Goal: Task Accomplishment & Management: Use online tool/utility

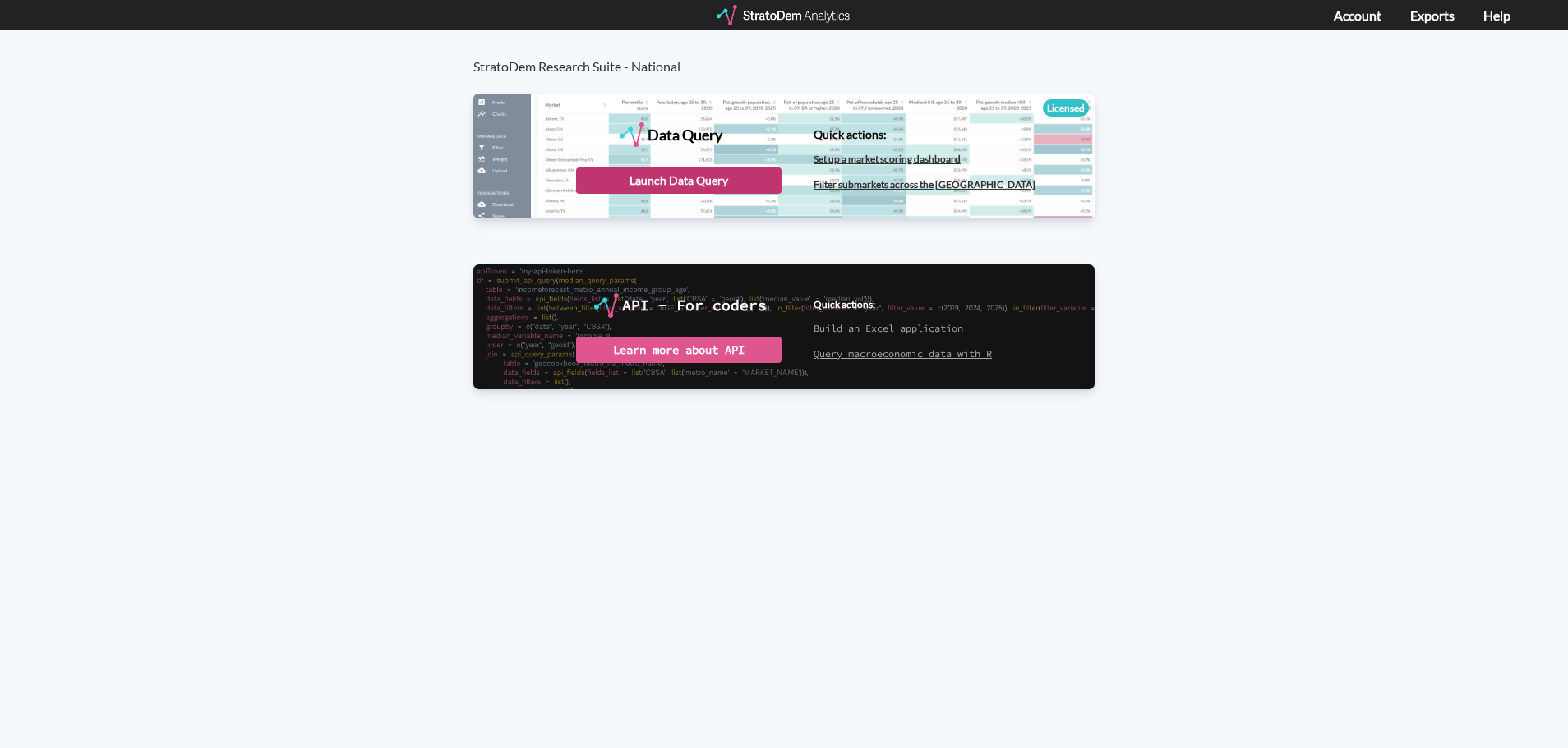
click at [733, 180] on div "Launch Data Query" at bounding box center [679, 180] width 205 height 26
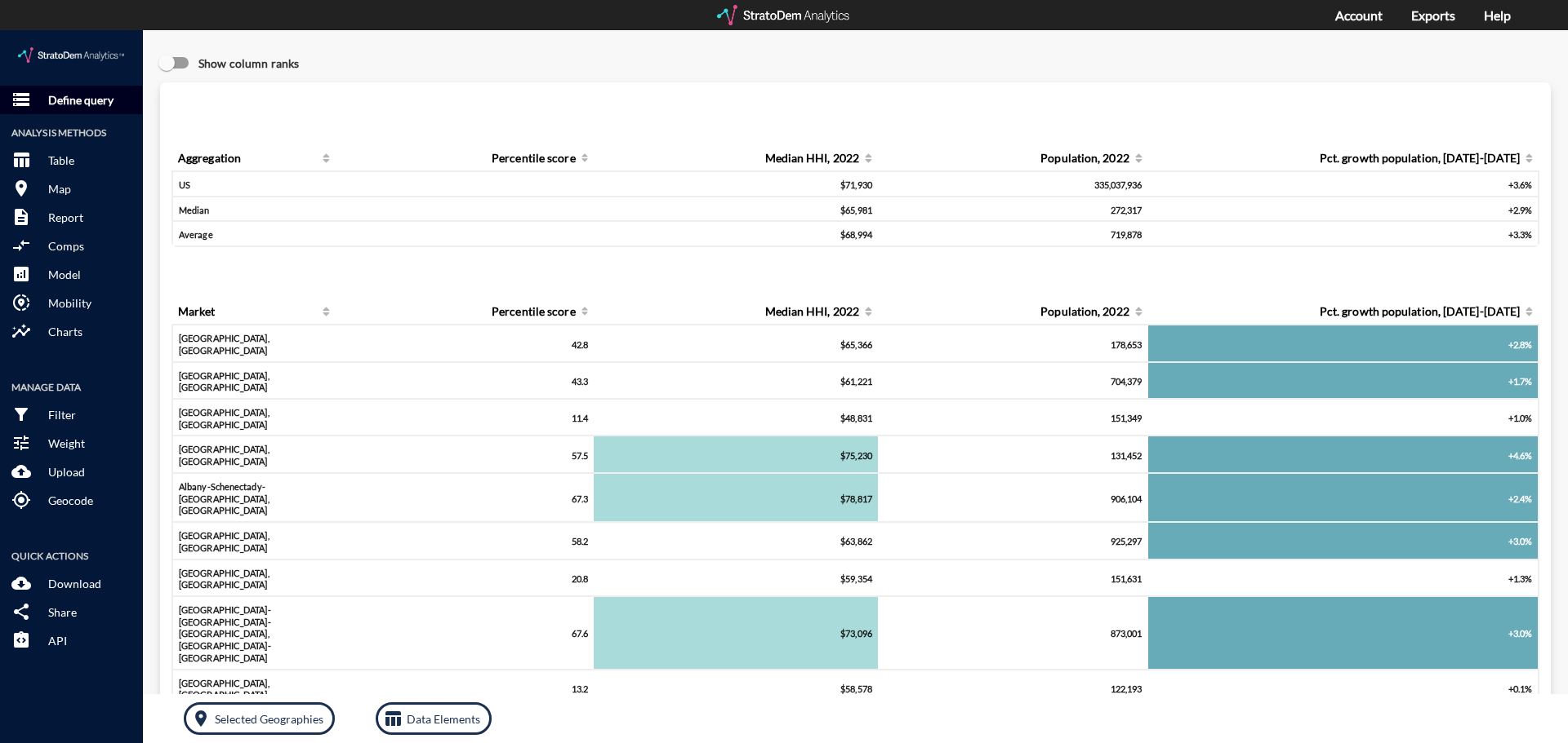
click button "storage Define query"
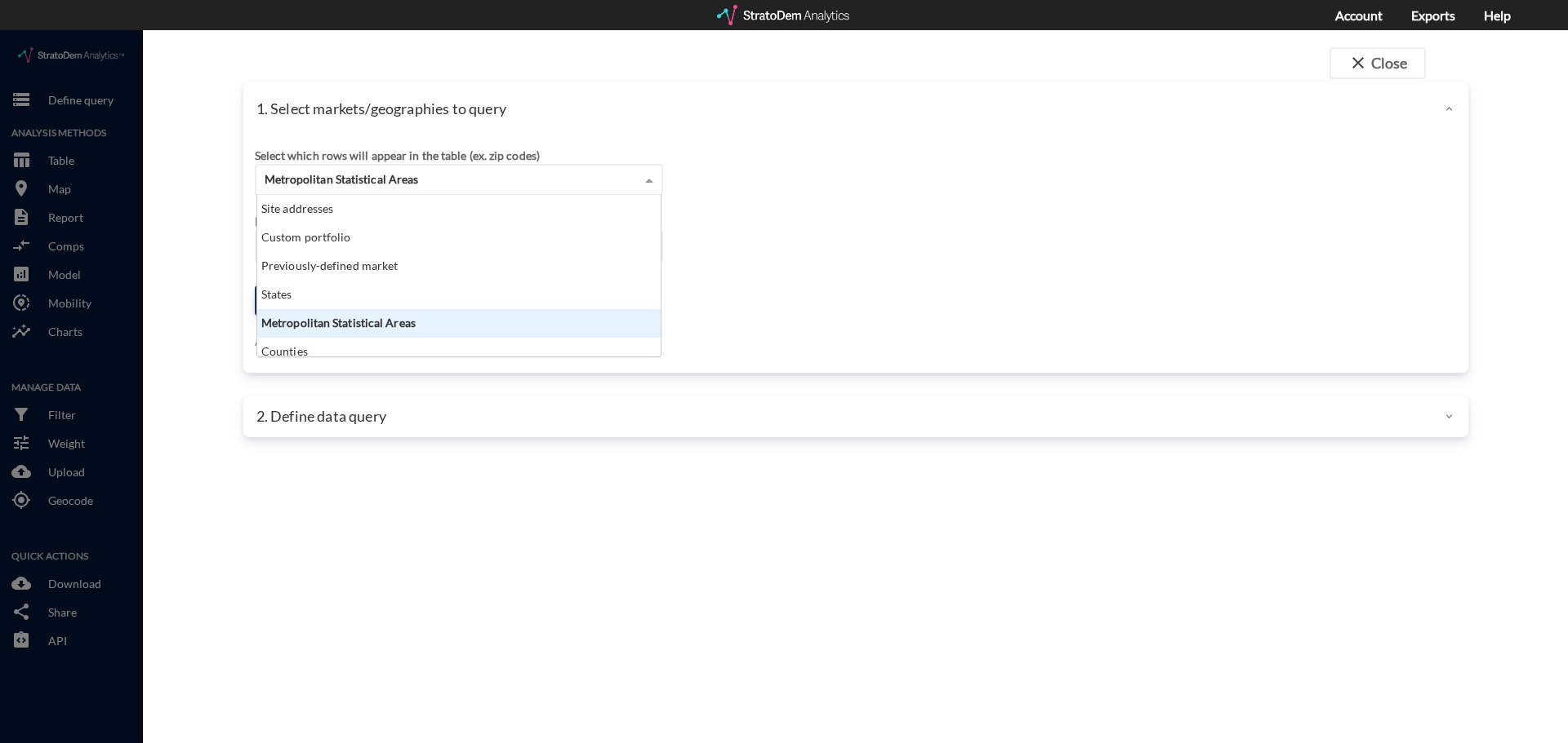
click div "Metropolitan Statistical Areas"
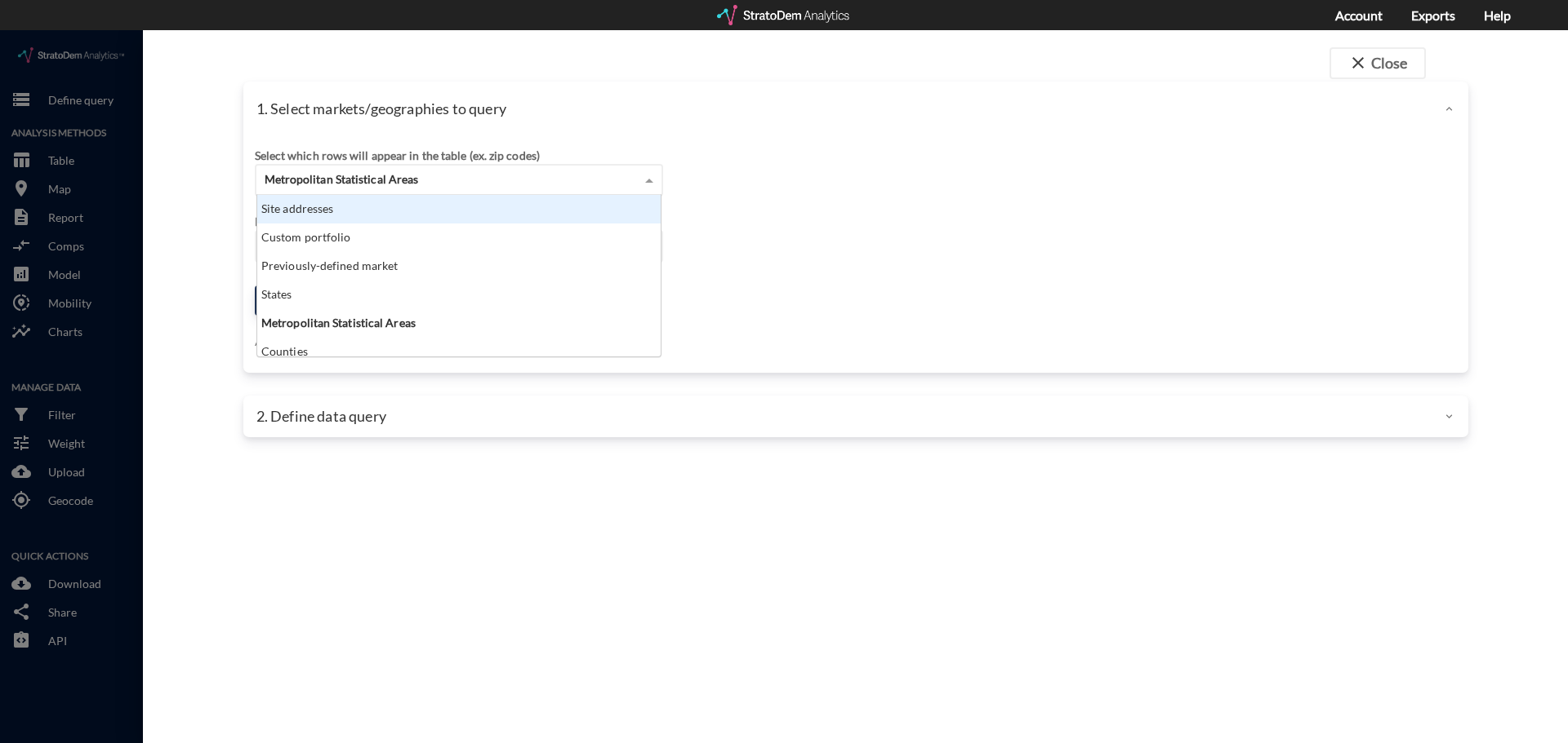
click div "Site addresses"
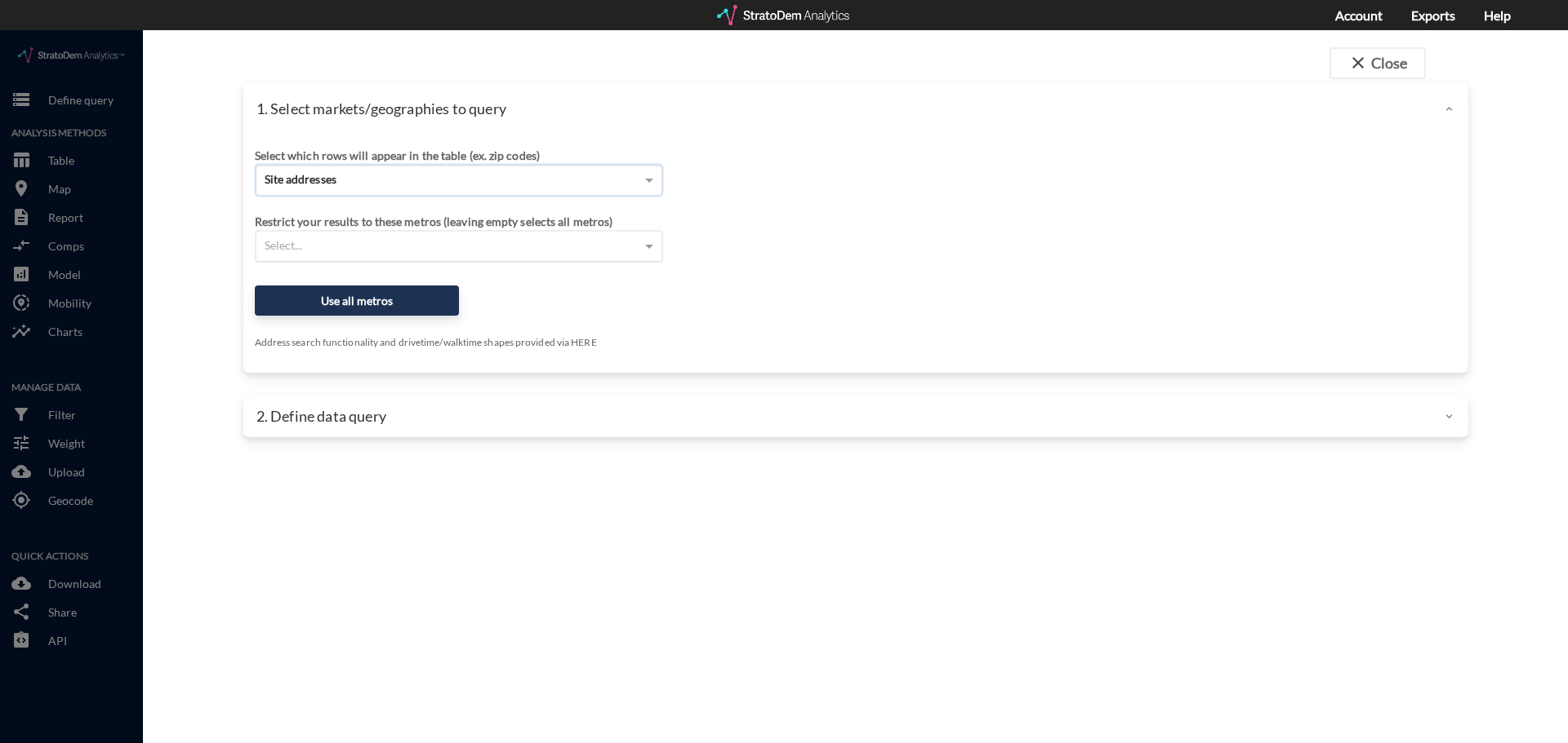
click div "Select..."
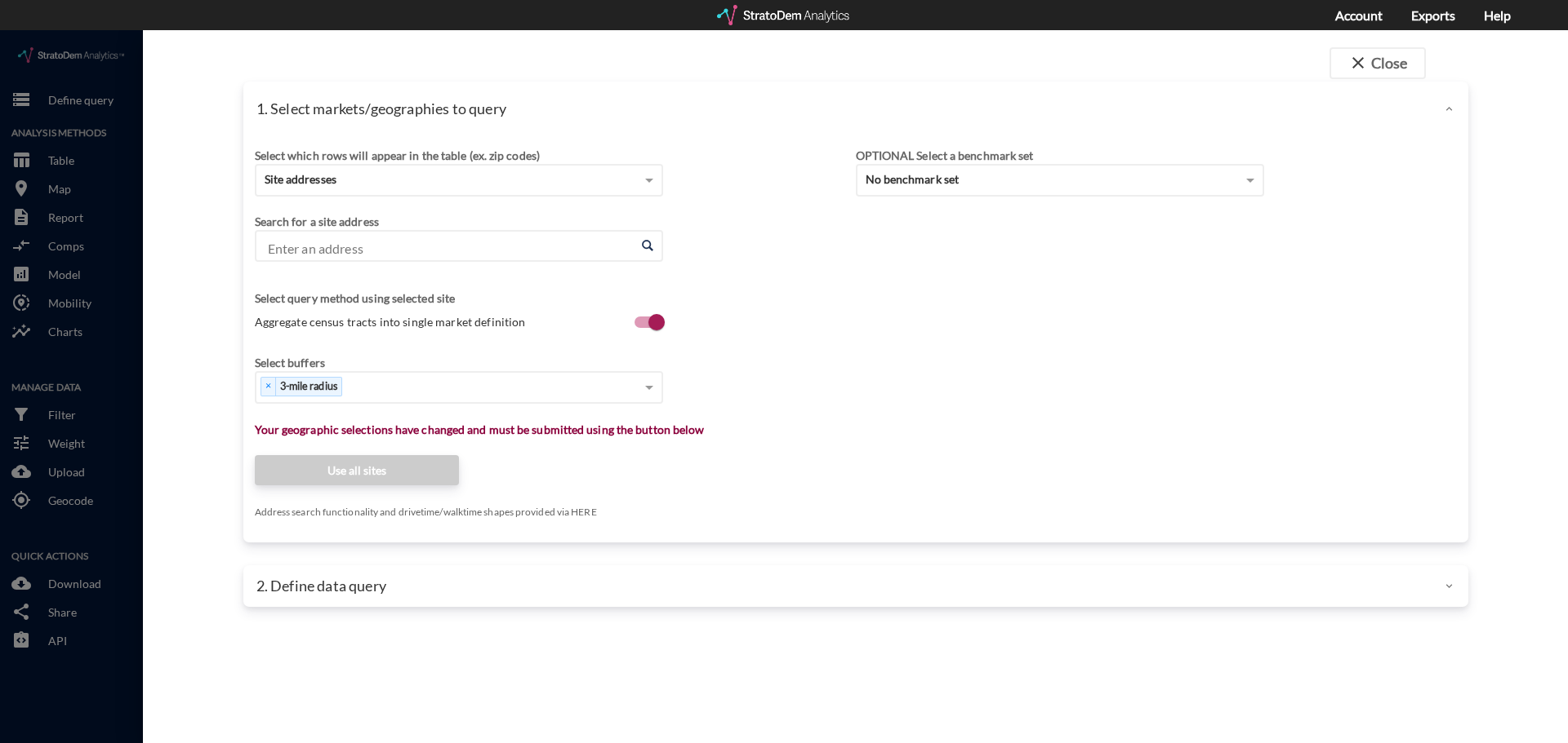
click input "Enter an address"
paste input "850 Imperial Blvd, Sugar Land, TX 77498"
click li "850 Imperial Blvd, Sugar Land, Texas"
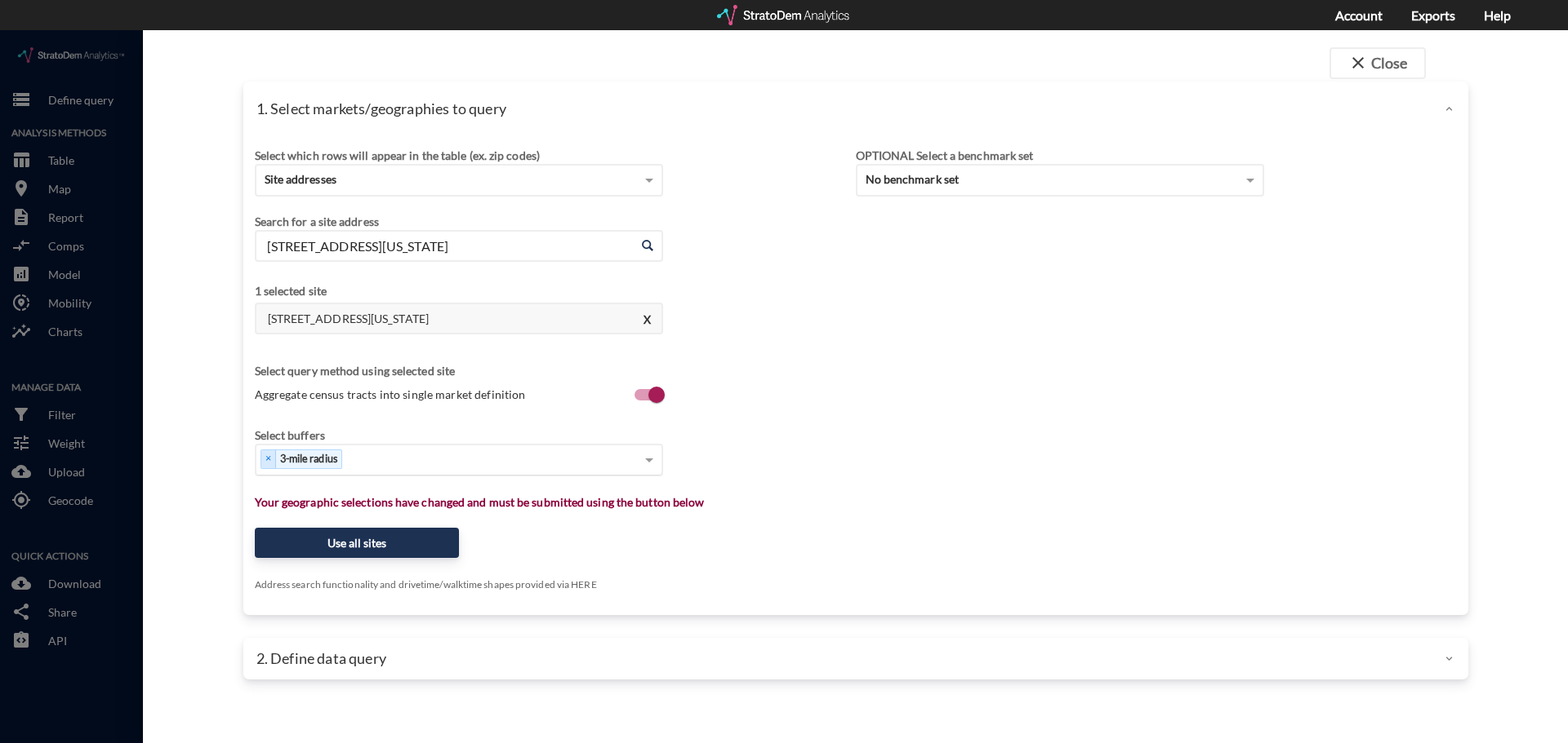
type input "850 Imperial Blvd, Sugar Land, Texas"
click div "Select..."
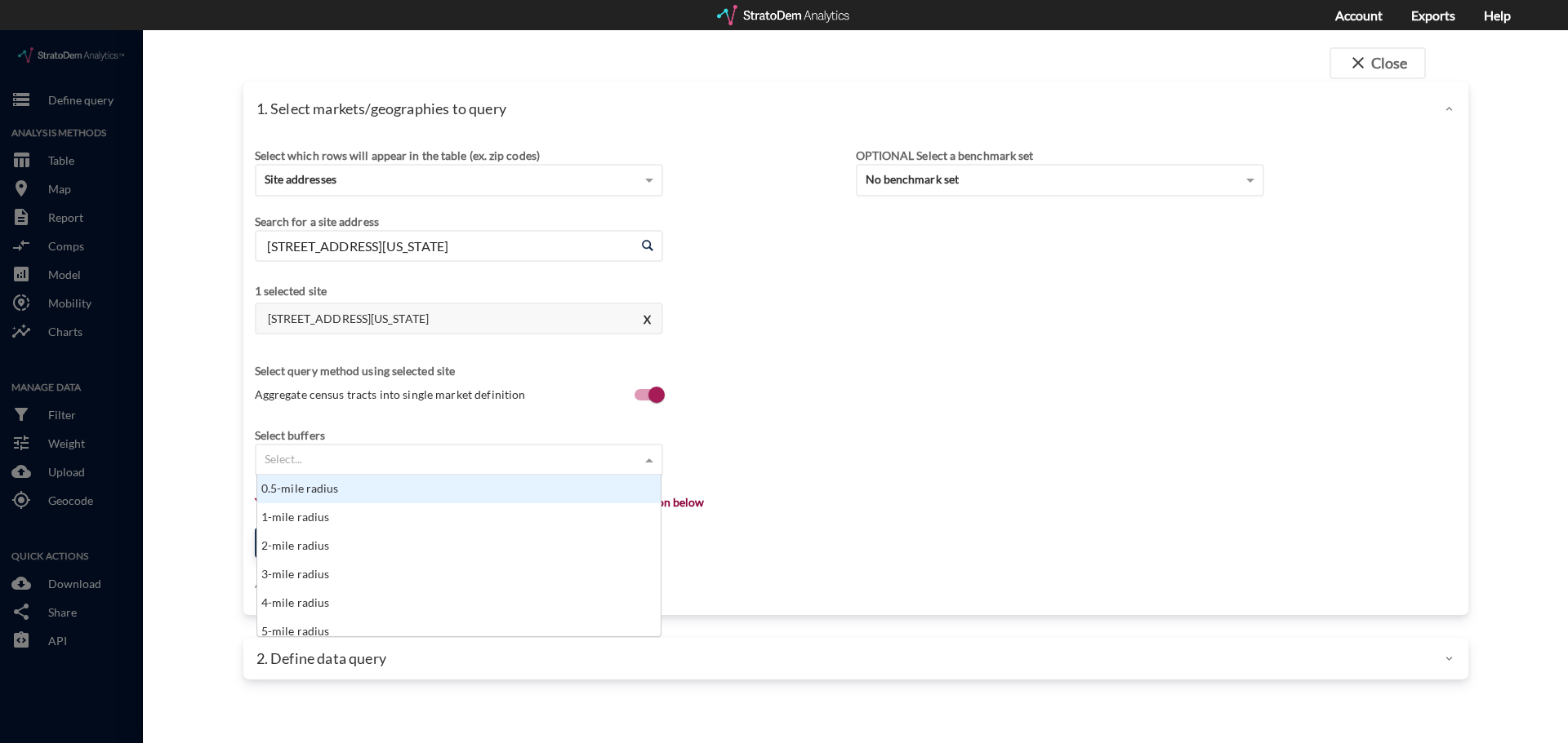
type input "1"
click div "1-mile radius"
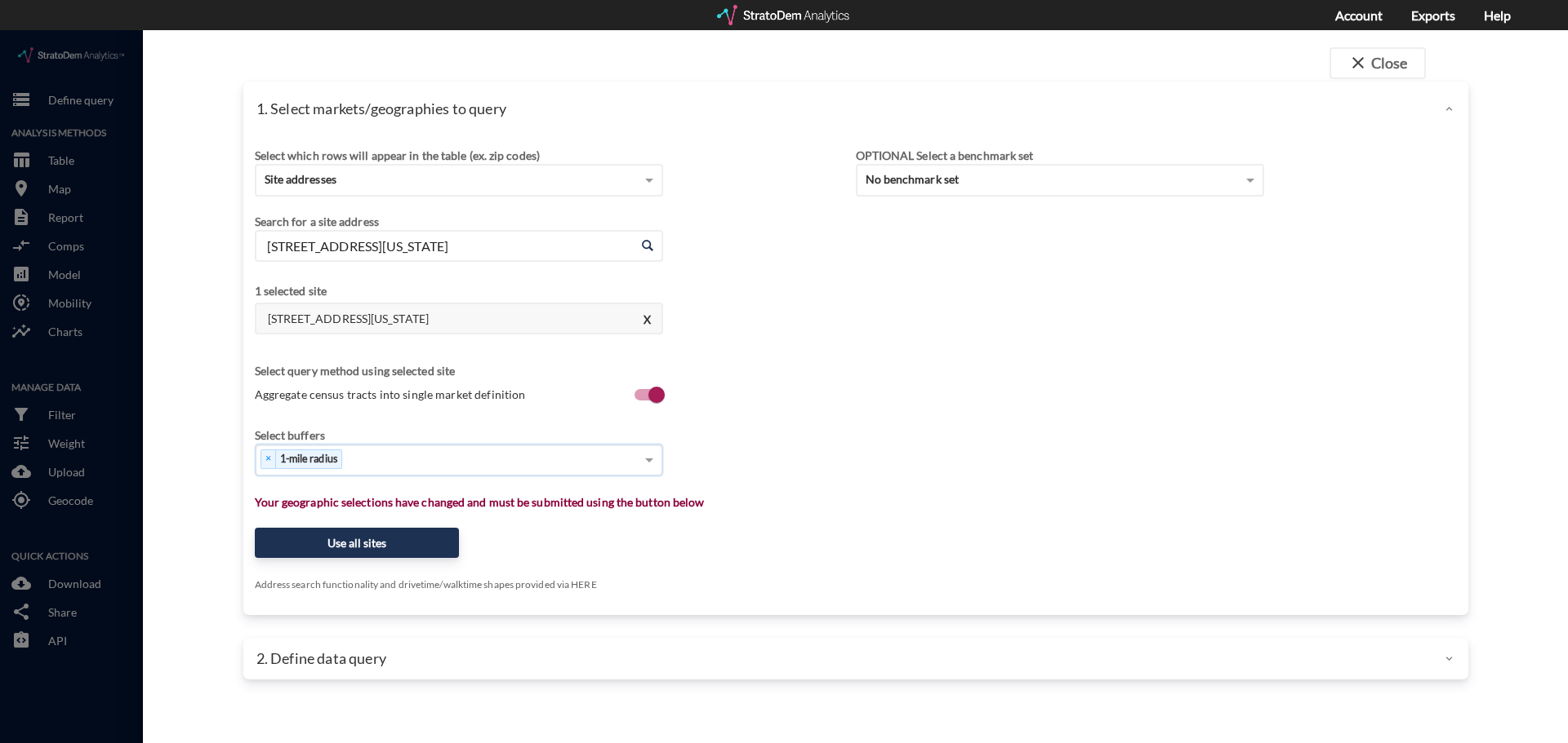
type input "3"
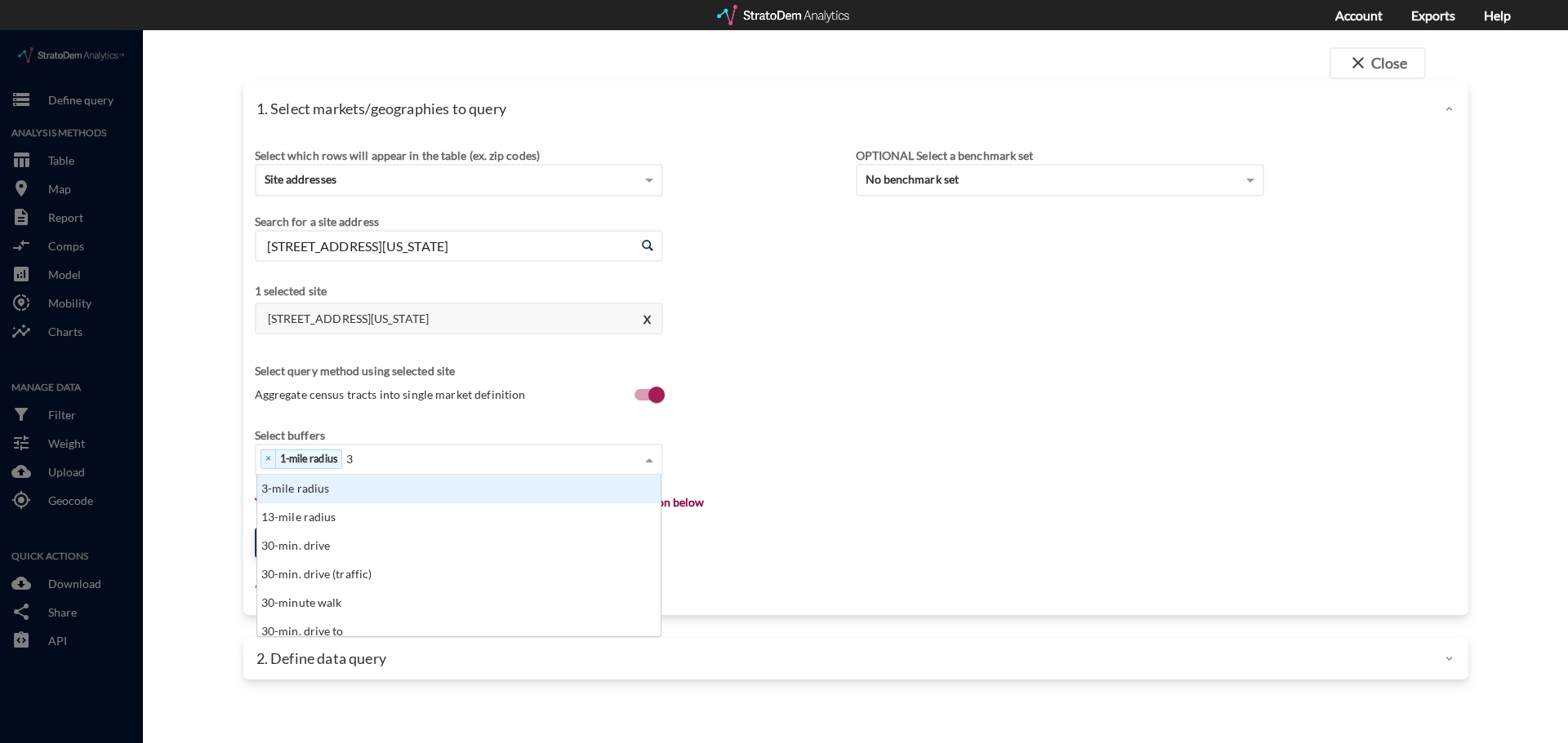
click div "3-mile radius"
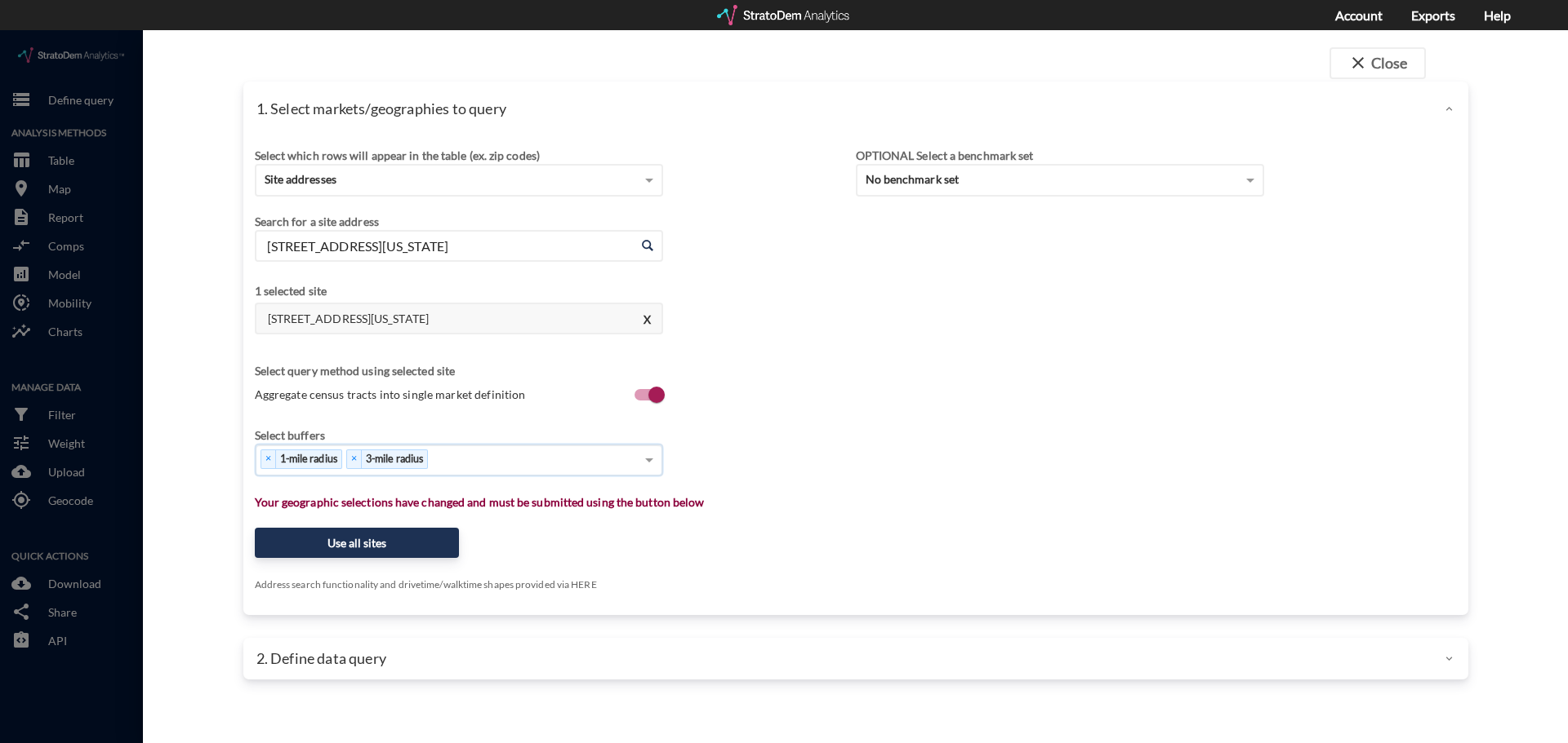
type input "5"
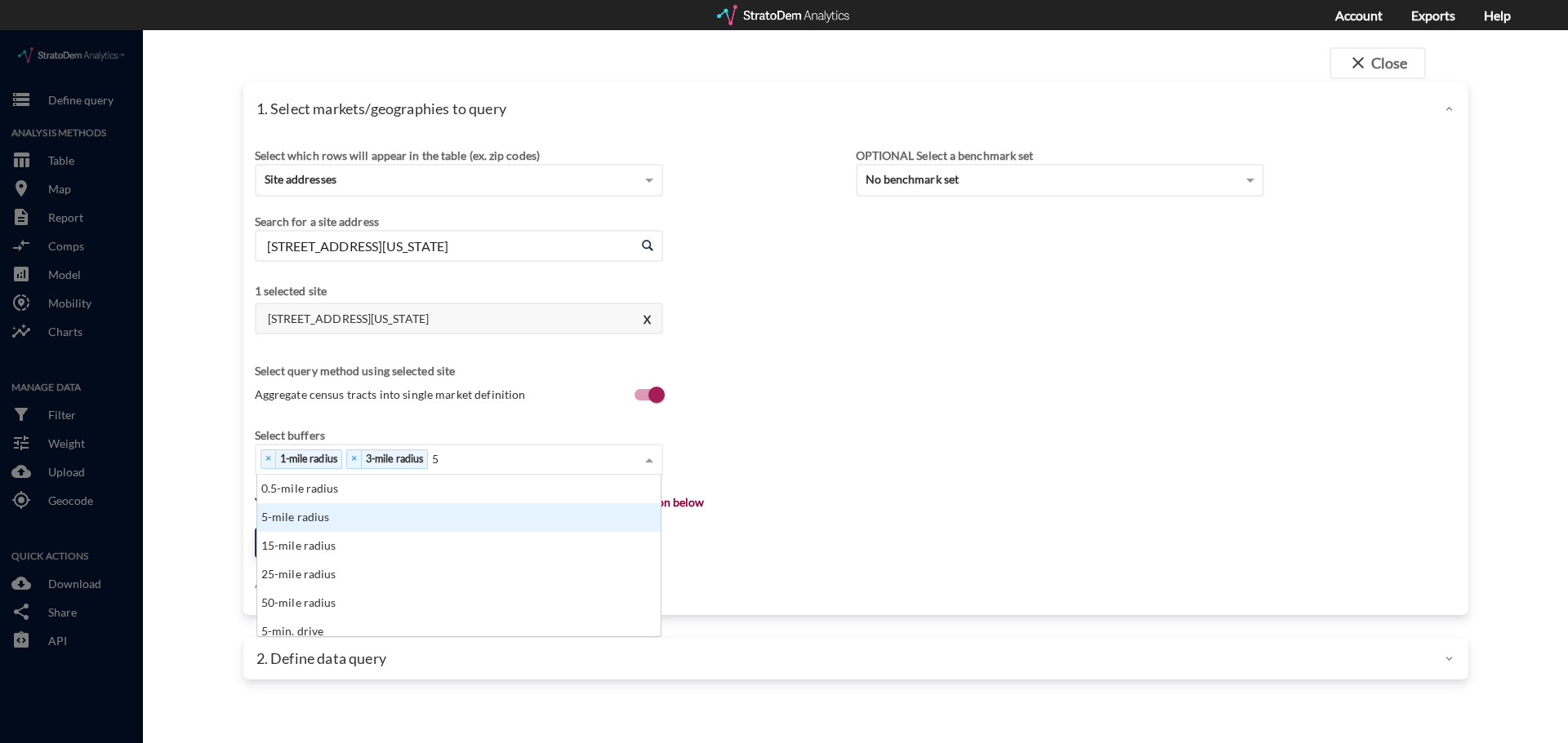
click div "5-mile radius"
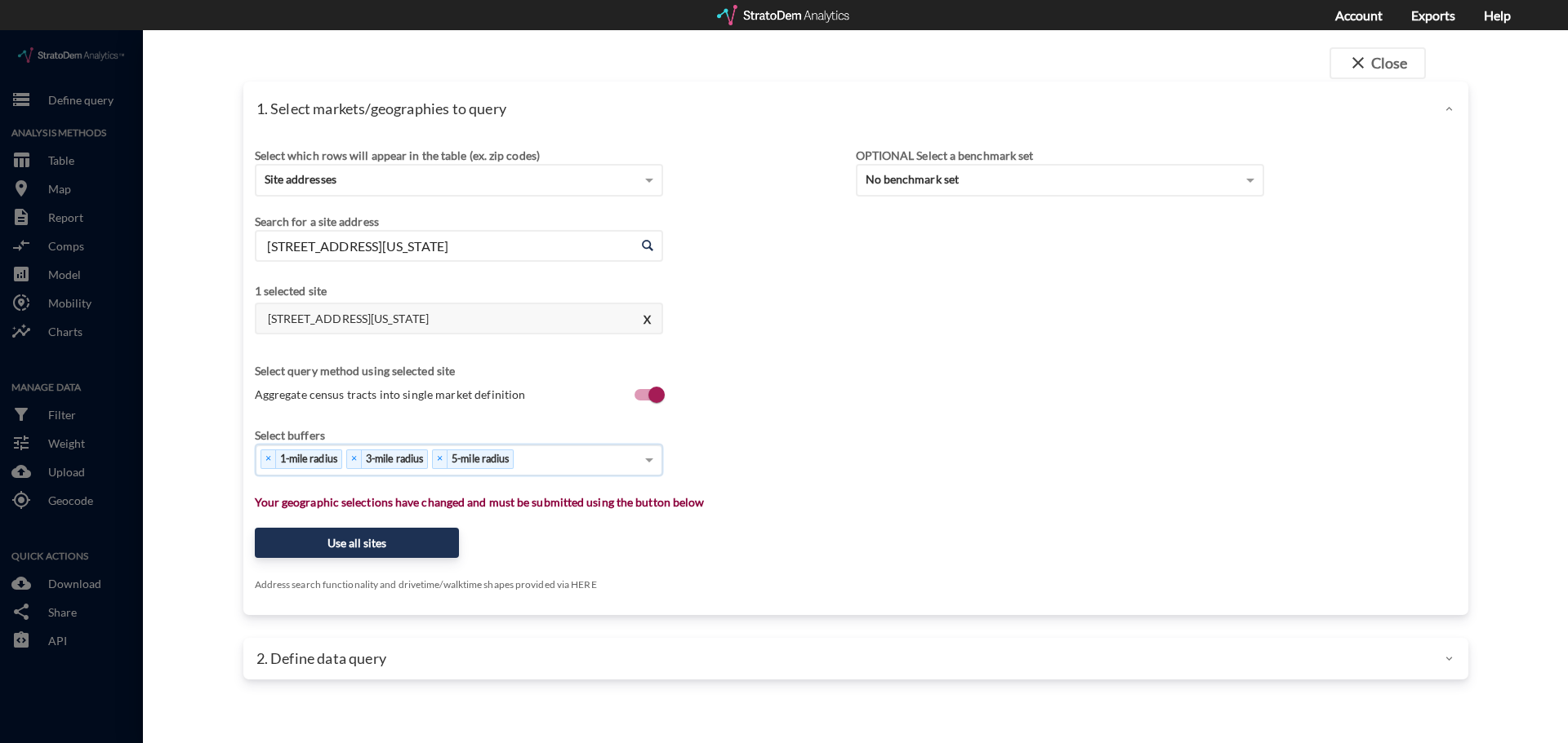
type input "1"
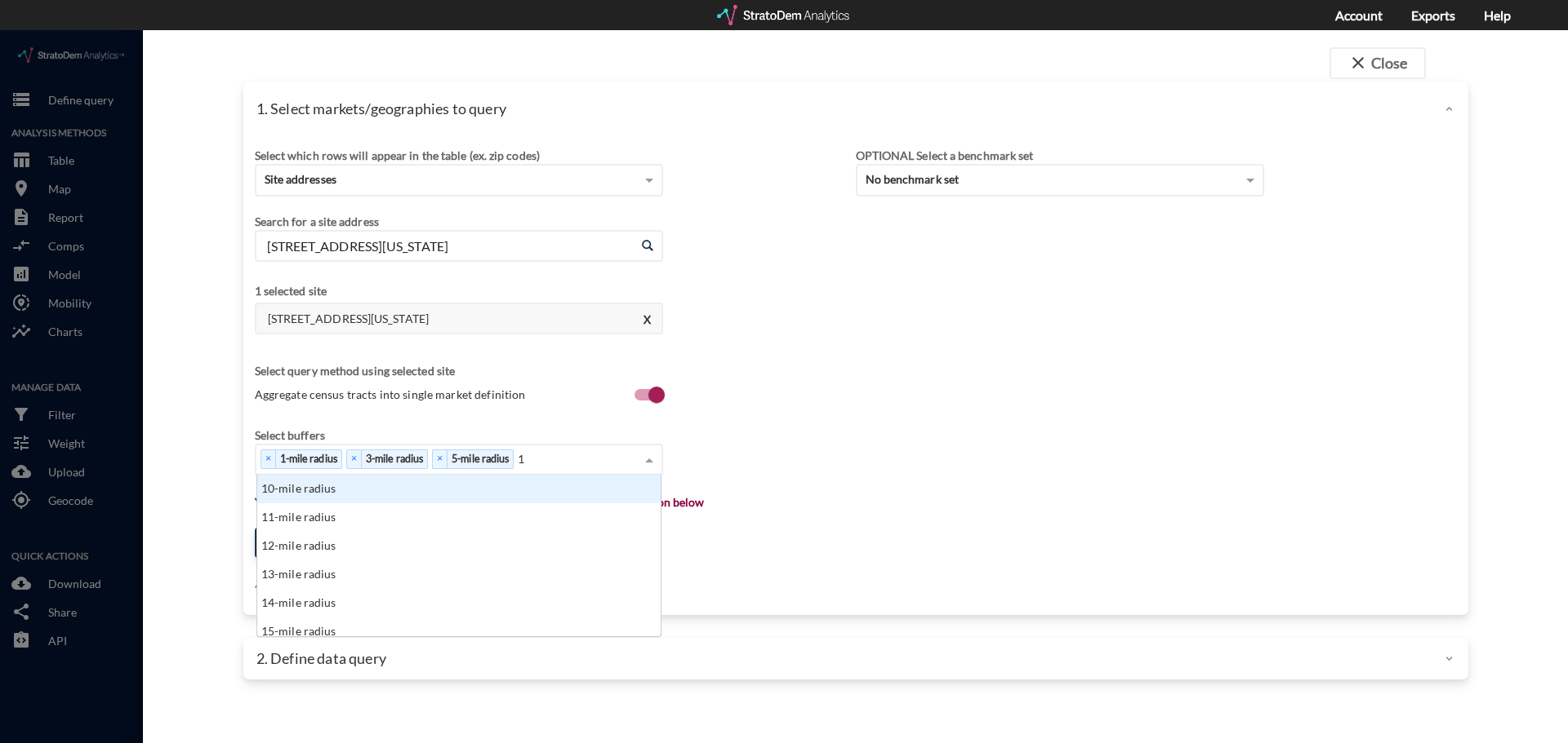
click div "10-mile radius"
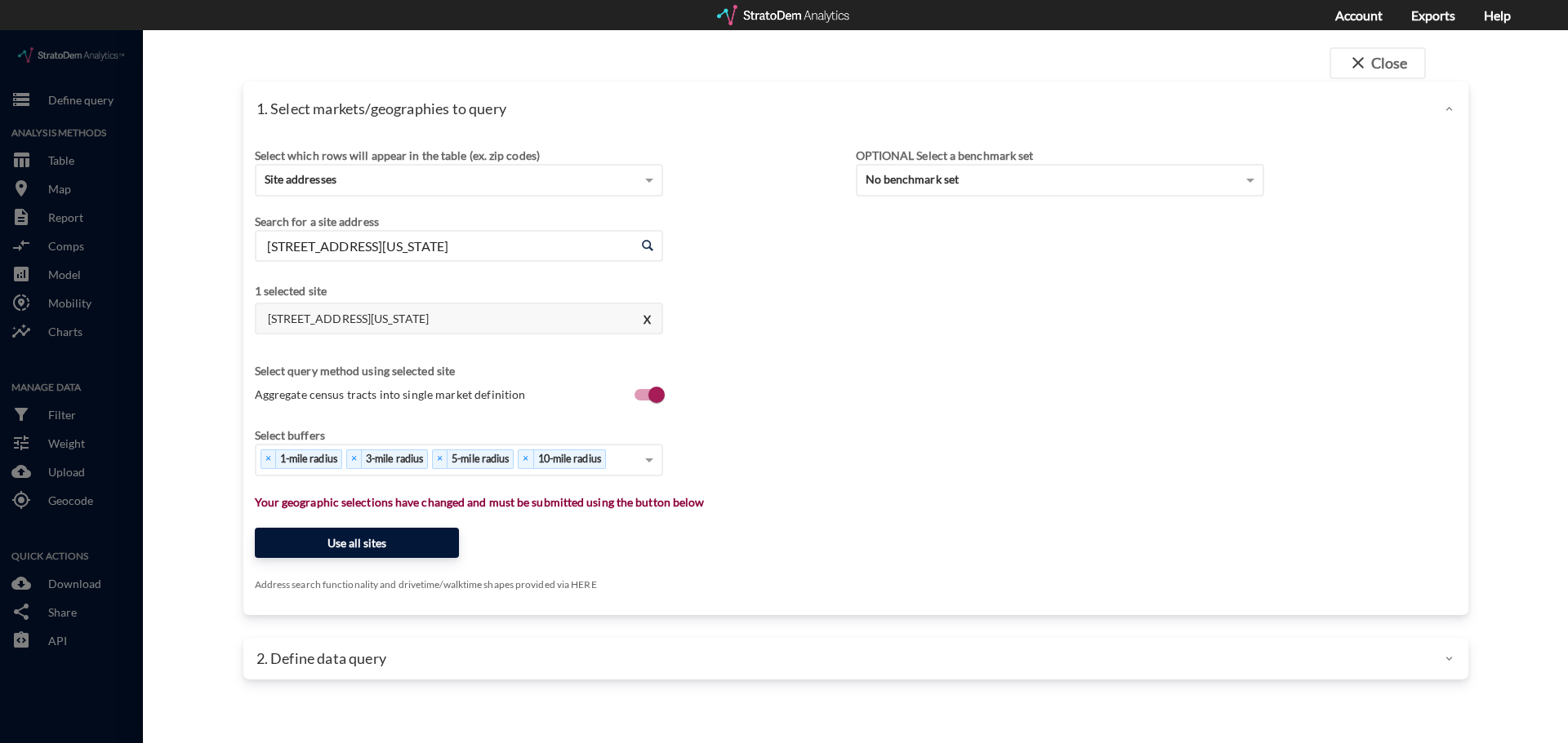
click button "Use all sites"
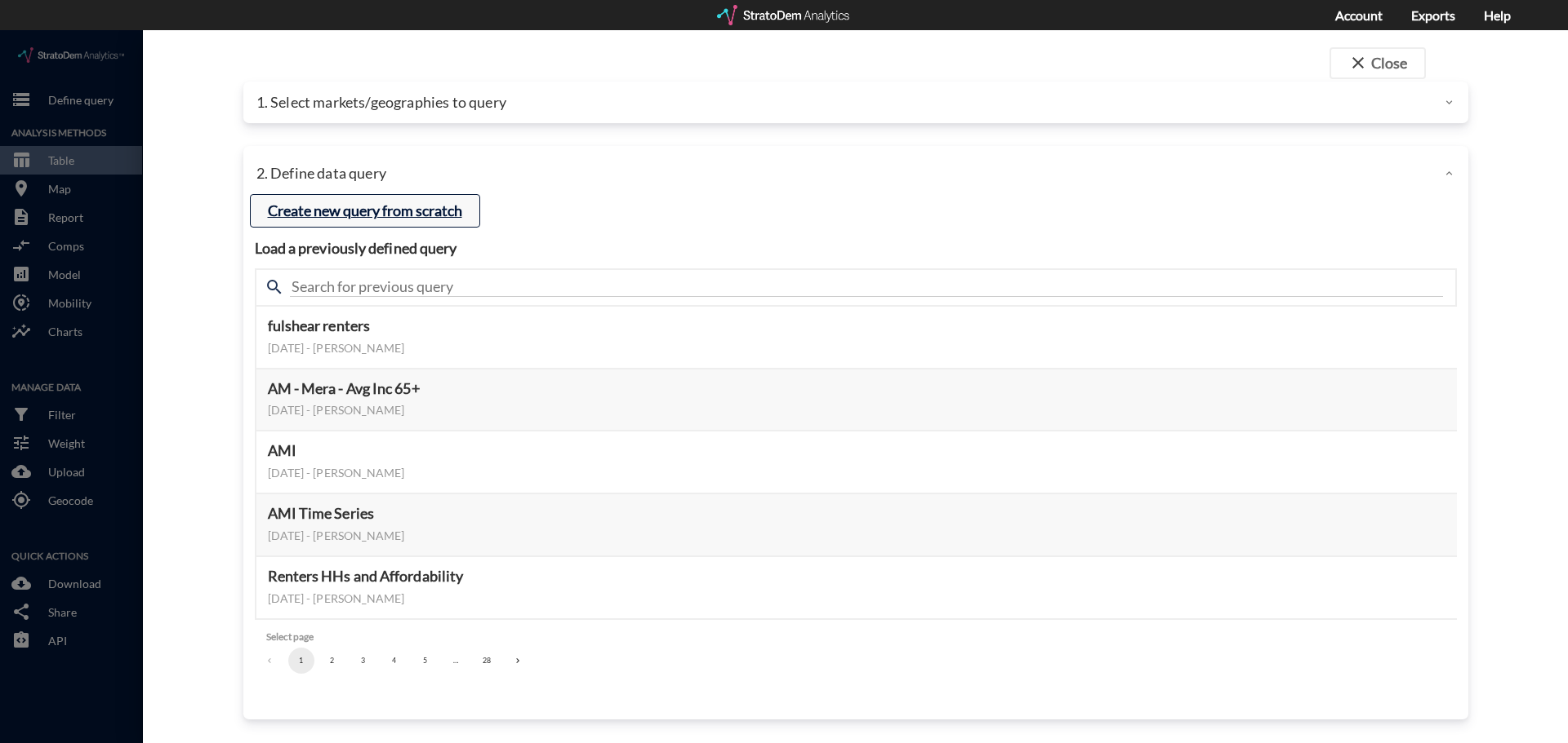
click button "Create new query from scratch"
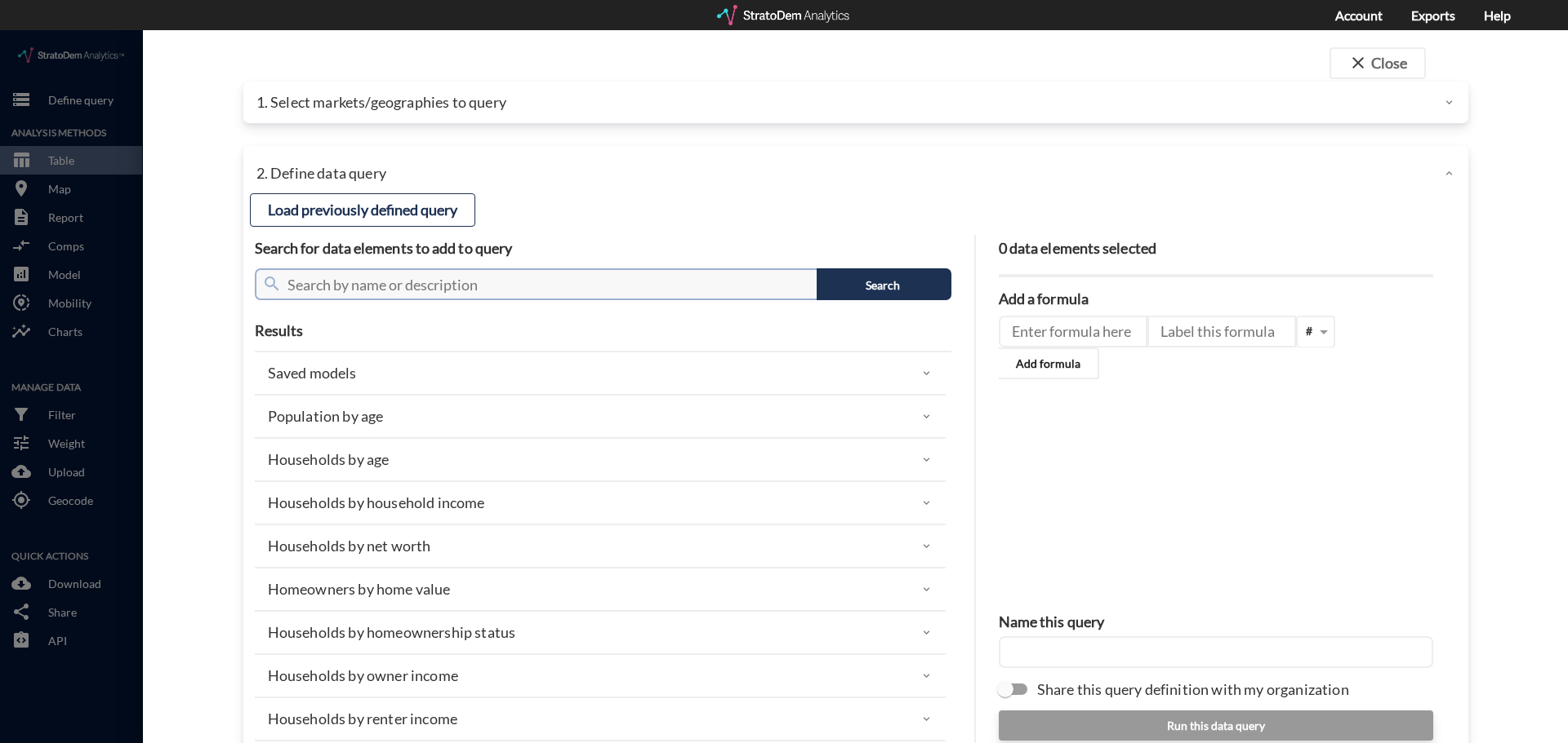
click input "text"
click div
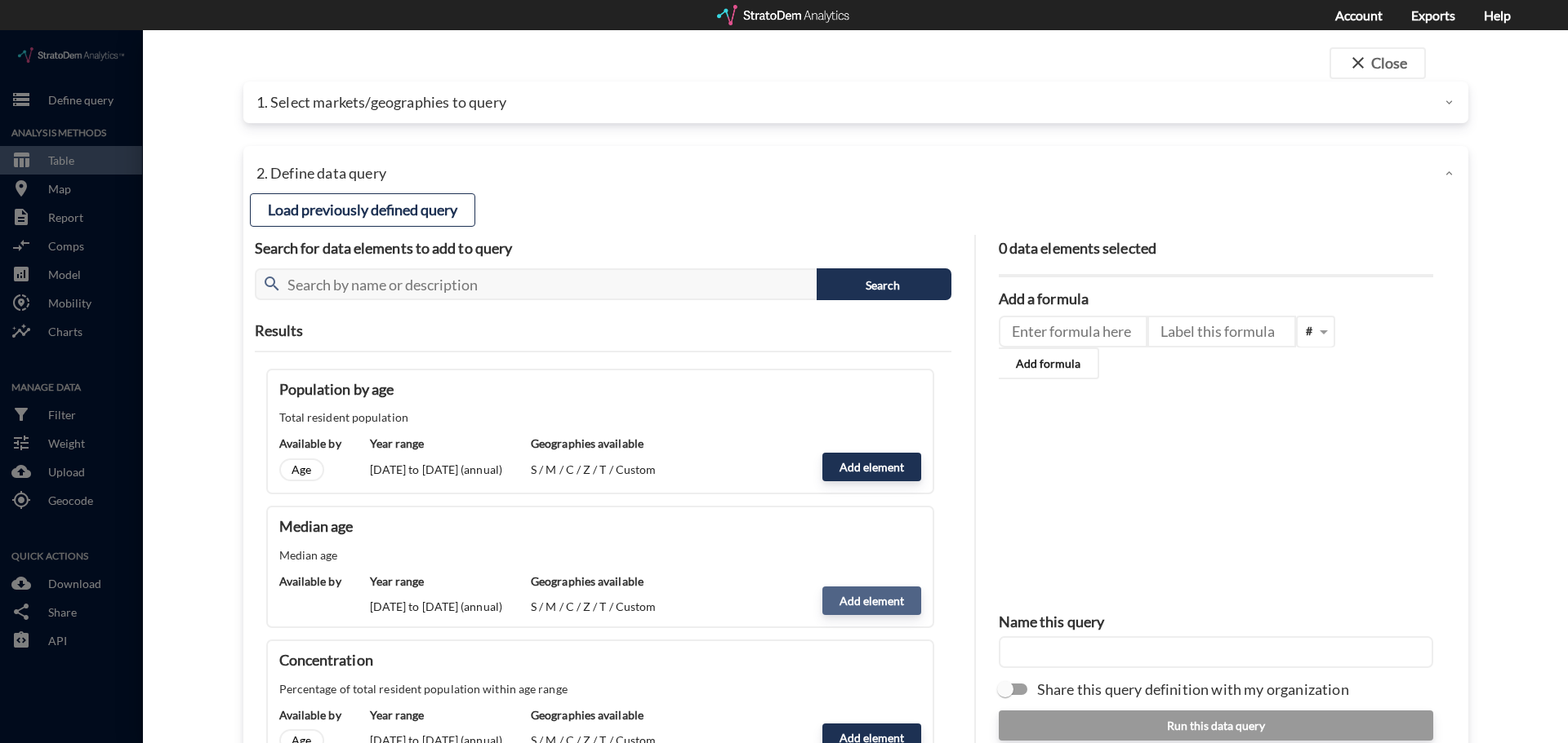
scroll to position [0, 0]
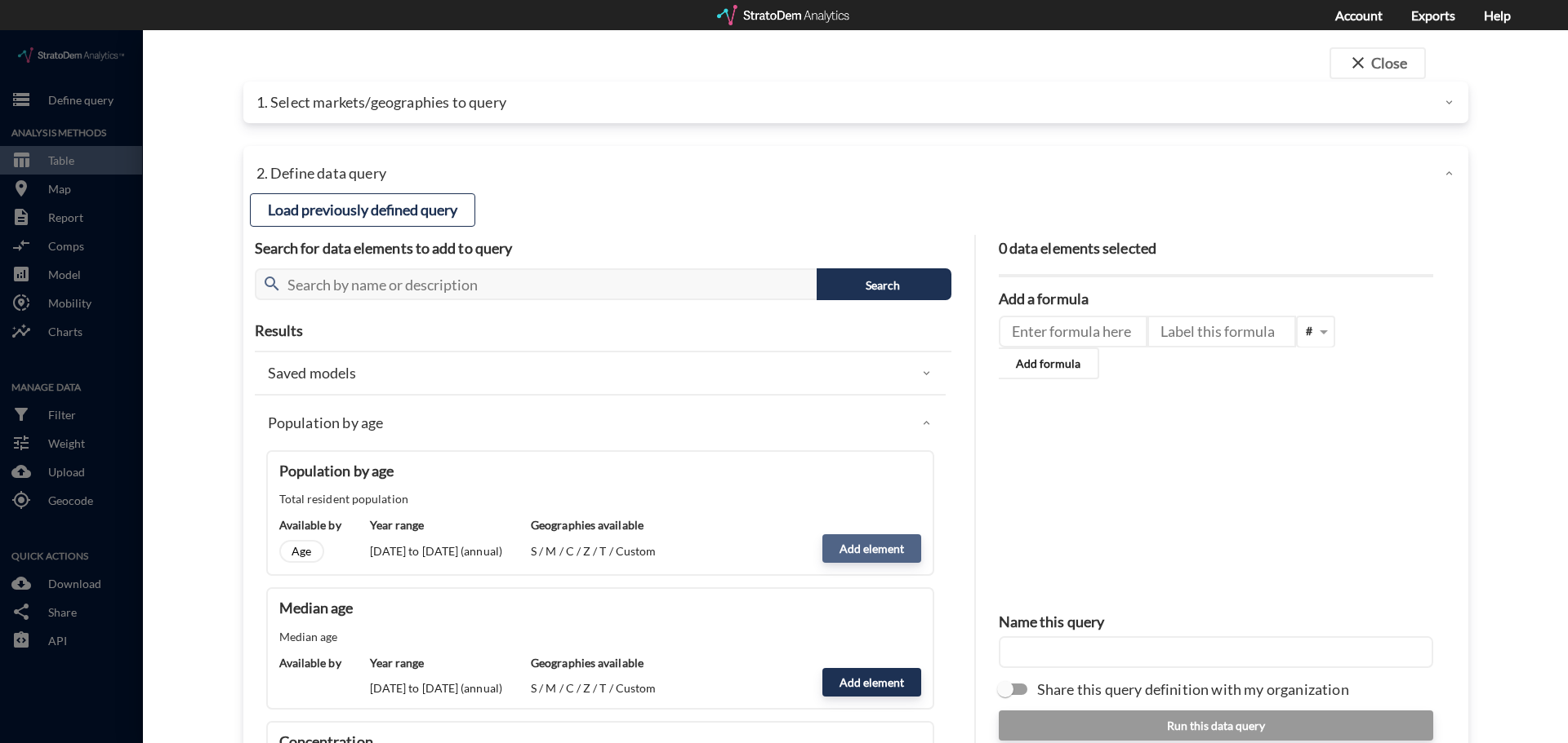
click button "Add element"
type input "POPULATION"
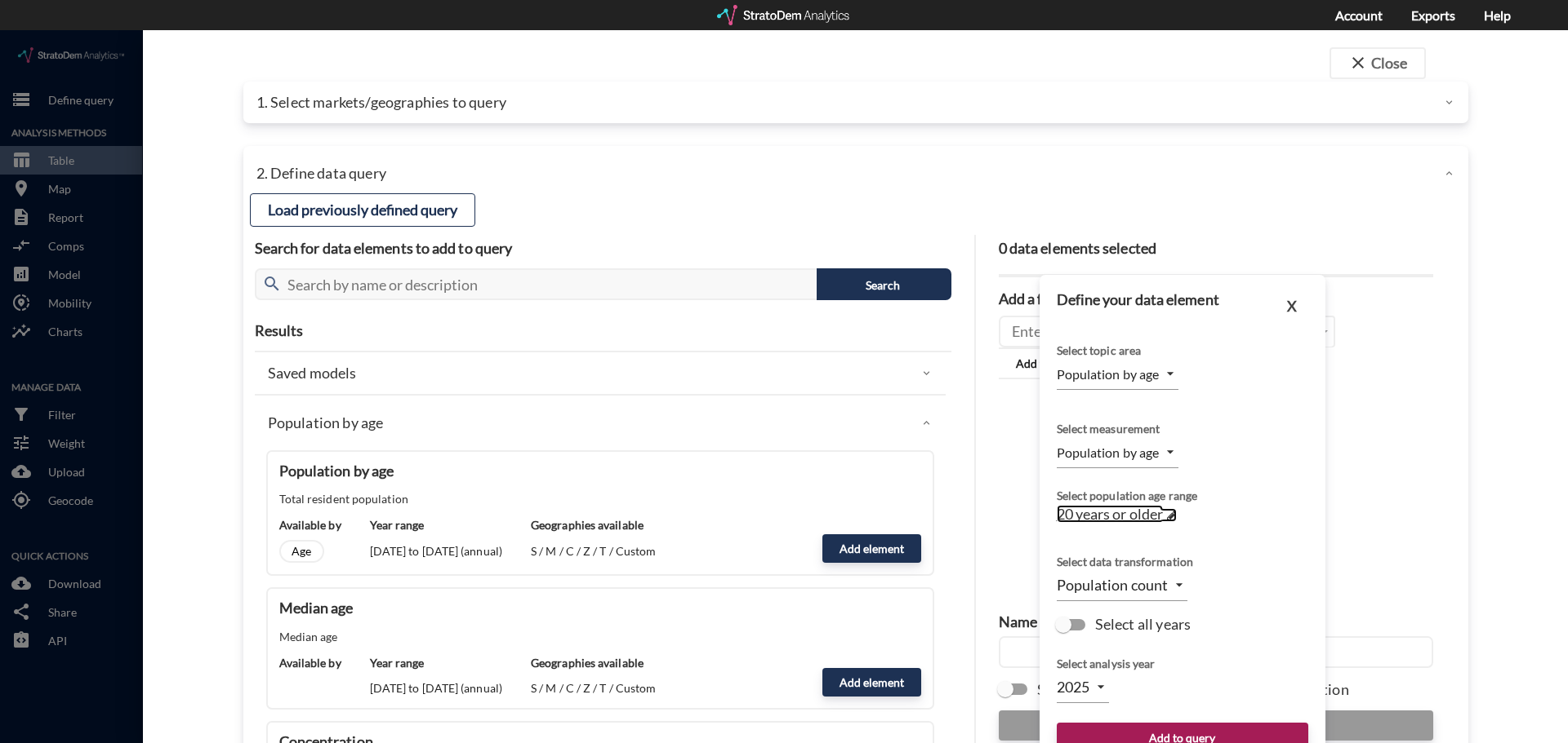
click span
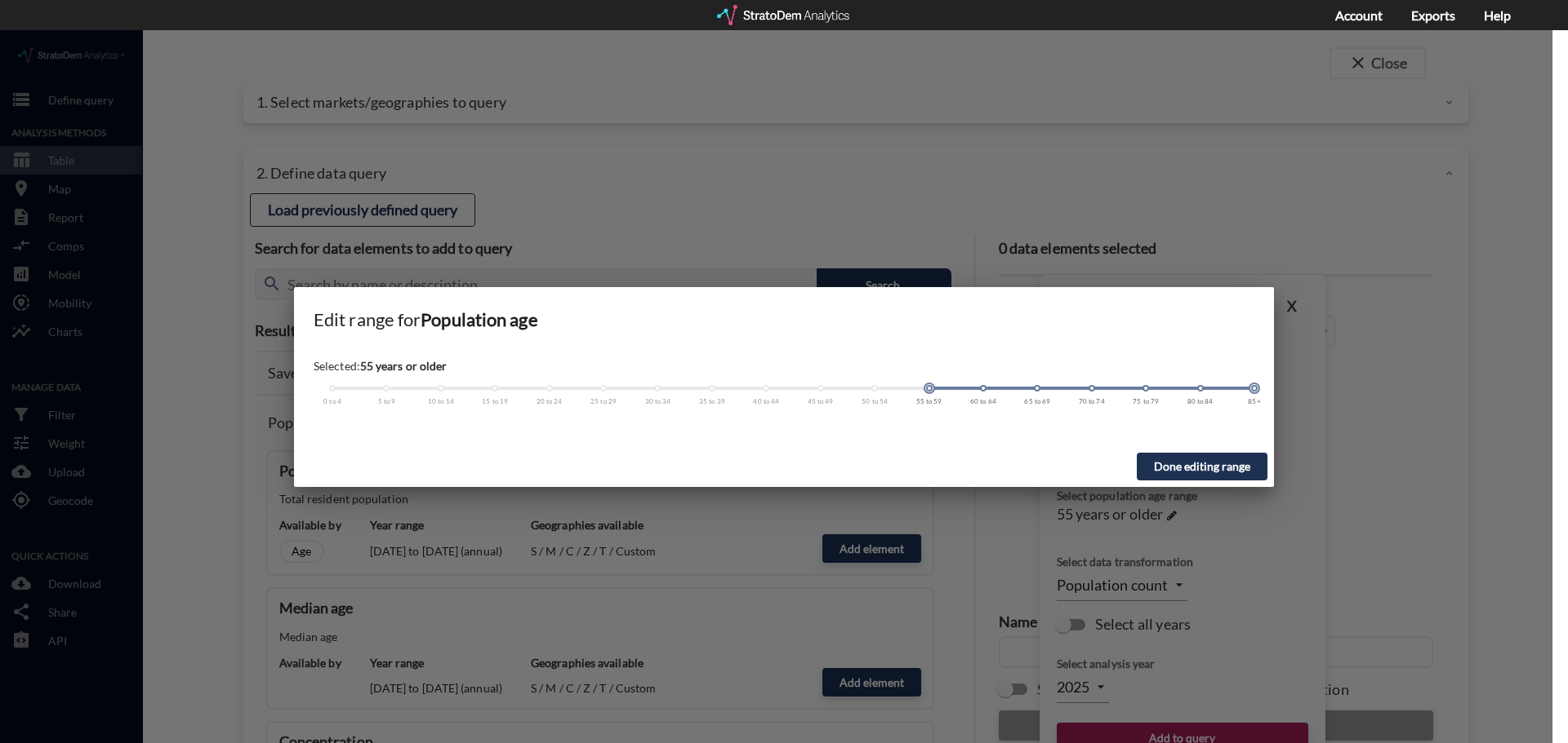
drag, startPoint x: 550, startPoint y: 360, endPoint x: 935, endPoint y: 324, distance: 386.7
click div "Selected: 55 years or older 0 to 4 5 to 9 10 to 14 15 to 19 20 to 24 25 to 29 3…"
click button "Done editing range"
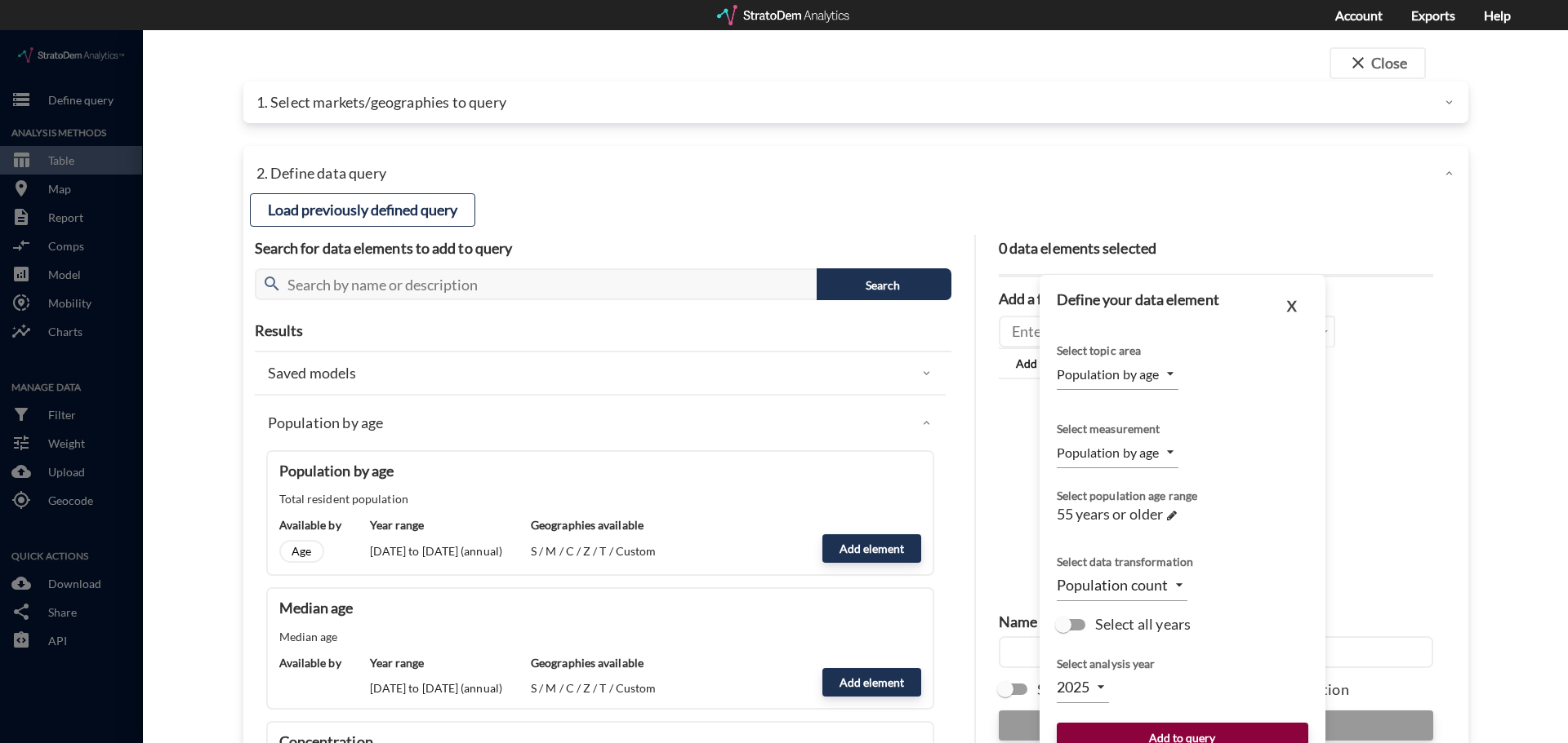
click button "Add to query"
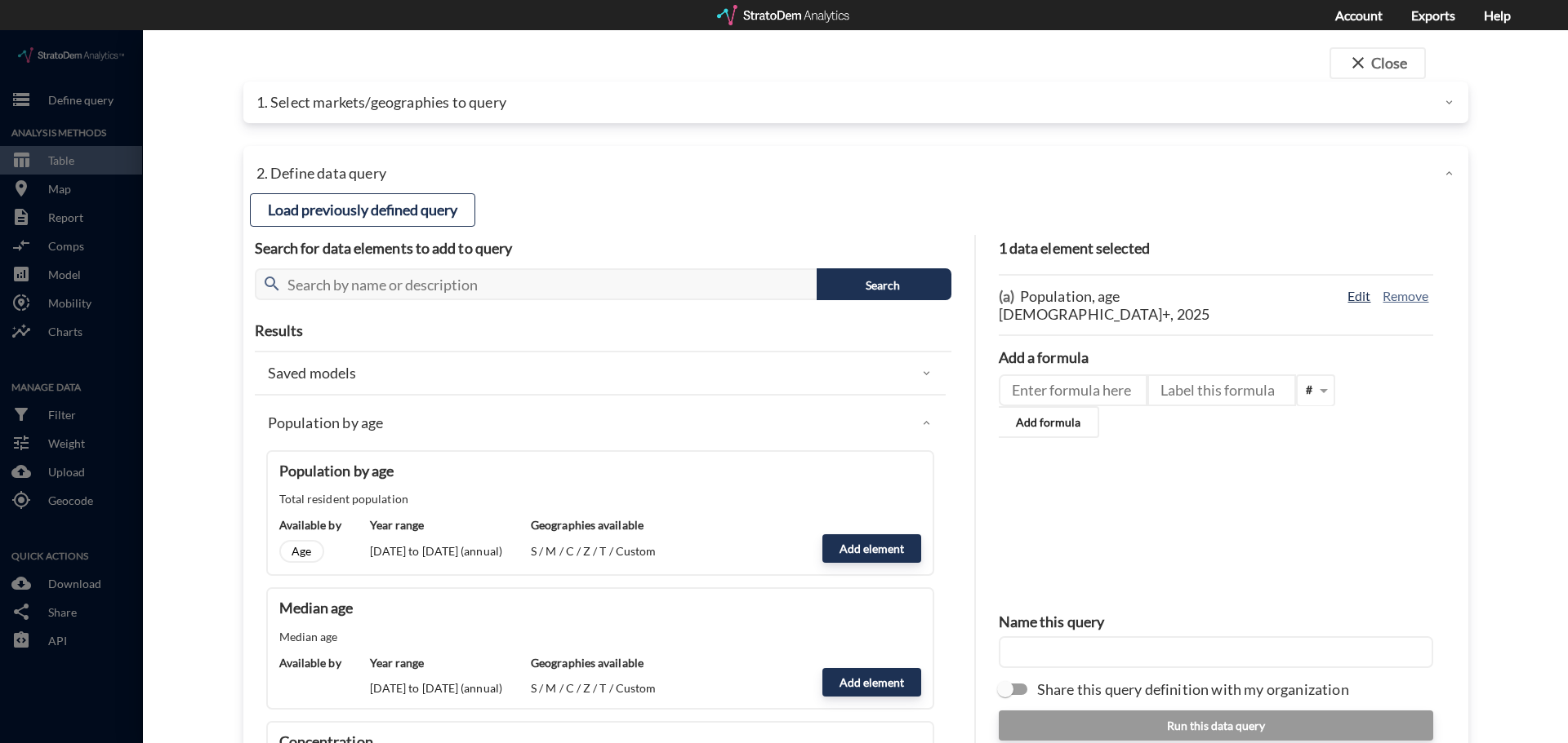
click button "Edit"
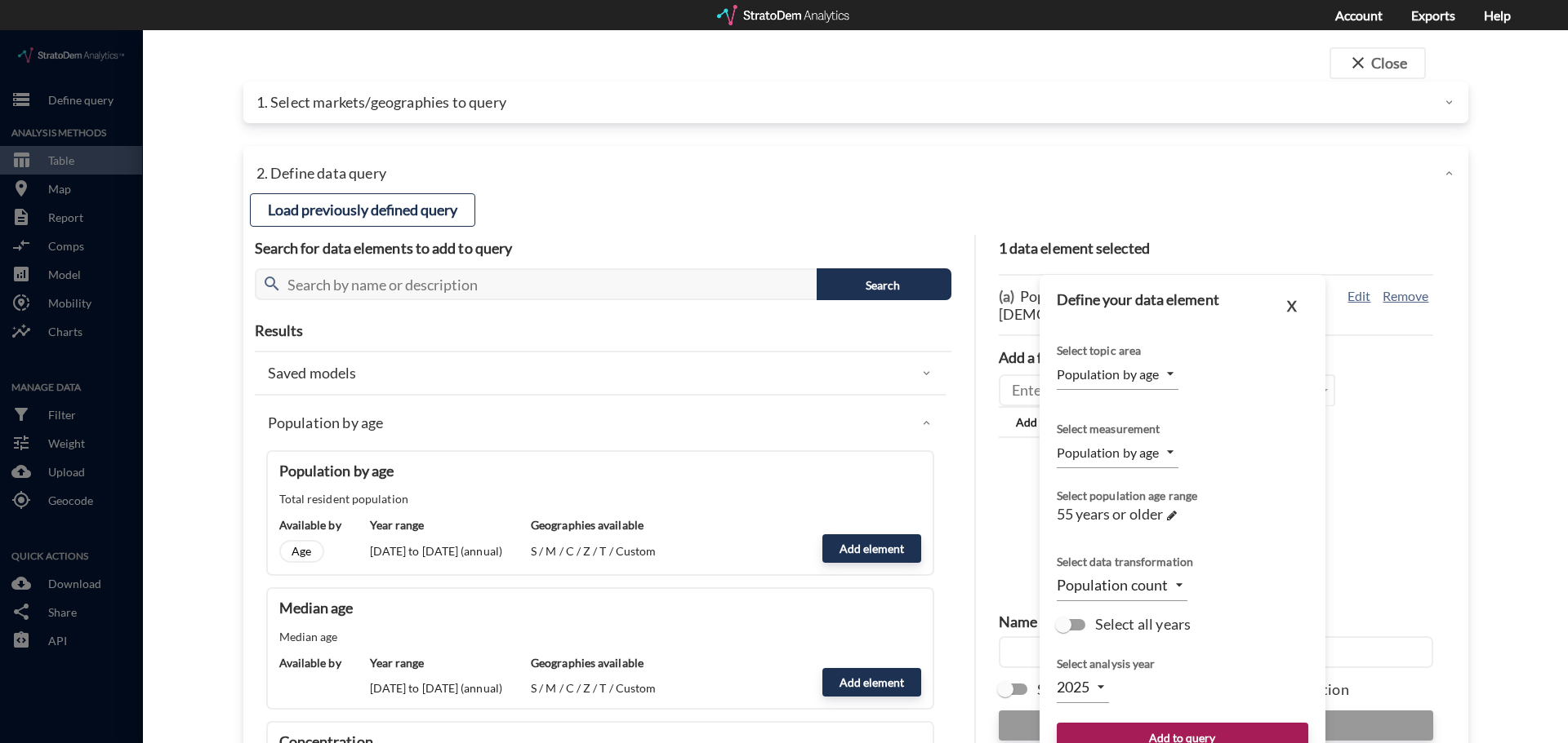
click body "/vantagepoint/us/-1 storage Define query Analysis Methods table_chart Table roo…"
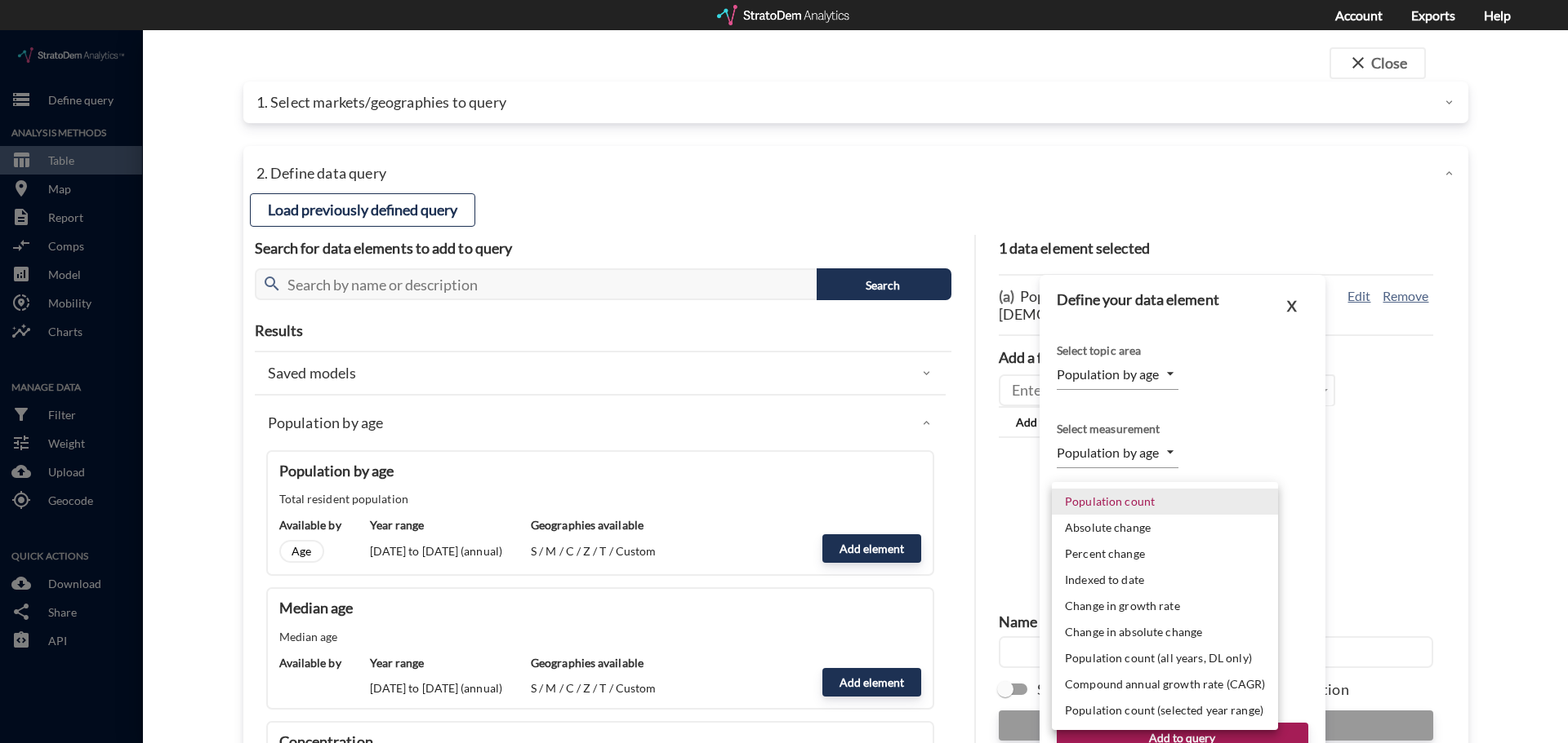
click li "Population count"
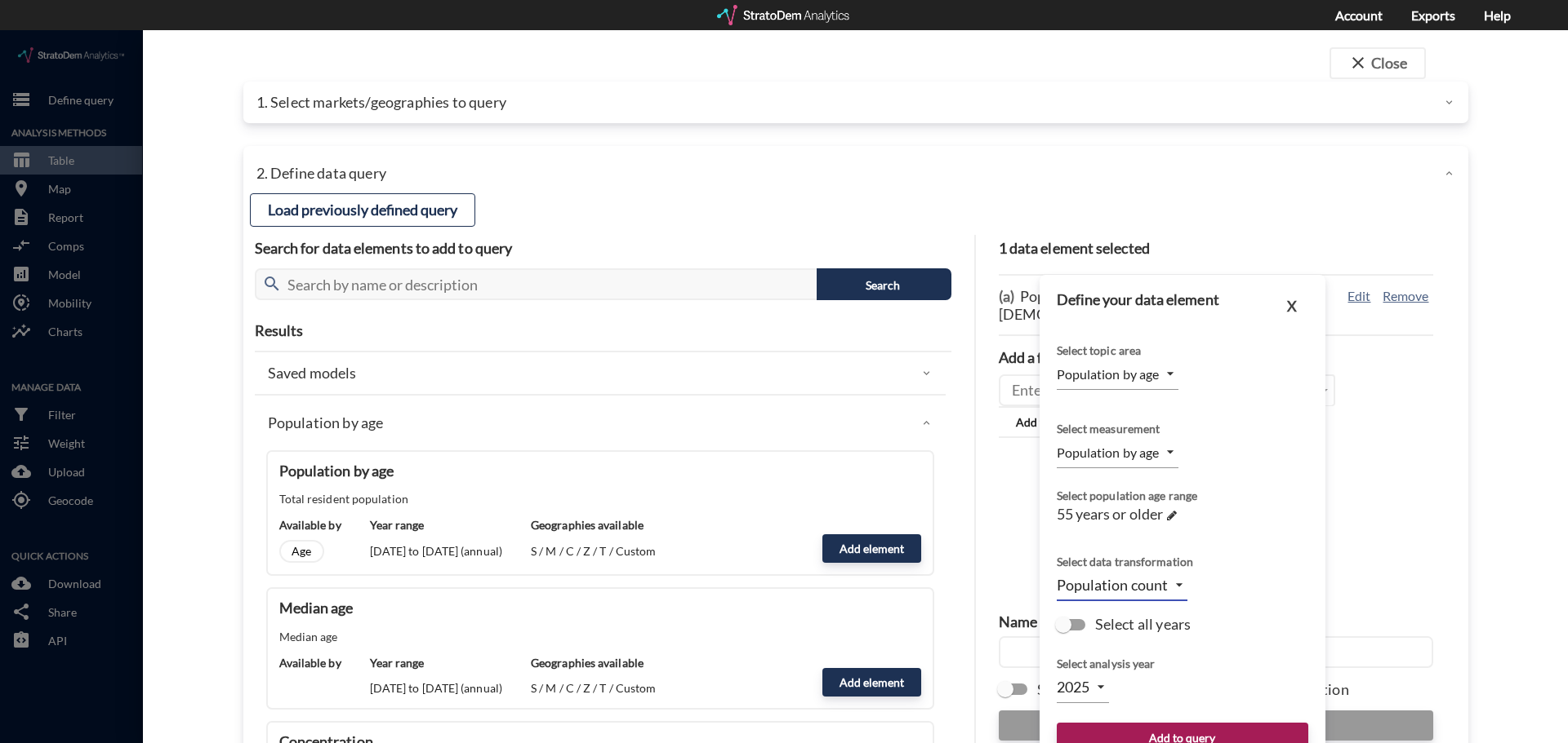
click input "Select all years"
checkbox input "true"
type input "TIME_SERIES_DL"
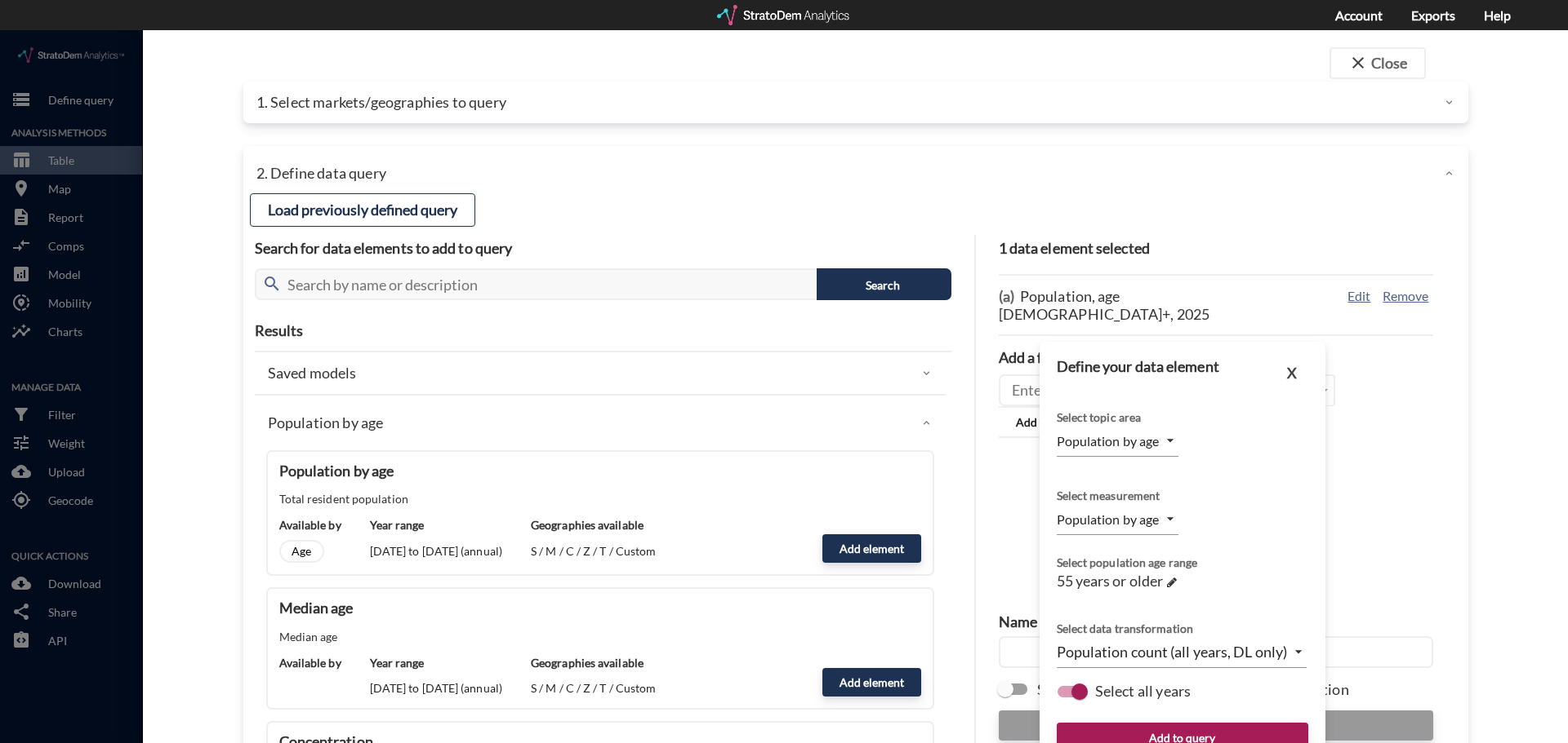
scroll to position [65, 0]
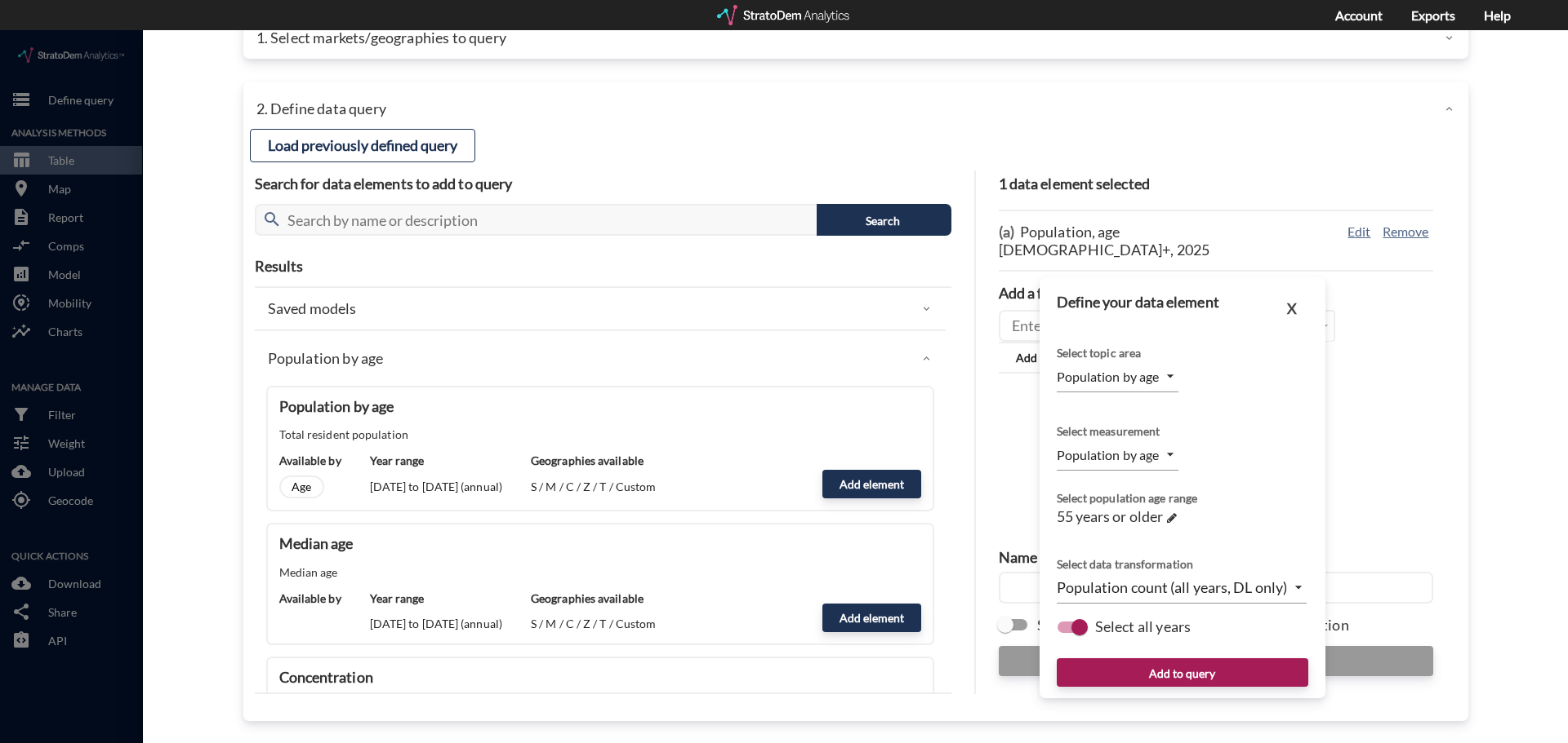
click body "/vantagepoint/us/-1 storage Define query Analysis Methods table_chart Table roo…"
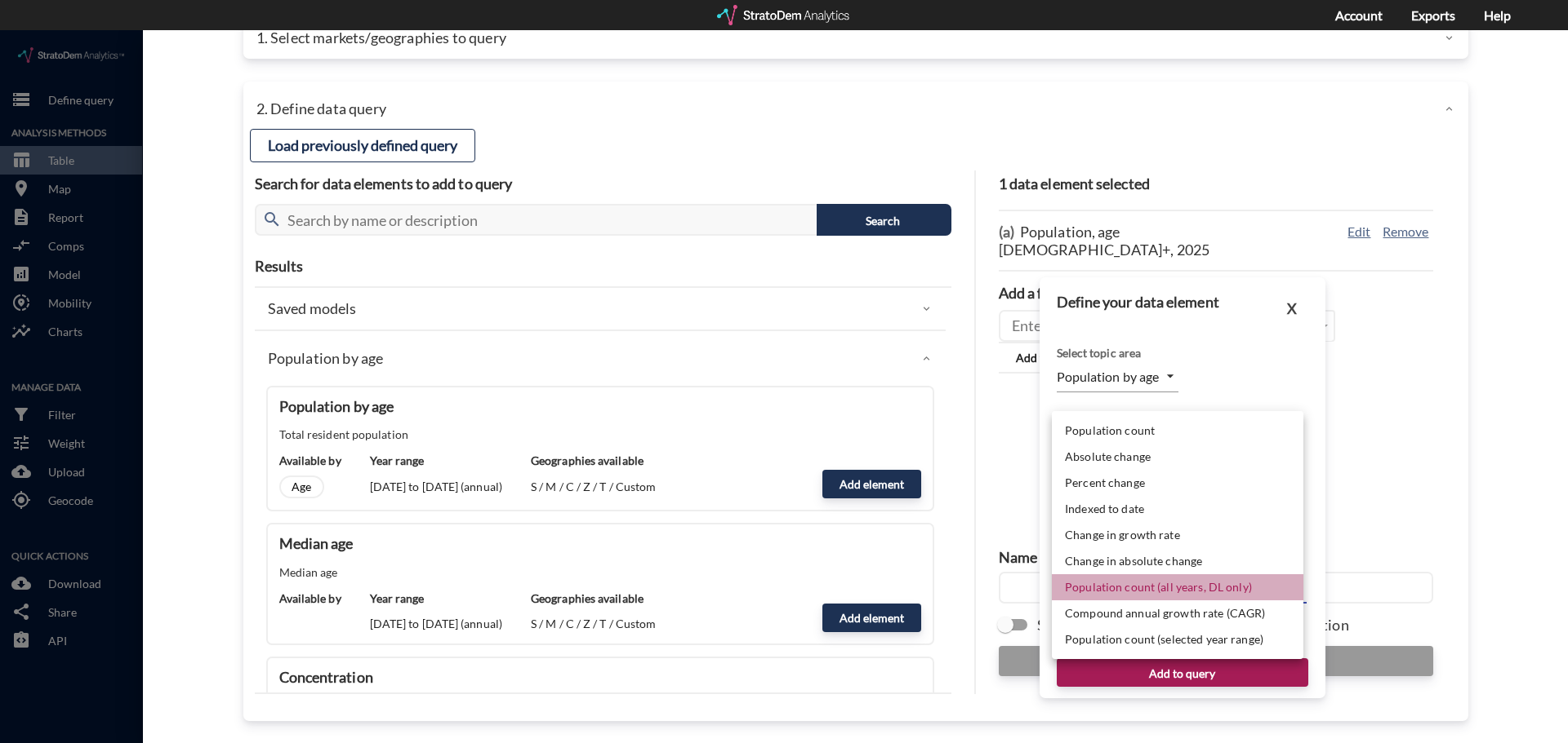
click li "Population count (all years, DL only)"
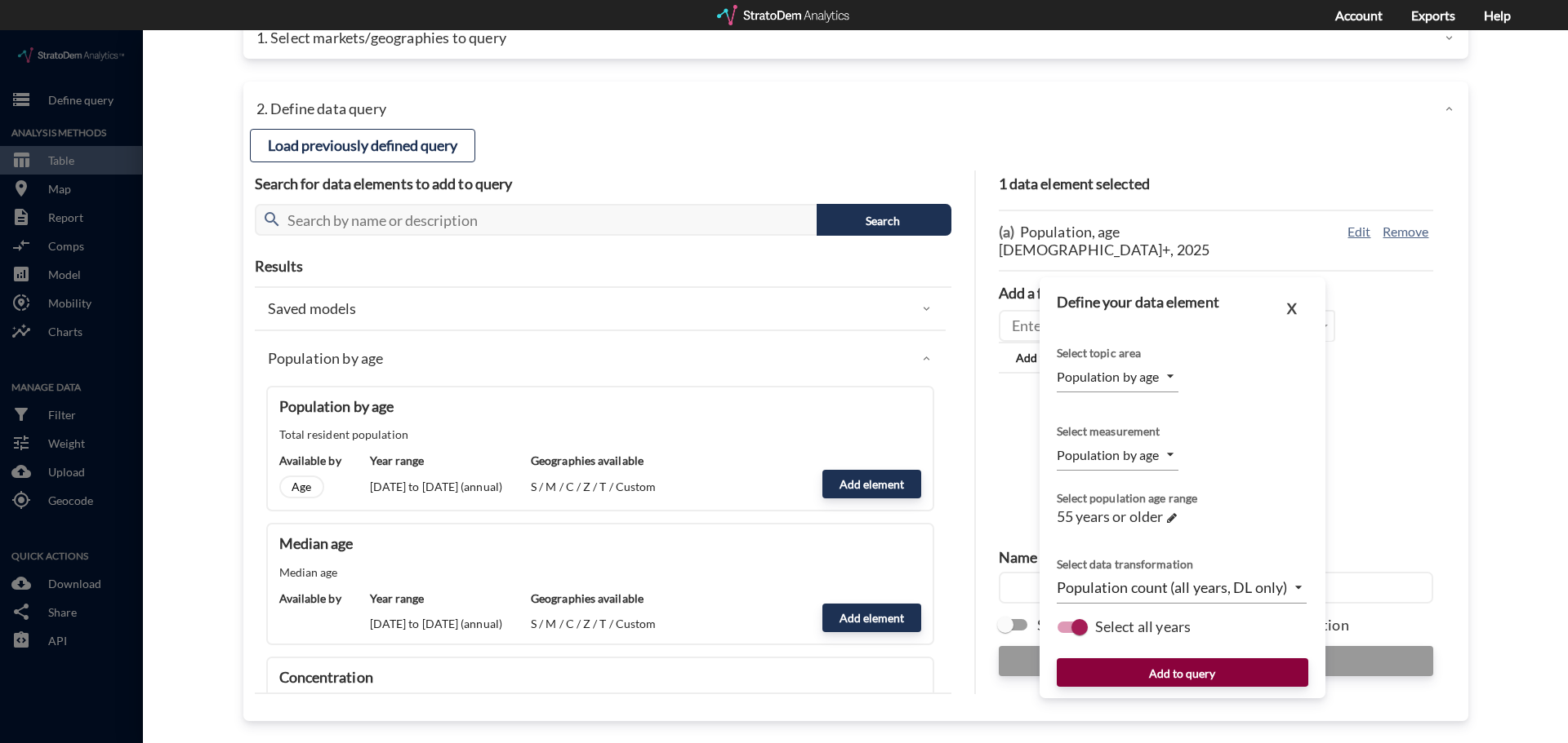
click button "Add to query"
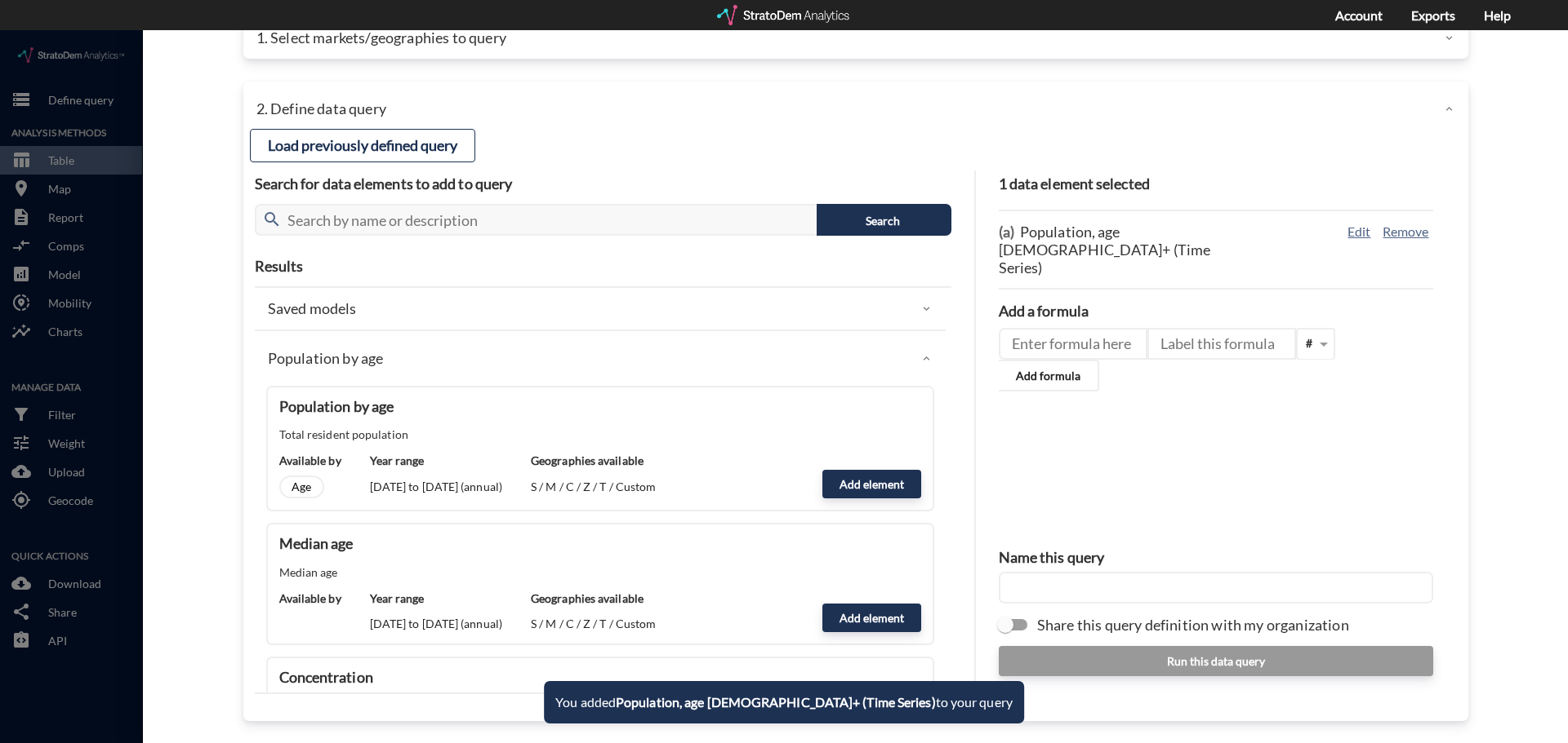
click div "1 data element selected (a) Population, age 55+ (Time Series) Edit Remove Add a…"
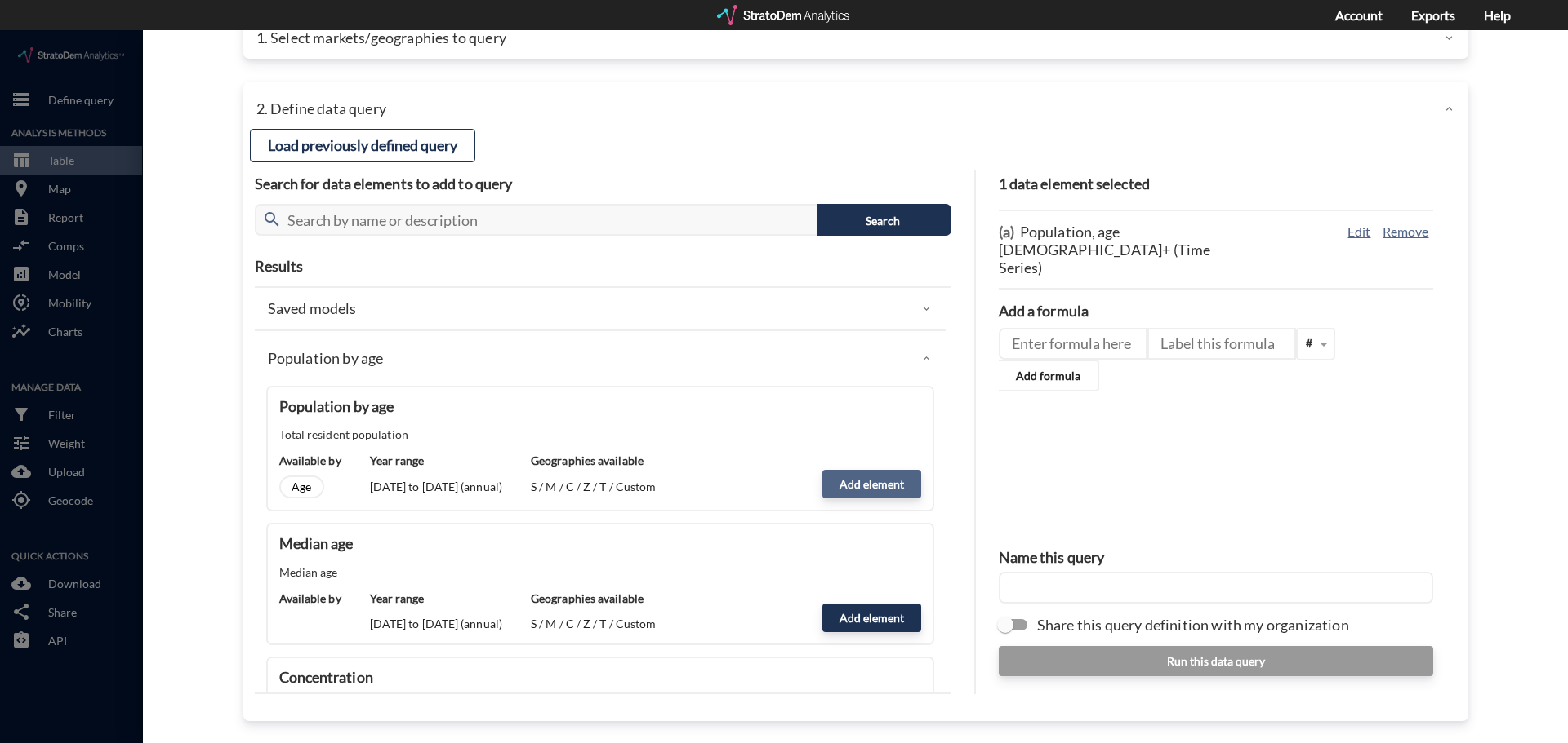
click button "Add element"
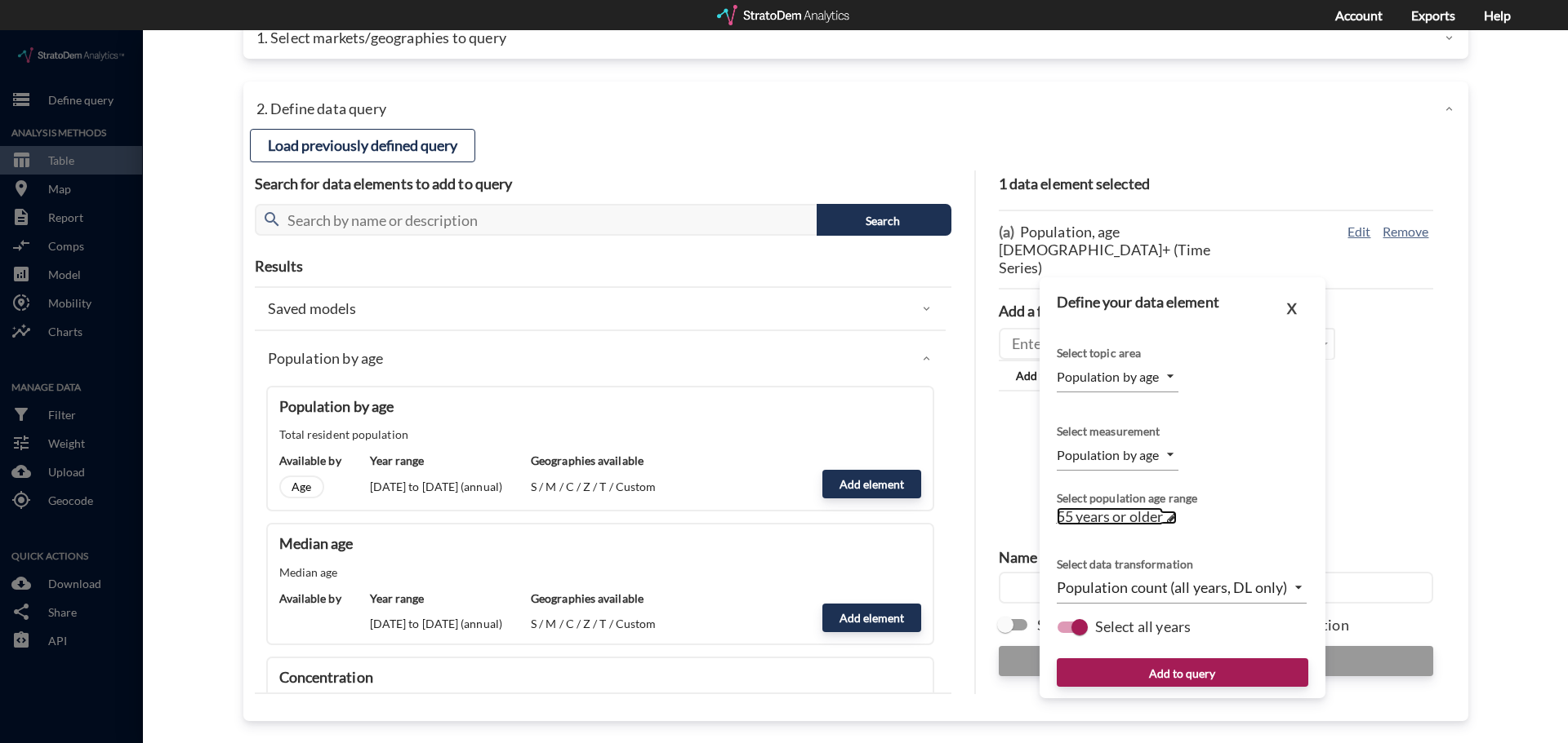
click span
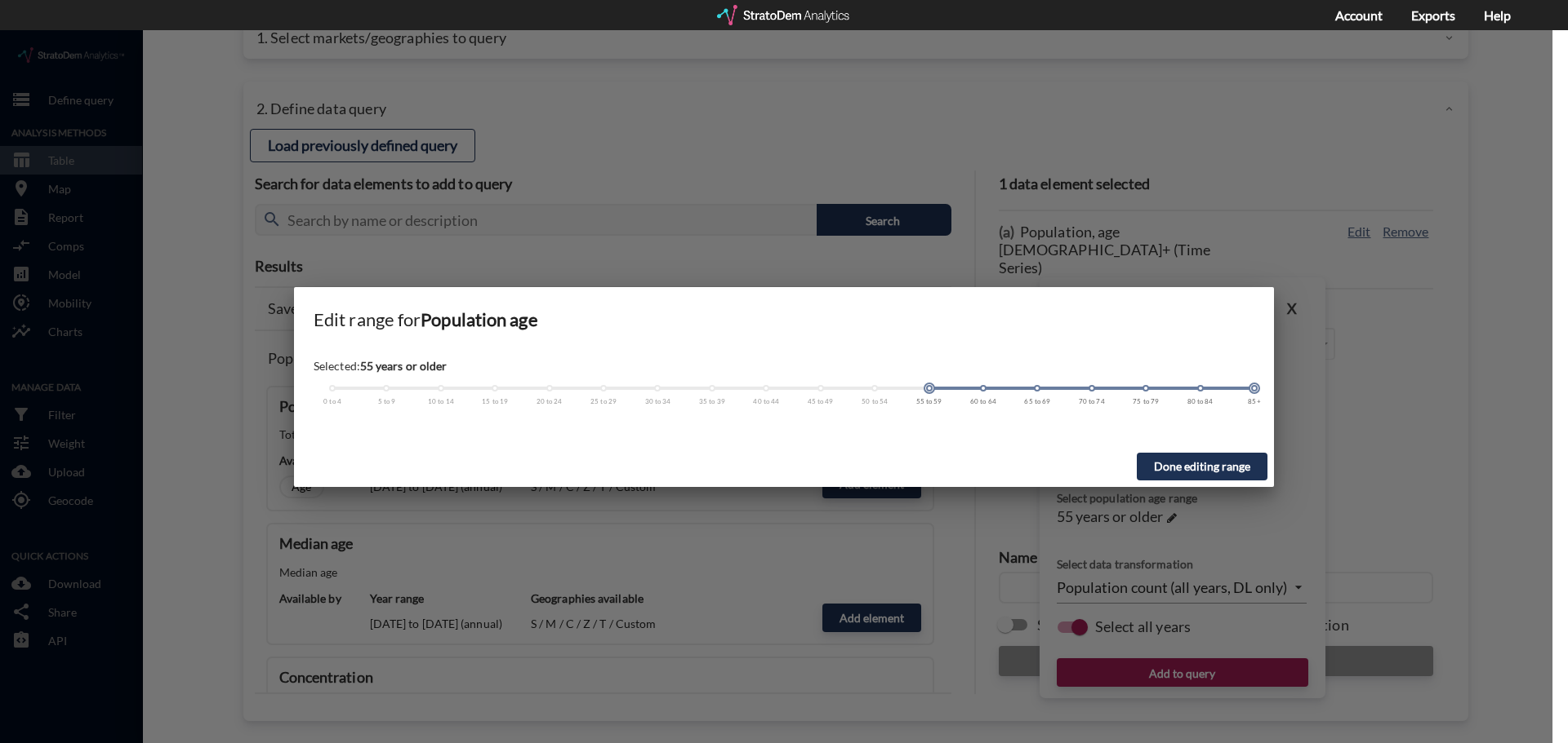
drag, startPoint x: 931, startPoint y: 361, endPoint x: 1053, endPoint y: 358, distance: 122.0
click div "0 to 4 5 to 9 10 to 14 15 to 19 20 to 24 25 to 29 30 to 34 35 to 39 40 to 44 45…"
click div
click button "Done editing range"
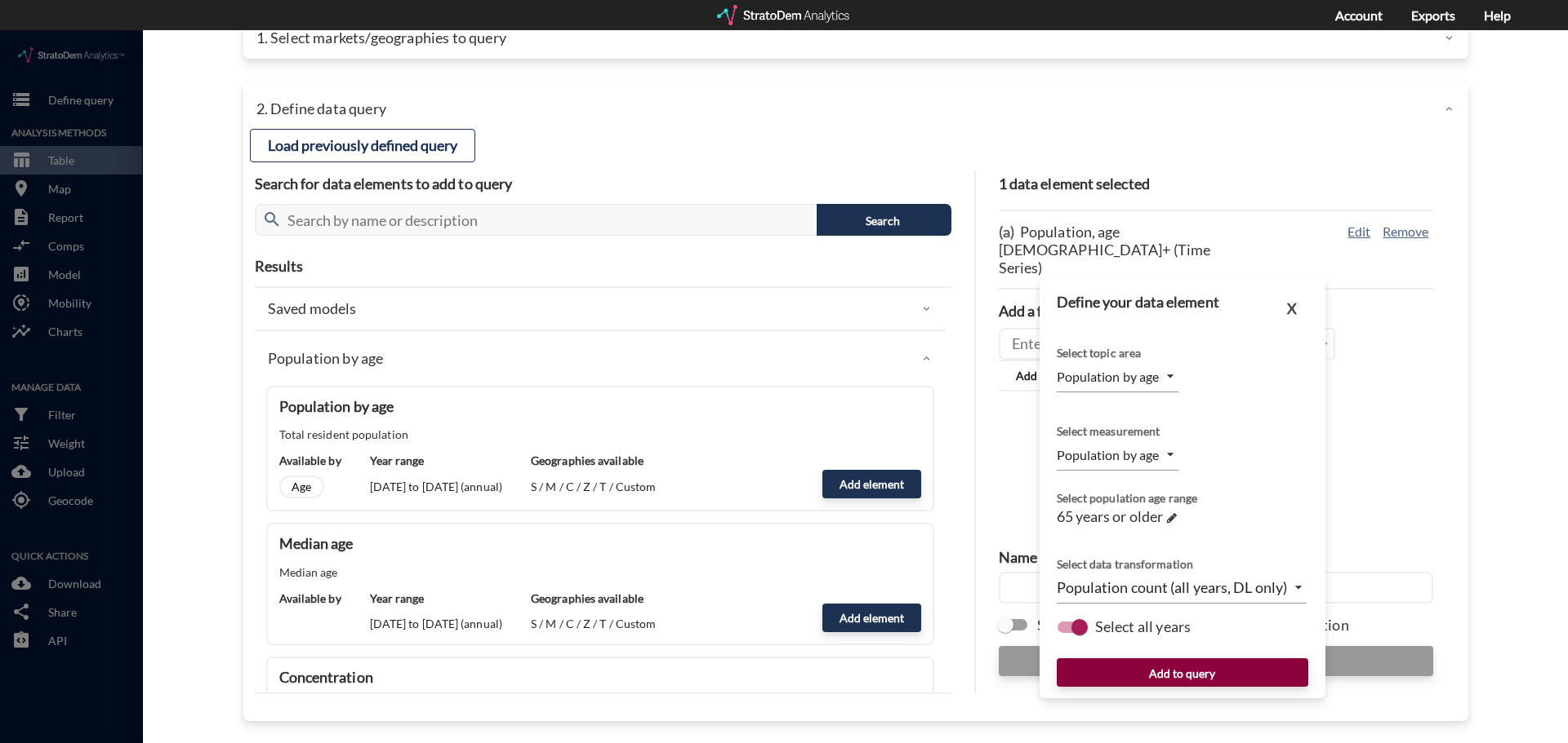
click button "Add to query"
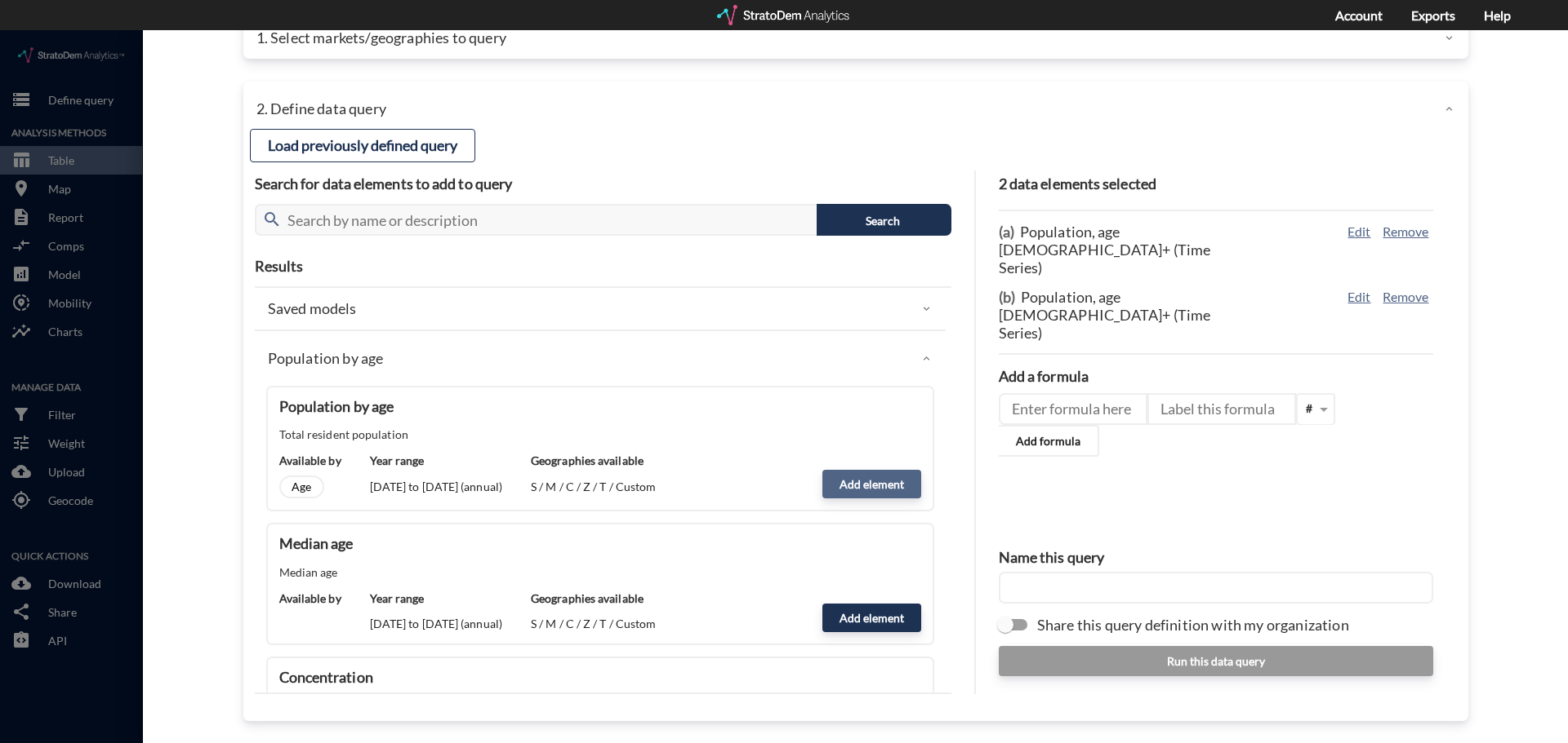
click button "Add element"
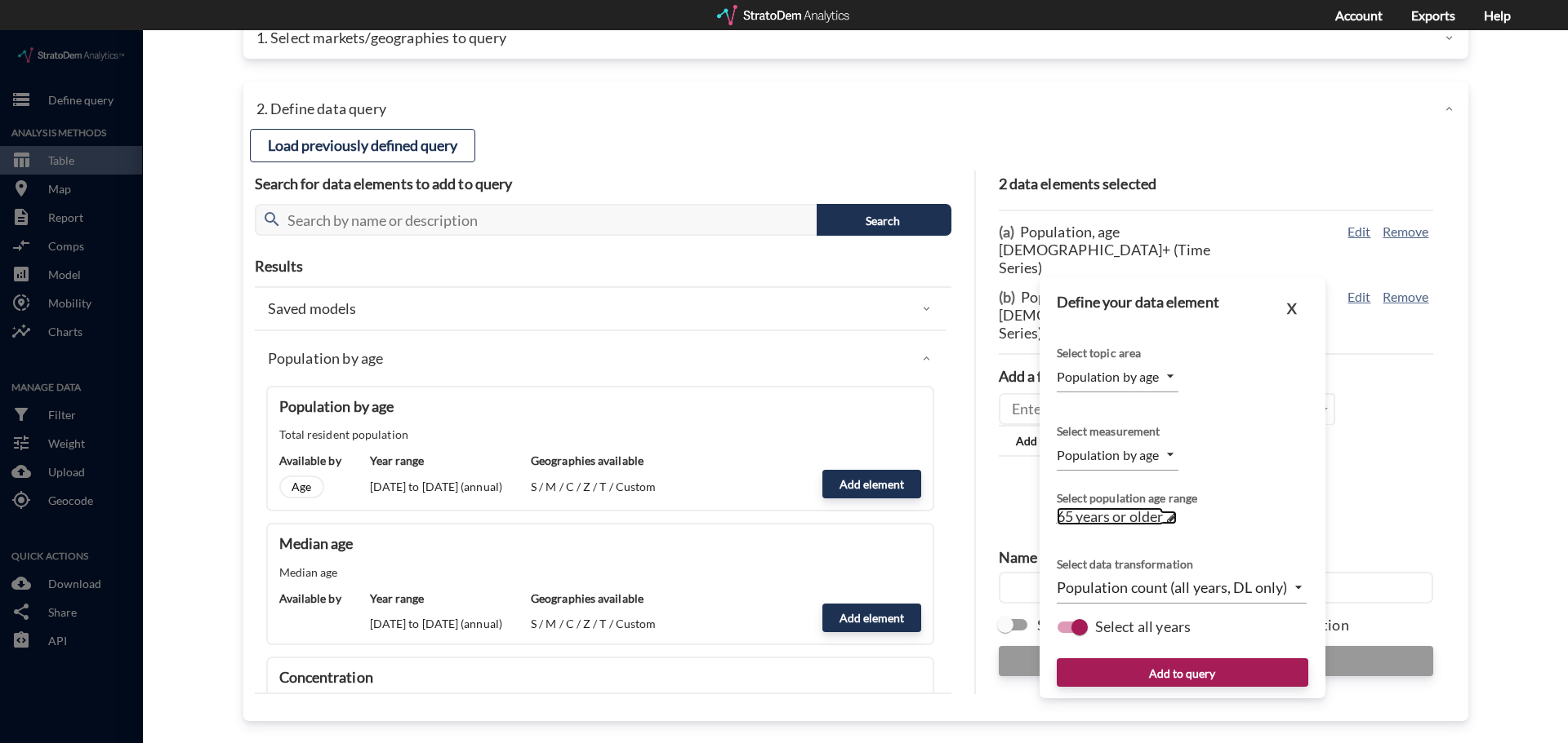
click span
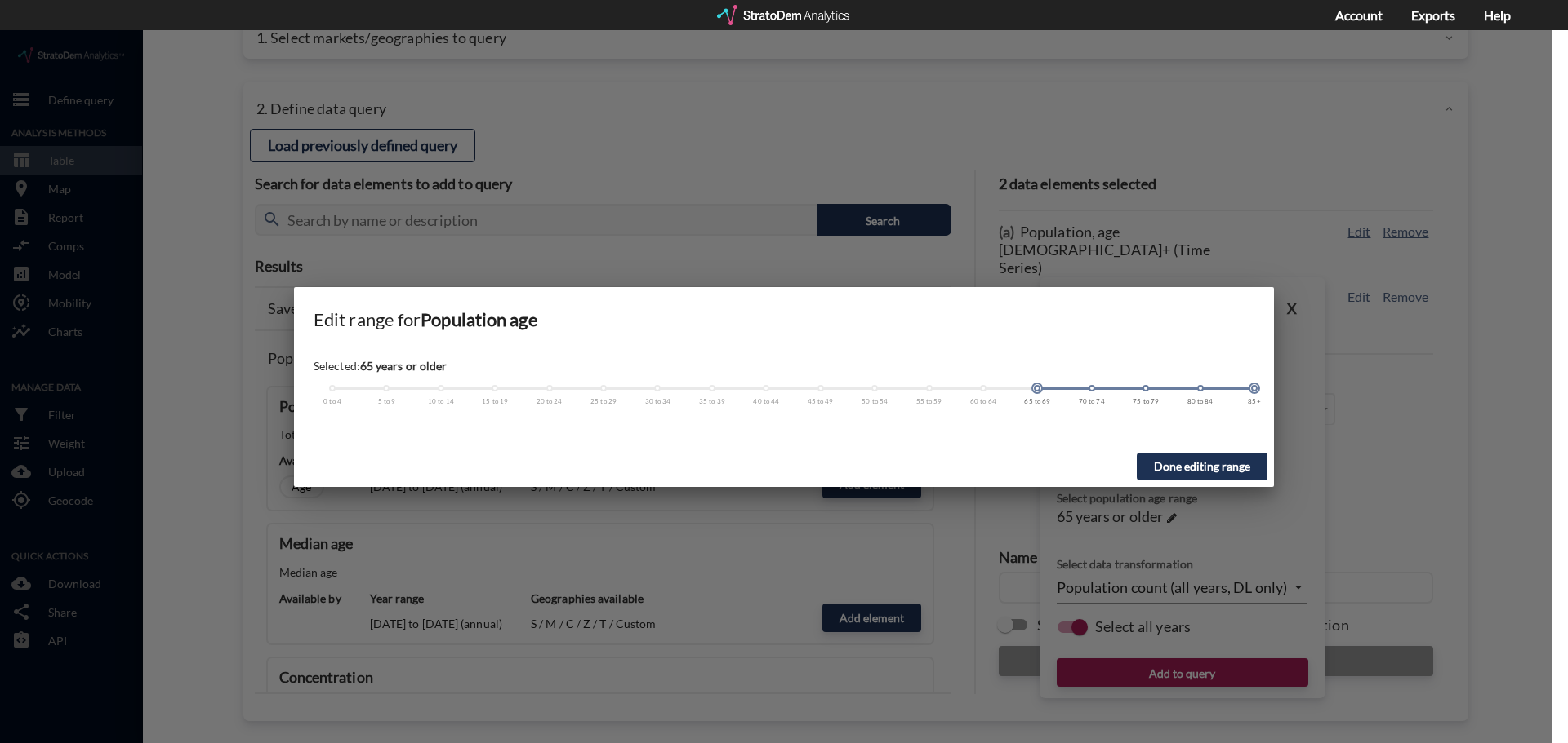
drag, startPoint x: 1034, startPoint y: 361, endPoint x: 1142, endPoint y: 363, distance: 108.0
click div "0 to 4 5 to 9 10 to 14 15 to 19 20 to 24 25 to 29 30 to 34 35 to 39 40 to 44 45…"
click div
click button "Done editing range"
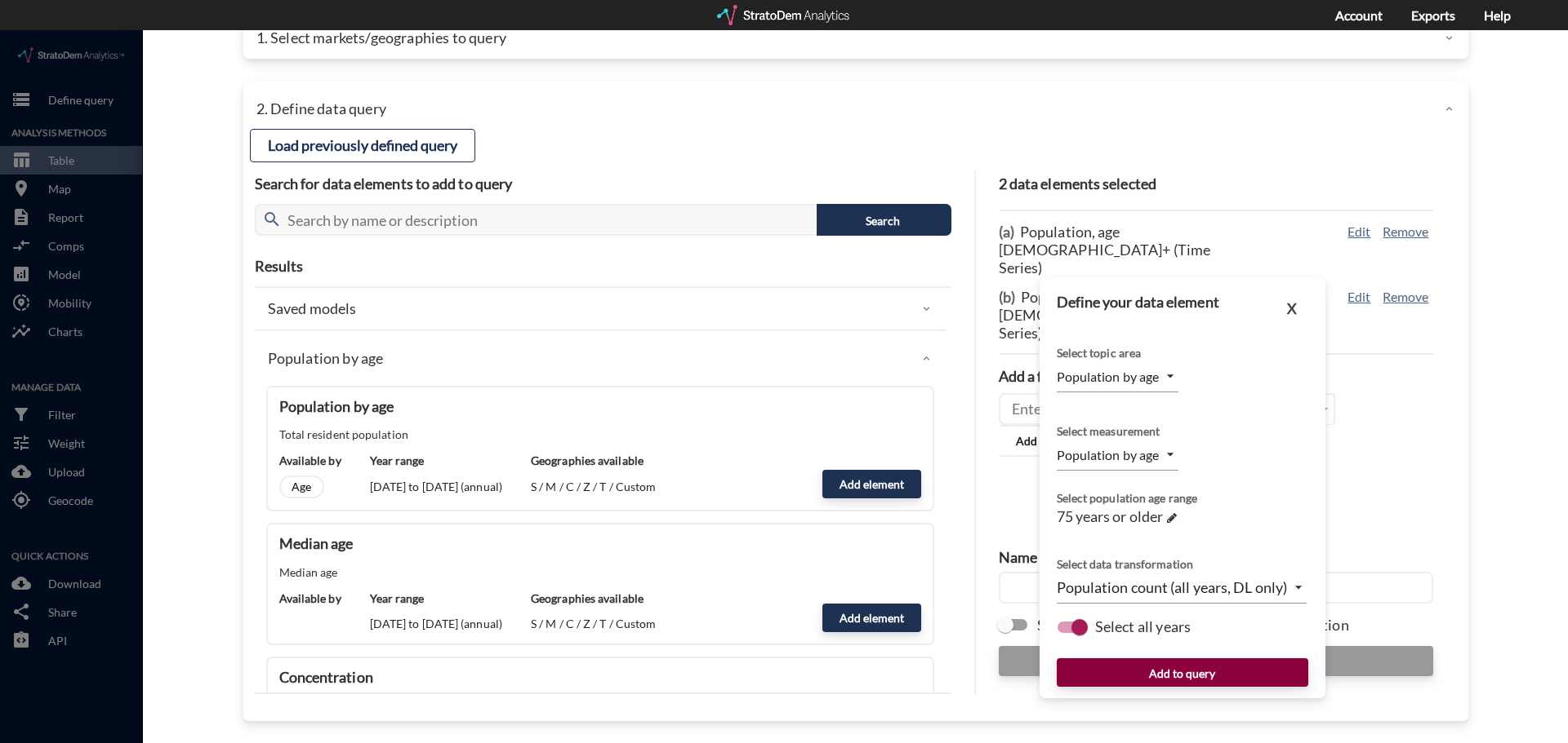
click button "Add to query"
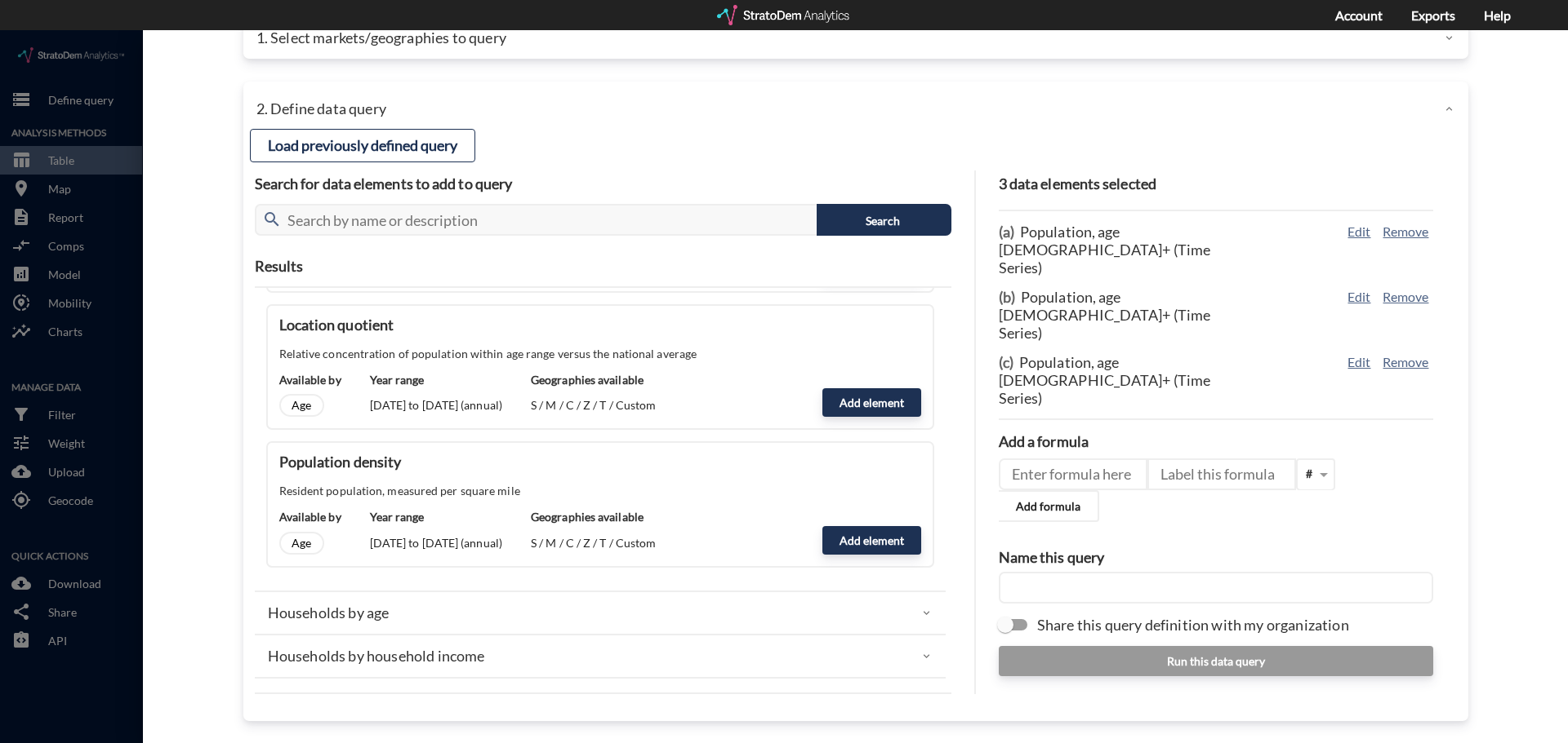
scroll to position [571, 0]
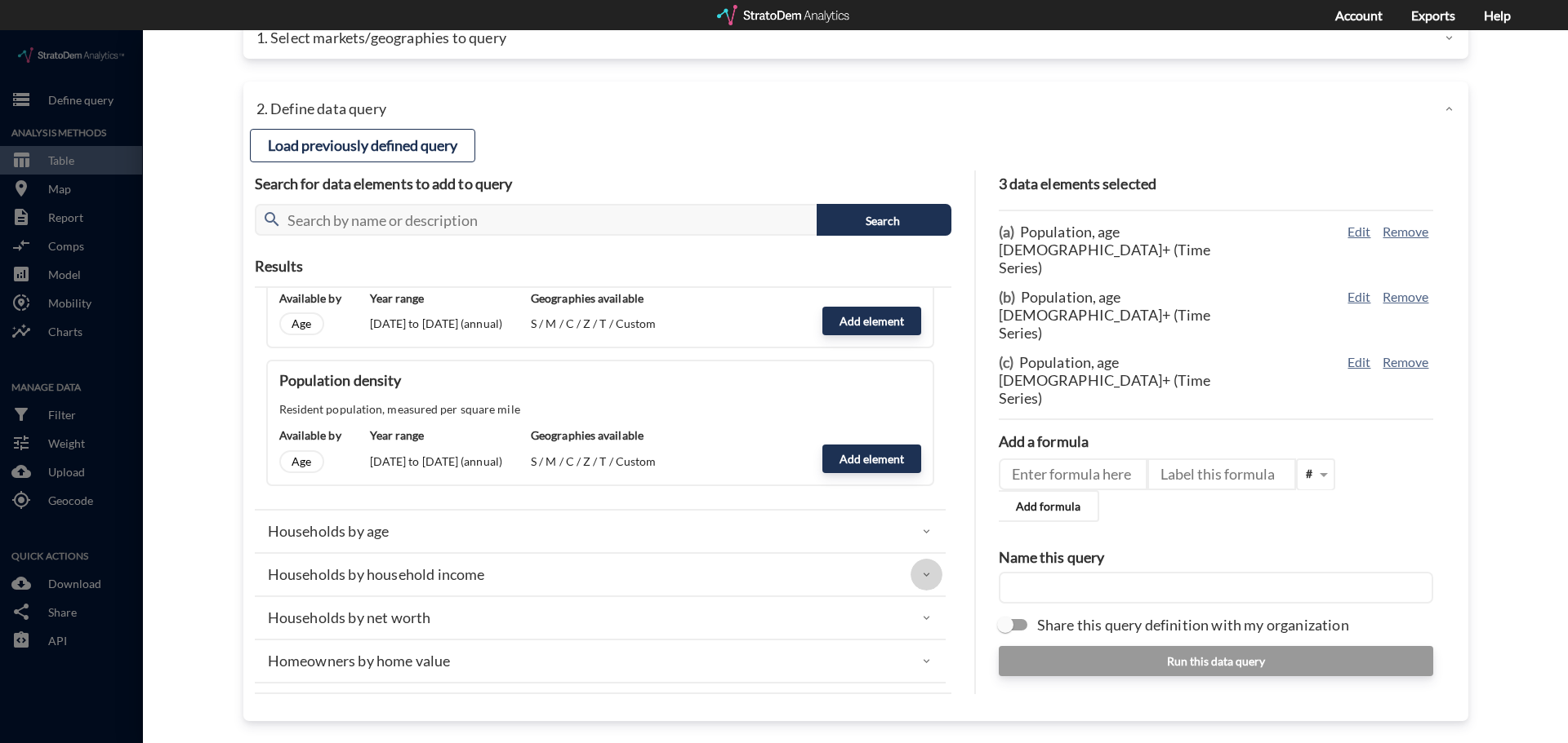
click div
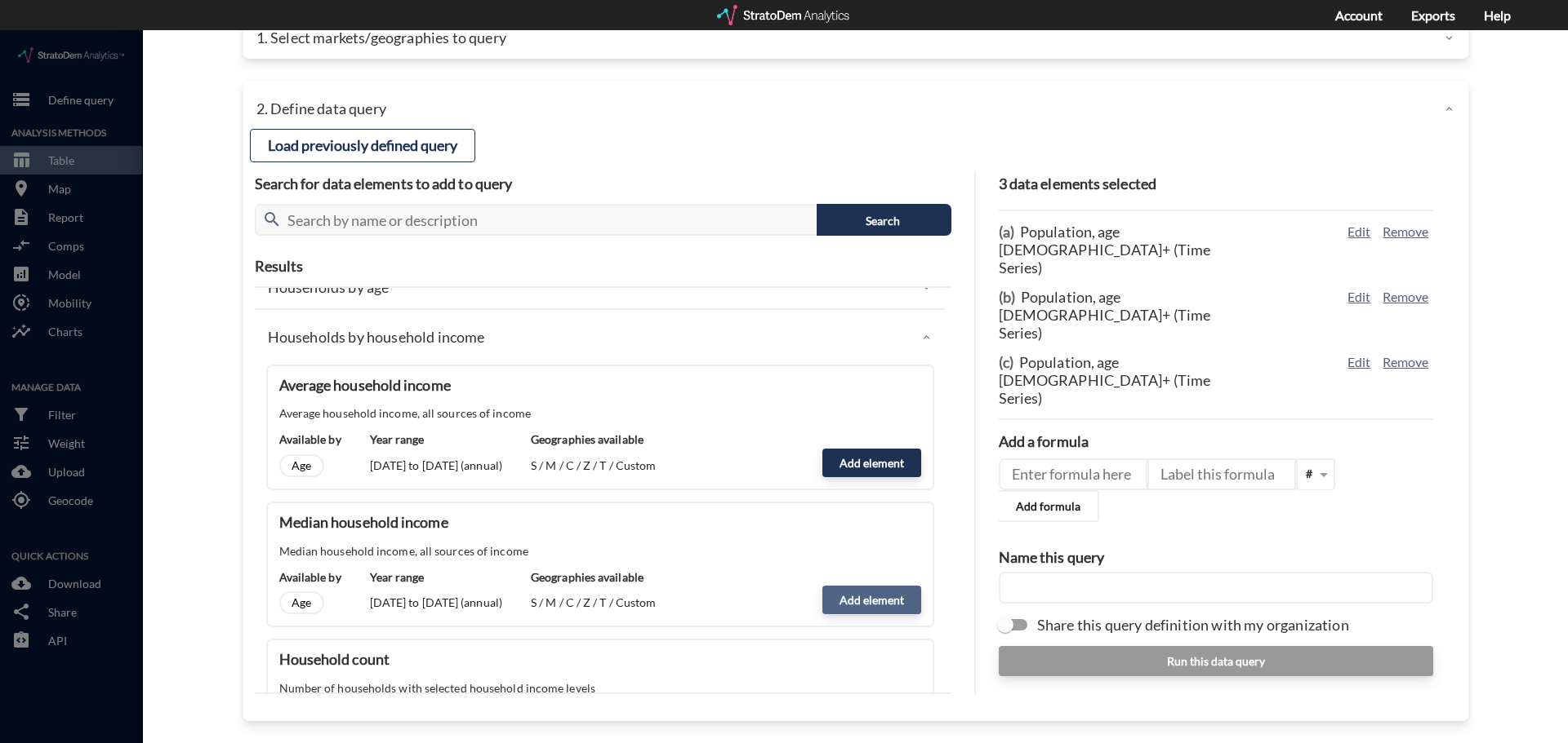
scroll to position [816, 0]
click button "Add element"
type input "HHI_DYNAMICS"
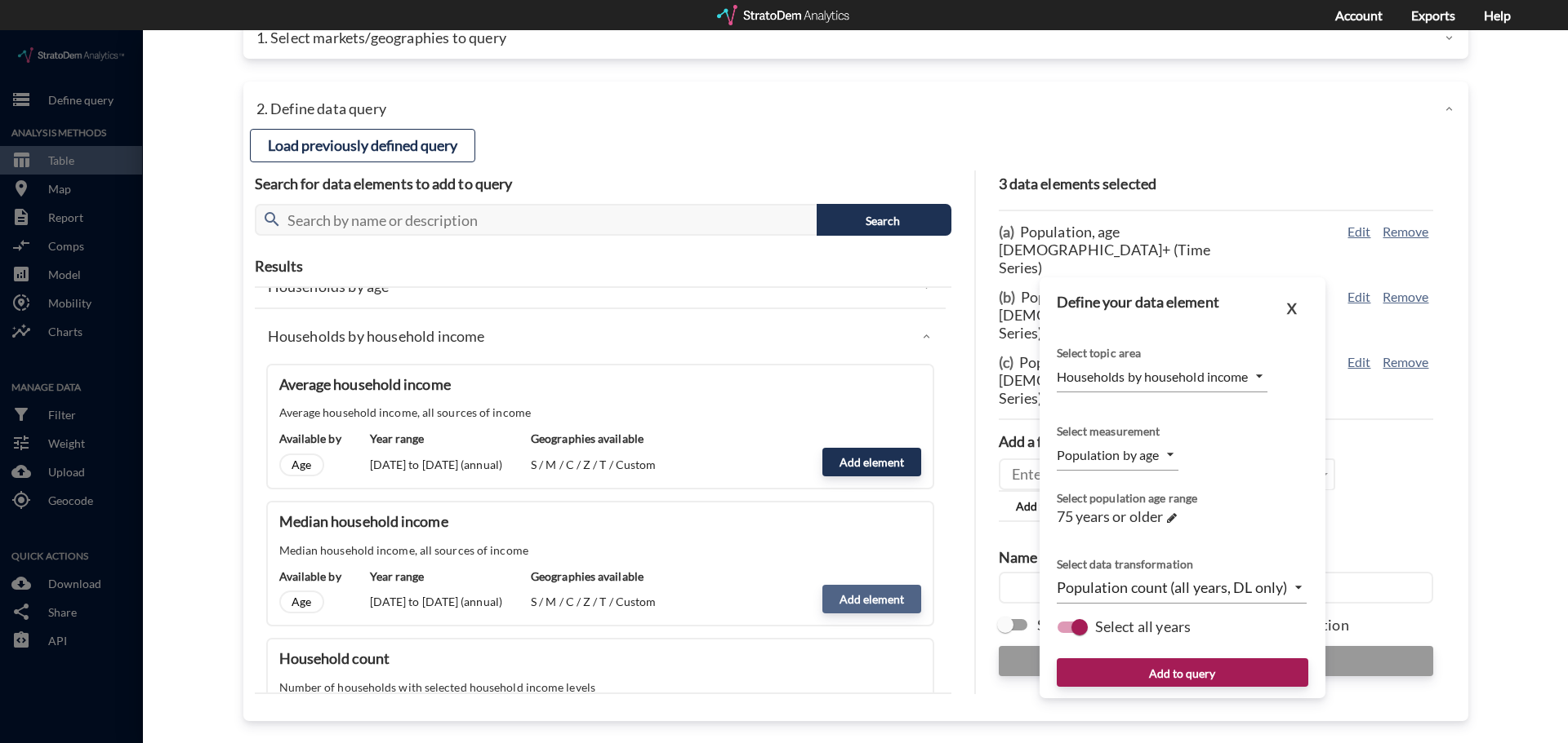
type input "MEDIAN"
click span
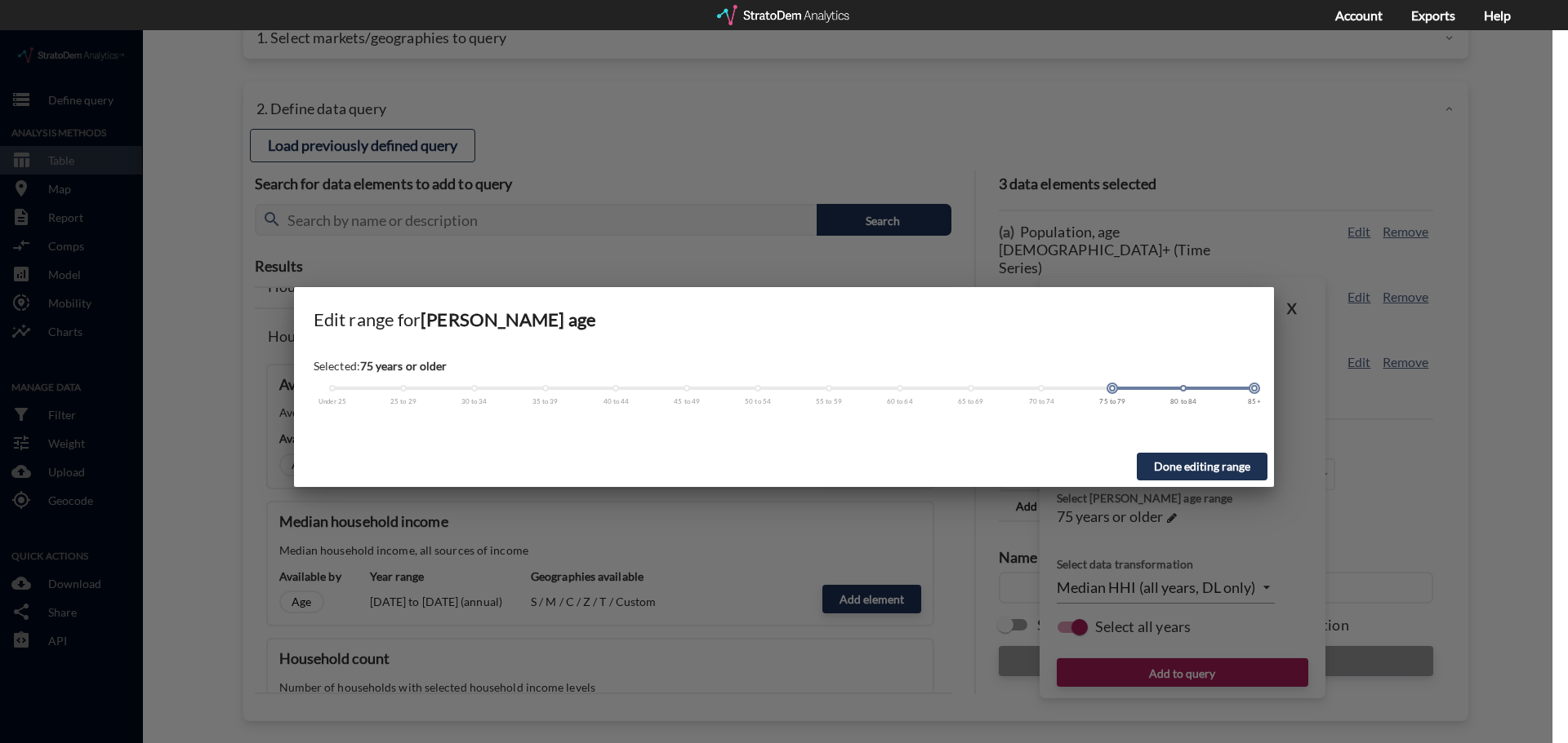
drag, startPoint x: 1105, startPoint y: 360, endPoint x: 629, endPoint y: 383, distance: 476.6
click div "Selected: 75 years or older Under 25 25 to 29 30 to 34 35 to 39 40 to 44 45 to …"
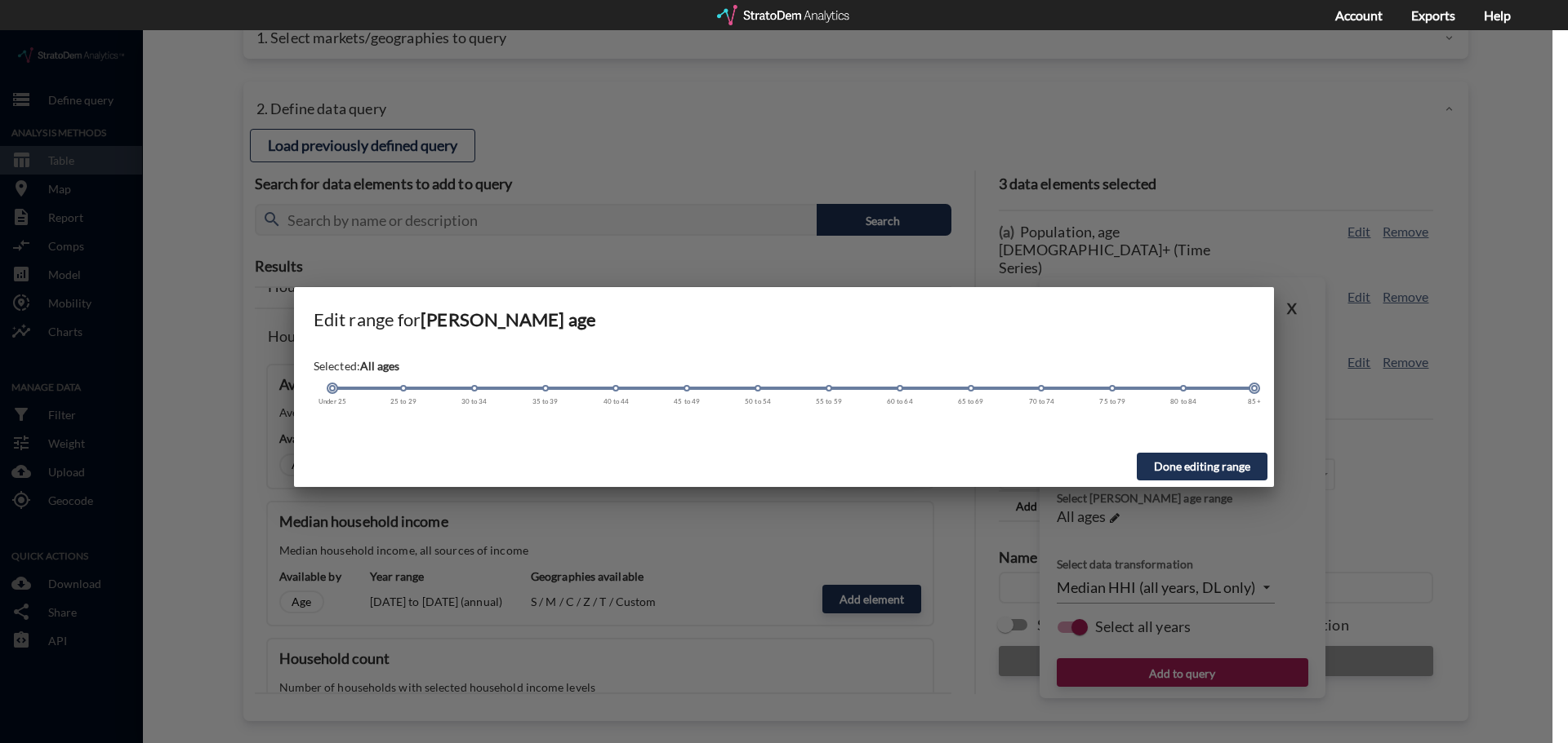
drag, startPoint x: 1111, startPoint y: 356, endPoint x: 328, endPoint y: 366, distance: 783.1
click div "Selected: All ages Under 25 25 to 29 30 to 34 35 to 39 40 to 44 45 to 49 50 to …"
click button "Done editing range"
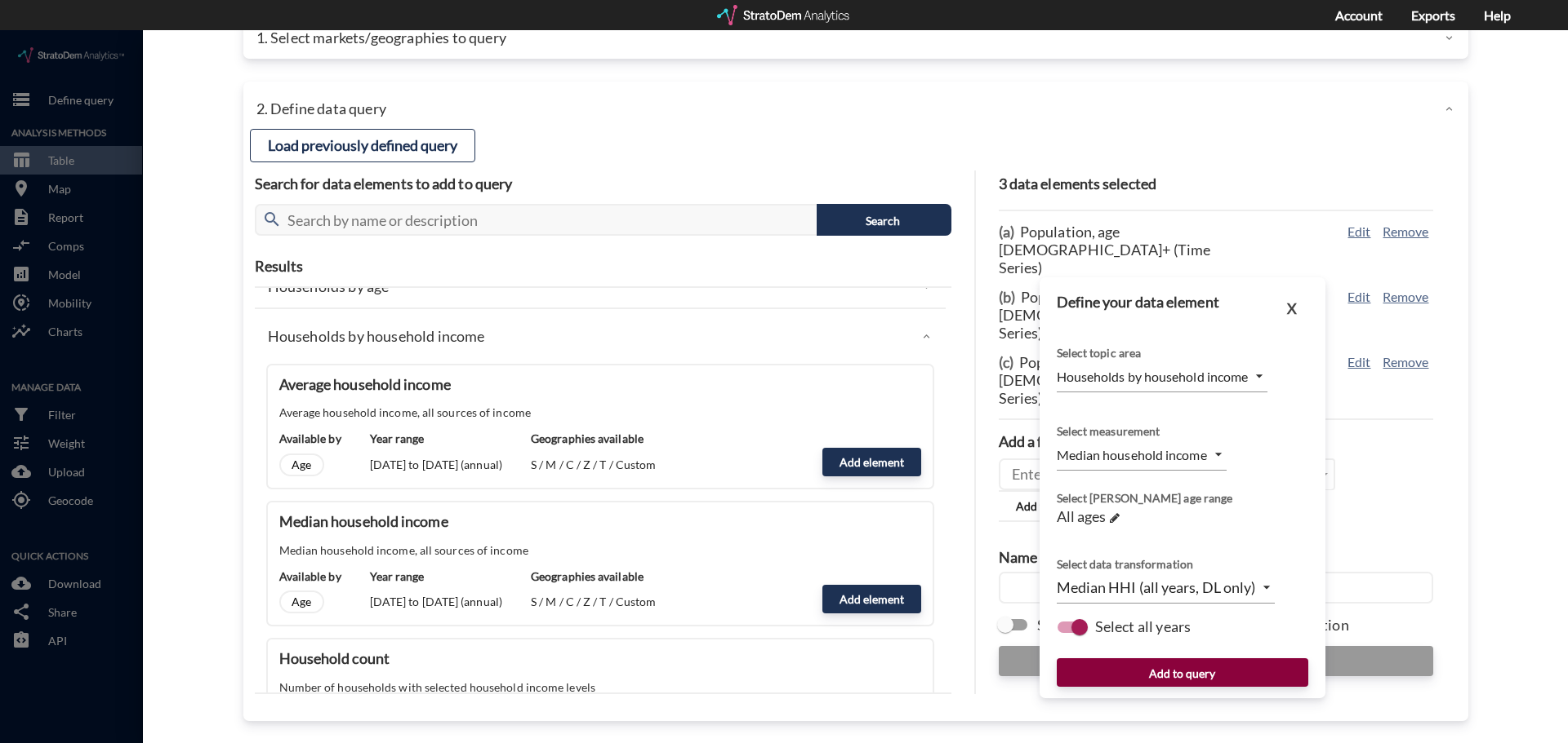
click button "Add to query"
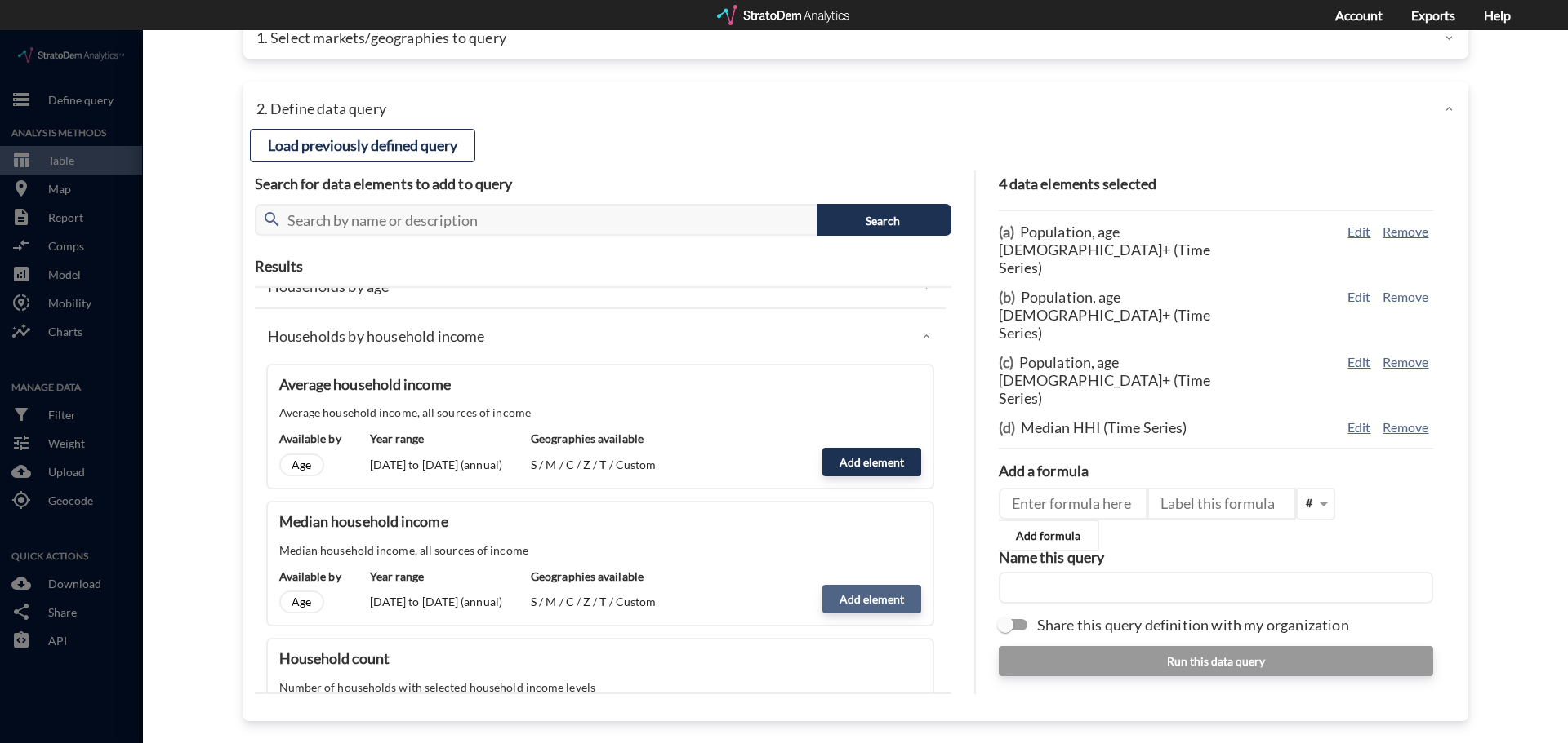
click button "Add element"
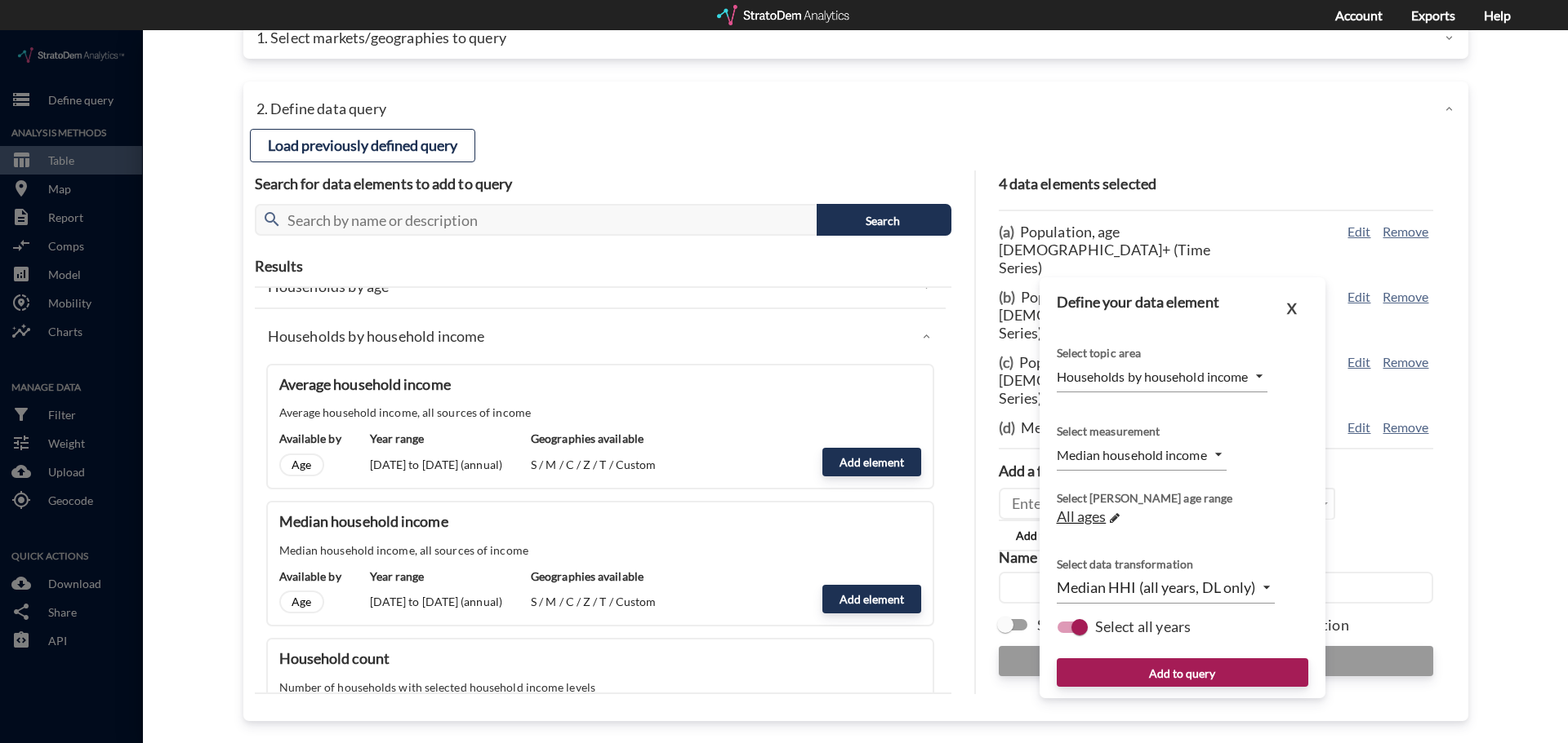
click div "All ages →"
click span
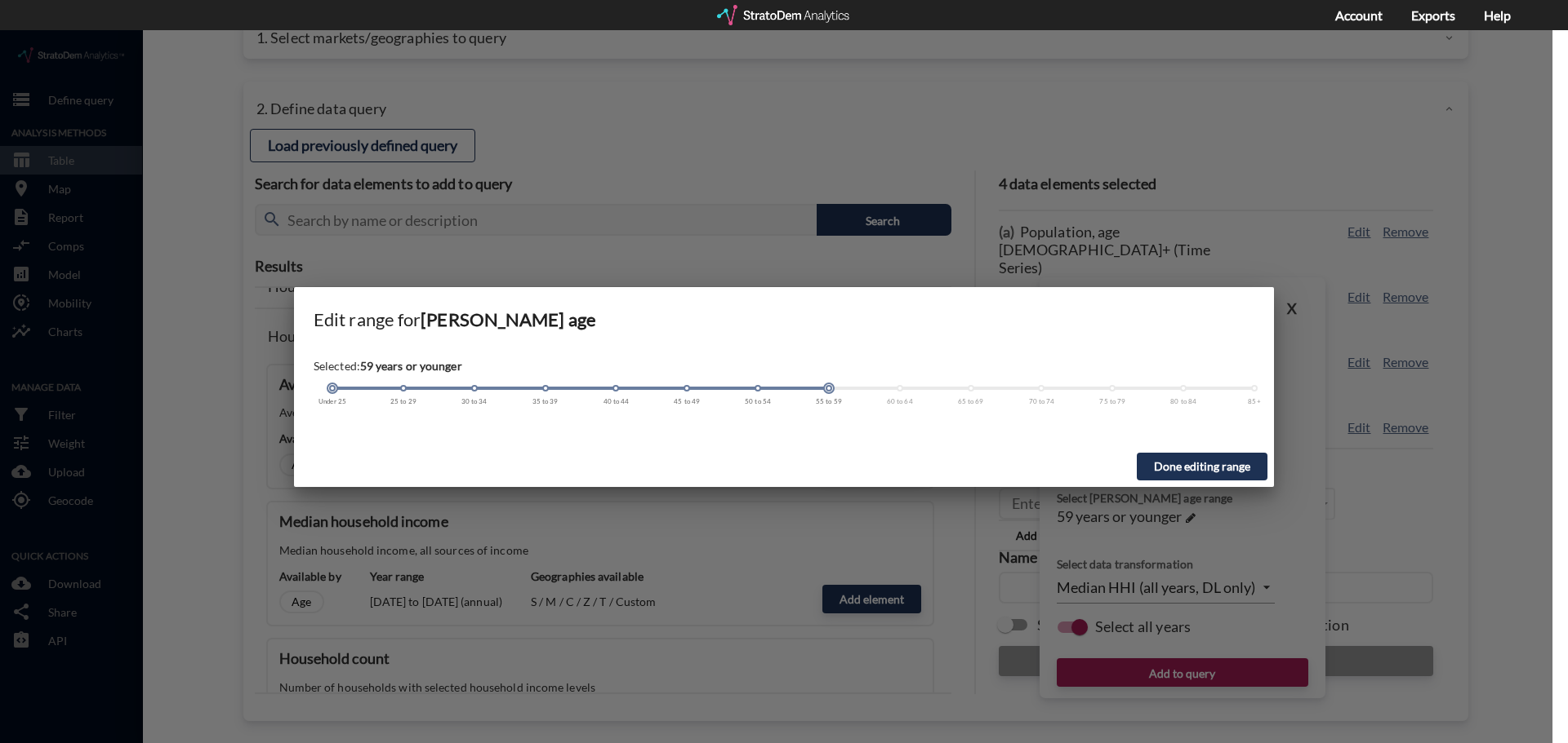
click span
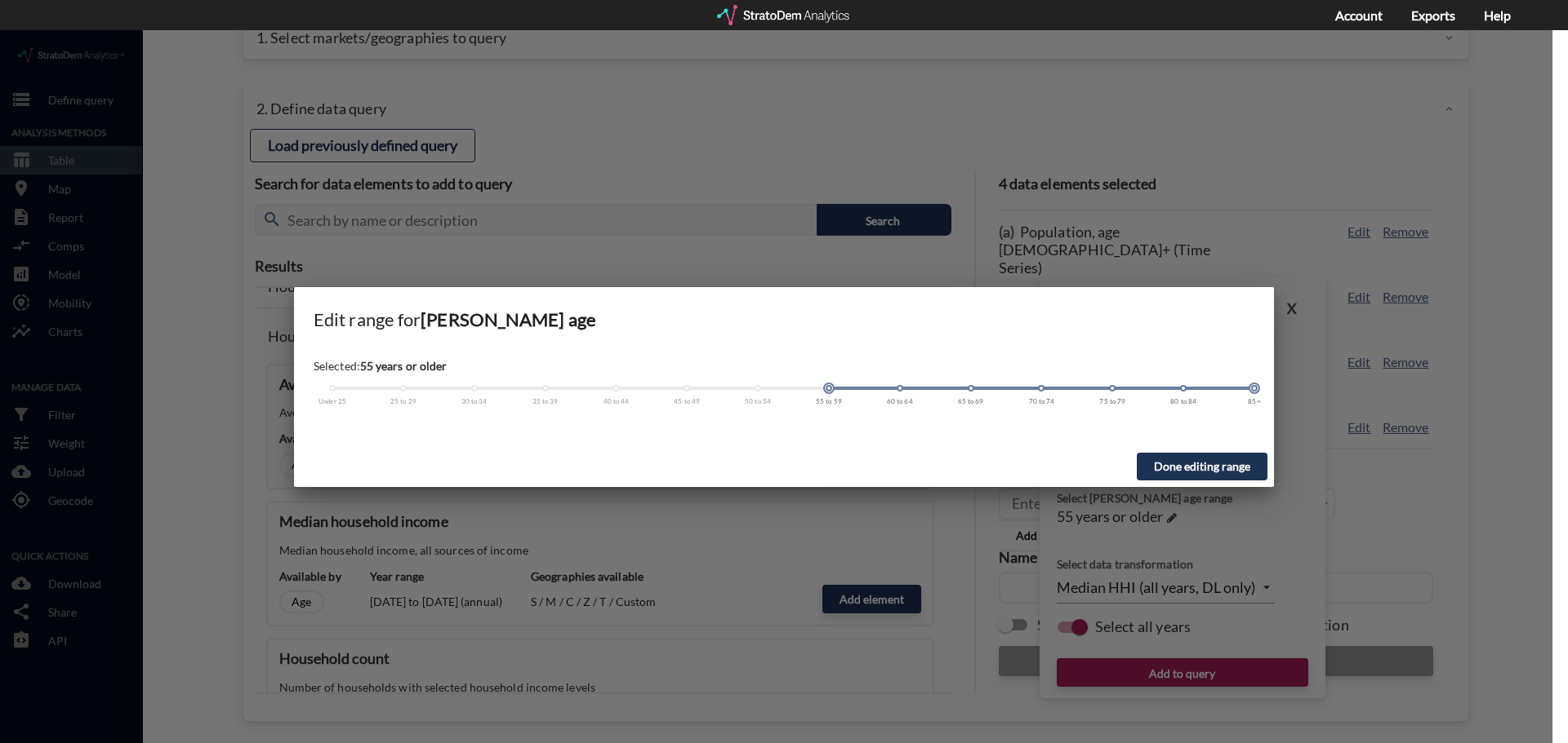
drag, startPoint x: 365, startPoint y: 359, endPoint x: 806, endPoint y: 366, distance: 441.1
click div "Selected: 55 years or older Under 25 25 to 29 30 to 34 35 to 39 40 to 44 45 to …"
click button "Done editing range"
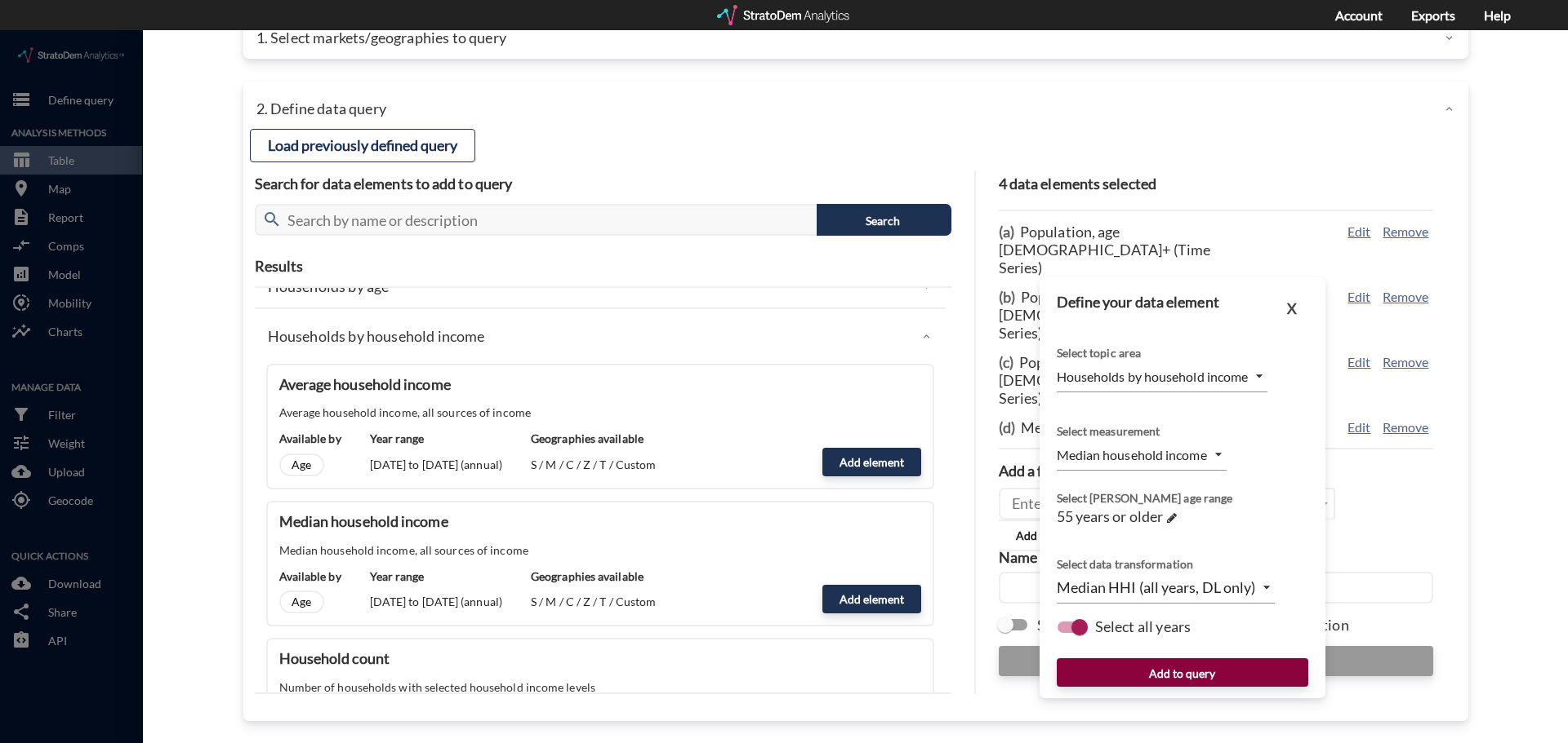
click button "Add to query"
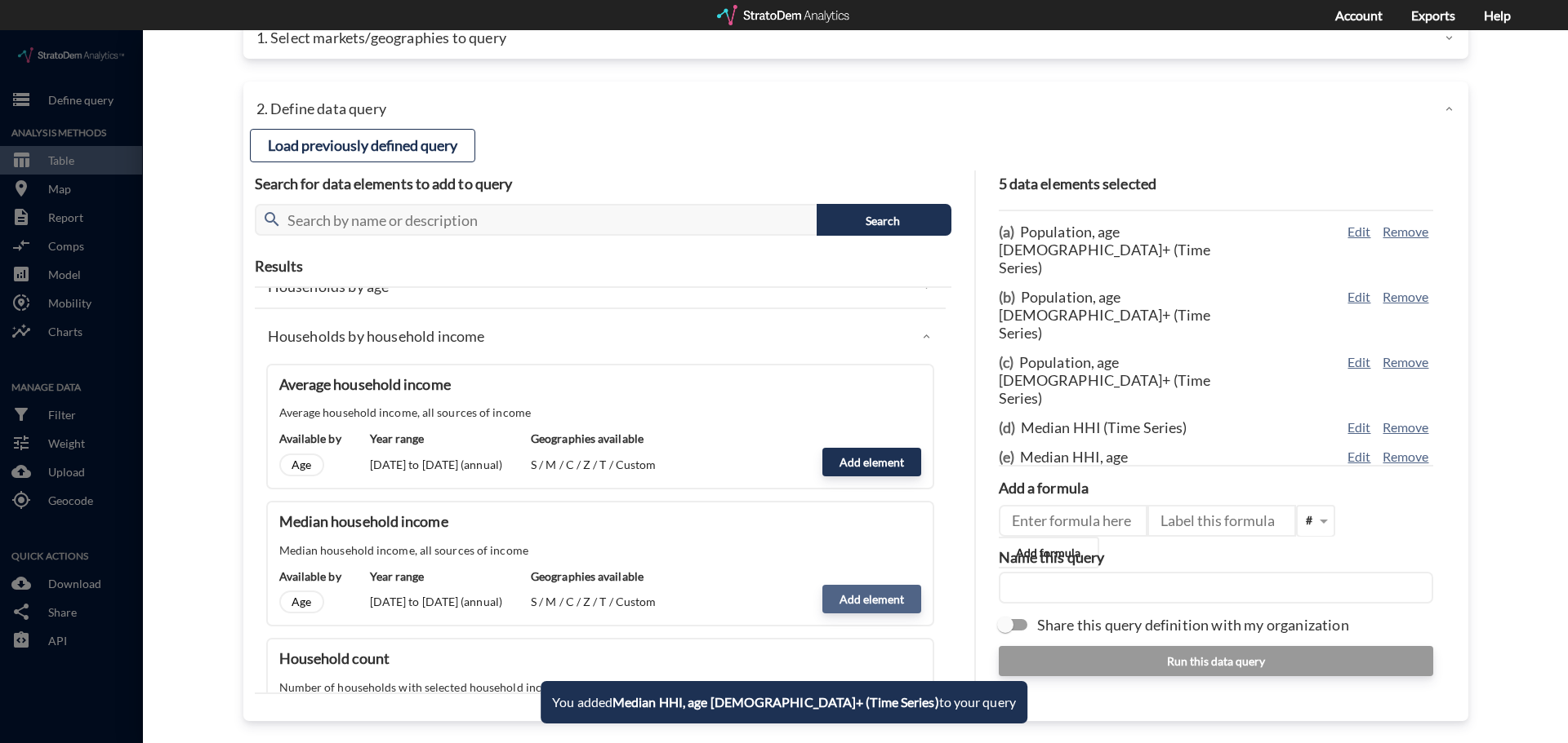
click button "Add element"
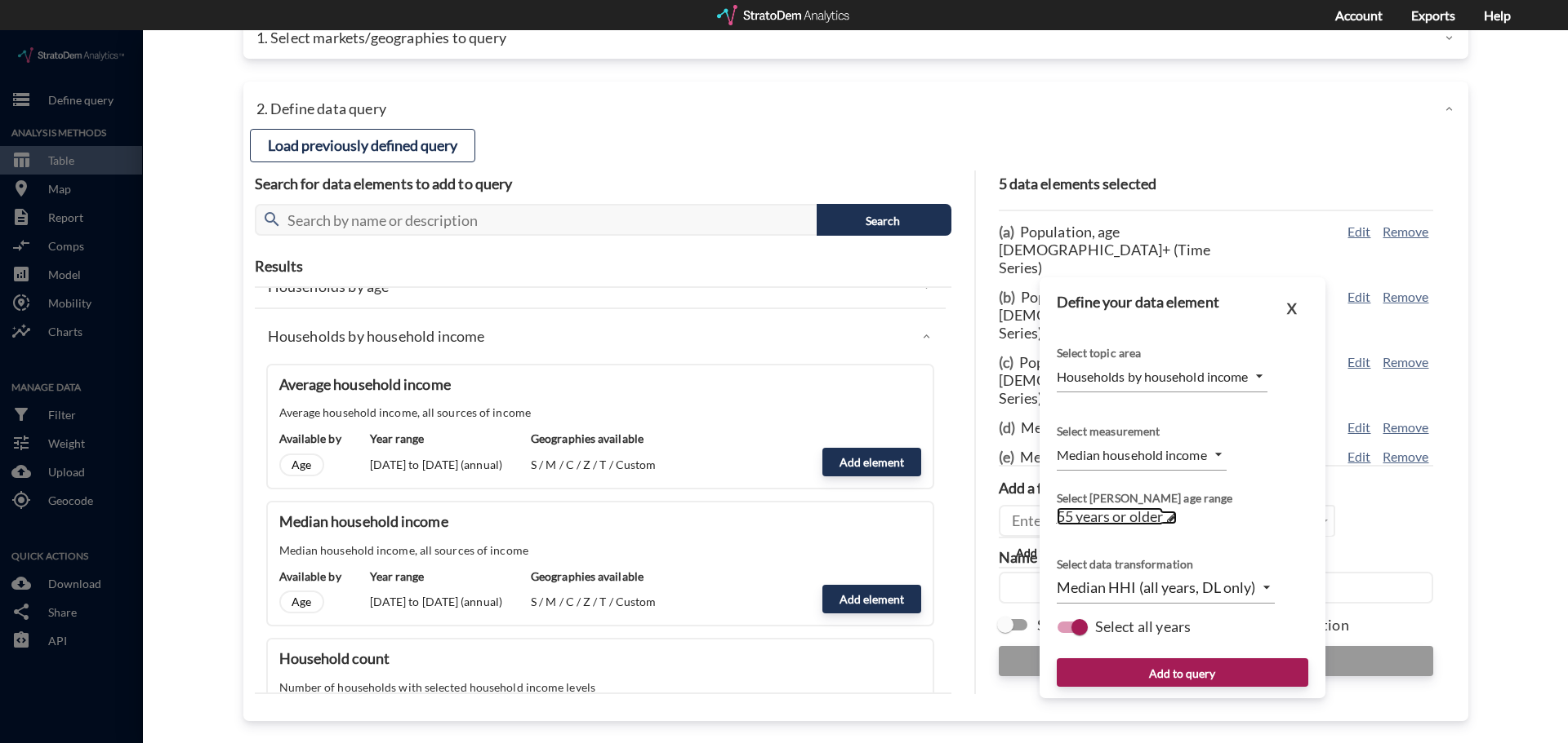
click span
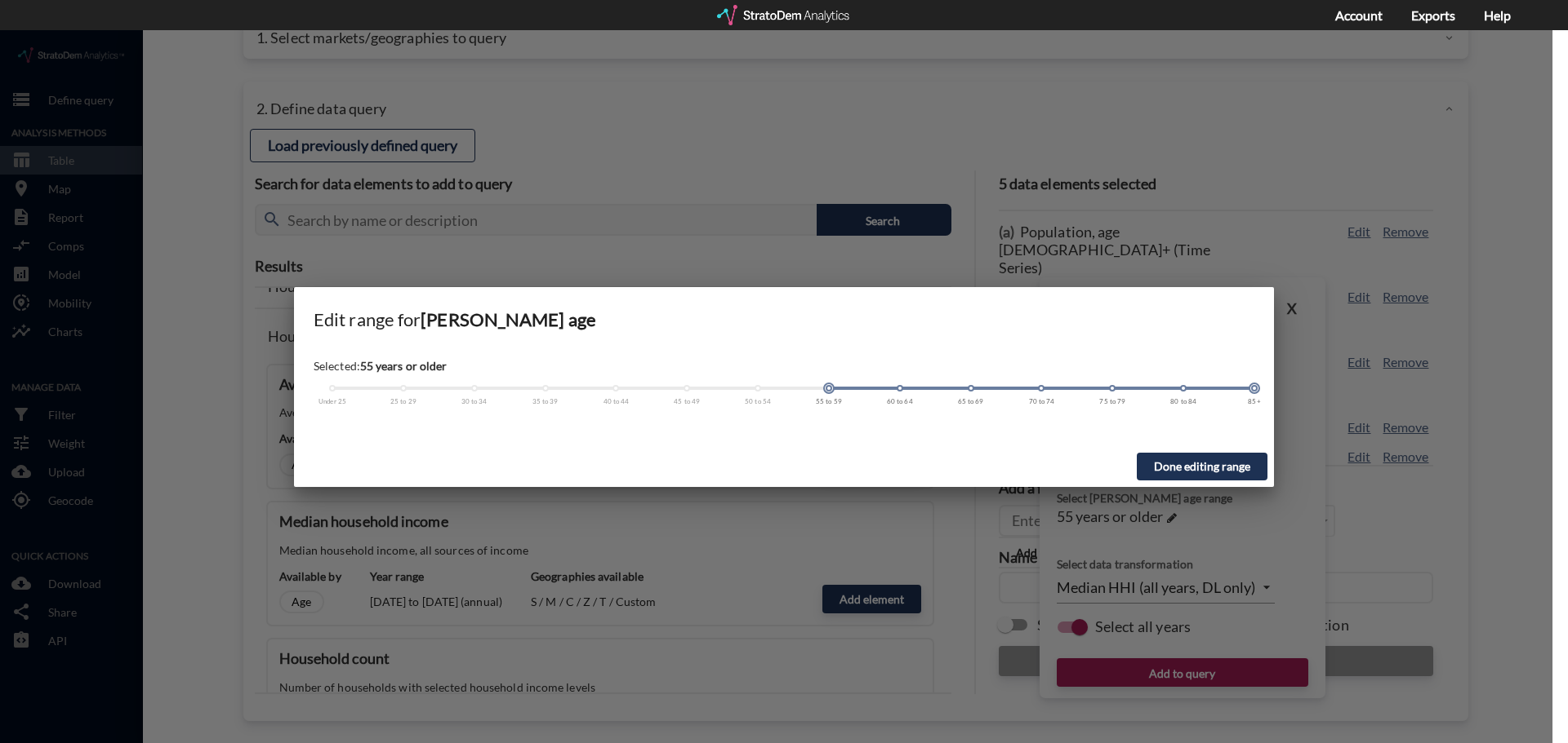
click span
click button "Done editing range"
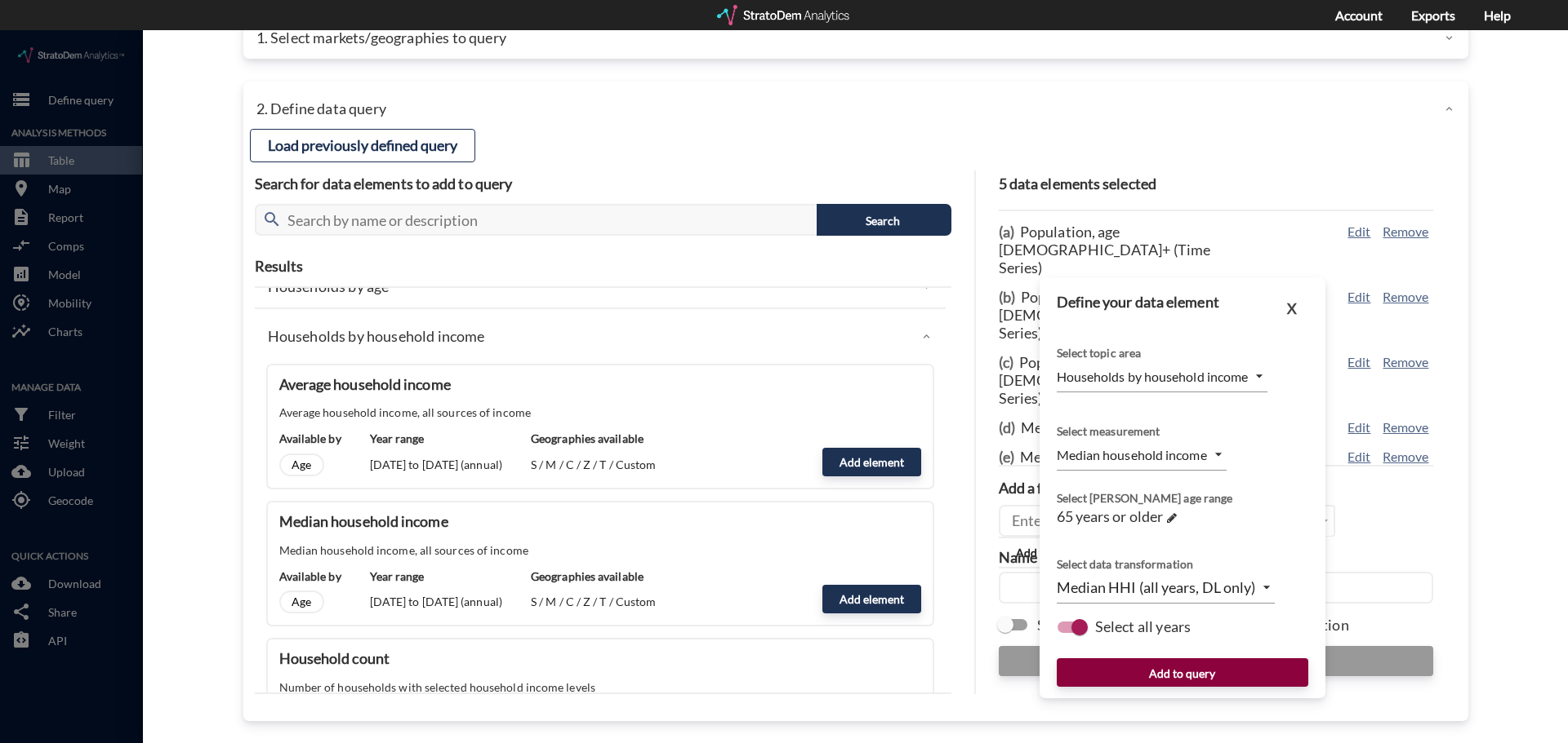
click button "Add to query"
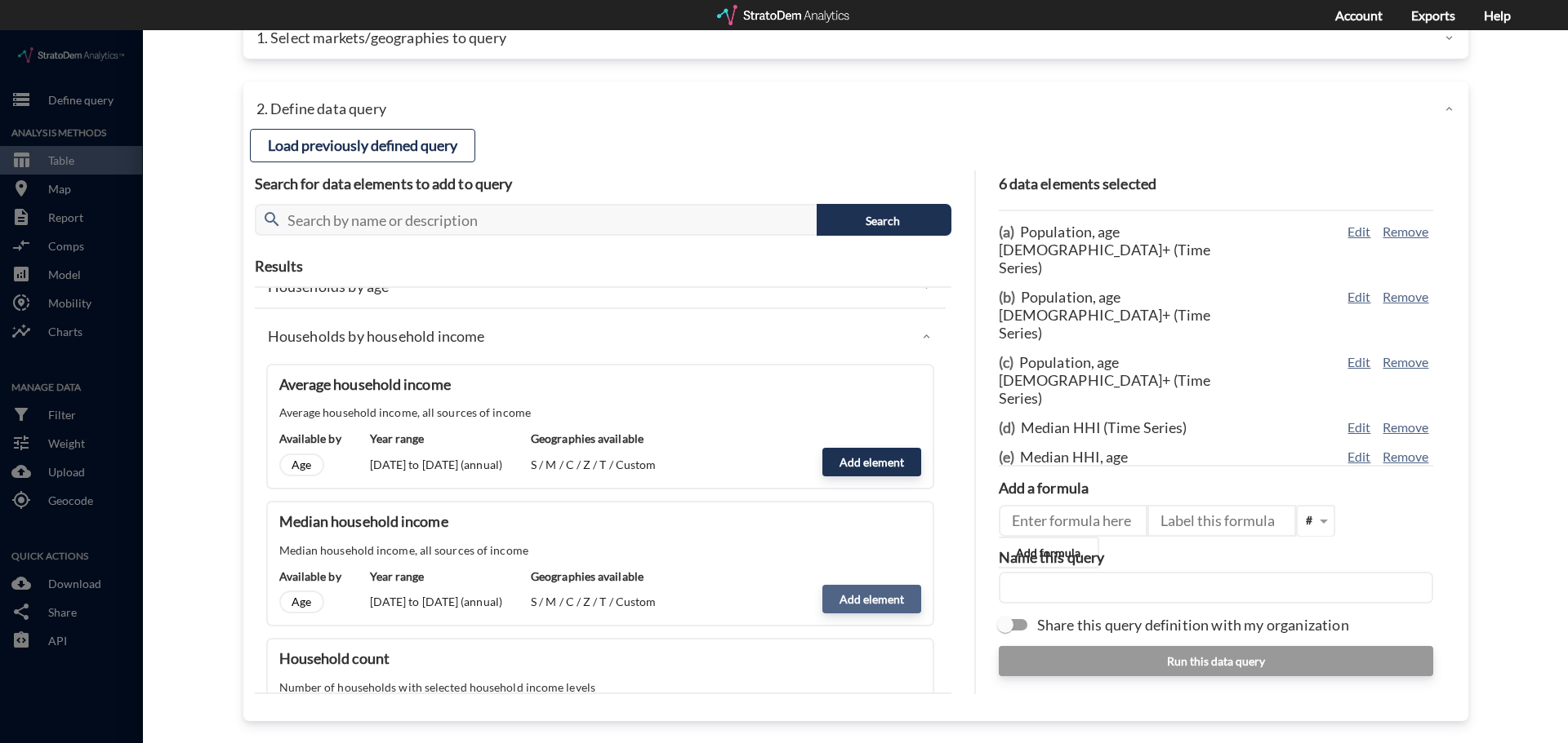
click button "Add element"
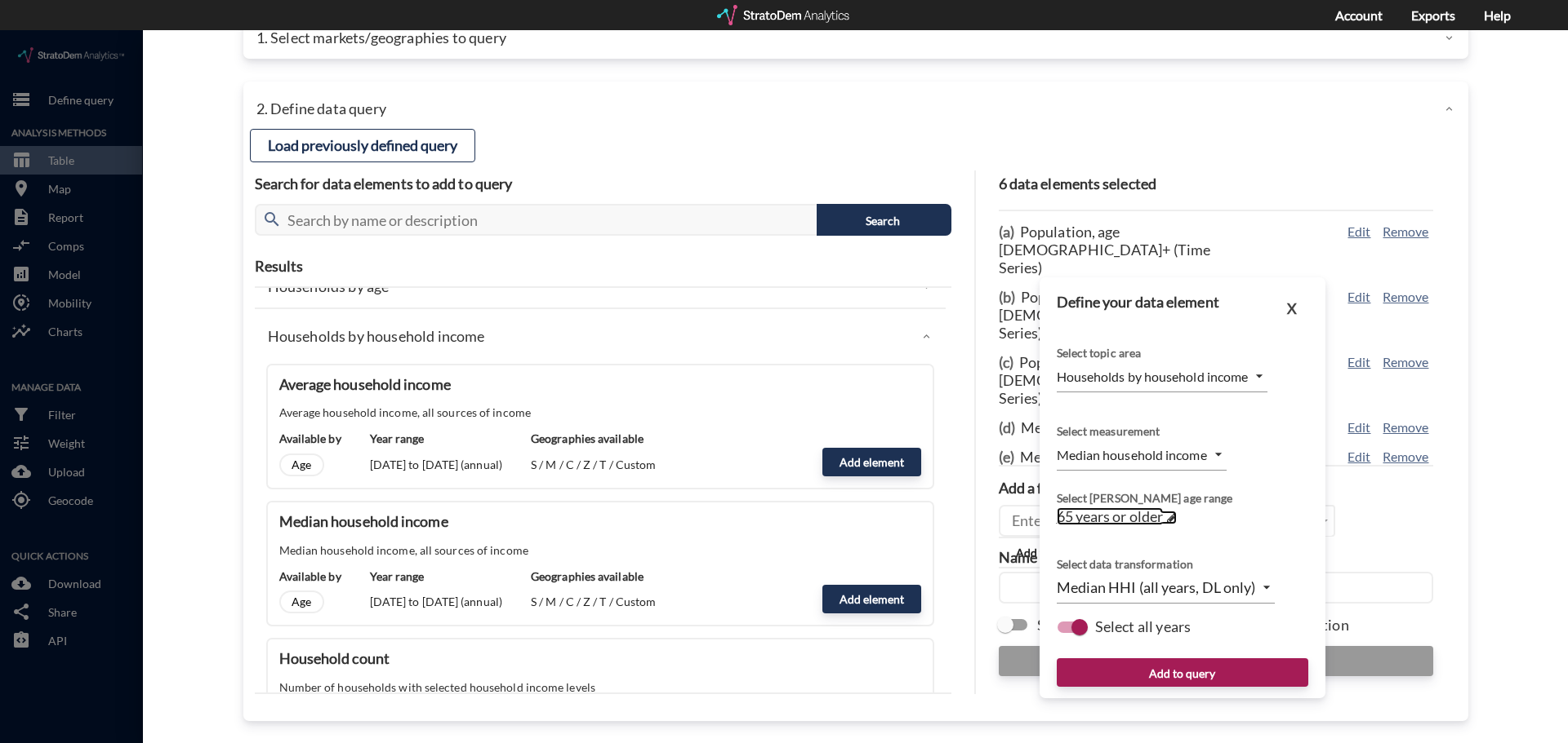
click span
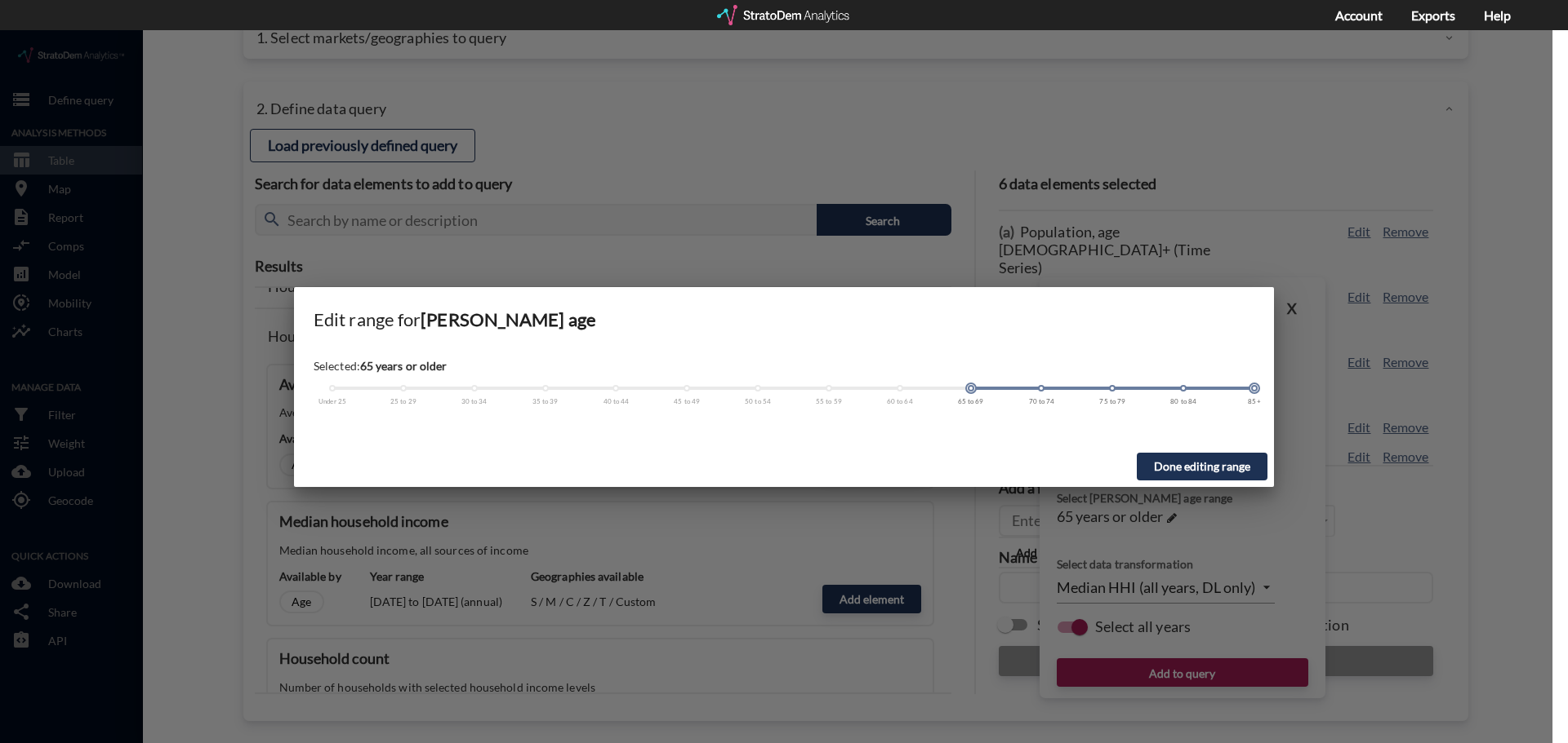
click div
click button "Done editing range"
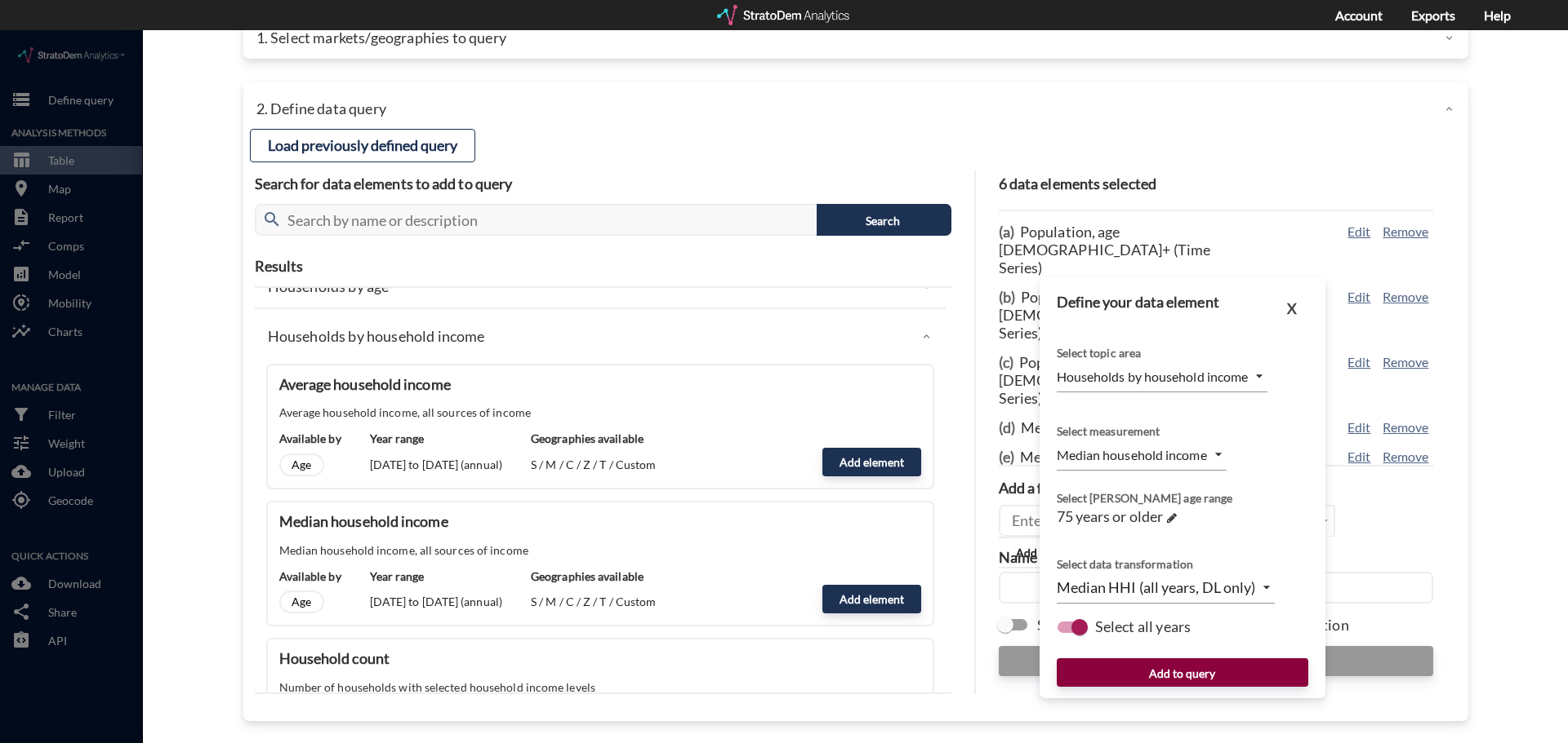
click button "Add to query"
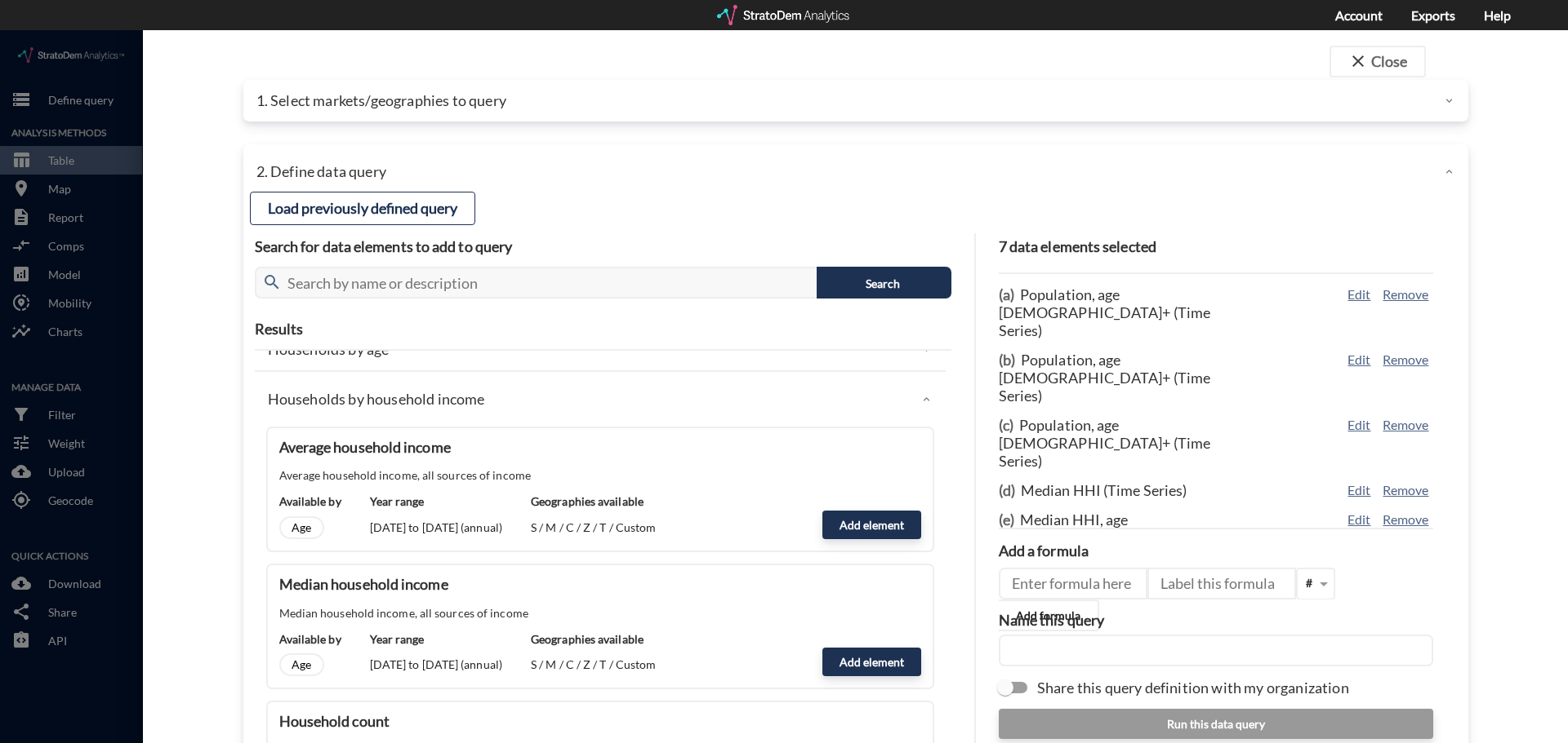
scroll to position [0, 0]
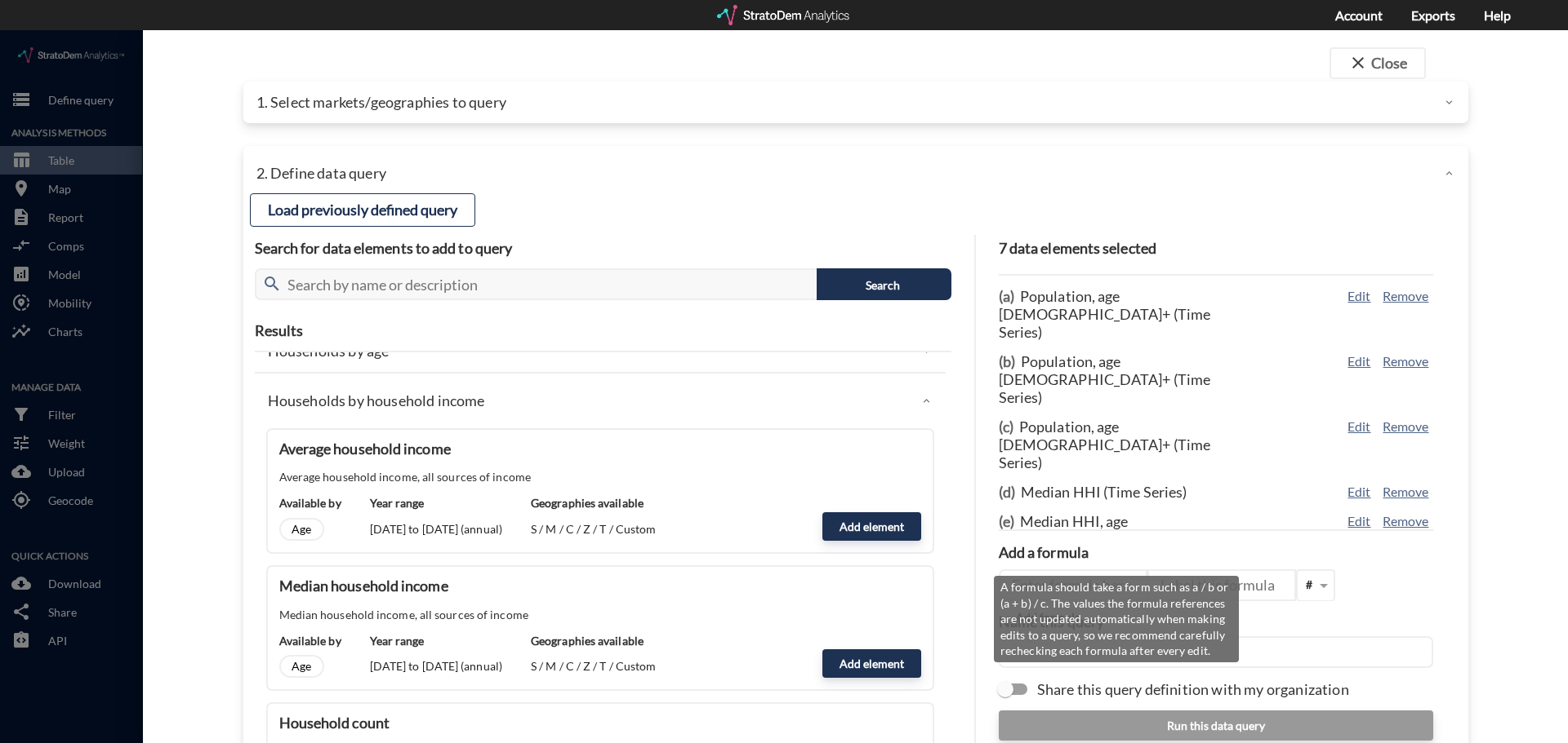
click input "text"
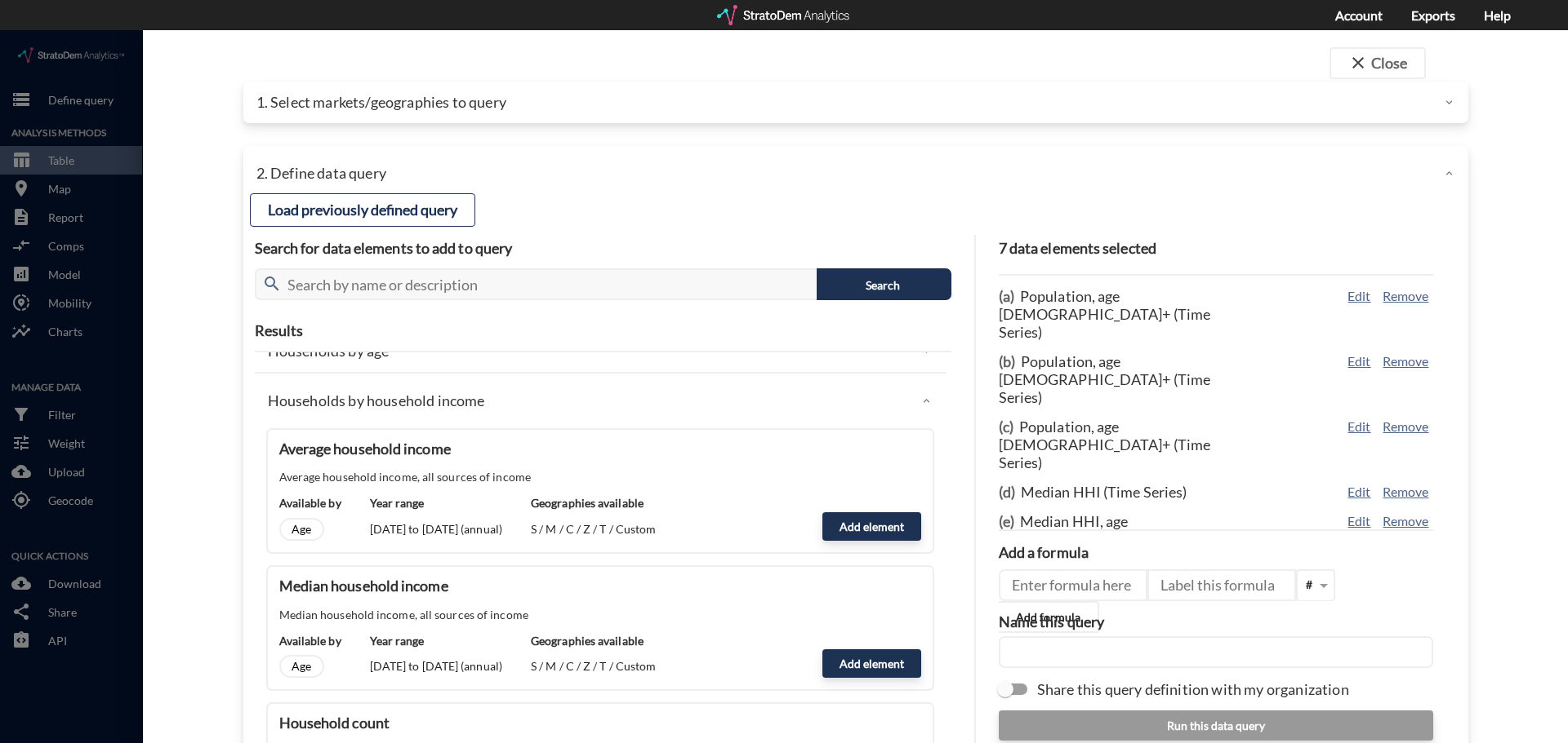
click div "7 data elements selected (a) Population, age 55+ (Time Series) Edit Remove (b) …"
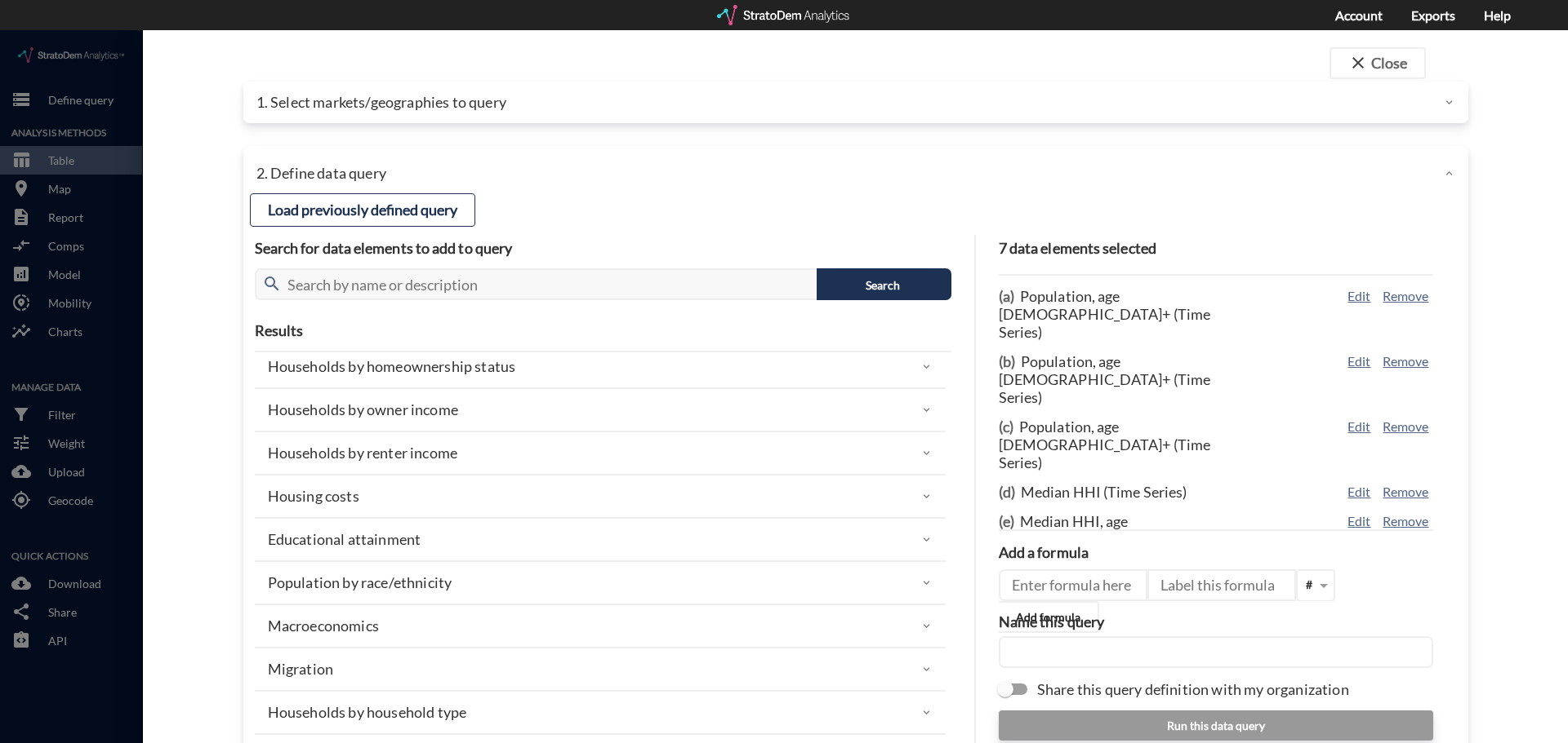
scroll to position [1714, 0]
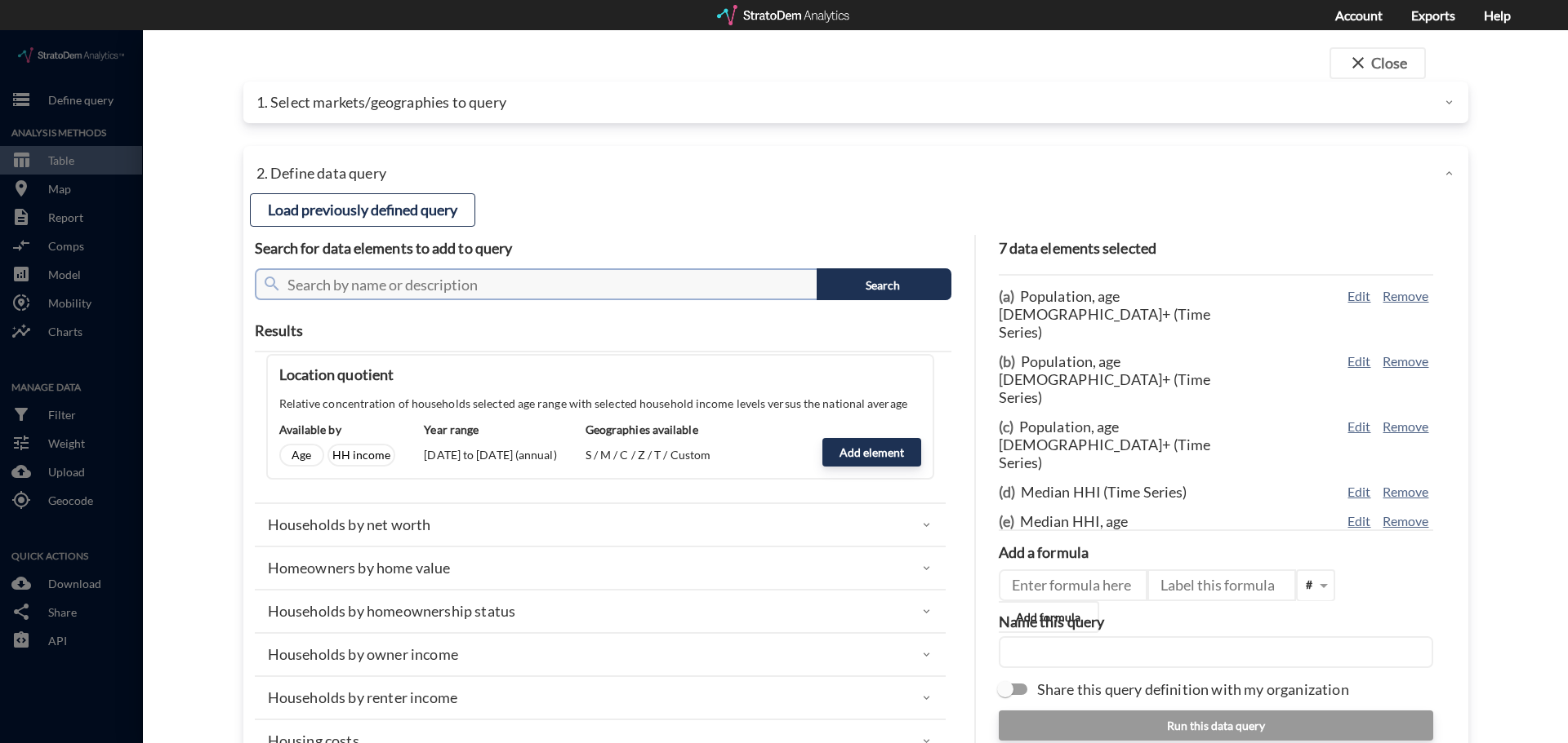
click input "text"
type input "home value"
click button "Search"
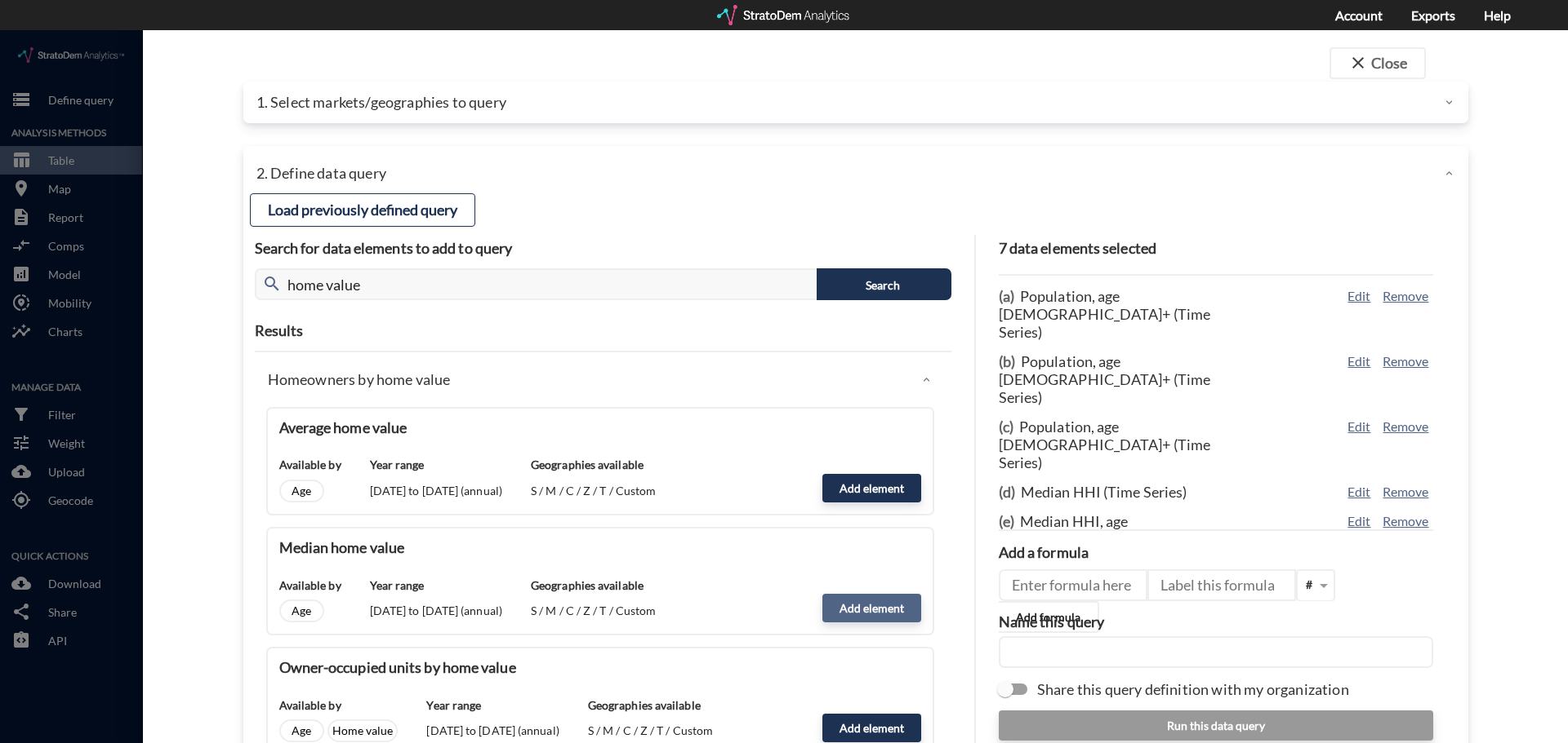
click button "Add element"
type input "HOME_VALUE_DYNAMICS"
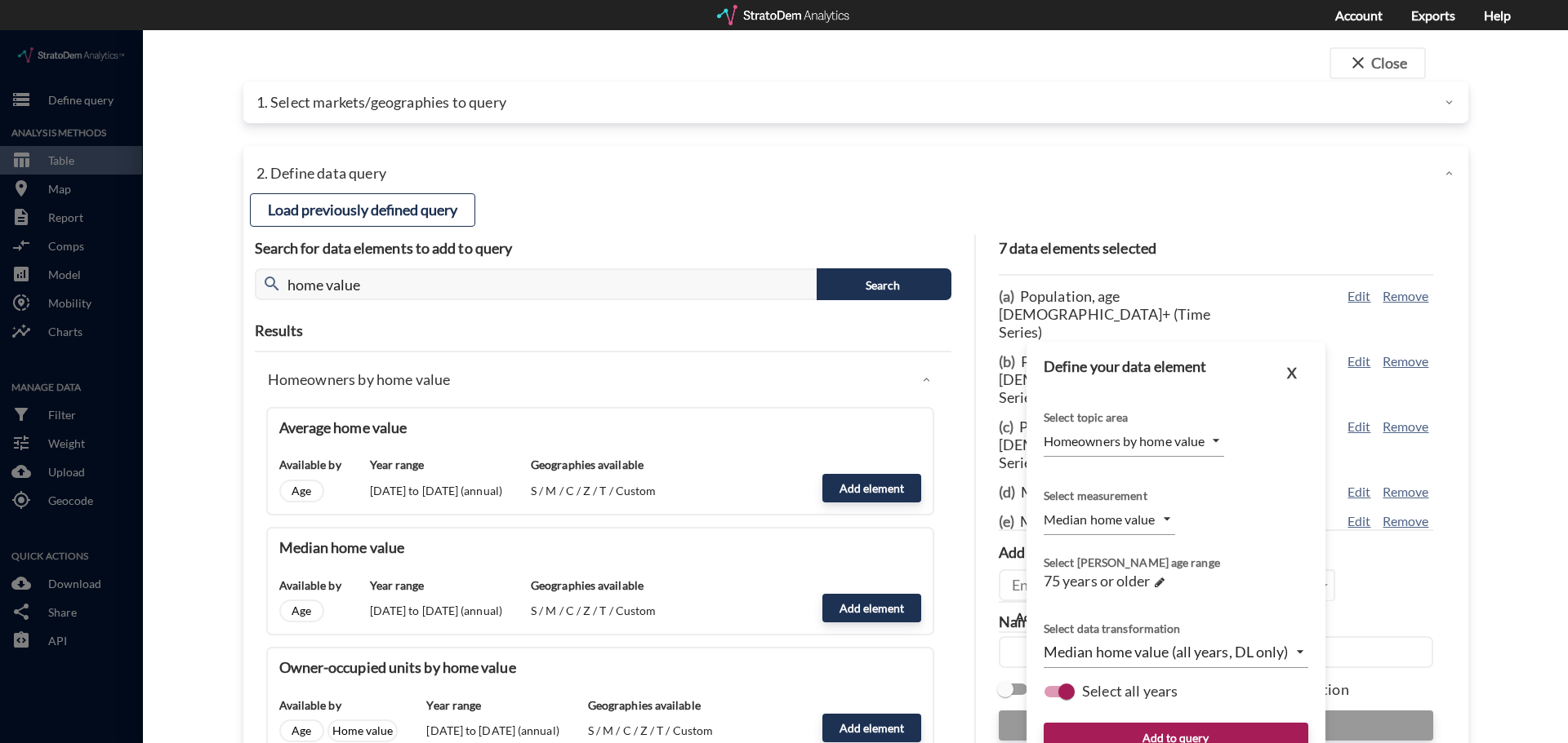
click body "/vantagepoint/us/-1 storage Define query Analysis Methods table_chart Table roo…"
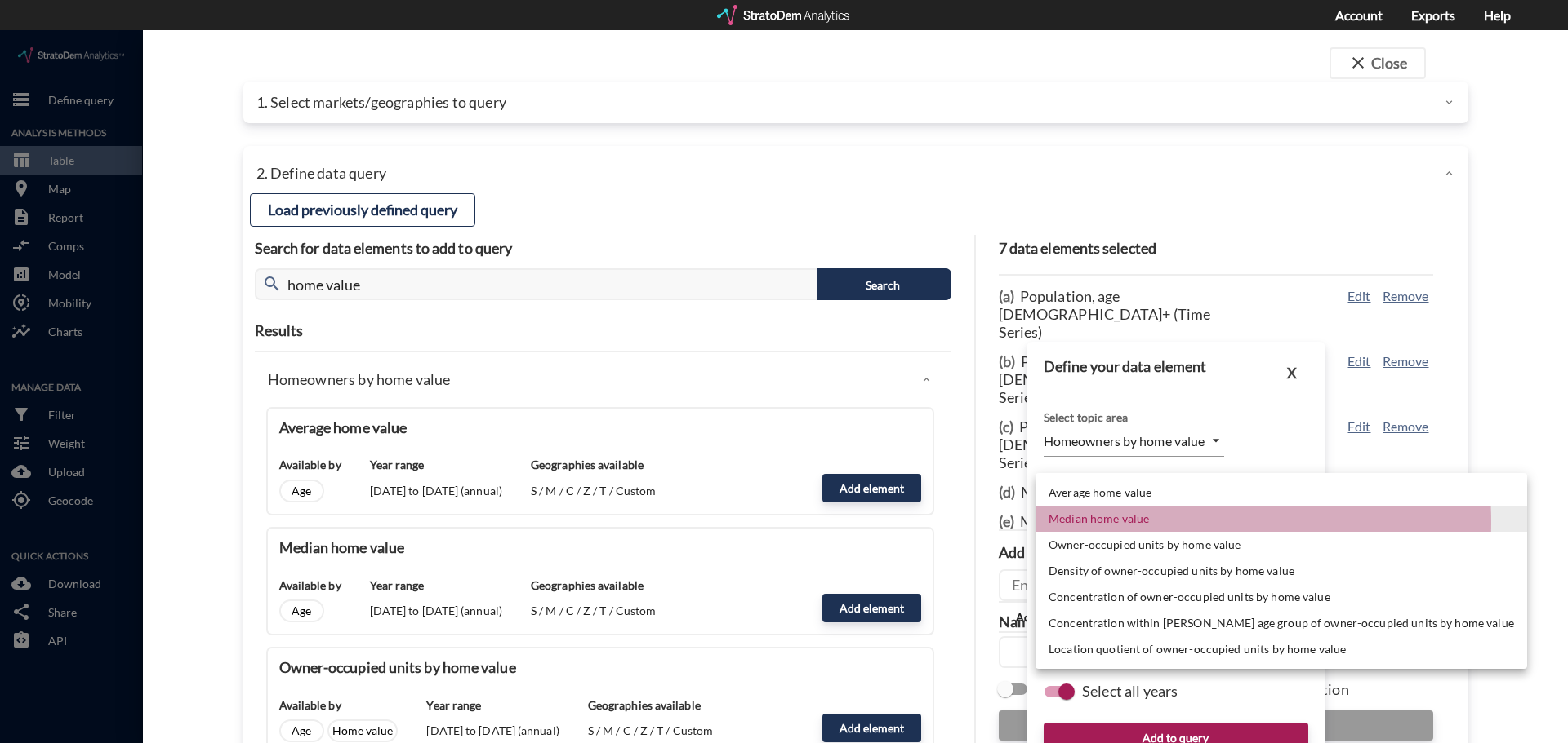
click li "Median home value"
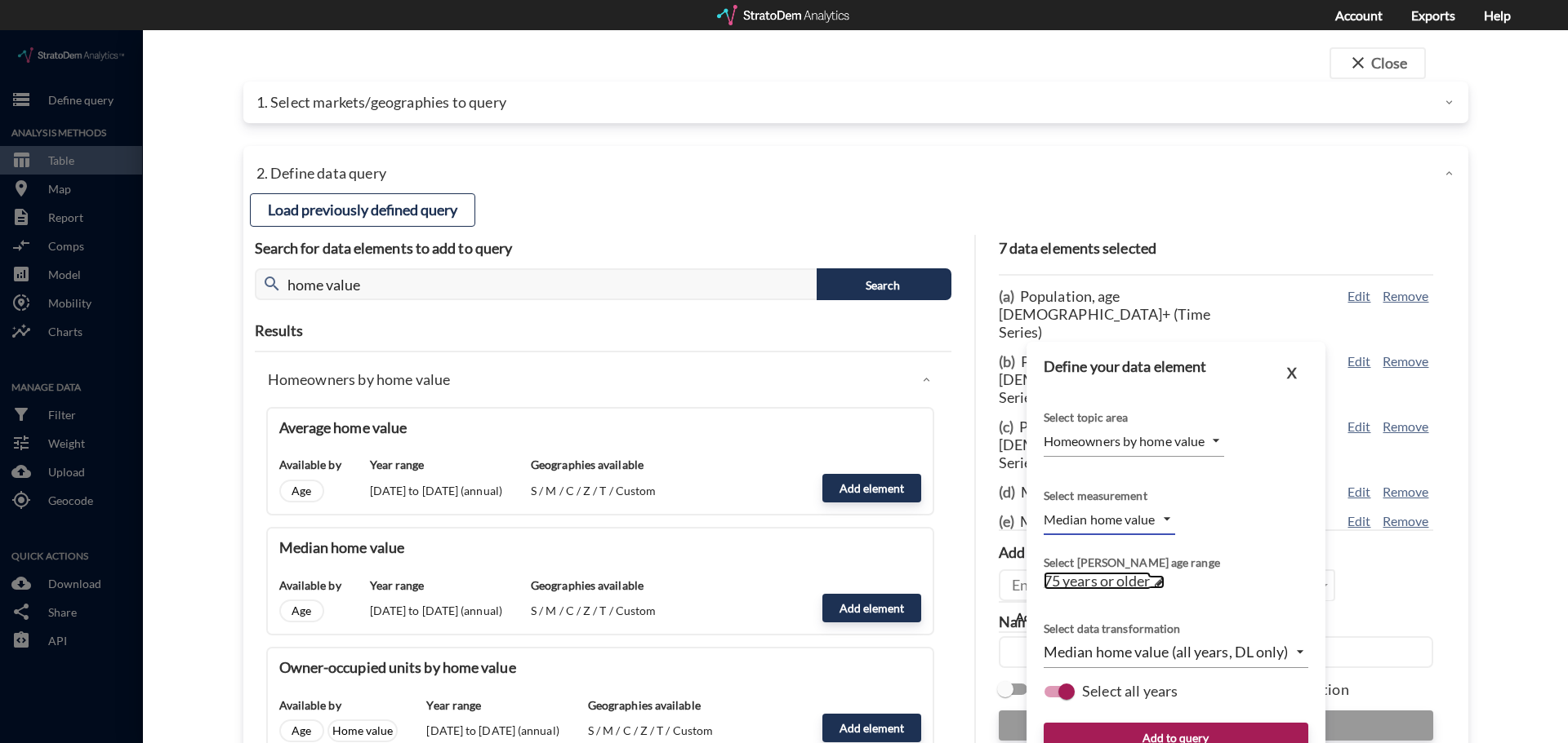
click span
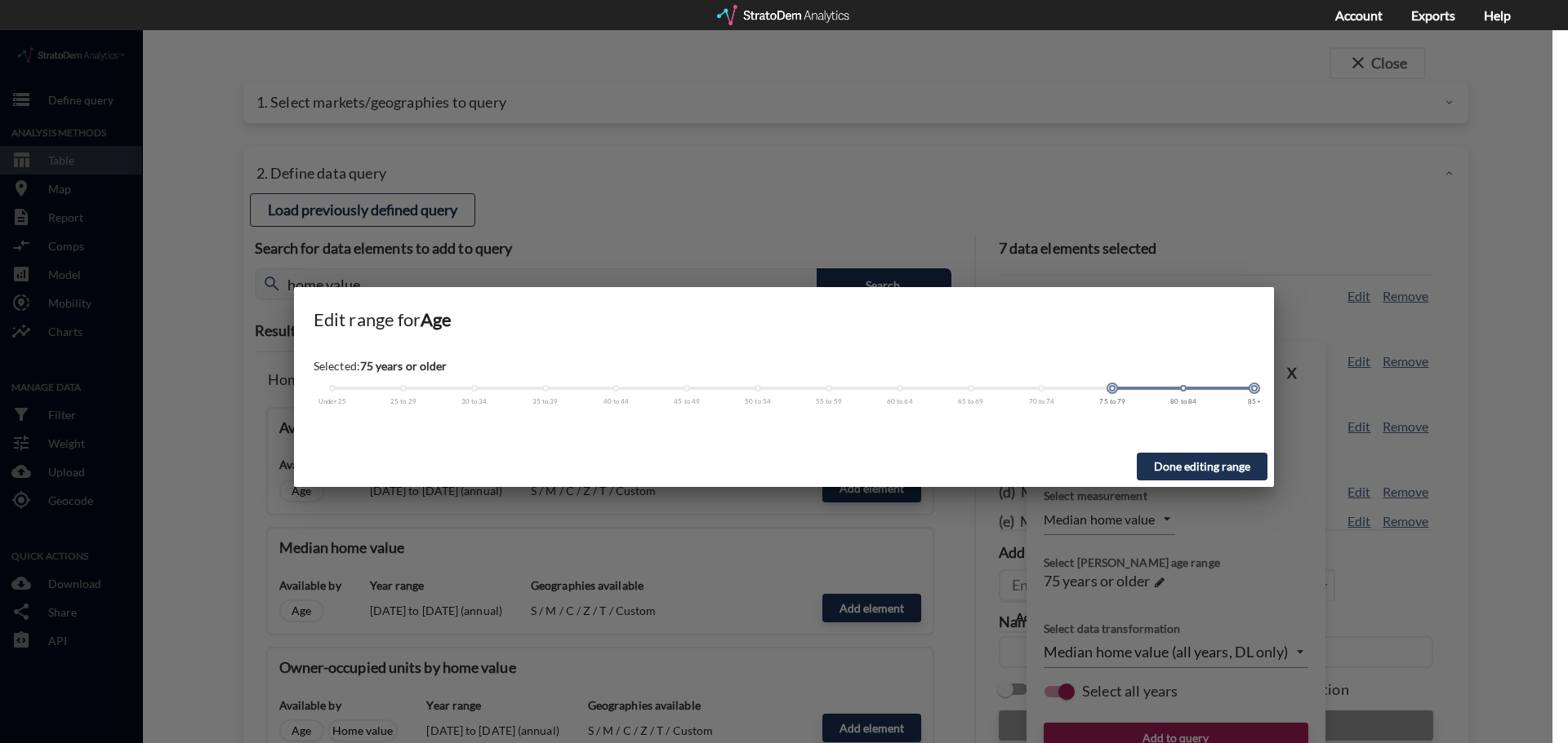
drag, startPoint x: 1105, startPoint y: 367, endPoint x: 832, endPoint y: 366, distance: 273.0
click div "Under 25 25 to 29 30 to 34 35 to 39 40 to 44 45 to 49 50 to 54 55 to 59 60 to 6…"
click button "Done editing range"
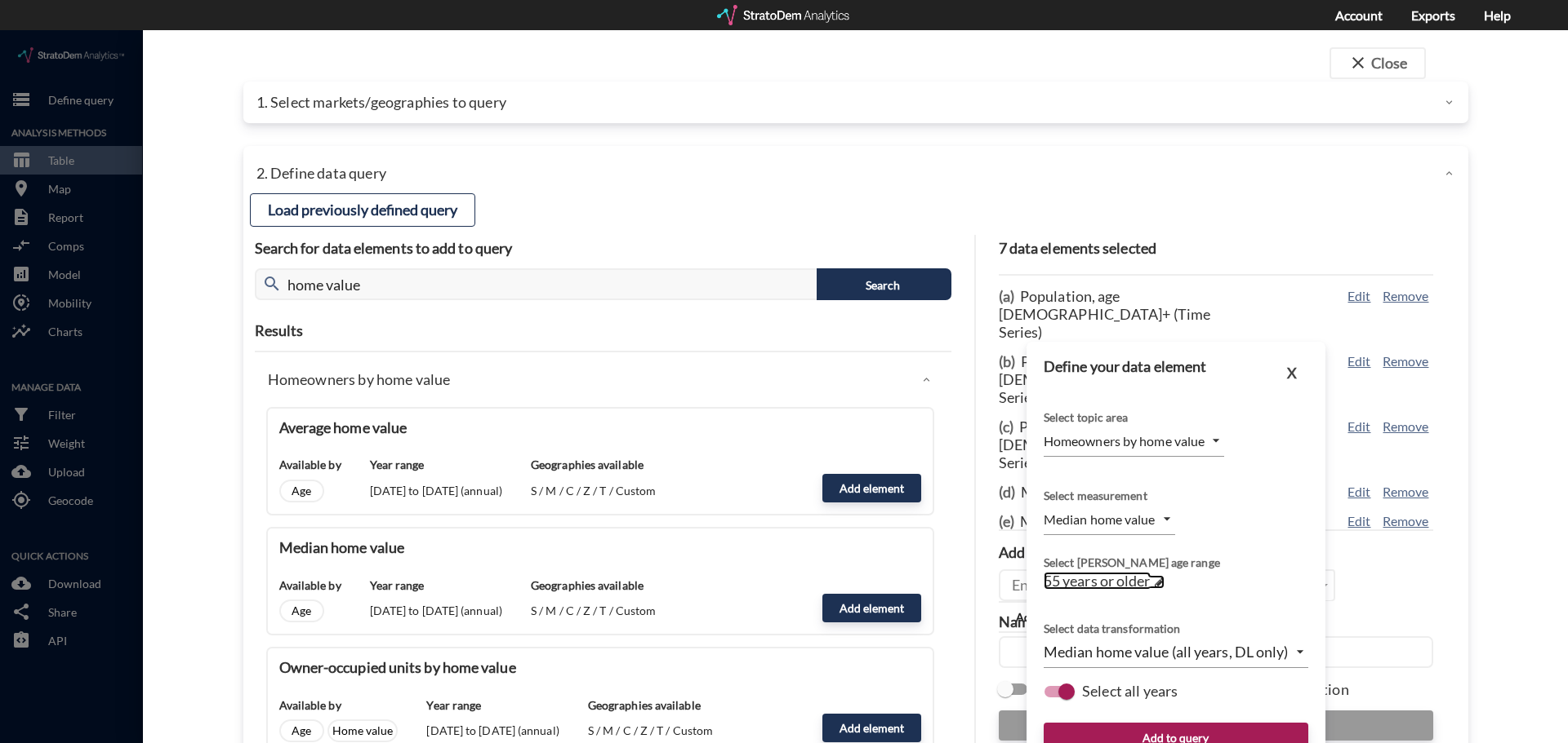
click span
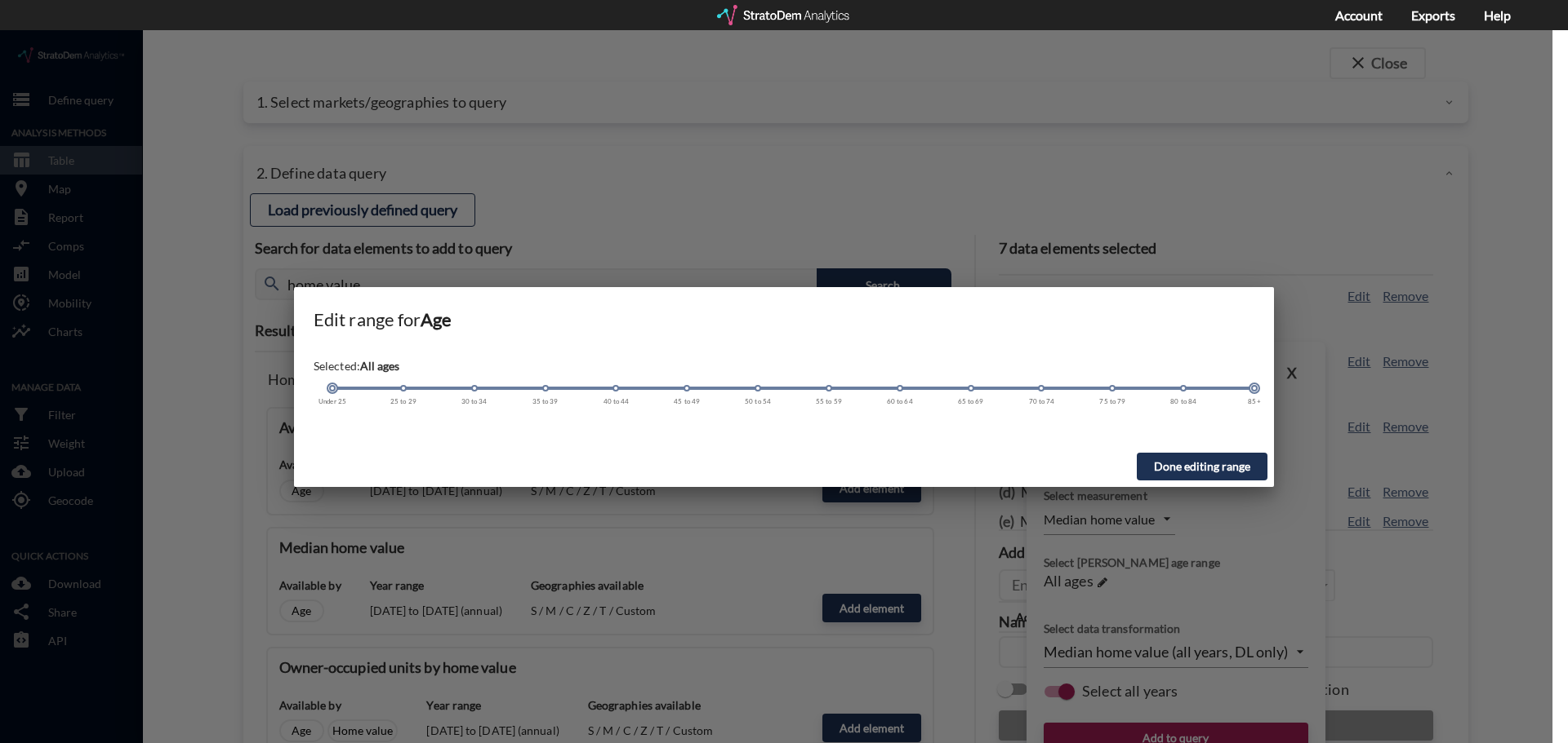
drag, startPoint x: 829, startPoint y: 361, endPoint x: 299, endPoint y: 361, distance: 530.0
click div "Selected: All ages Under 25 25 to 29 30 to 34 35 to 39 40 to 44 45 to 49 50 to …"
click button "Done editing range"
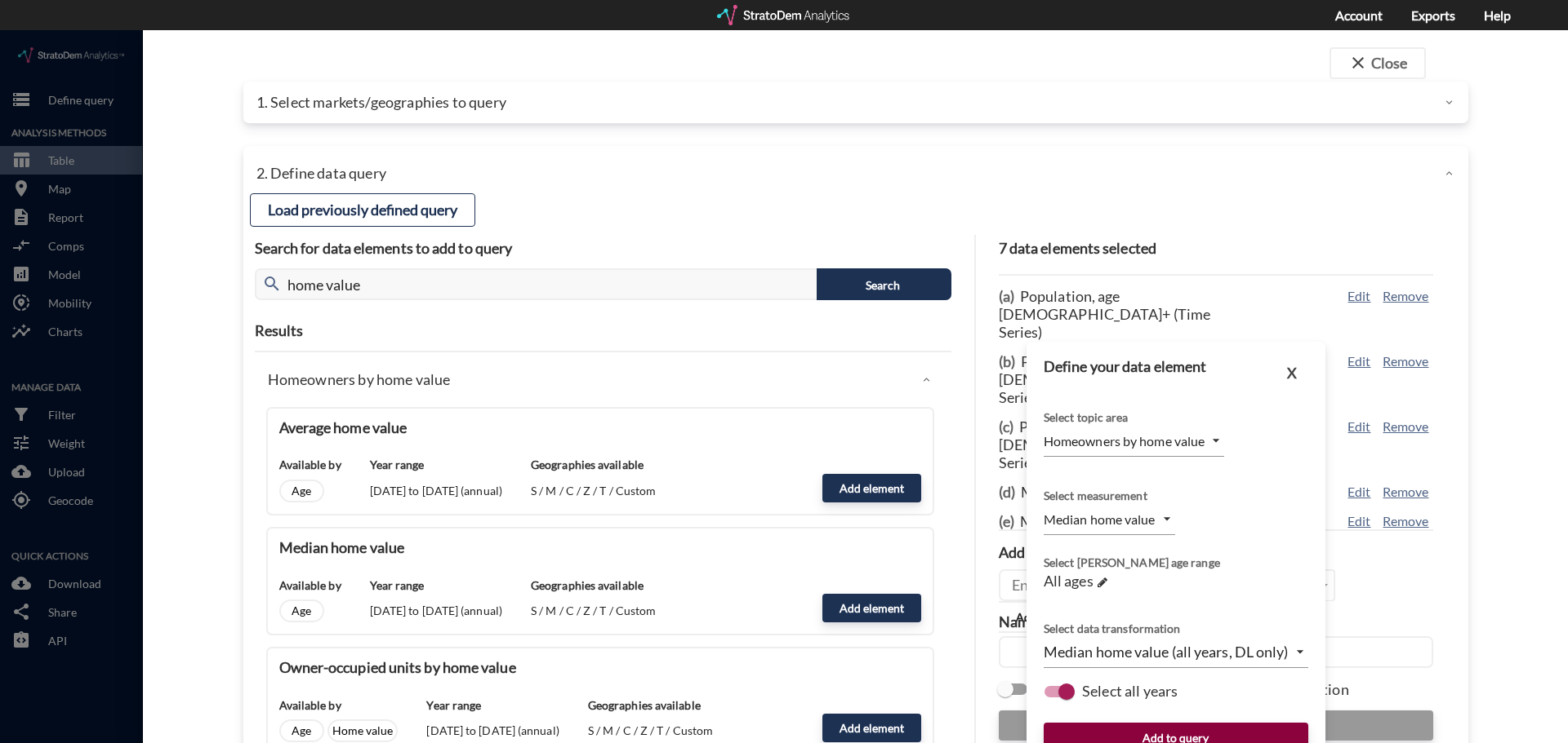
click button "Add to query"
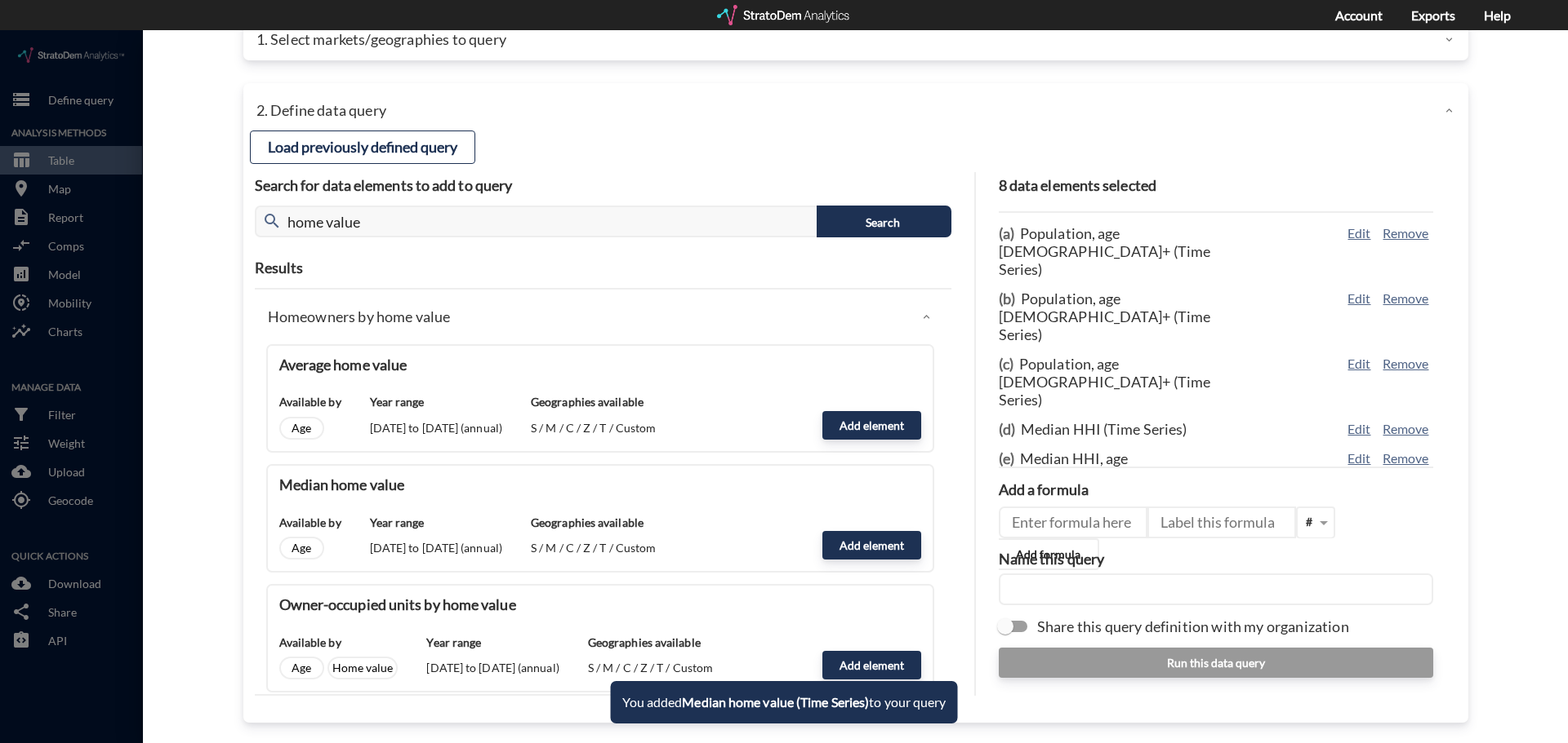
scroll to position [65, 0]
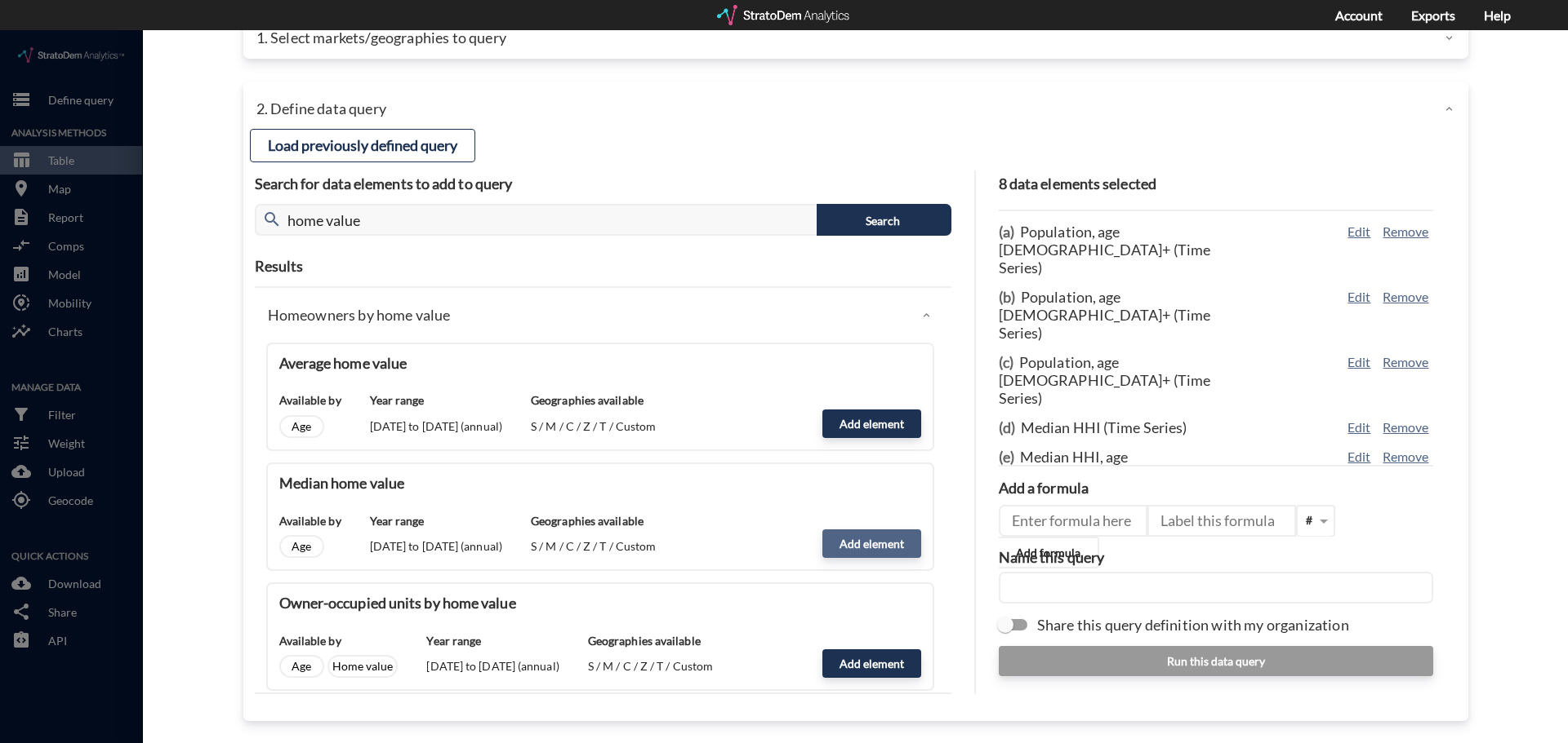
click button "Add element"
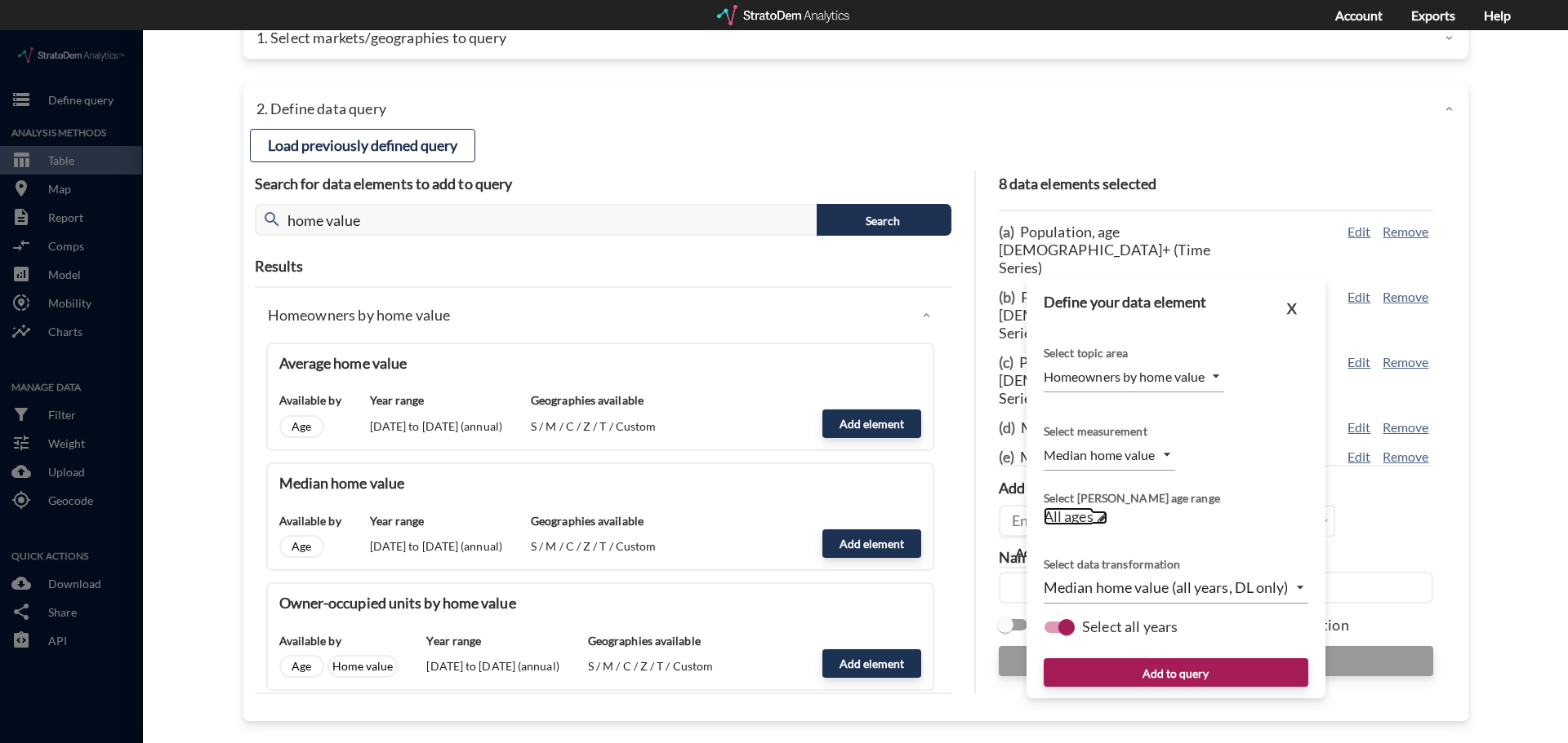
click span
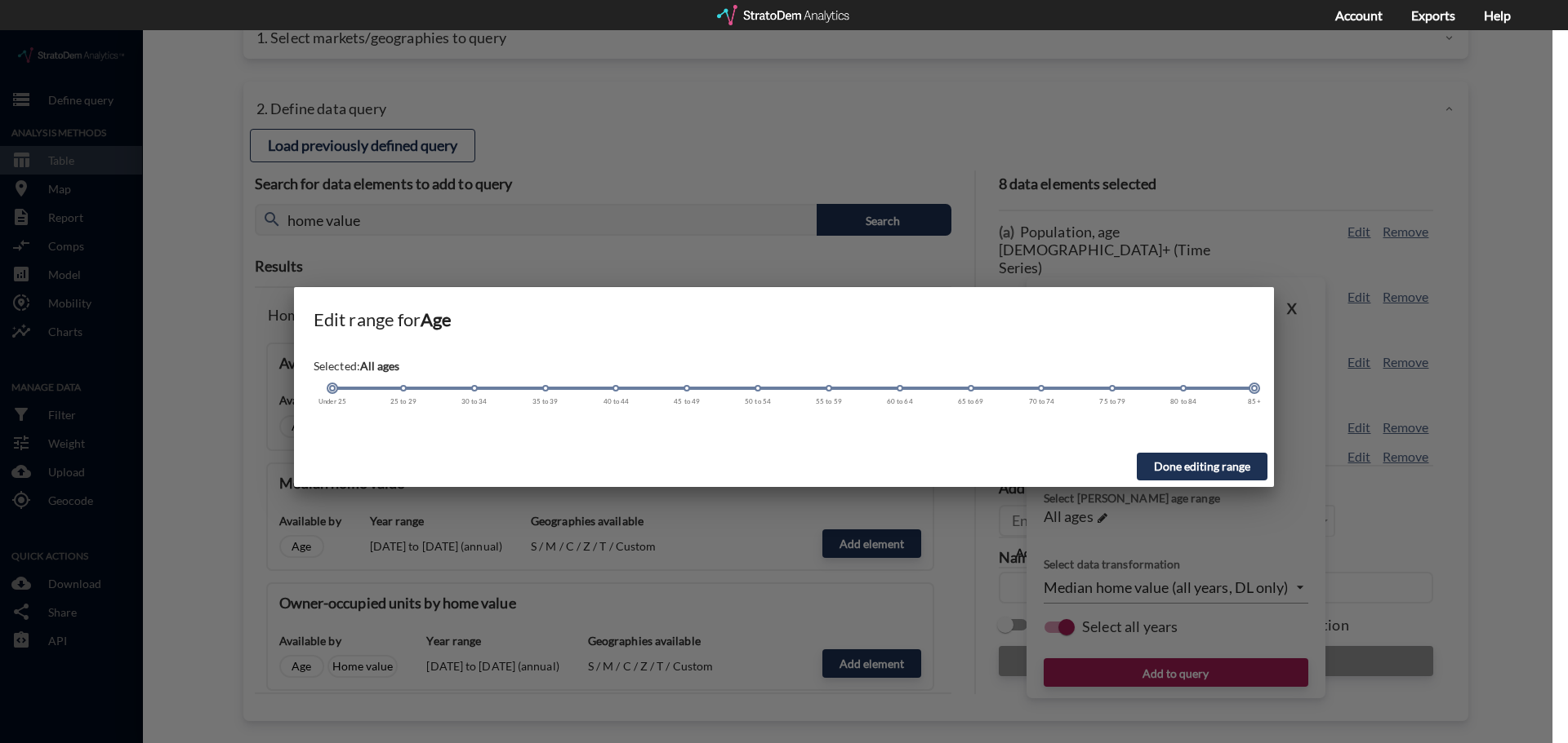
click span
drag, startPoint x: 856, startPoint y: 356, endPoint x: 1255, endPoint y: 333, distance: 399.7
click div "Selected: All ages Under 25 25 to 29 30 to 34 35 to 39 40 to 44 45 to 49 50 to …"
drag, startPoint x: 331, startPoint y: 360, endPoint x: 819, endPoint y: 358, distance: 488.0
click div
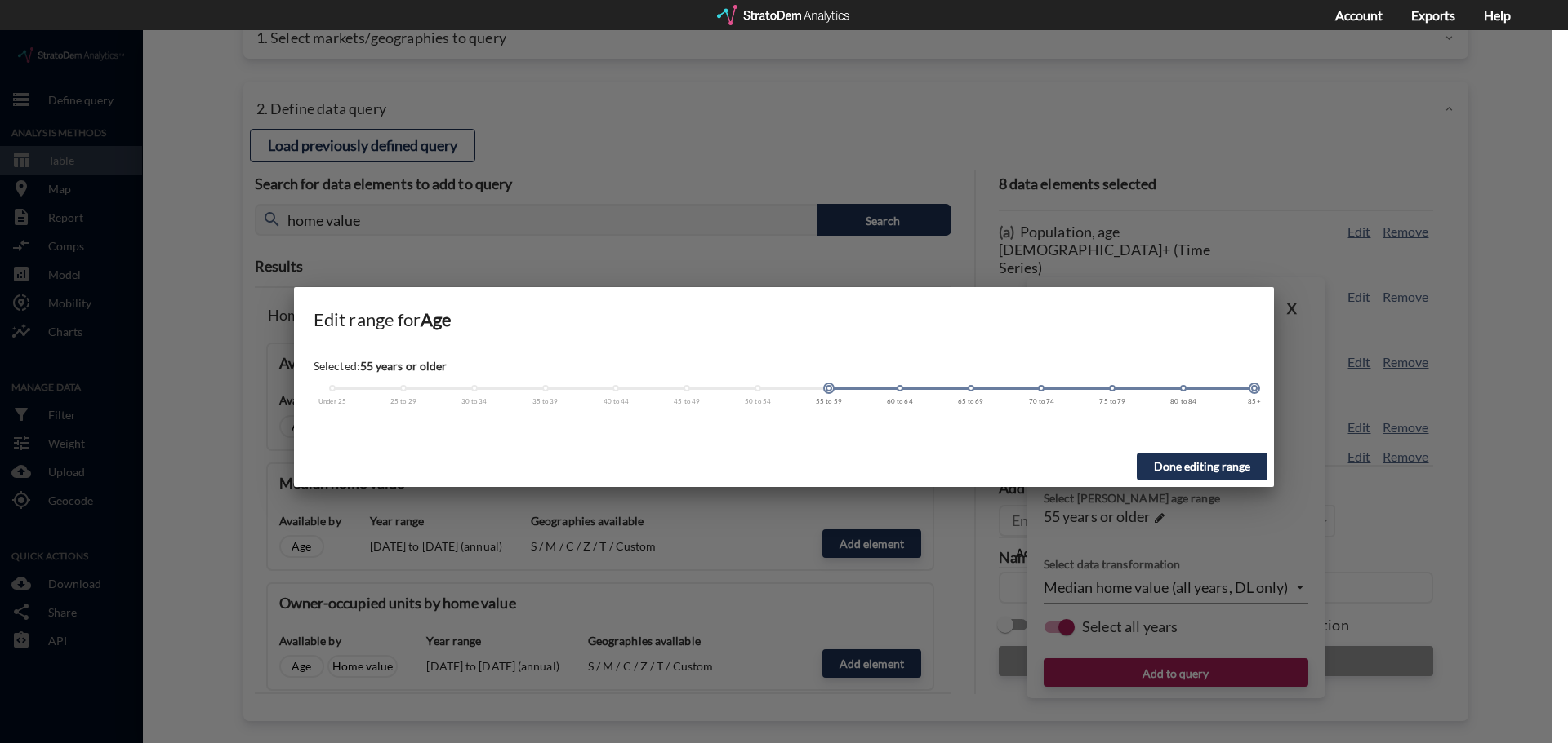
click button "Done editing range"
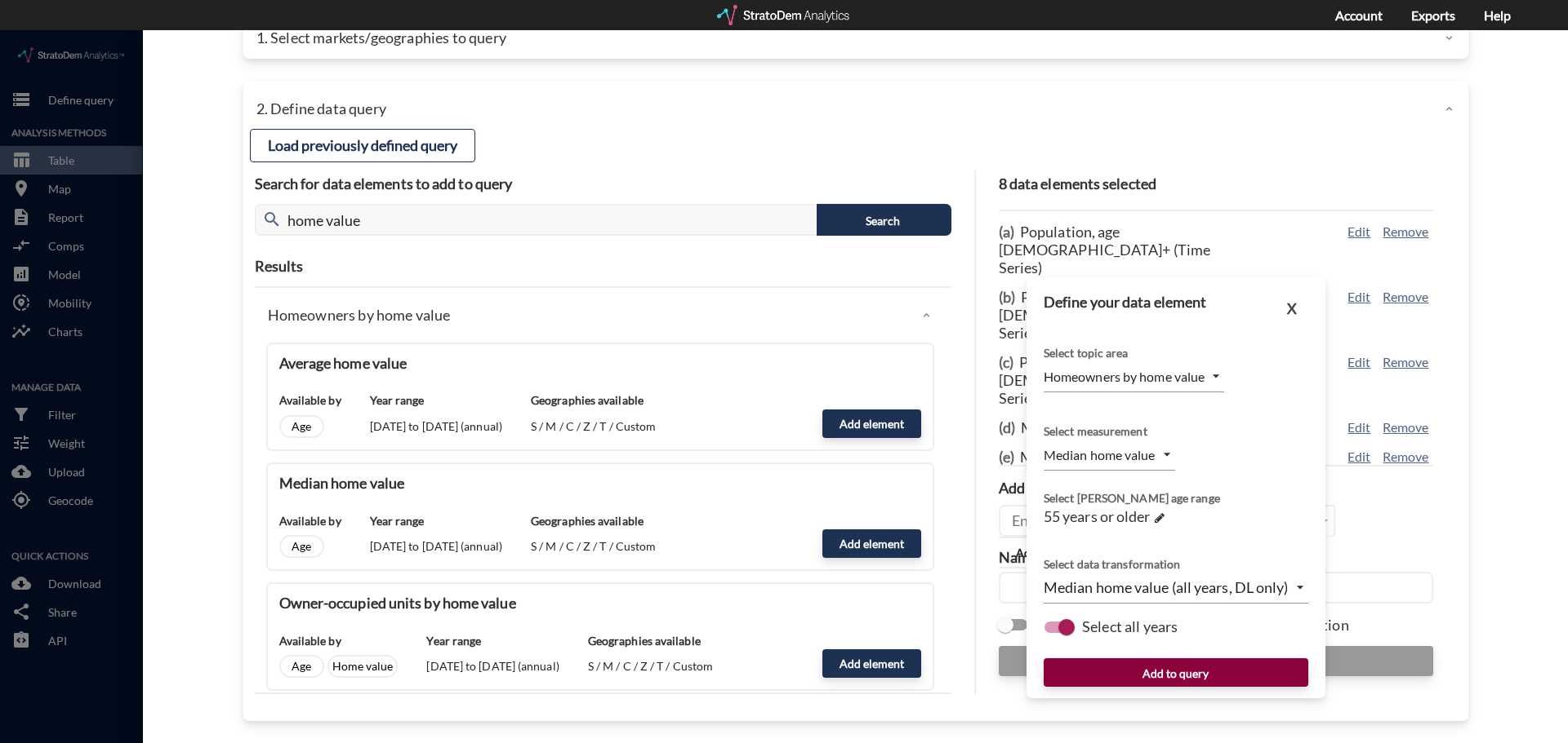
click button "Add to query"
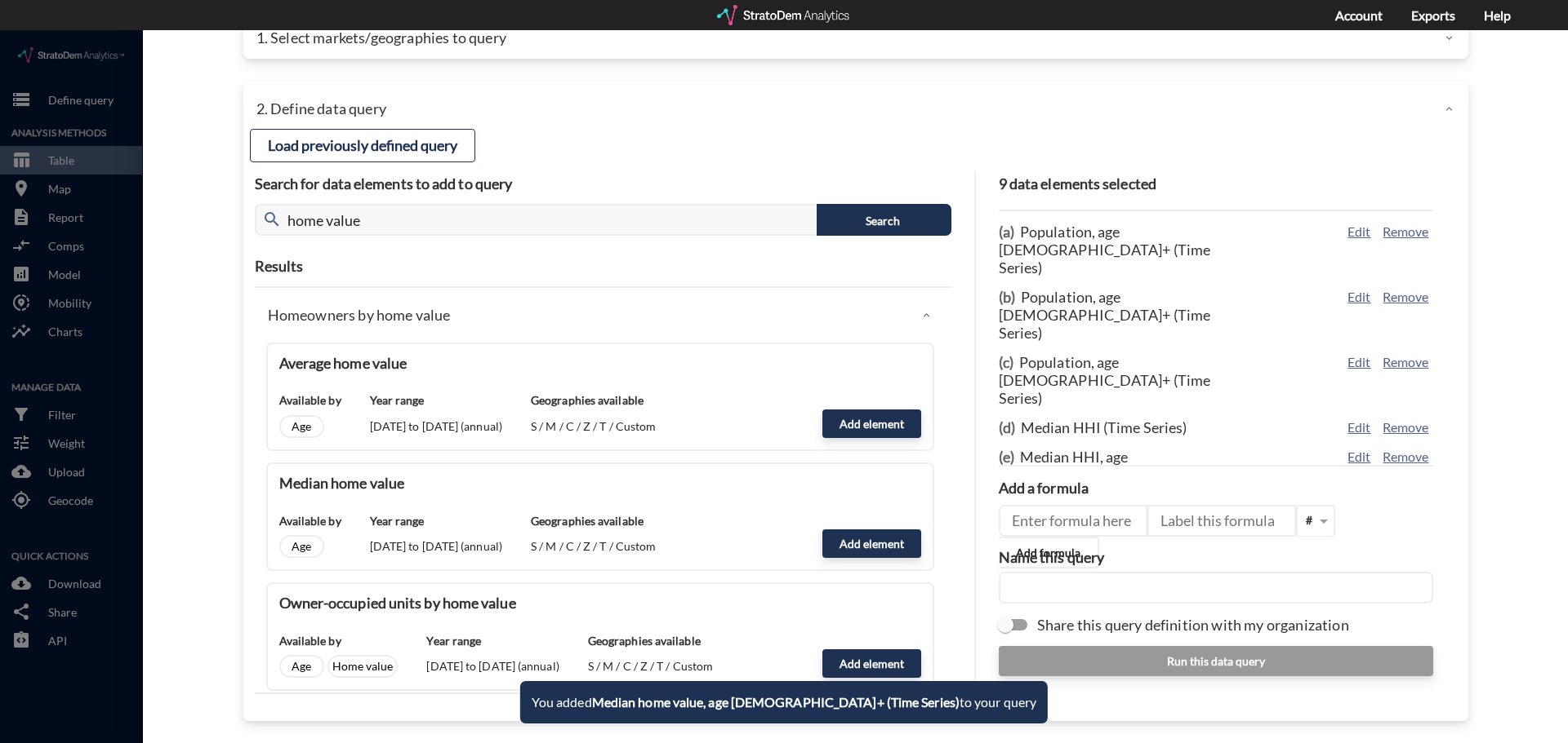
scroll to position [40, 0]
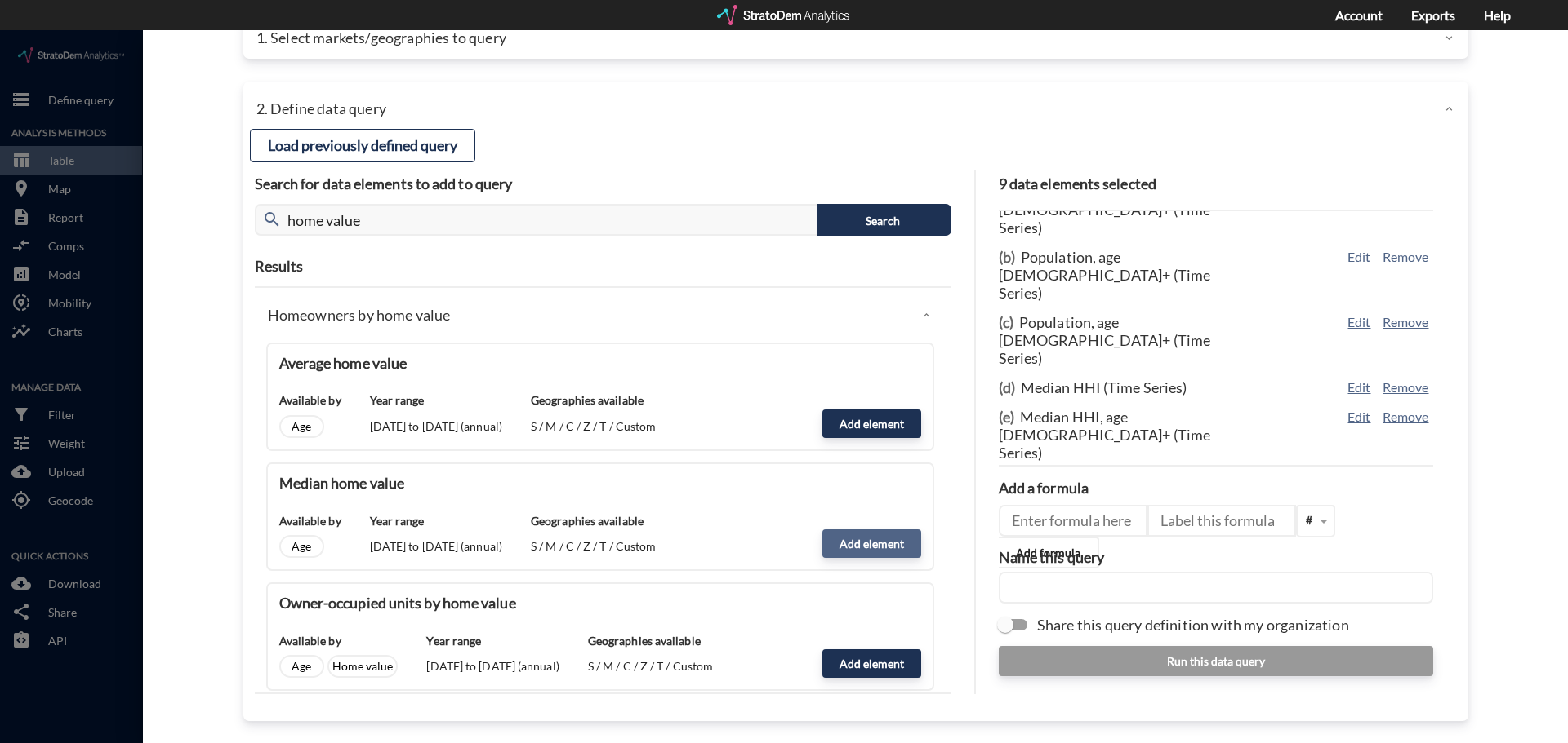
click button "Add element"
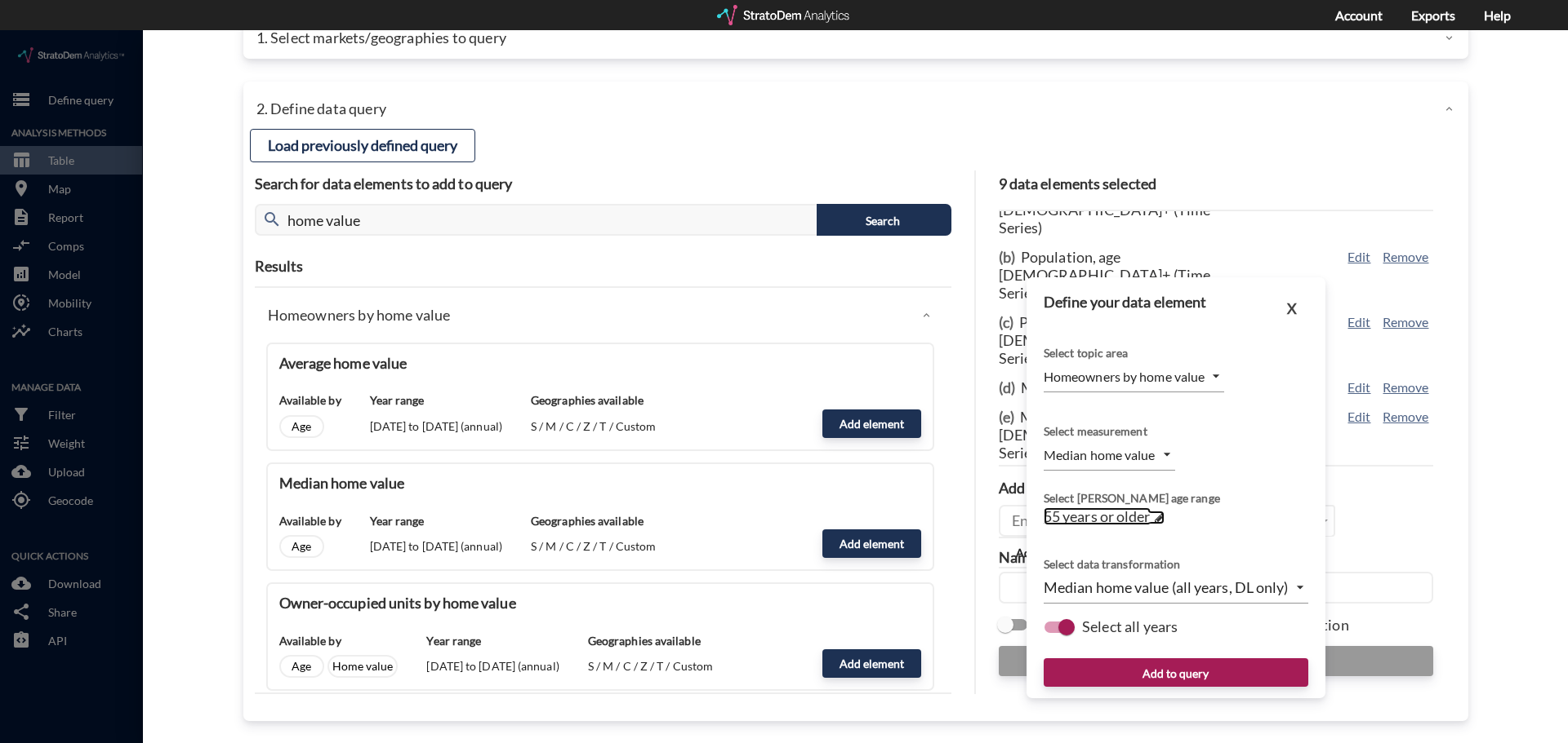
click span "55 years or older"
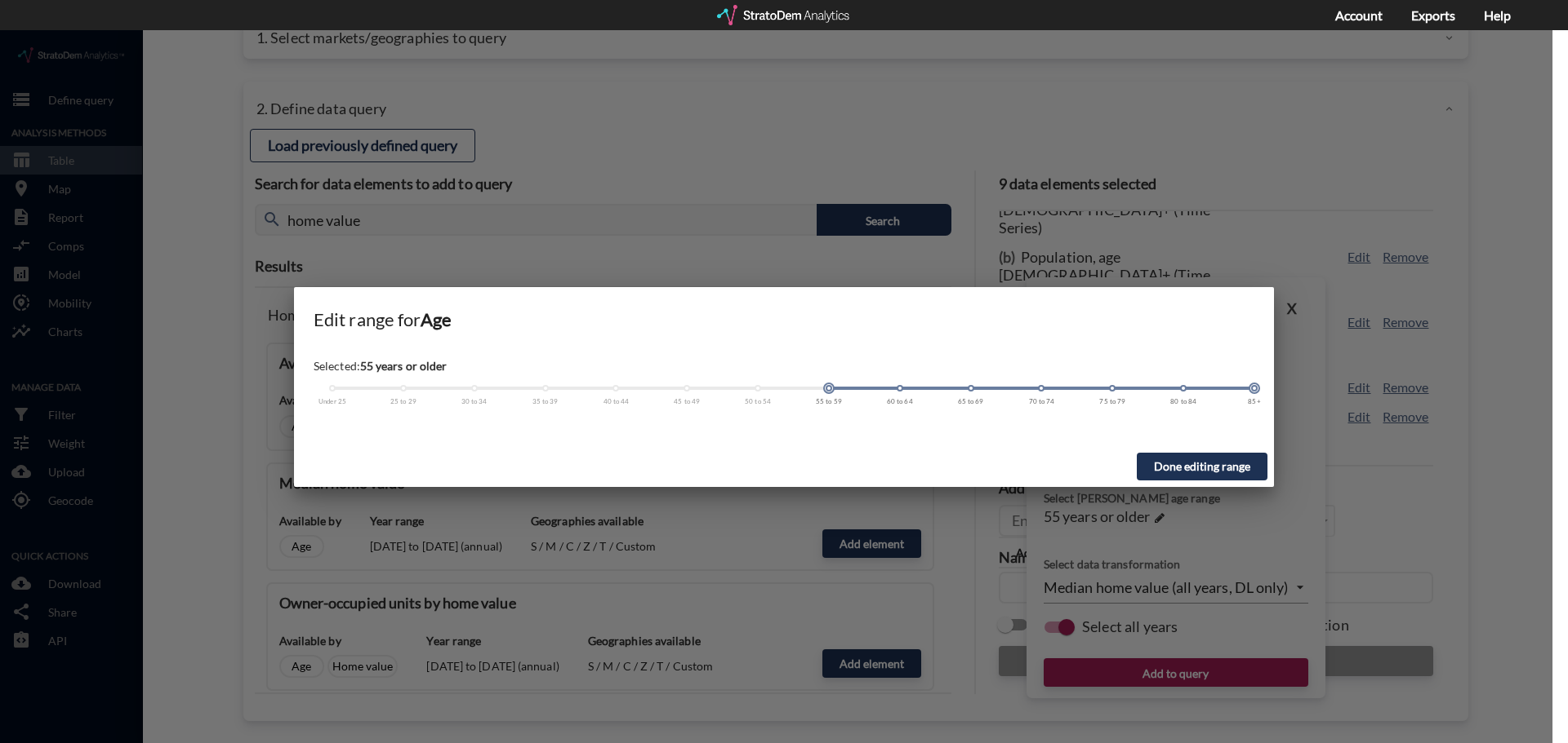
drag, startPoint x: 828, startPoint y: 365, endPoint x: 969, endPoint y: 359, distance: 141.1
click div "Selected: 55 years or older Under 25 25 to 29 30 to 34 35 to 39 40 to 44 45 to …"
click span
click button "Done editing range"
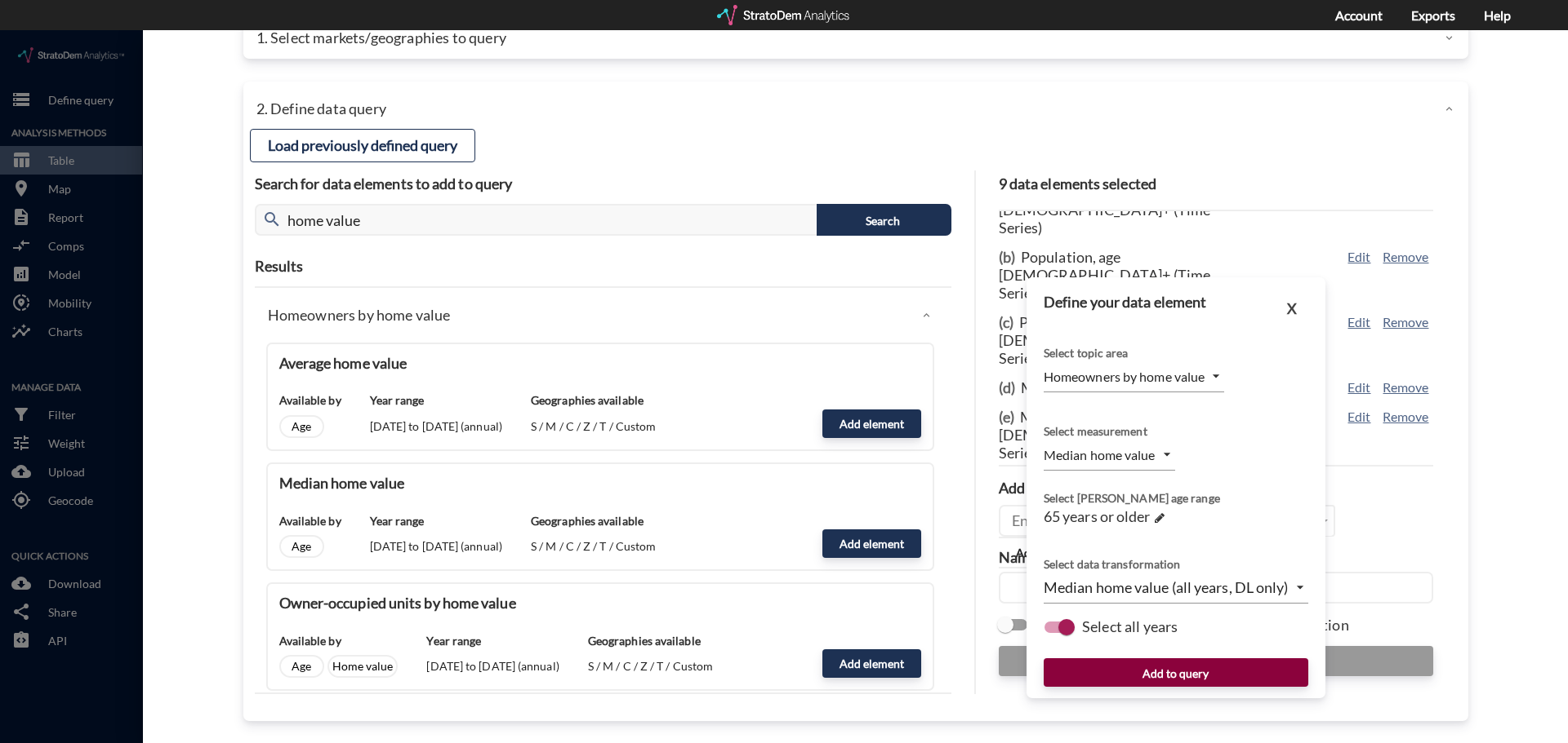
click button "Add to query"
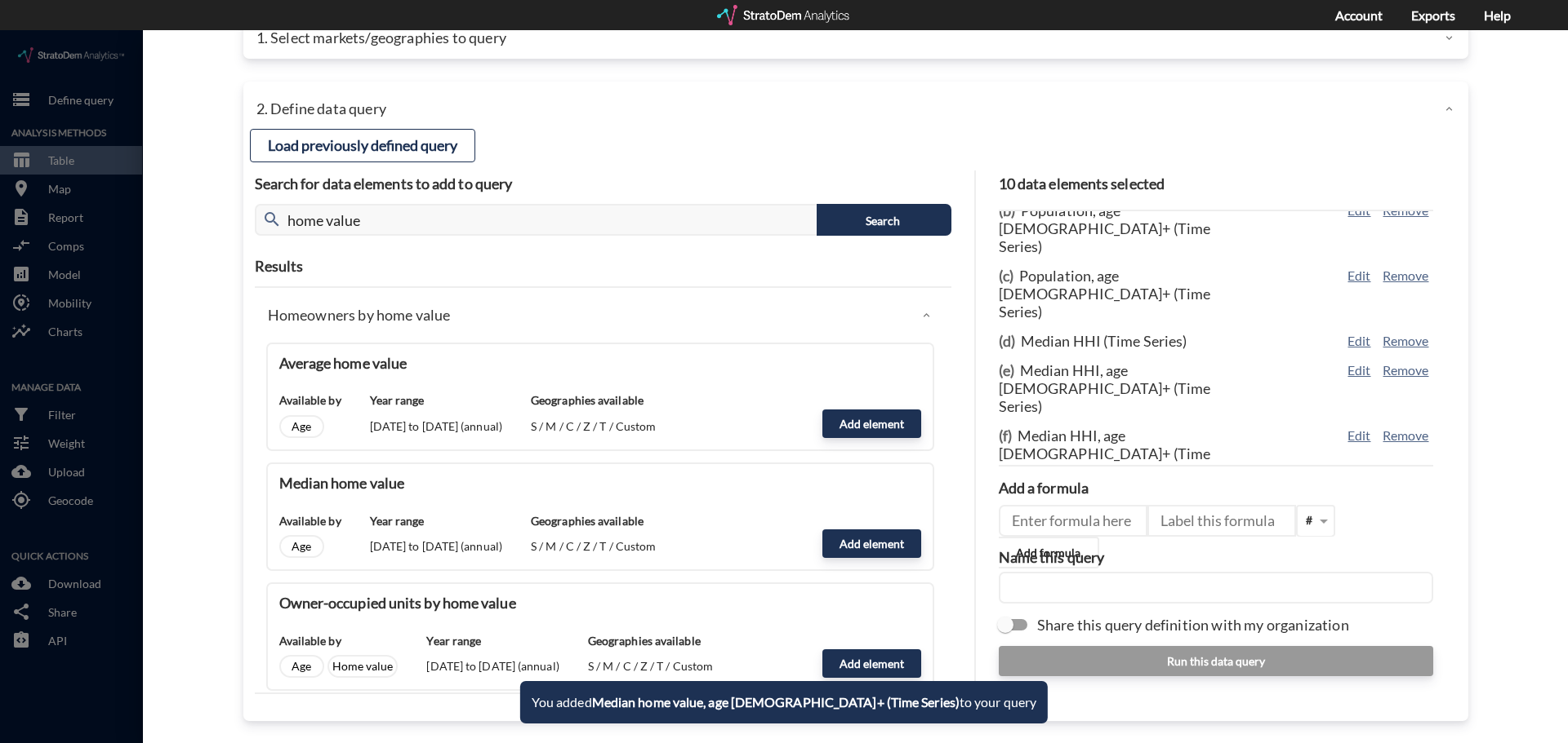
scroll to position [88, 0]
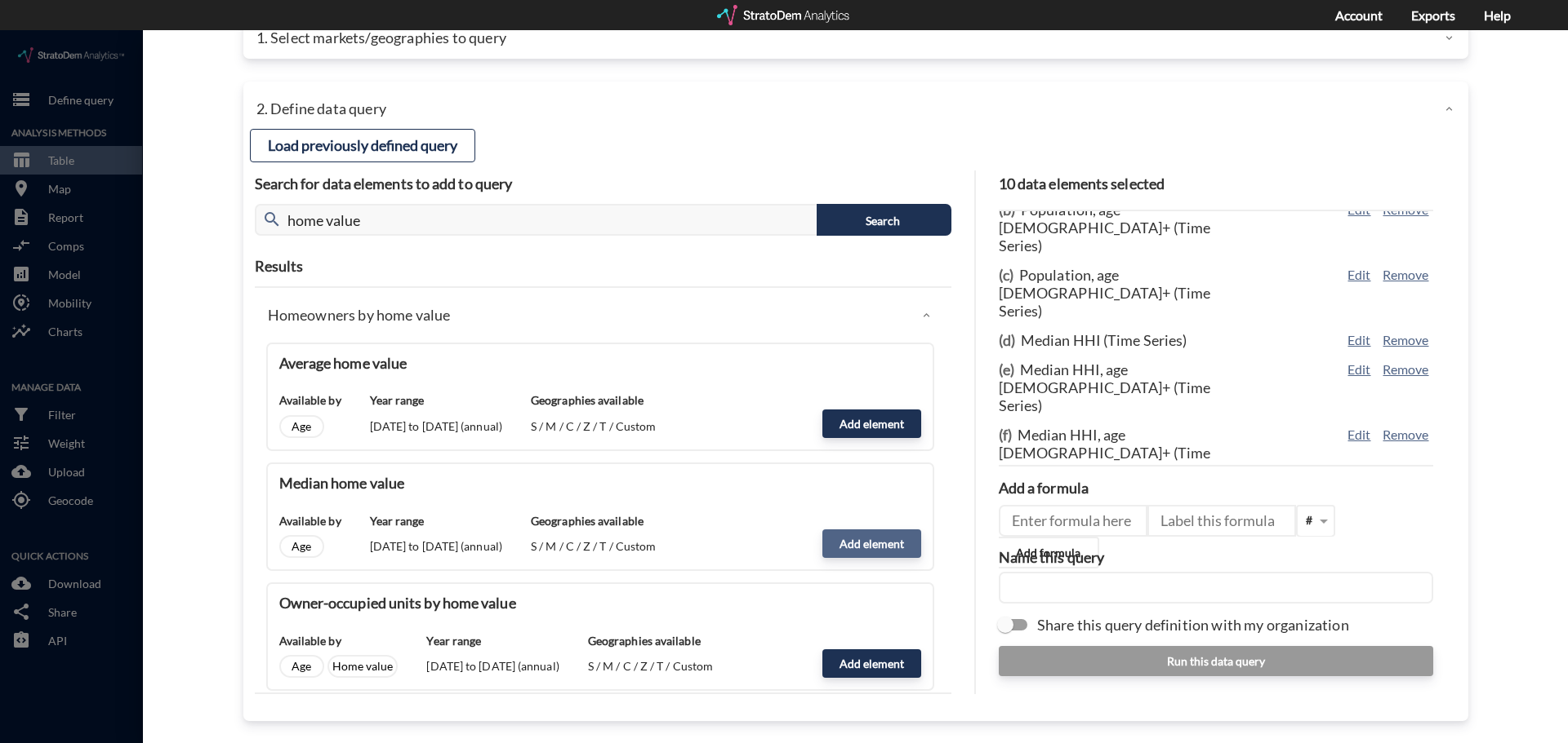
click button "Add element"
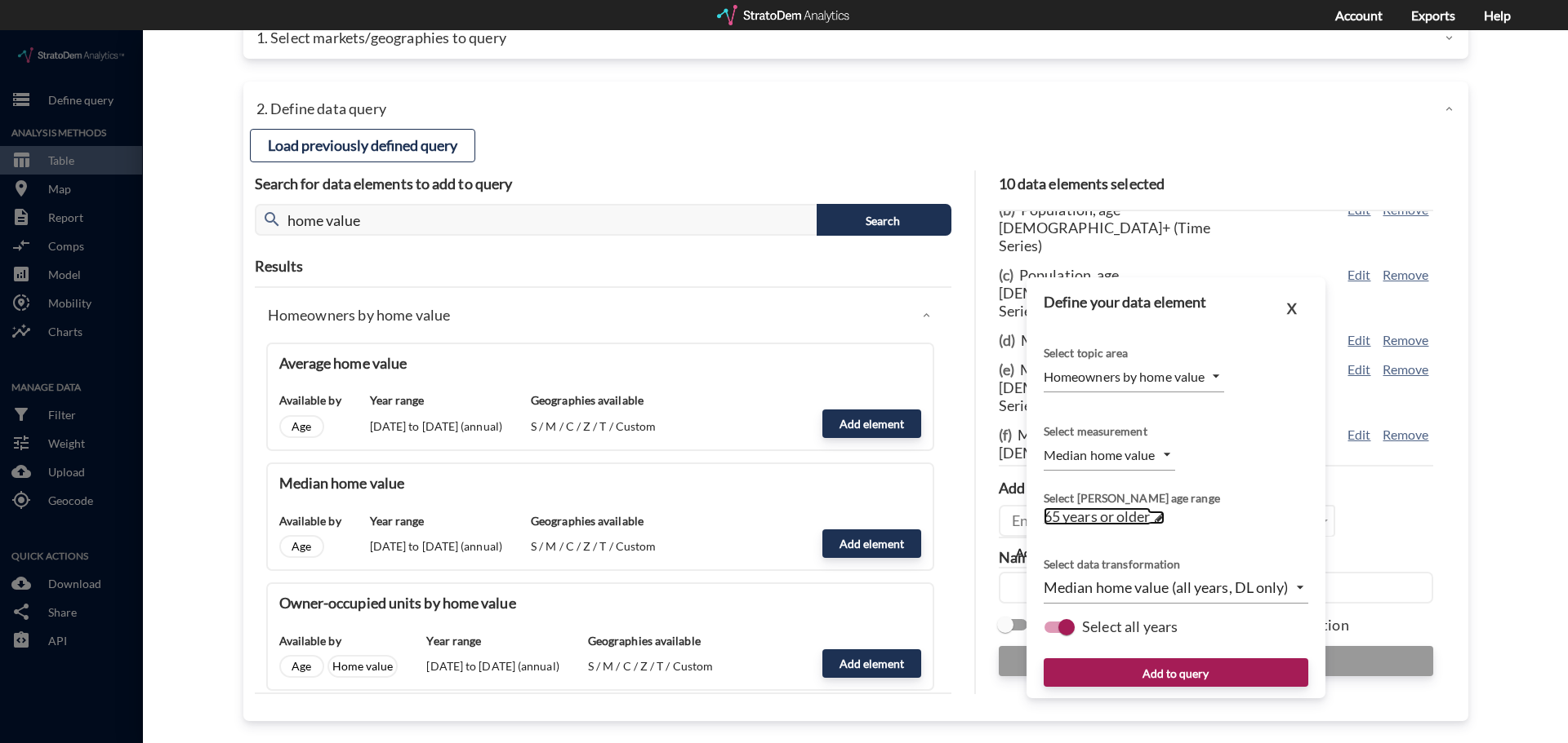
click span
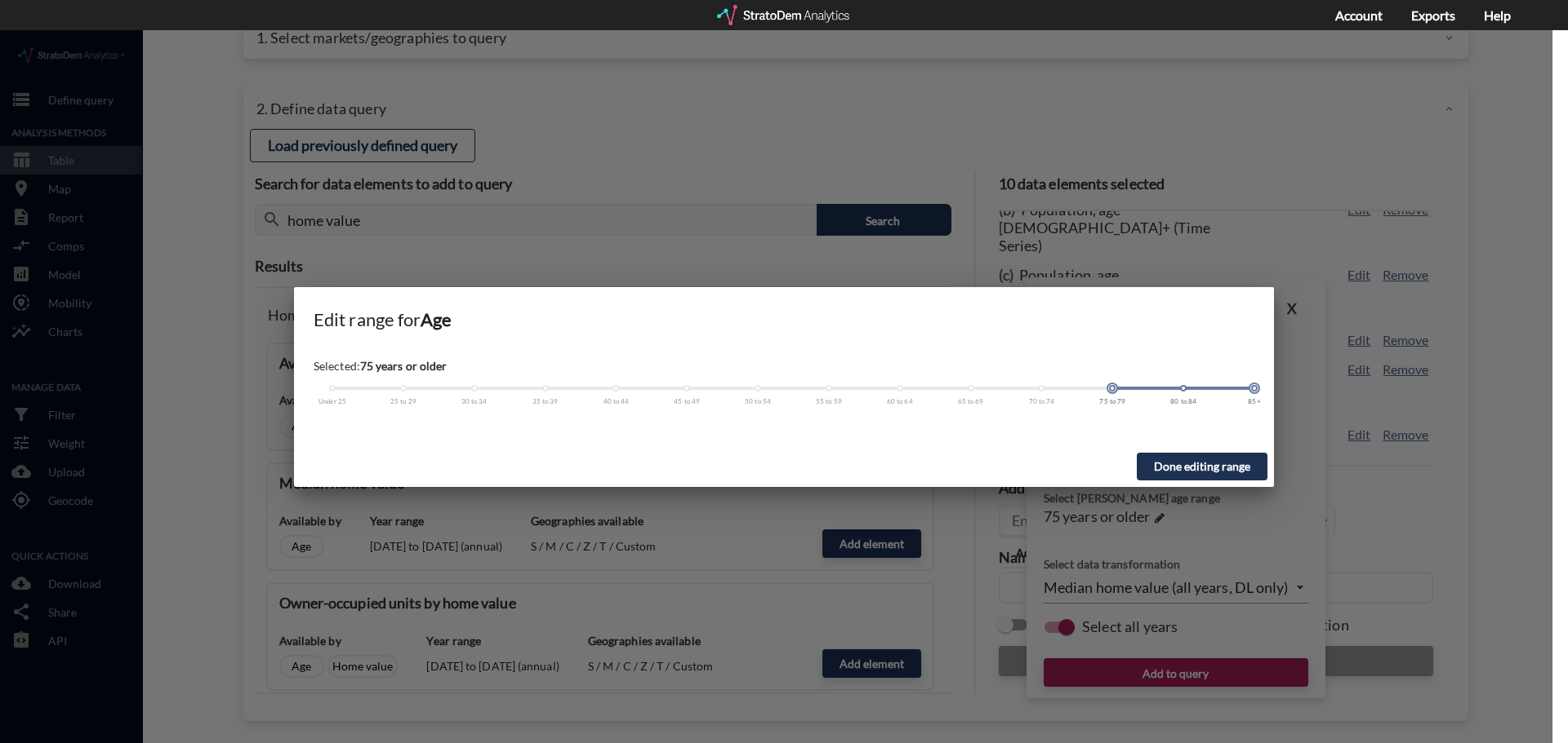
drag, startPoint x: 970, startPoint y: 359, endPoint x: 1129, endPoint y: 362, distance: 159.0
click div "Under 25 25 to 29 30 to 34 35 to 39 40 to 44 45 to 49 50 to 54 55 to 59 60 to 6…"
click button "Done editing range"
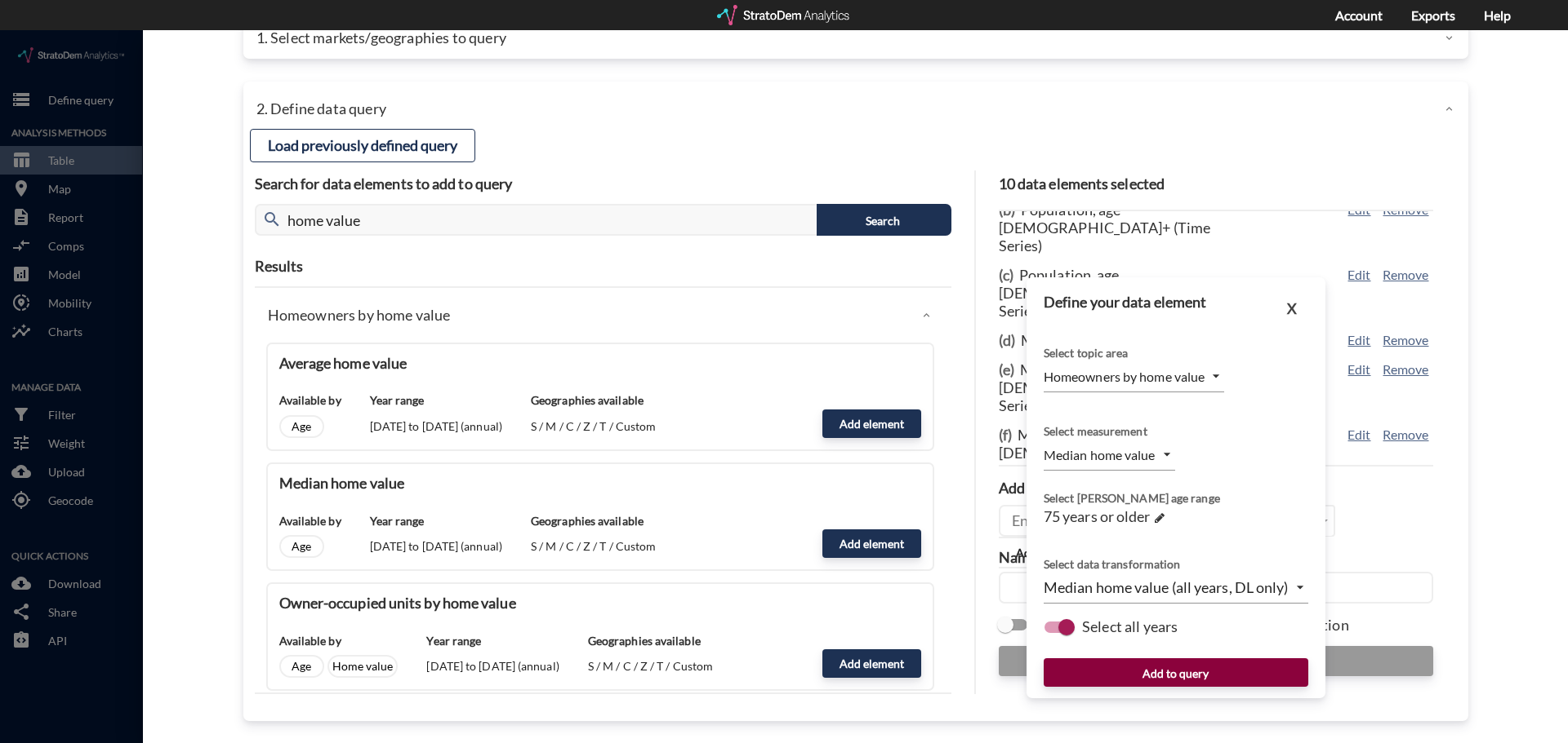
click button "Add to query"
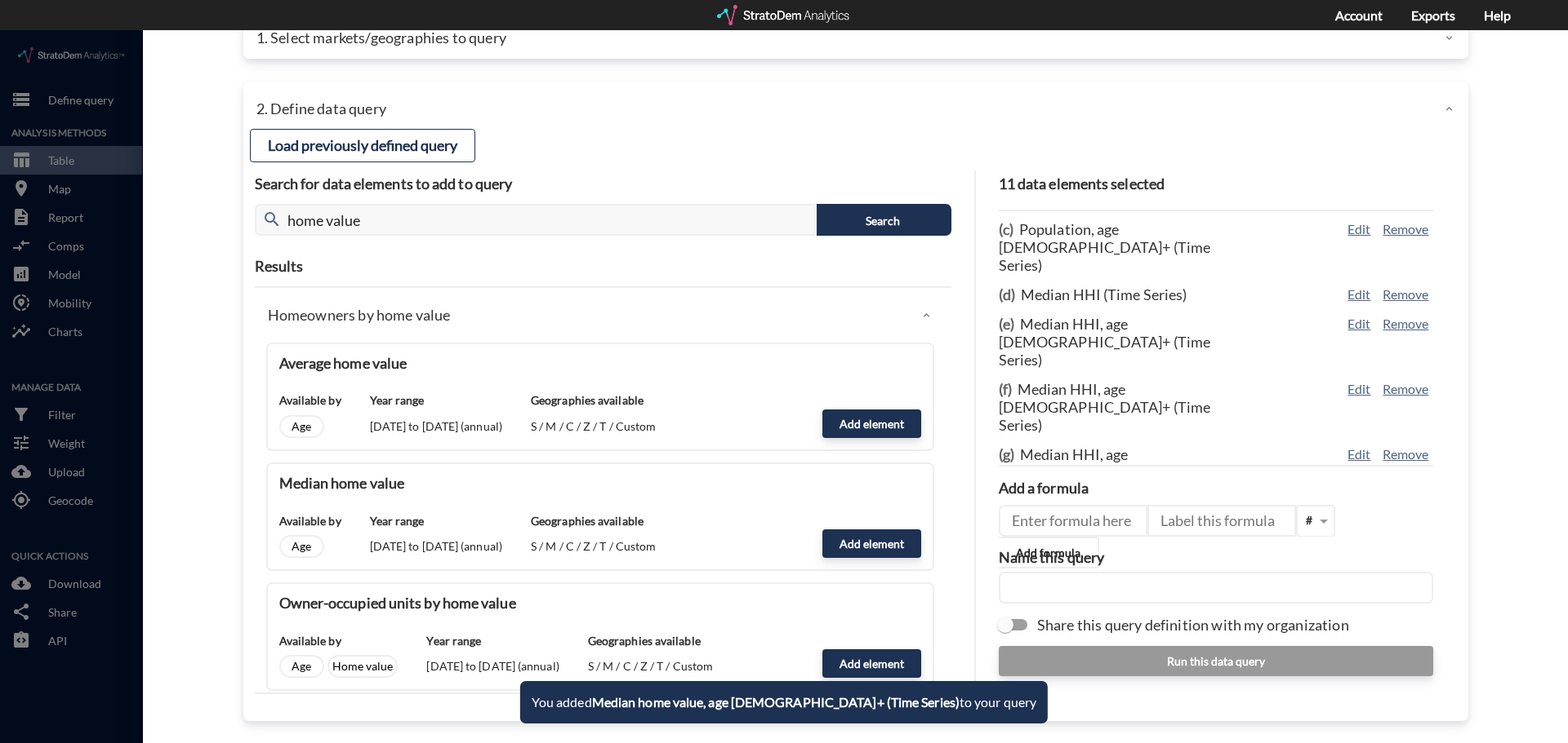
scroll to position [135, 0]
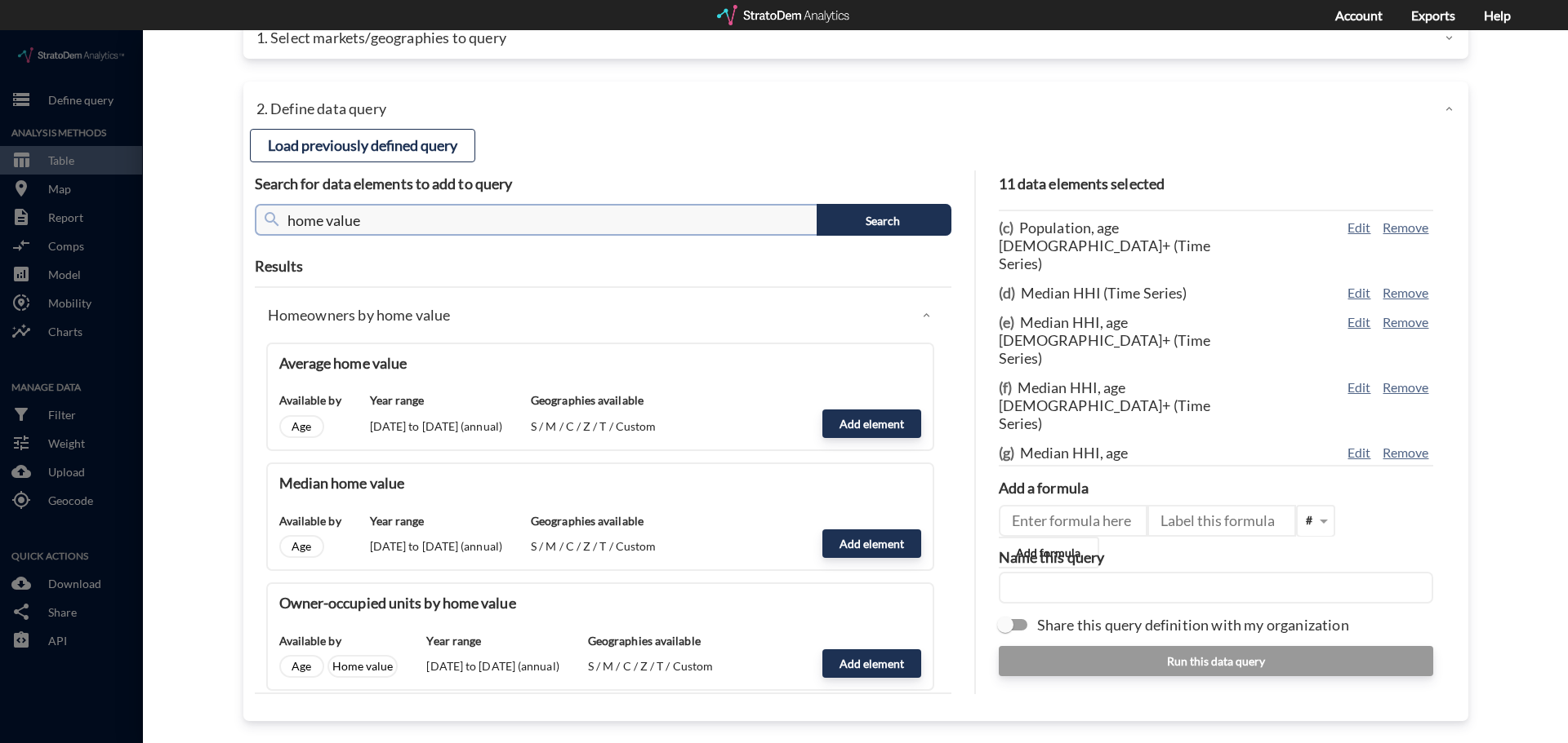
click input "home value"
type input "renter"
click button "Search"
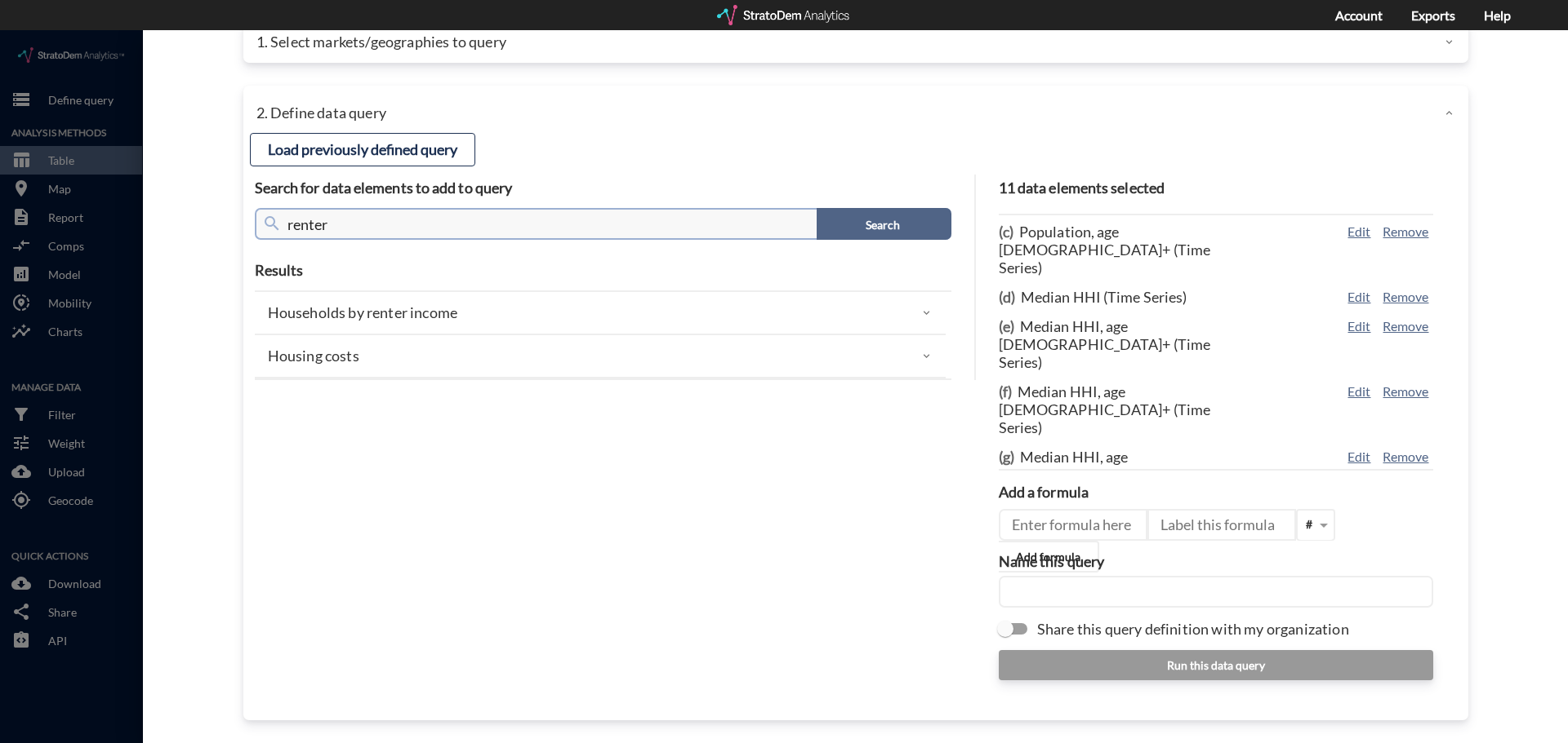
scroll to position [60, 0]
click div "Households by renter income"
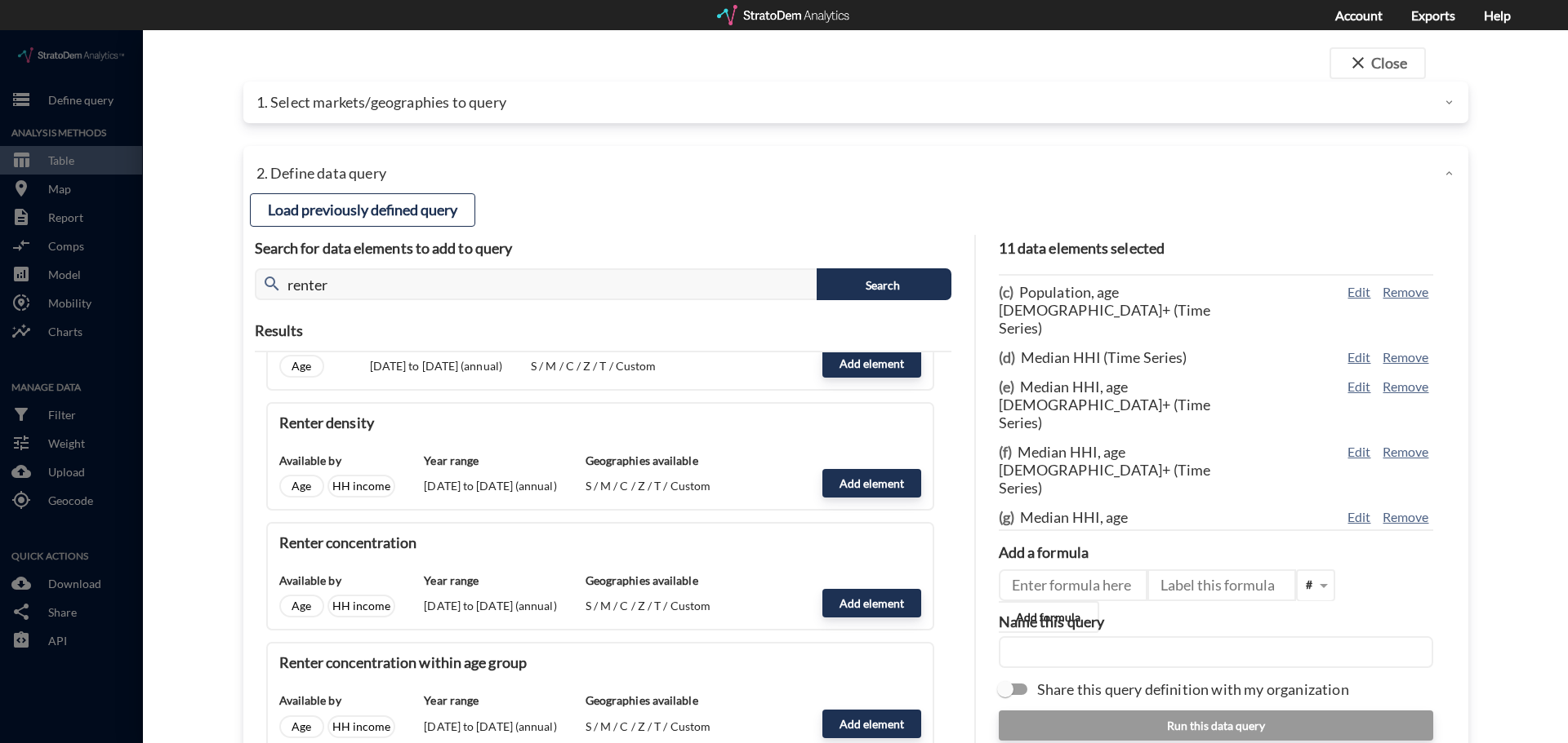
scroll to position [0, 0]
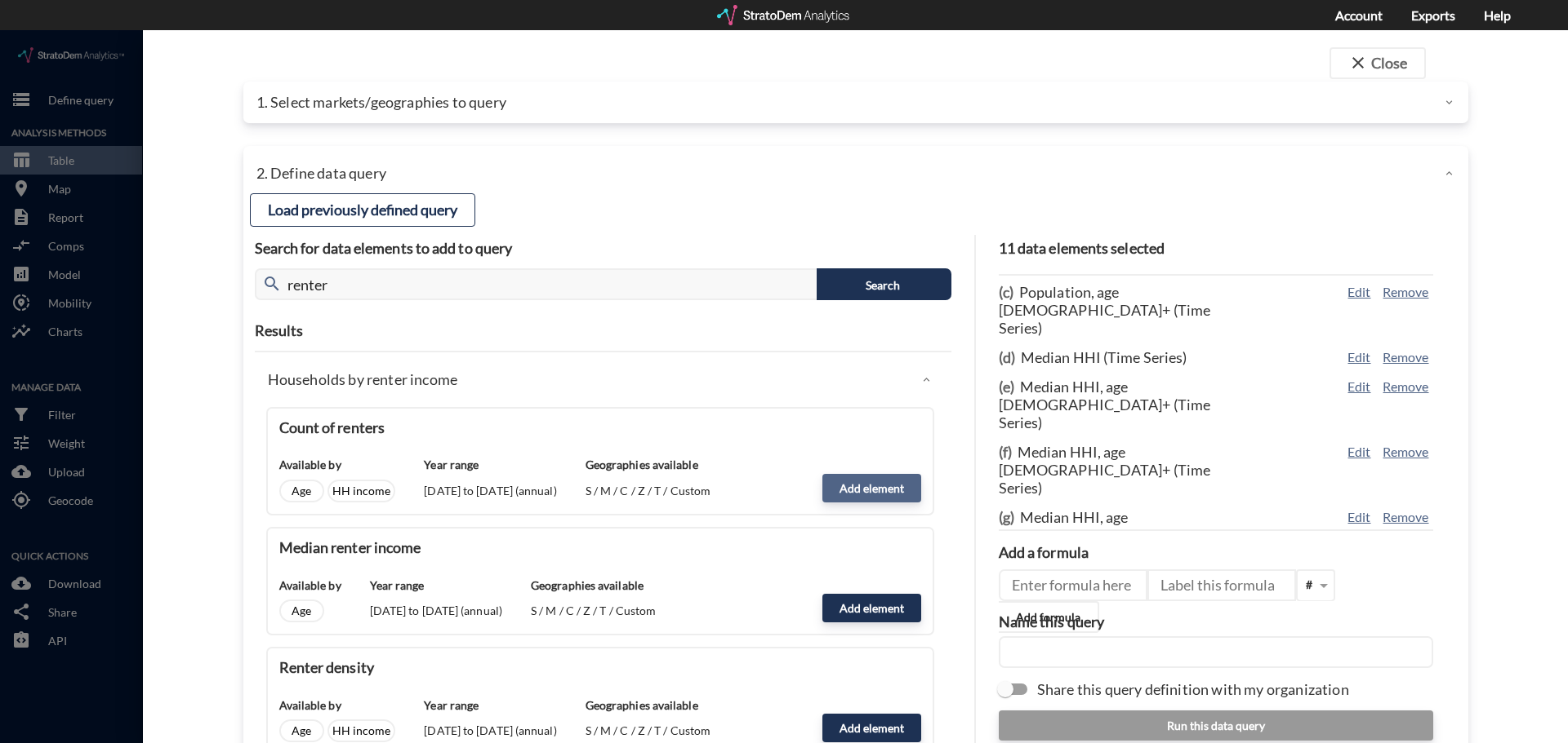
click button "Add element"
type input "RENTER_INCOME"
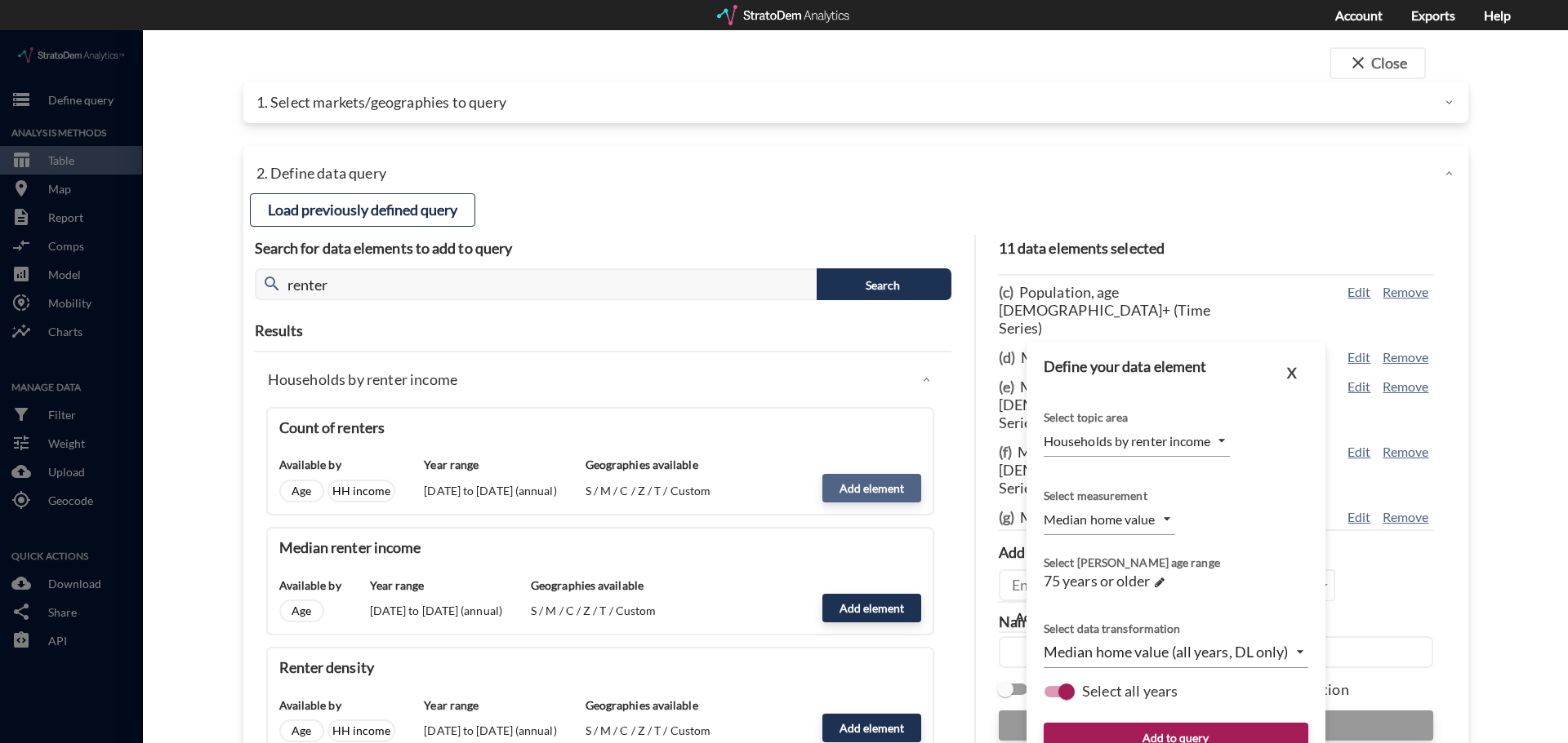
type input "COUNT"
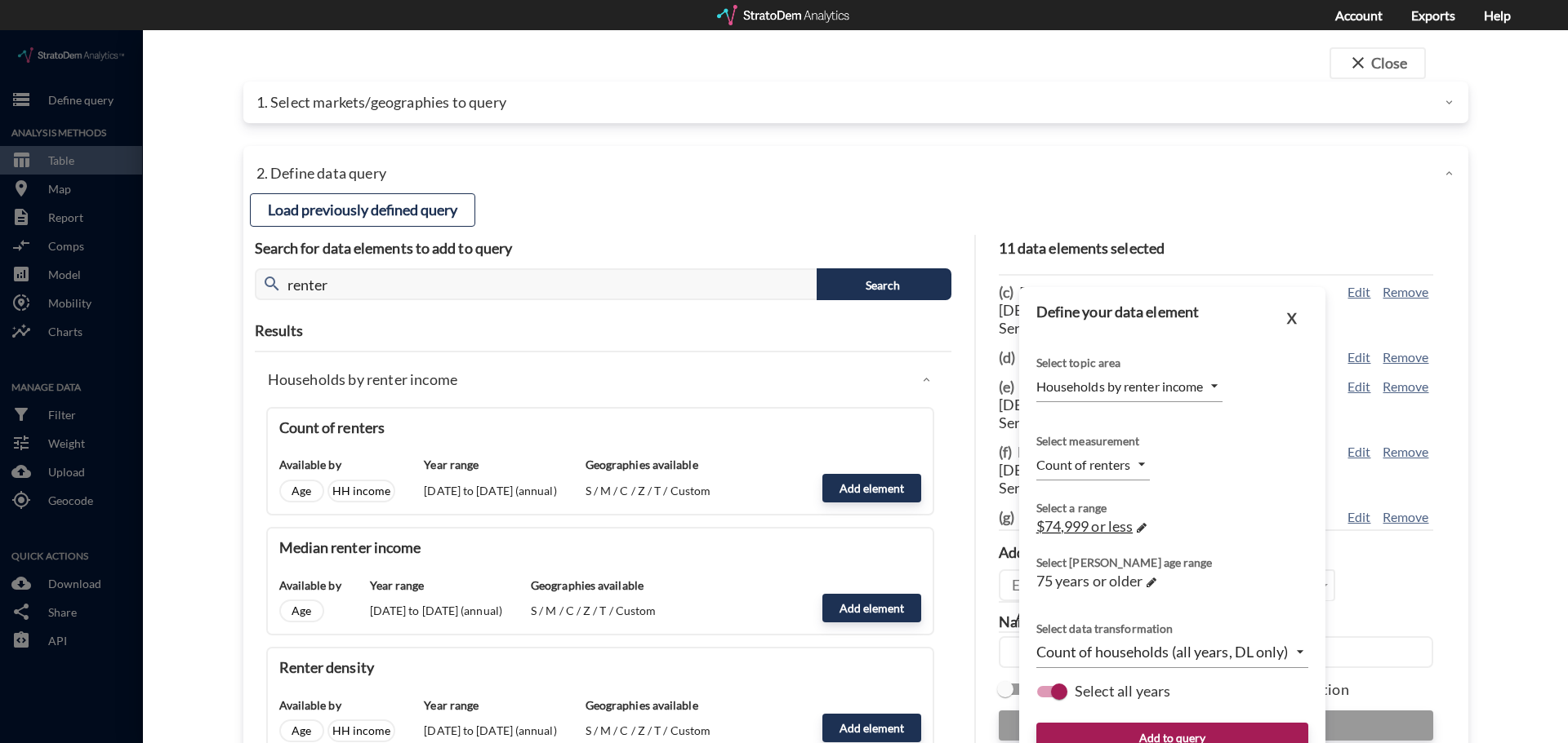
click div "$74,999 or less →"
click div "Households by renter income RENTER_INCOME"
click body "/vantagepoint/us/-1 storage Define query Analysis Methods table_chart Table roo…"
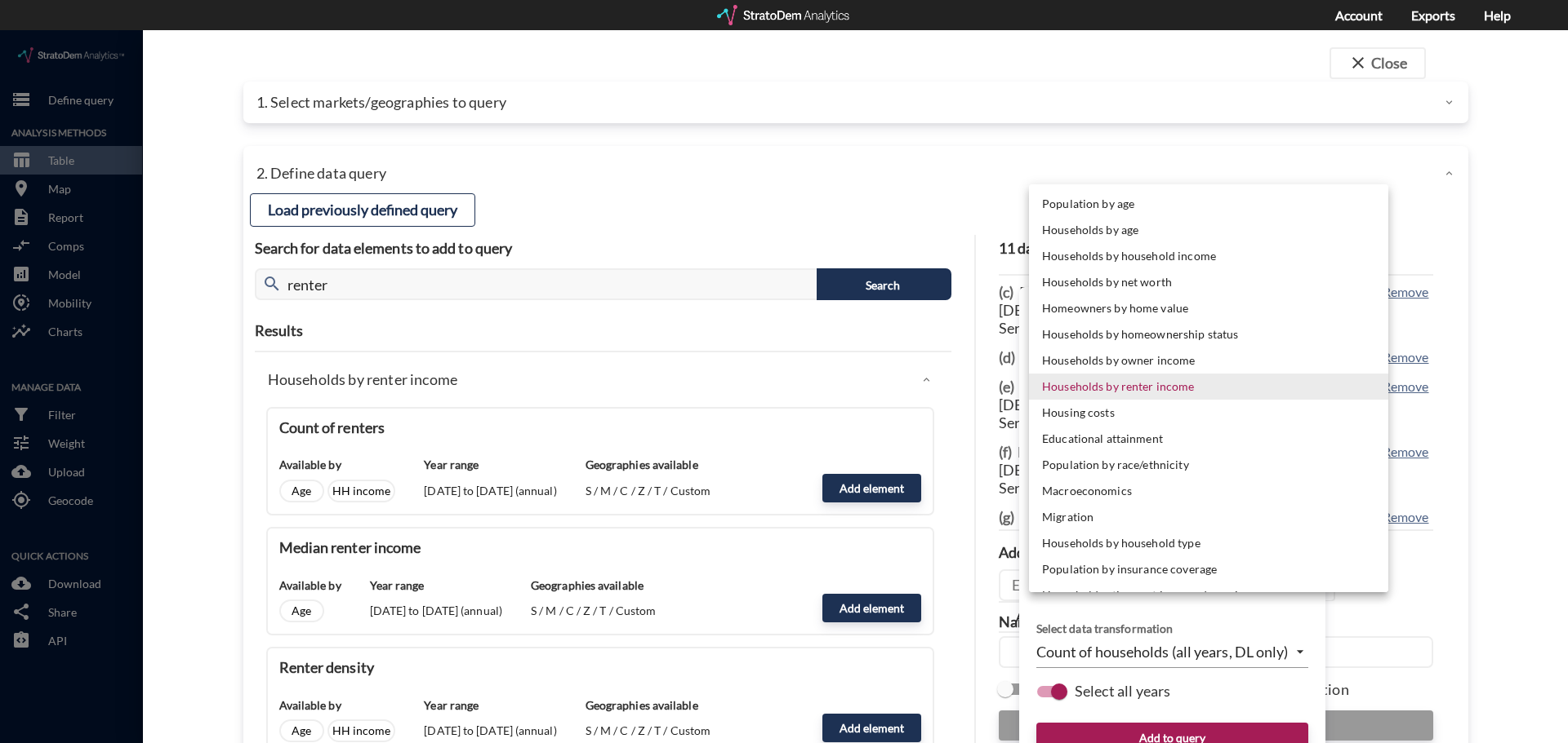
click li "Households by renter income"
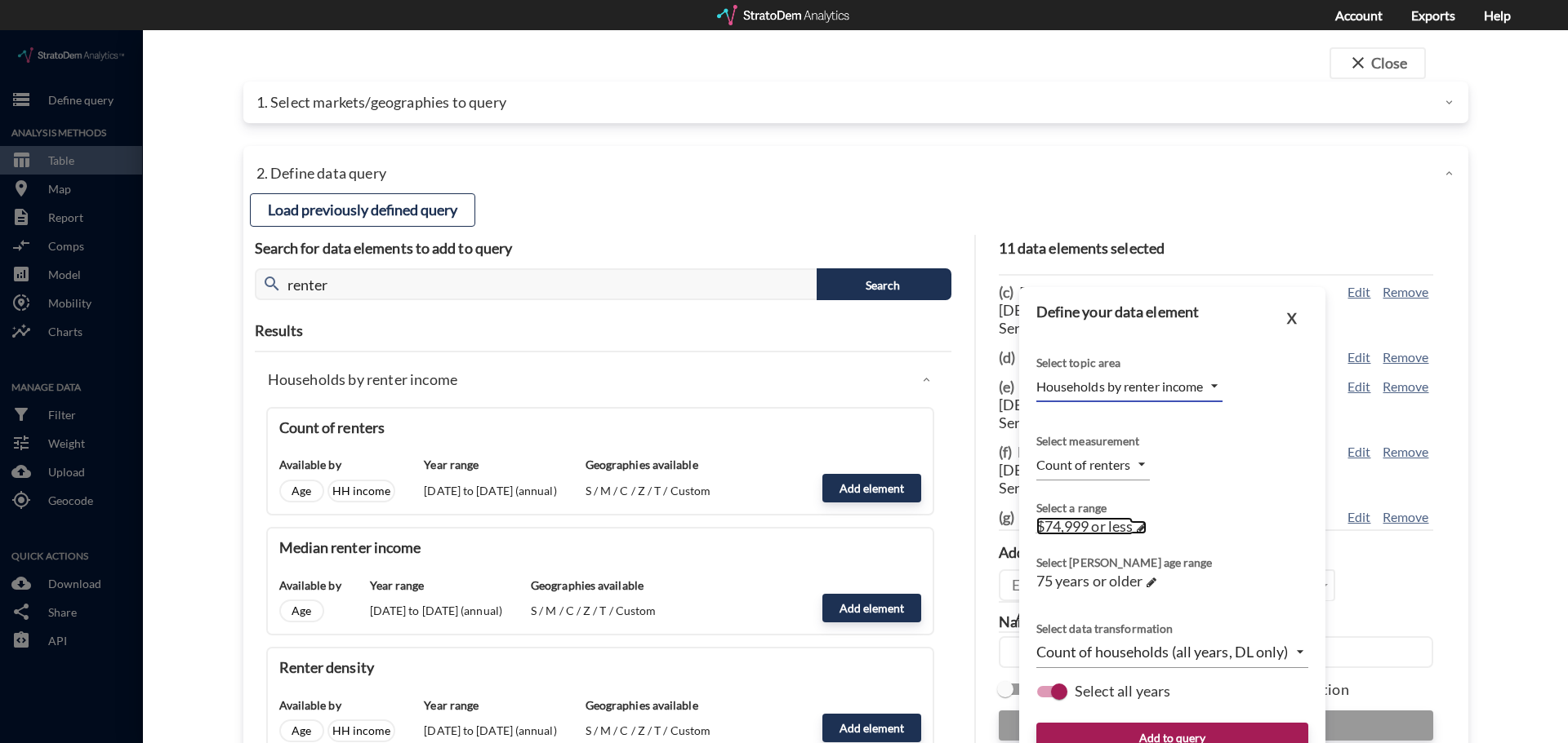
click span
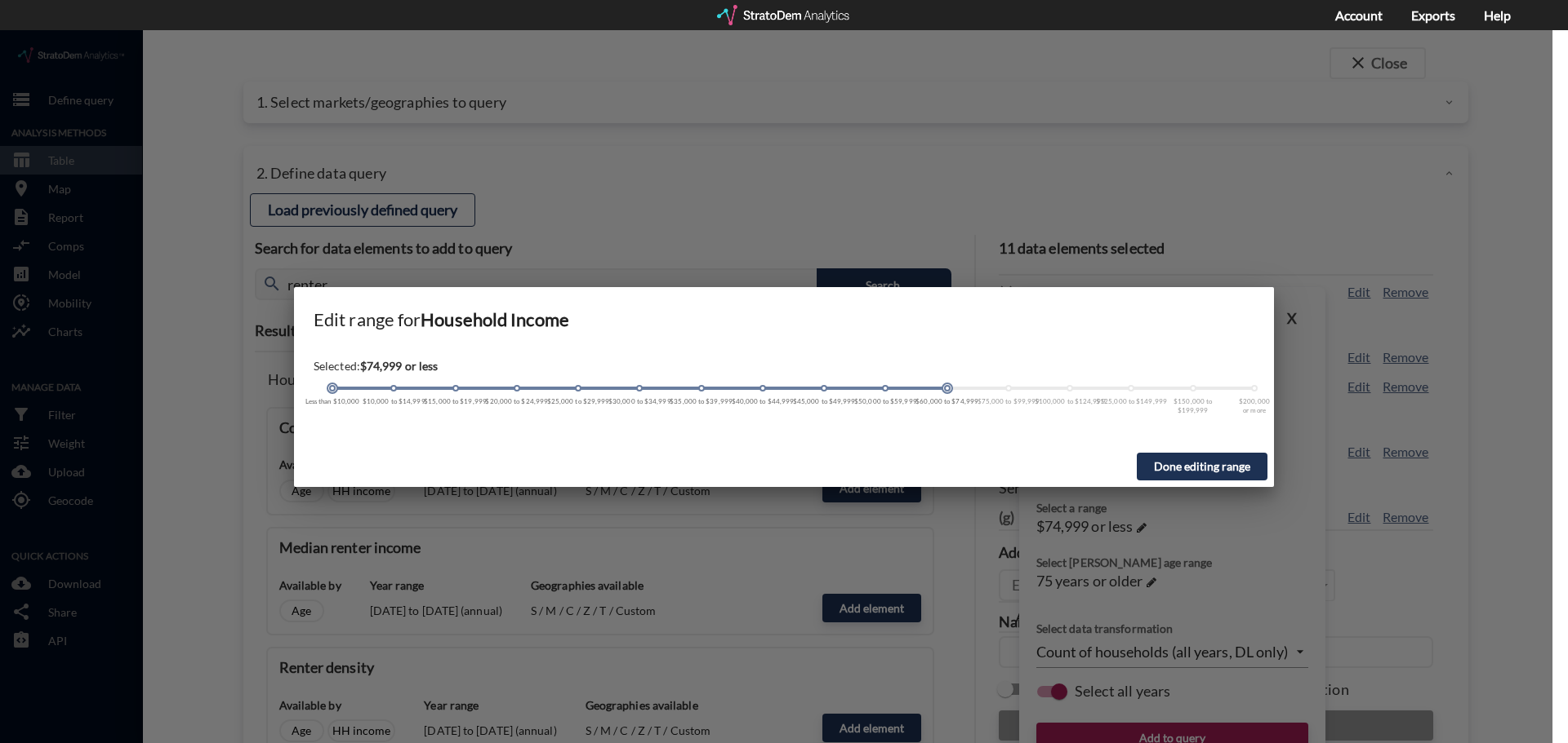
click div
click button "Done editing range"
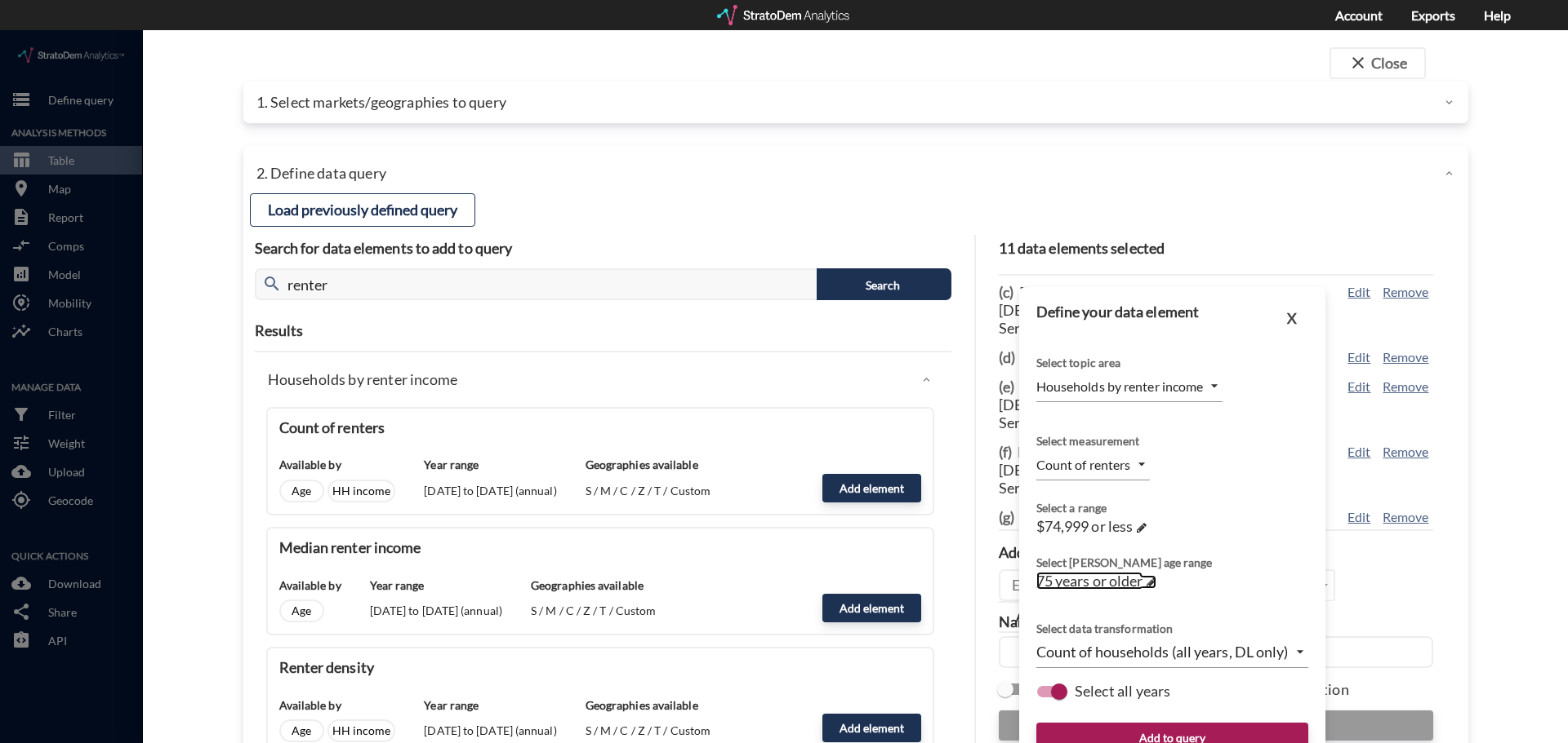
click link "75 years or older →"
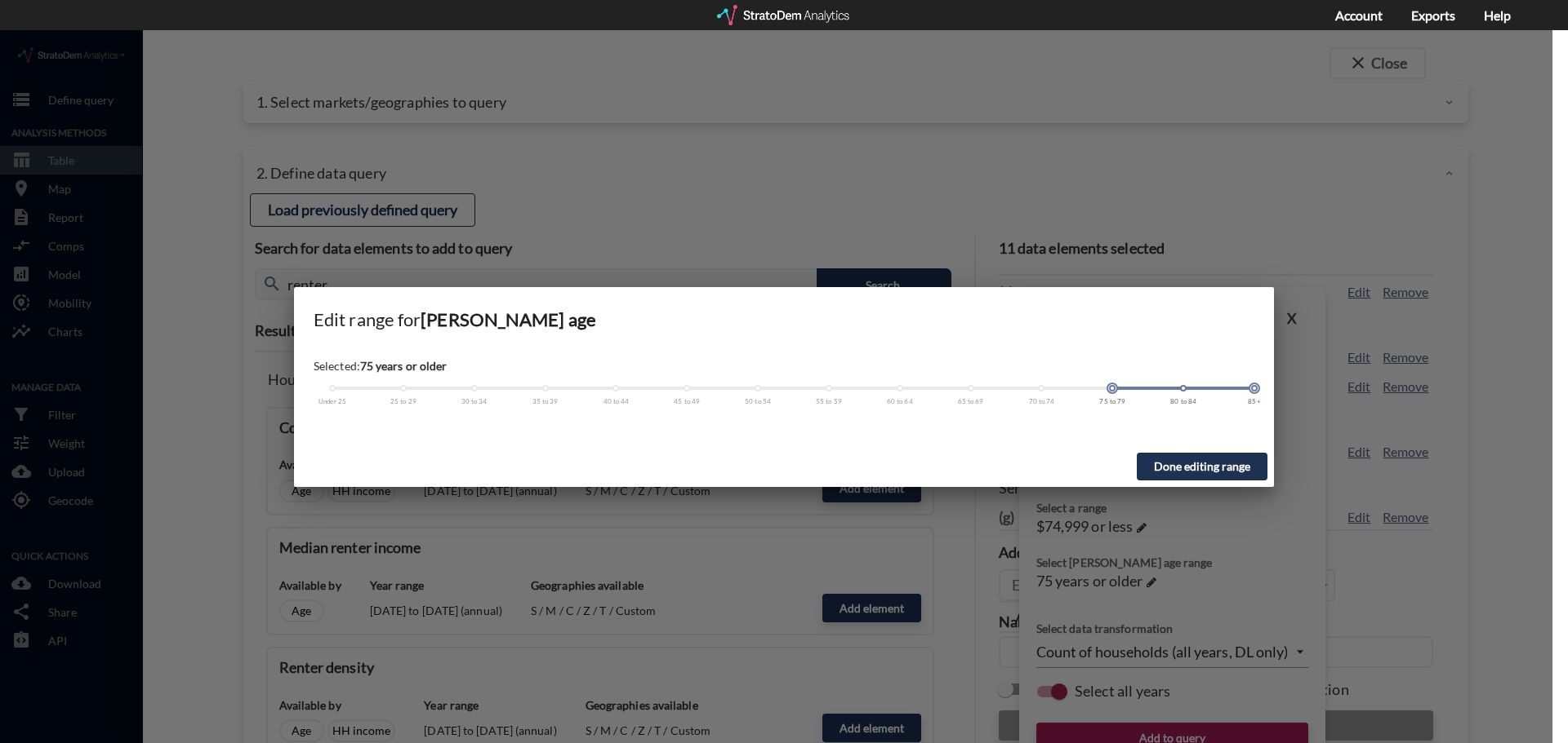
click div
click button "Done editing range"
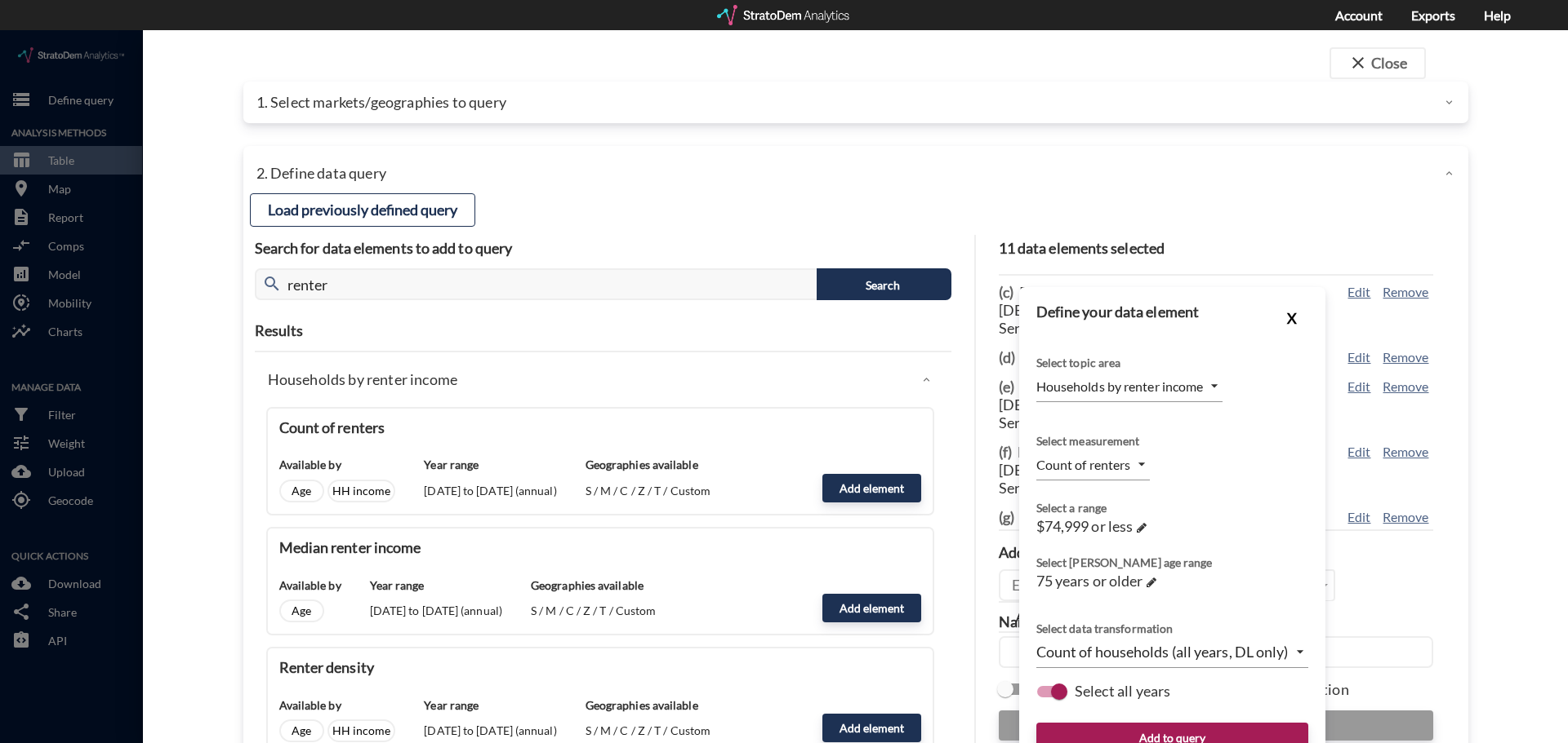
click button "X"
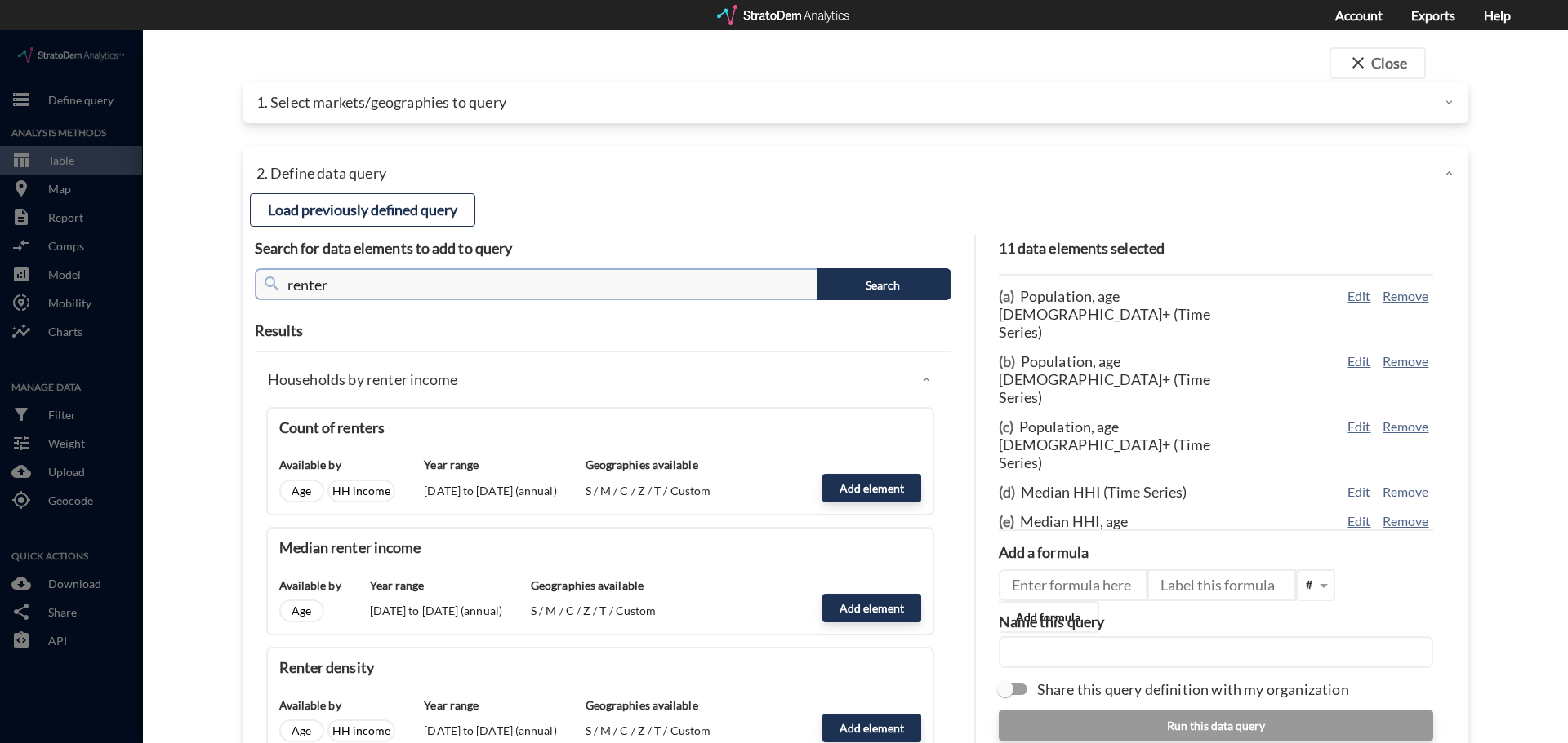
click input "renter"
type input "population"
click button "Search"
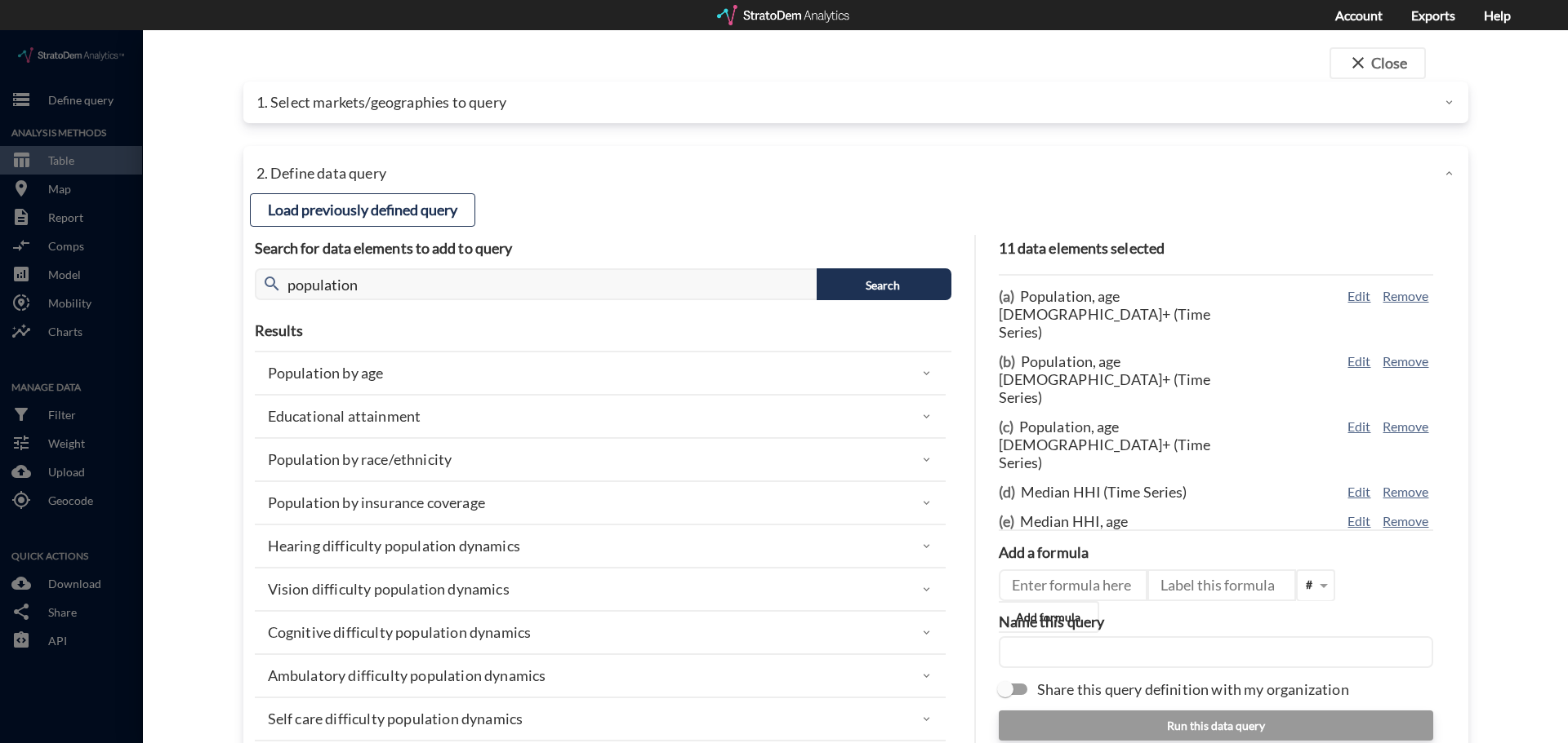
click div "Population by age"
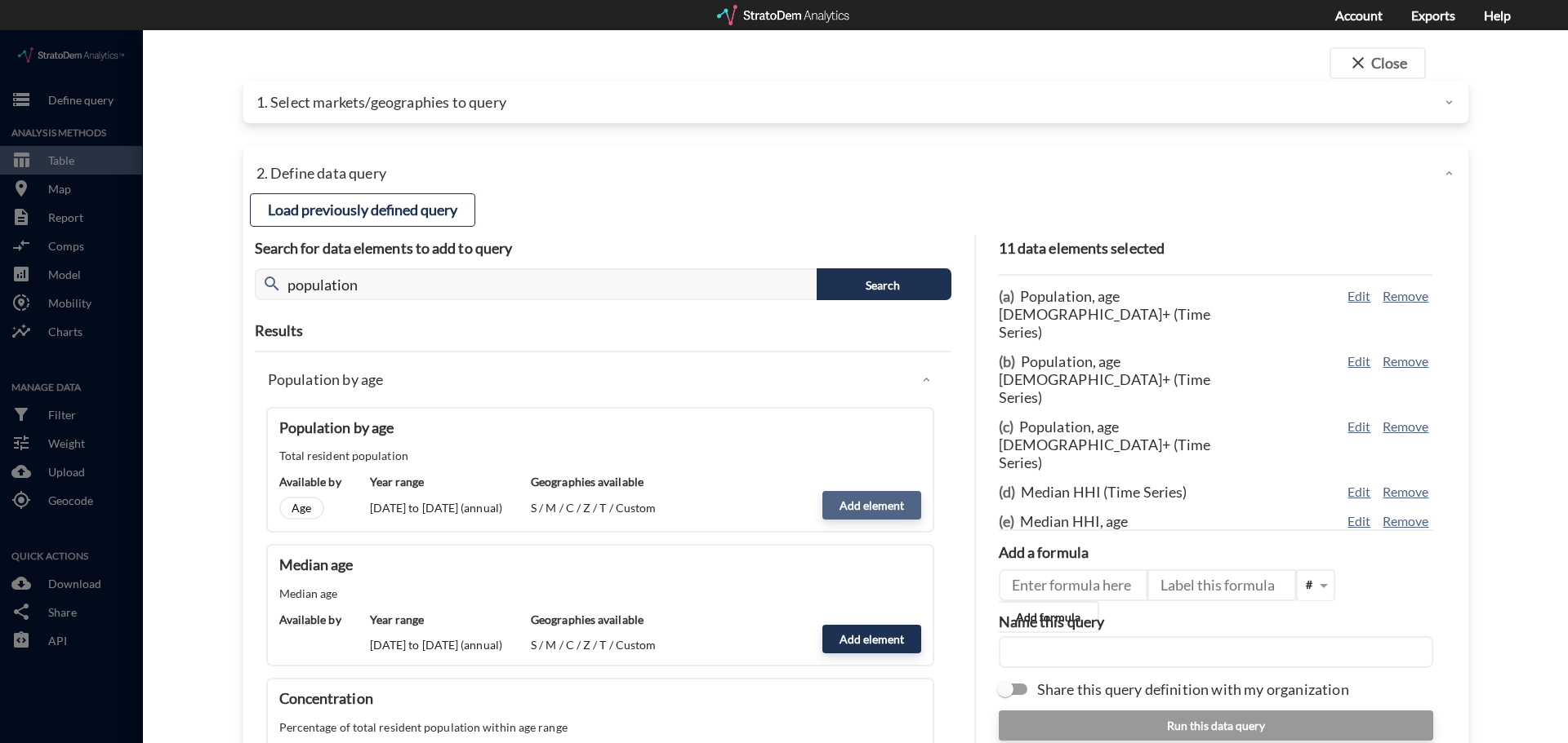
click button "Add element"
type input "POPULATION"
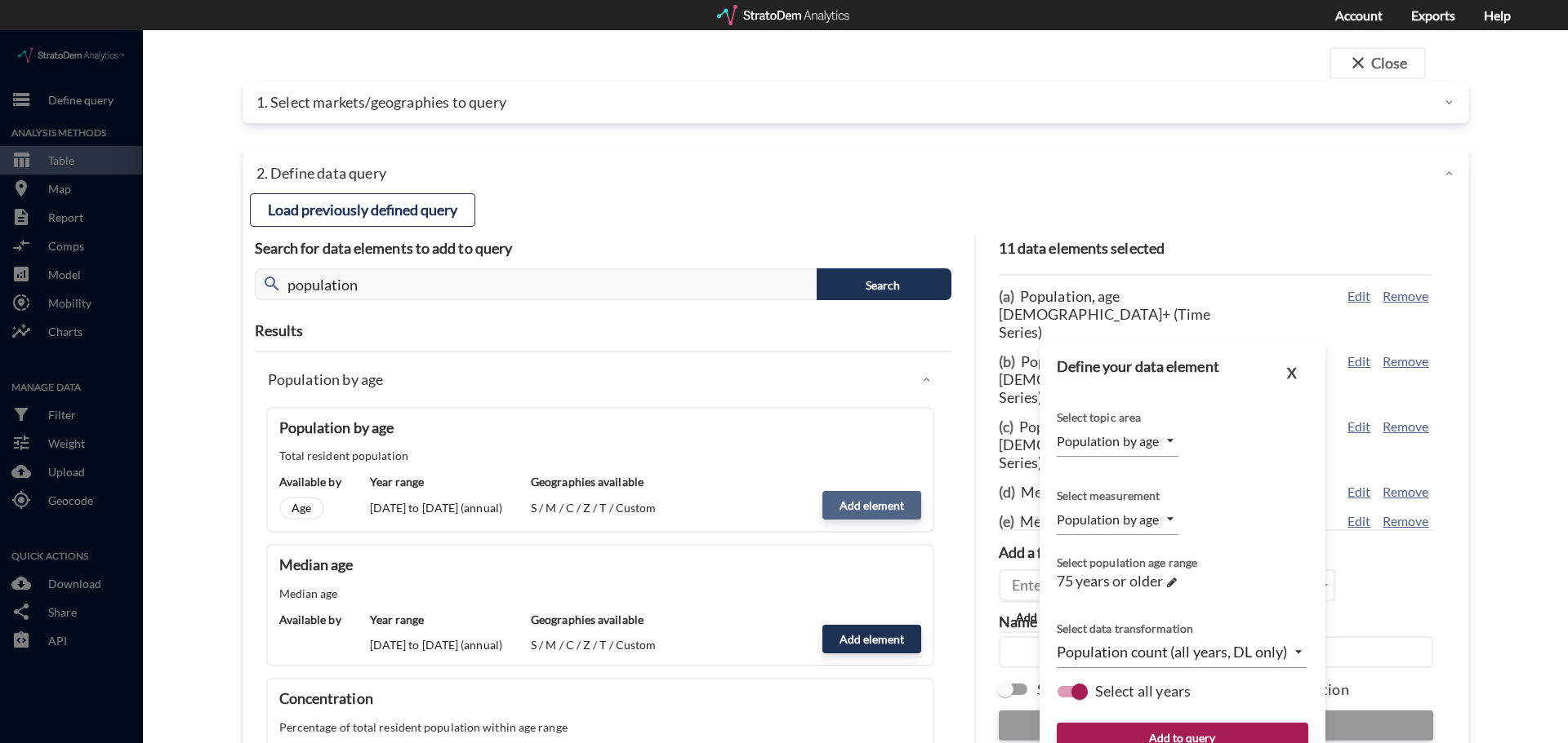
scroll to position [65, 0]
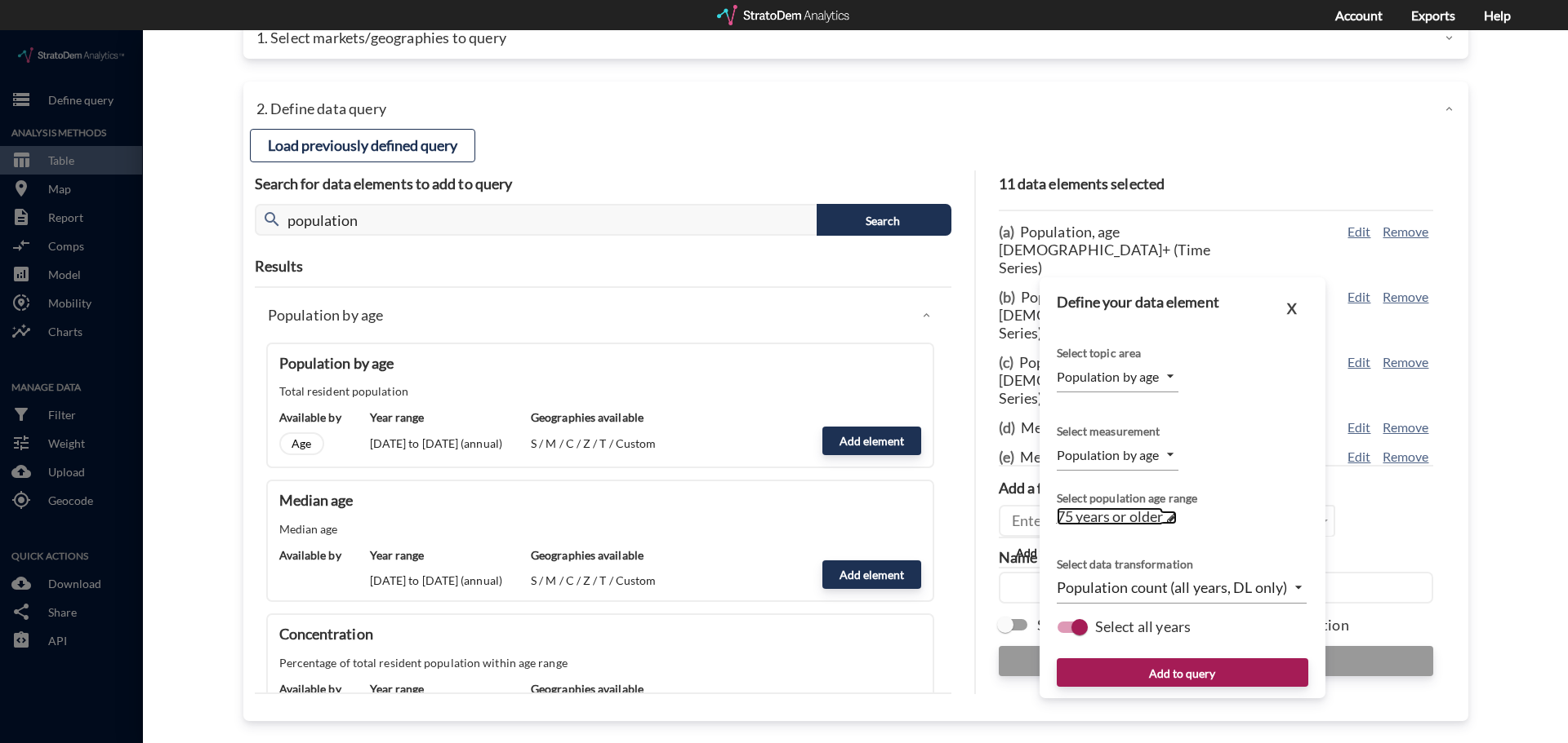
click span
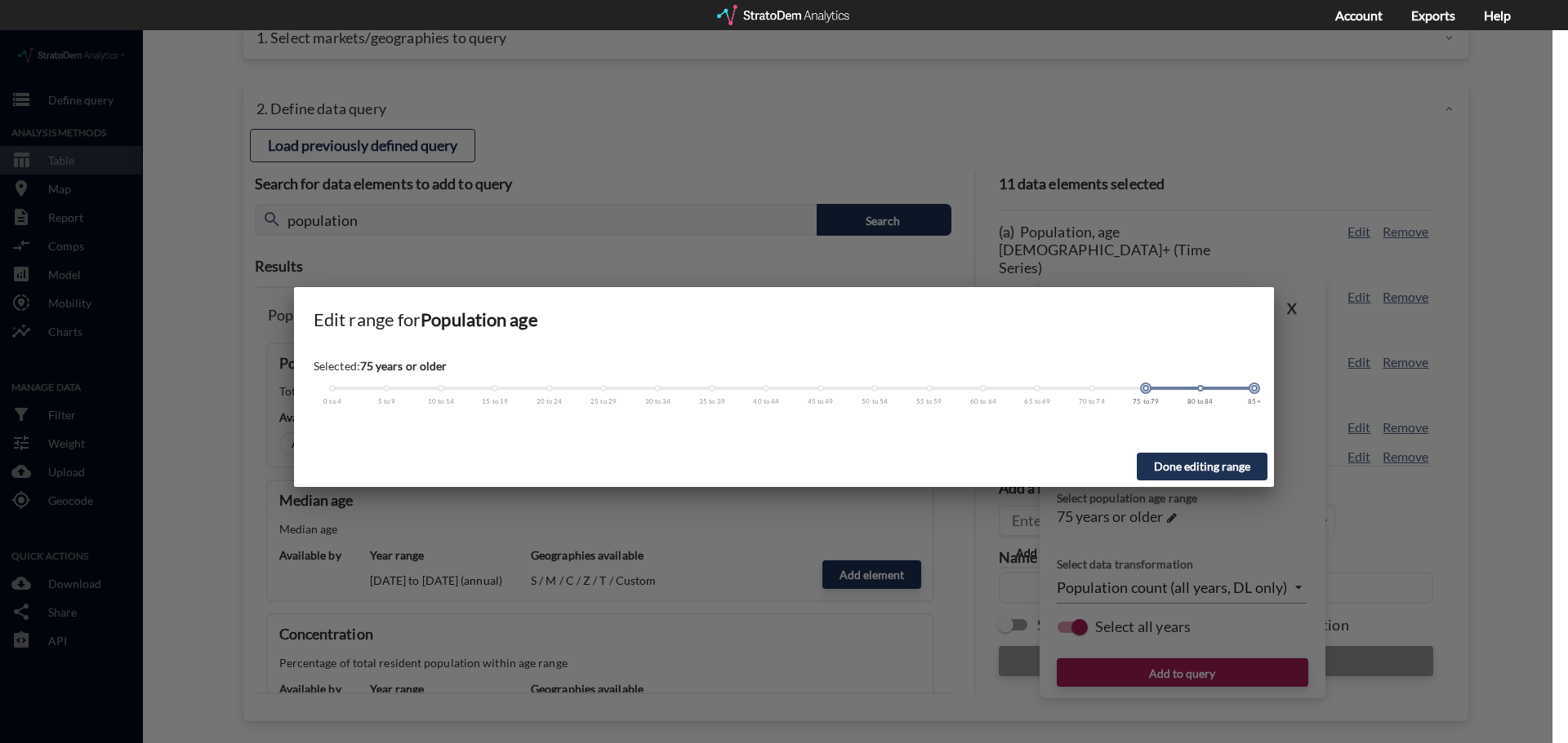
drag, startPoint x: 1141, startPoint y: 360, endPoint x: 271, endPoint y: 368, distance: 870.0
click div "Edit range for Population age Selected: 75 years or older 0 to 4 5 to 9 10 to 1…"
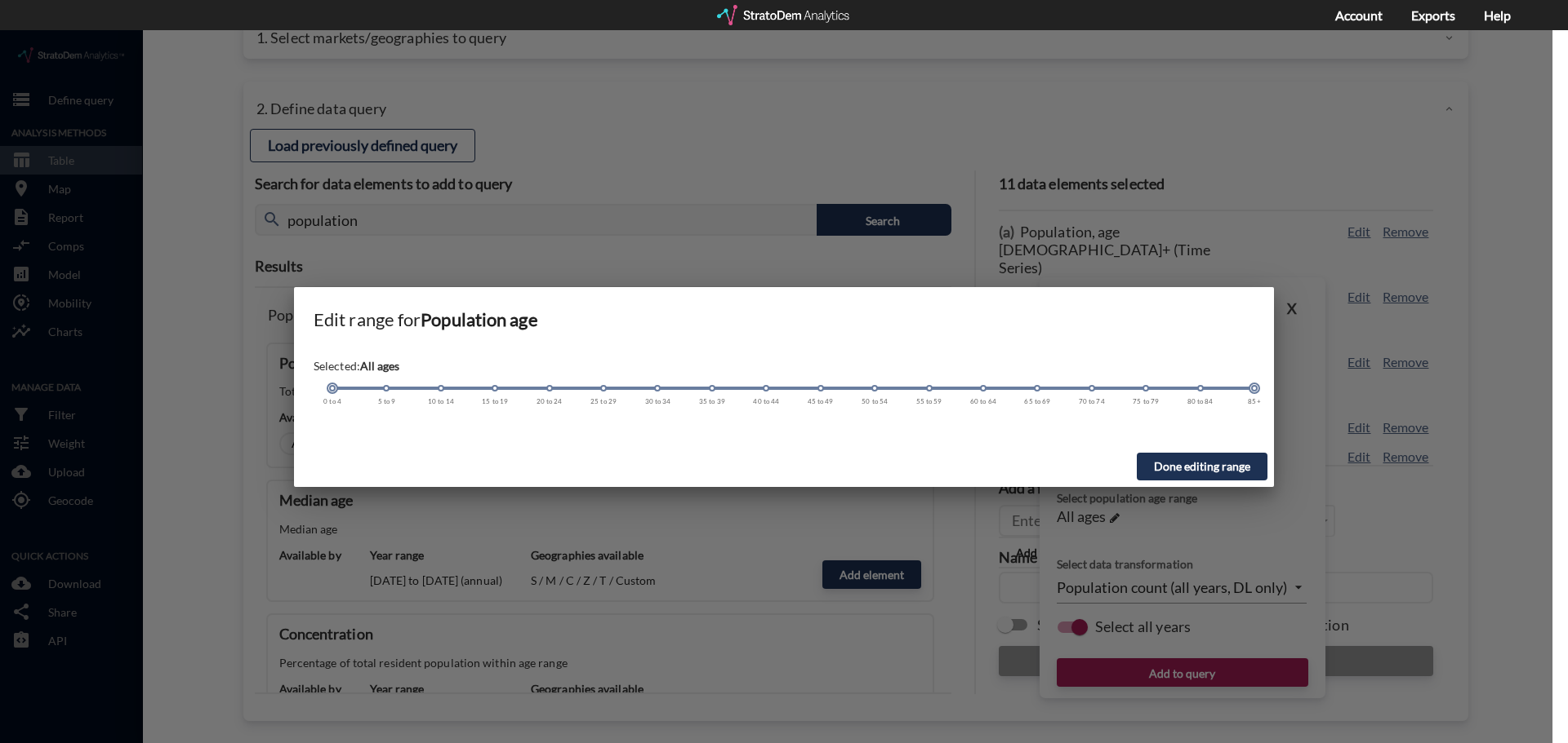
drag, startPoint x: 1145, startPoint y: 356, endPoint x: 309, endPoint y: 341, distance: 836.1
click div "Selected: All ages 0 to 4 5 to 9 10 to 14 15 to 19 20 to 24 25 to 29 30 to 34 3…"
click button "Done editing range"
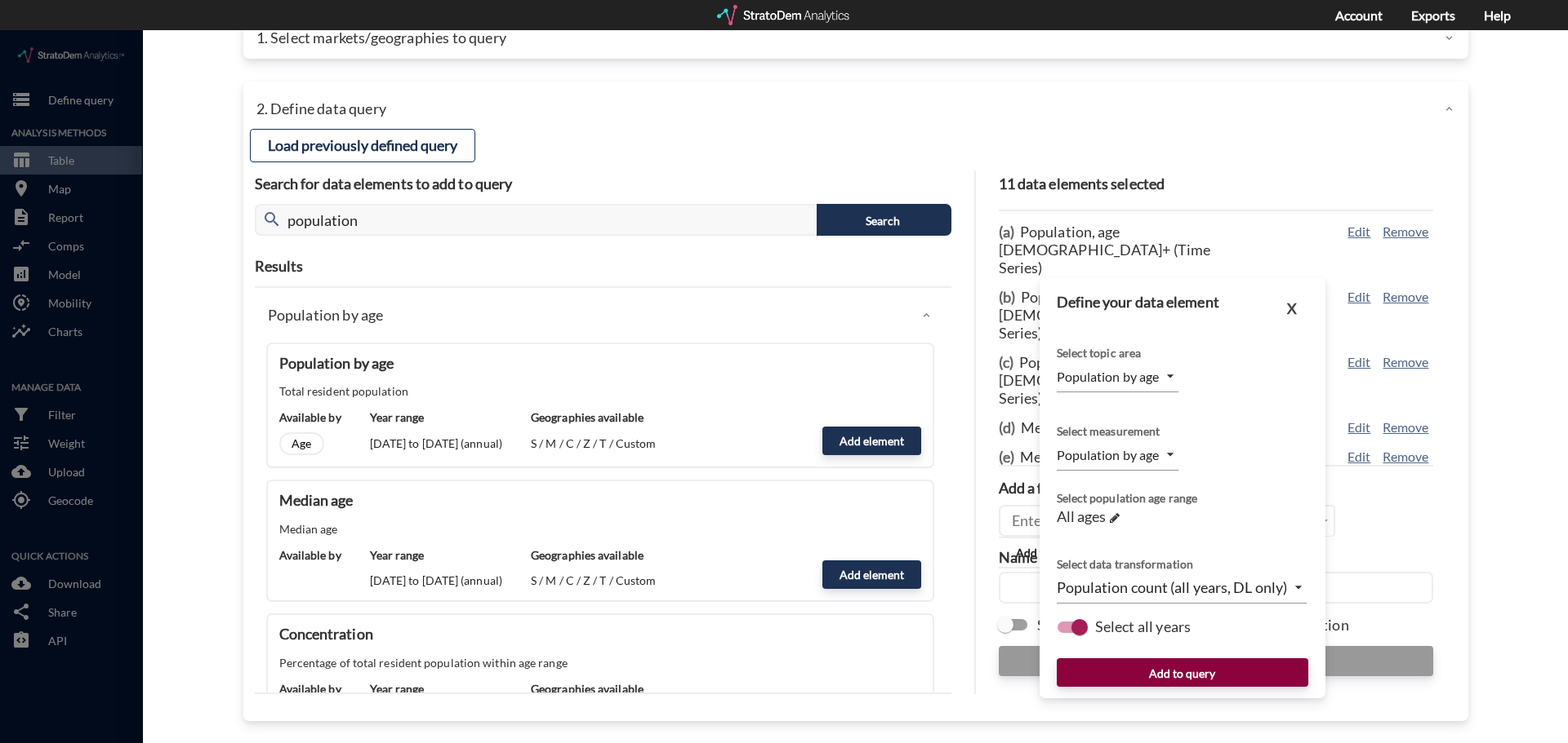
click button "Add to query"
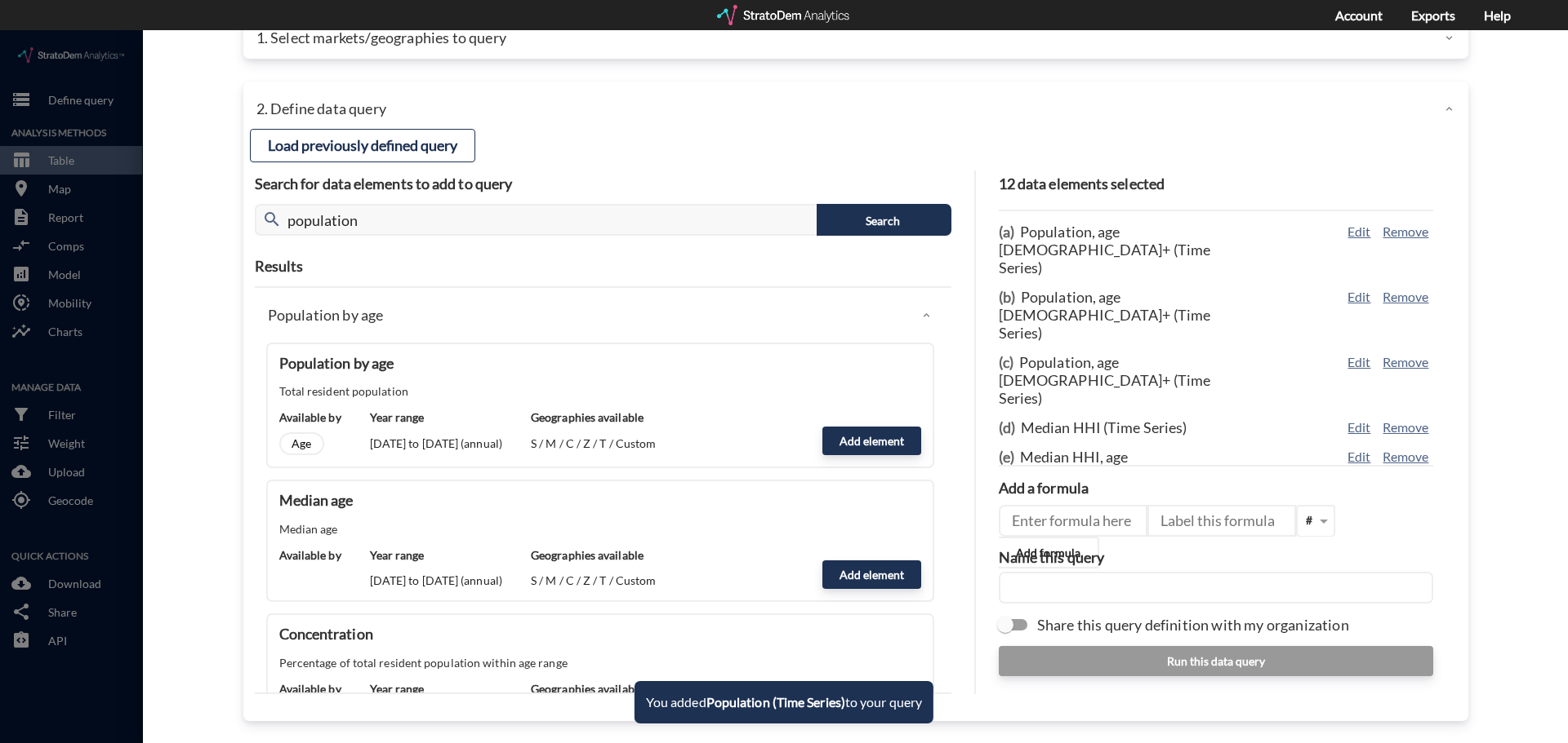
scroll to position [164, 0]
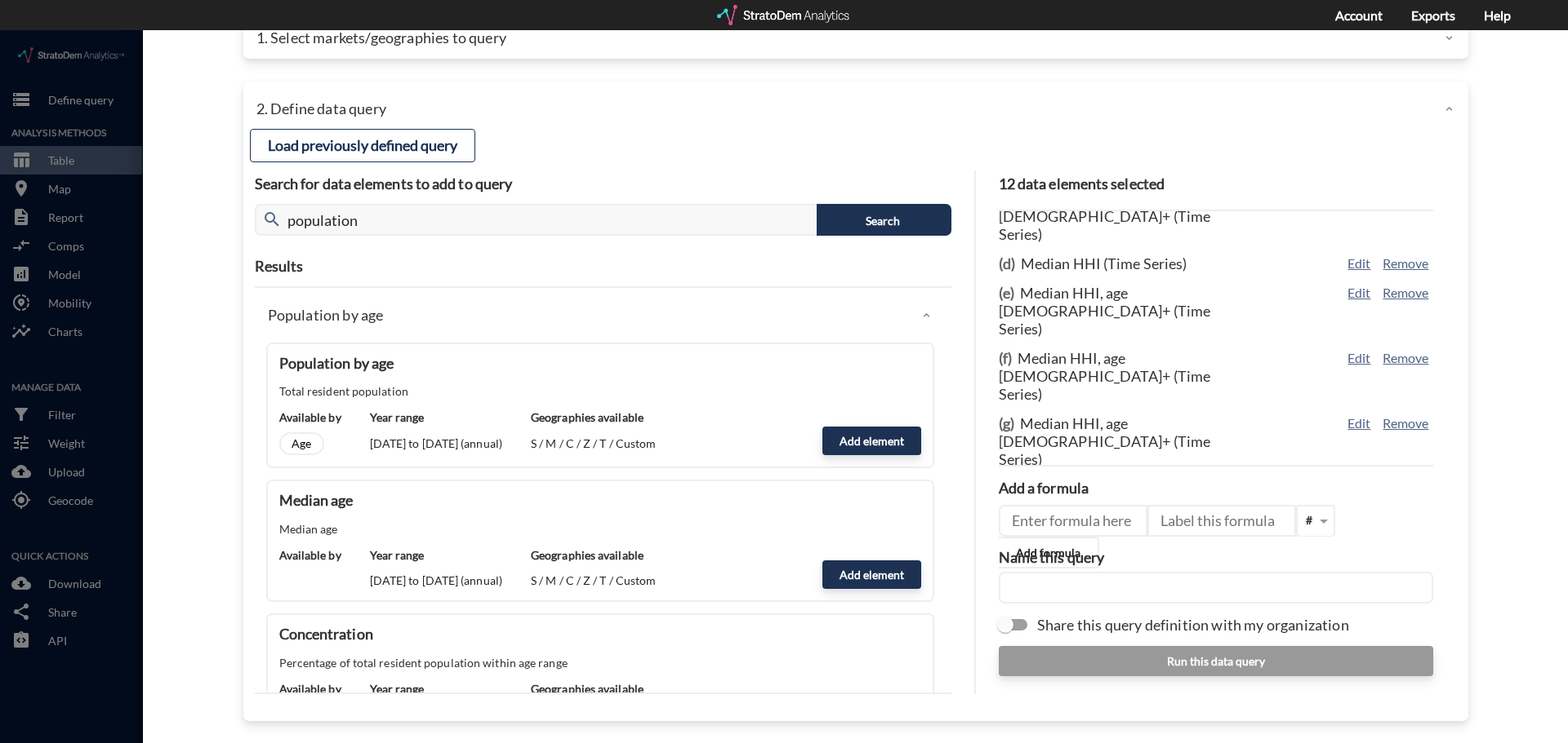
click input "text"
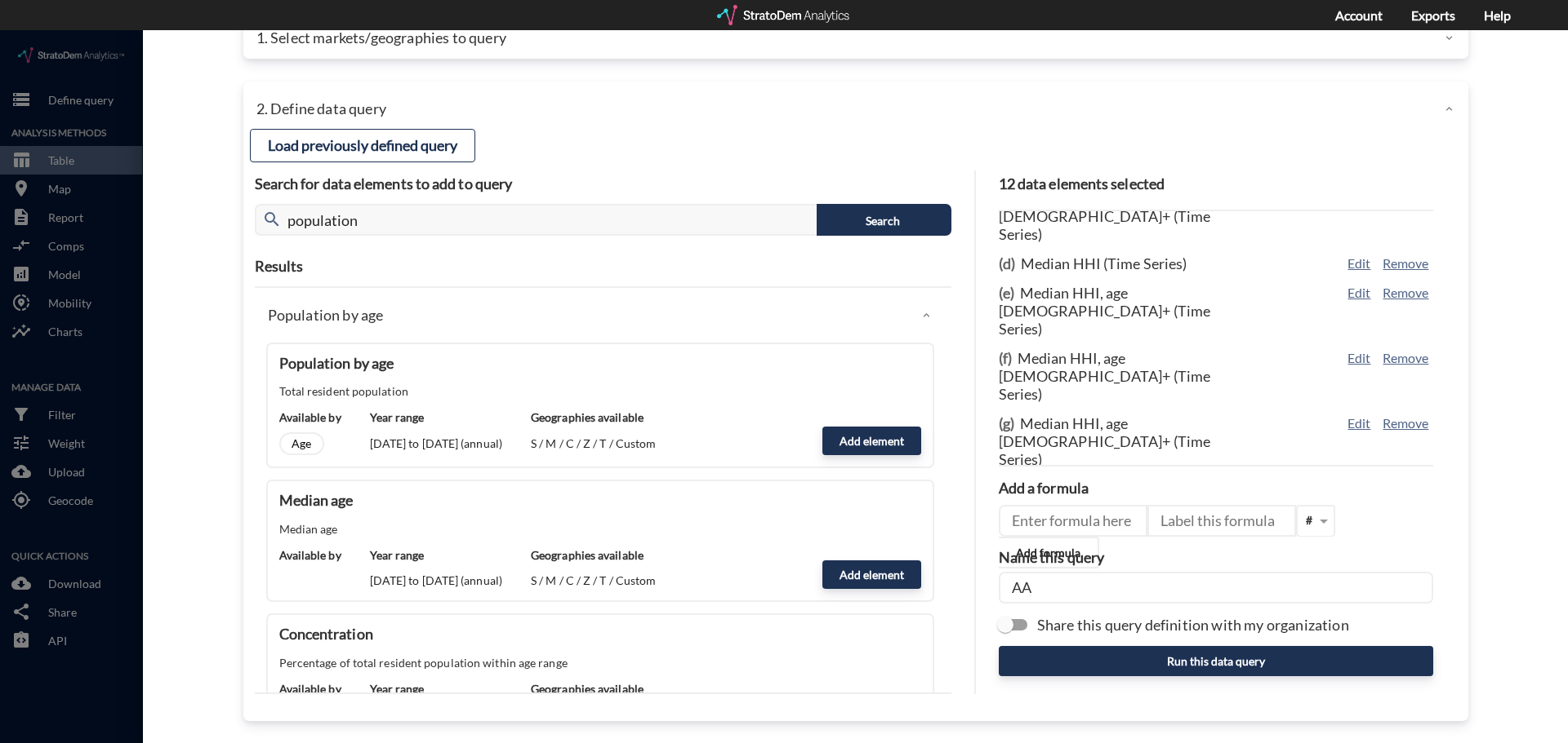
type input "A"
drag, startPoint x: 1031, startPoint y: 557, endPoint x: 996, endPoint y: 557, distance: 35.0
click input "AA CF2 - Supplemental"
click input "CF2 - Supplemental"
type input "CF2 (AA) - Supplemental"
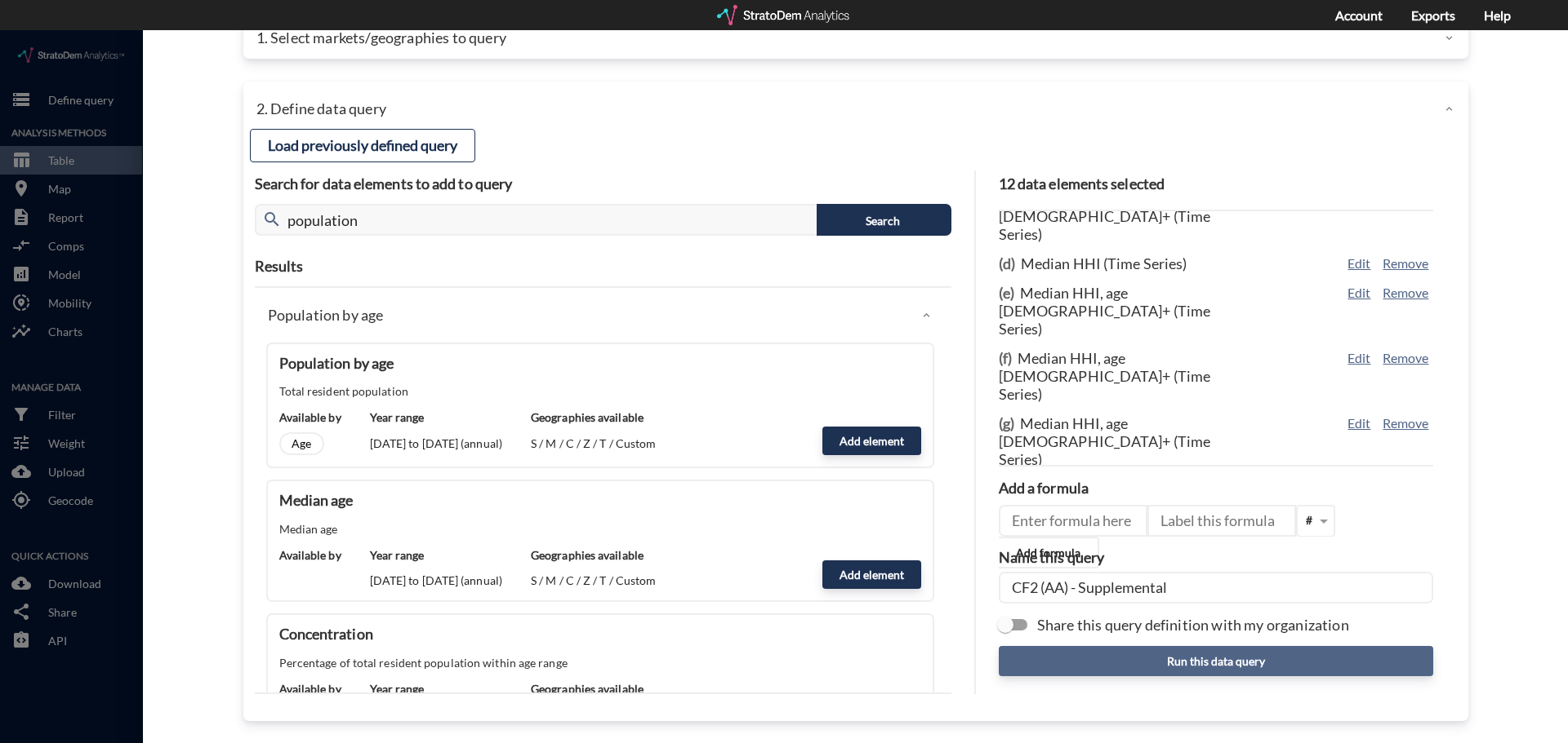
click button "Run this data query"
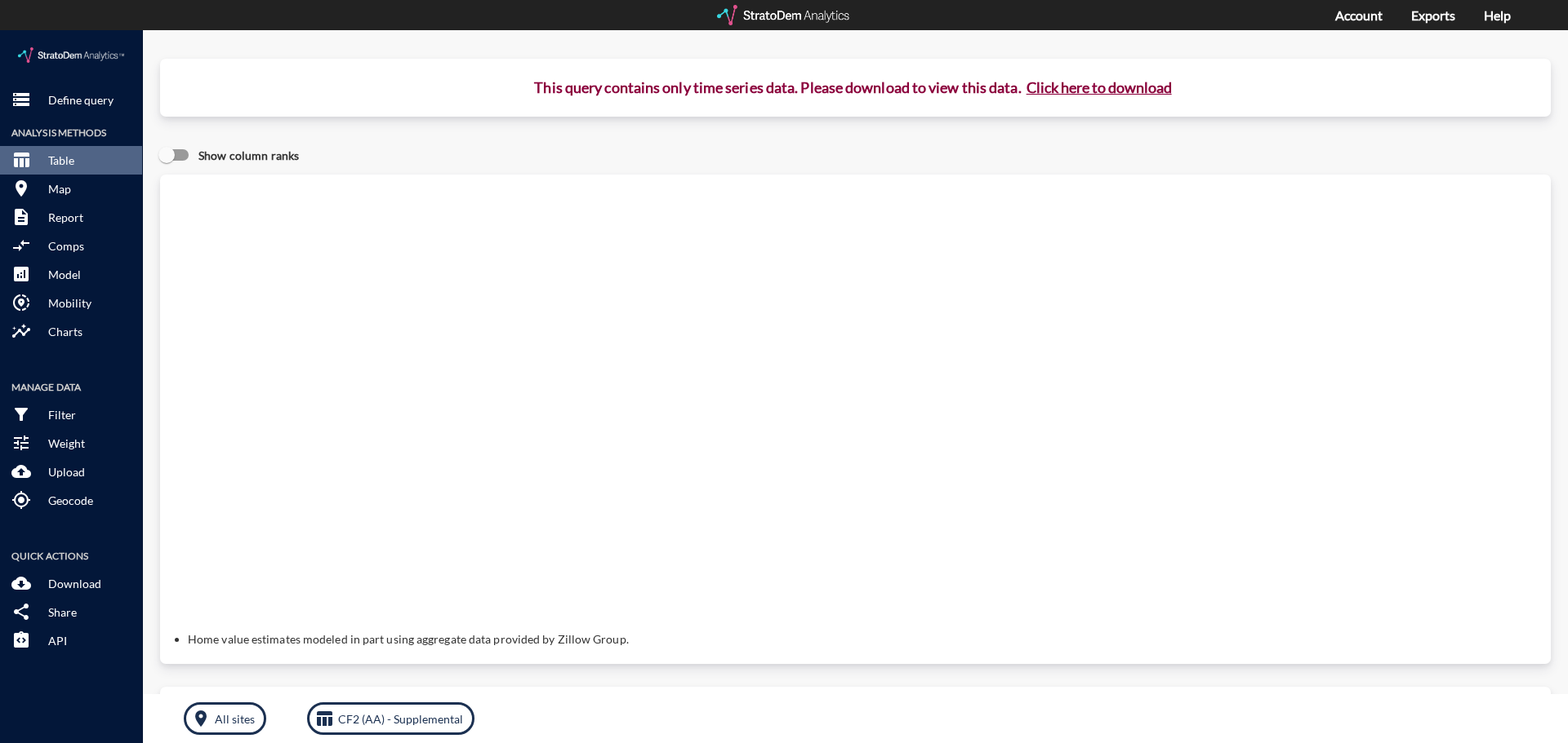
click button "Click here to download"
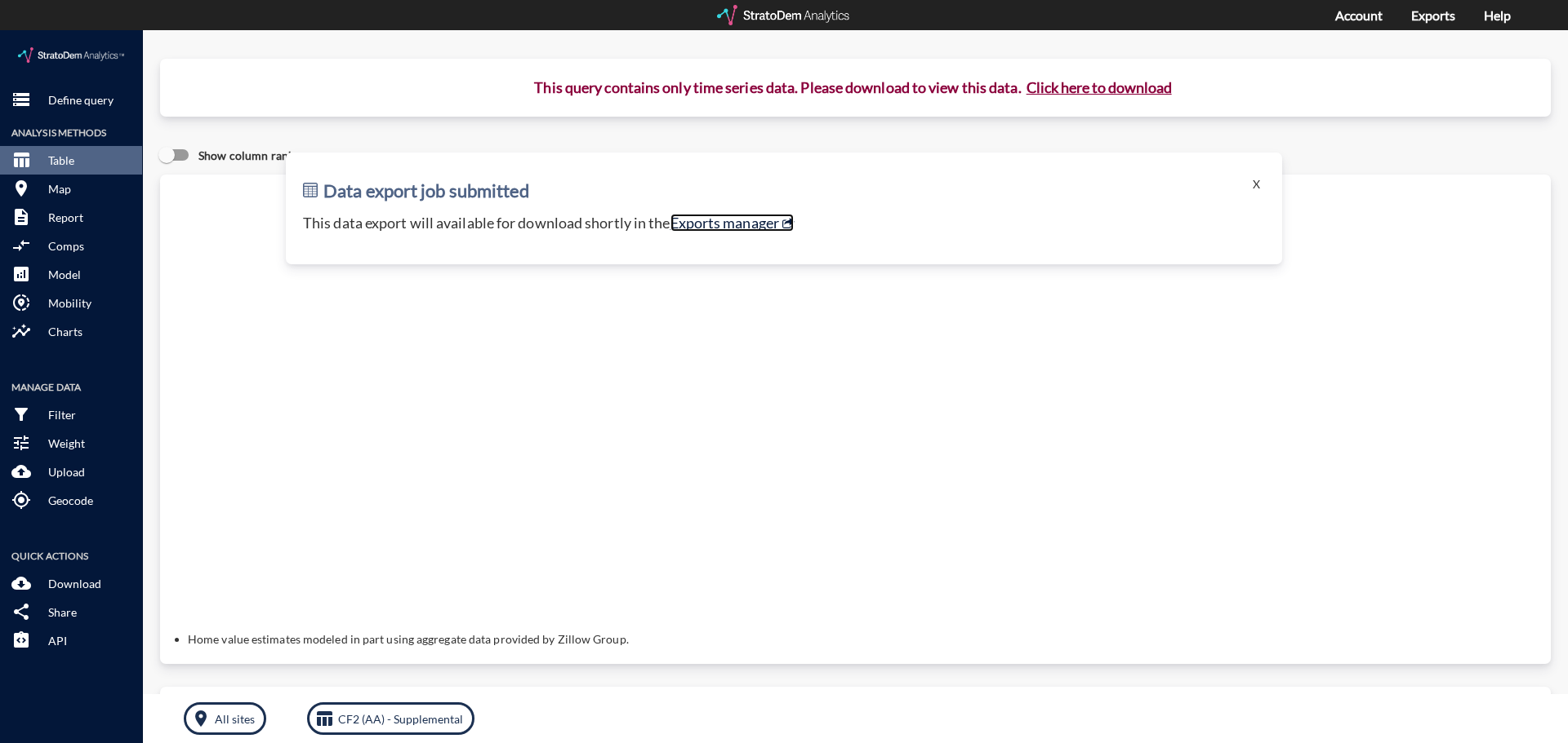
click link "Exports manager"
click button "table_chart Table"
click button "X"
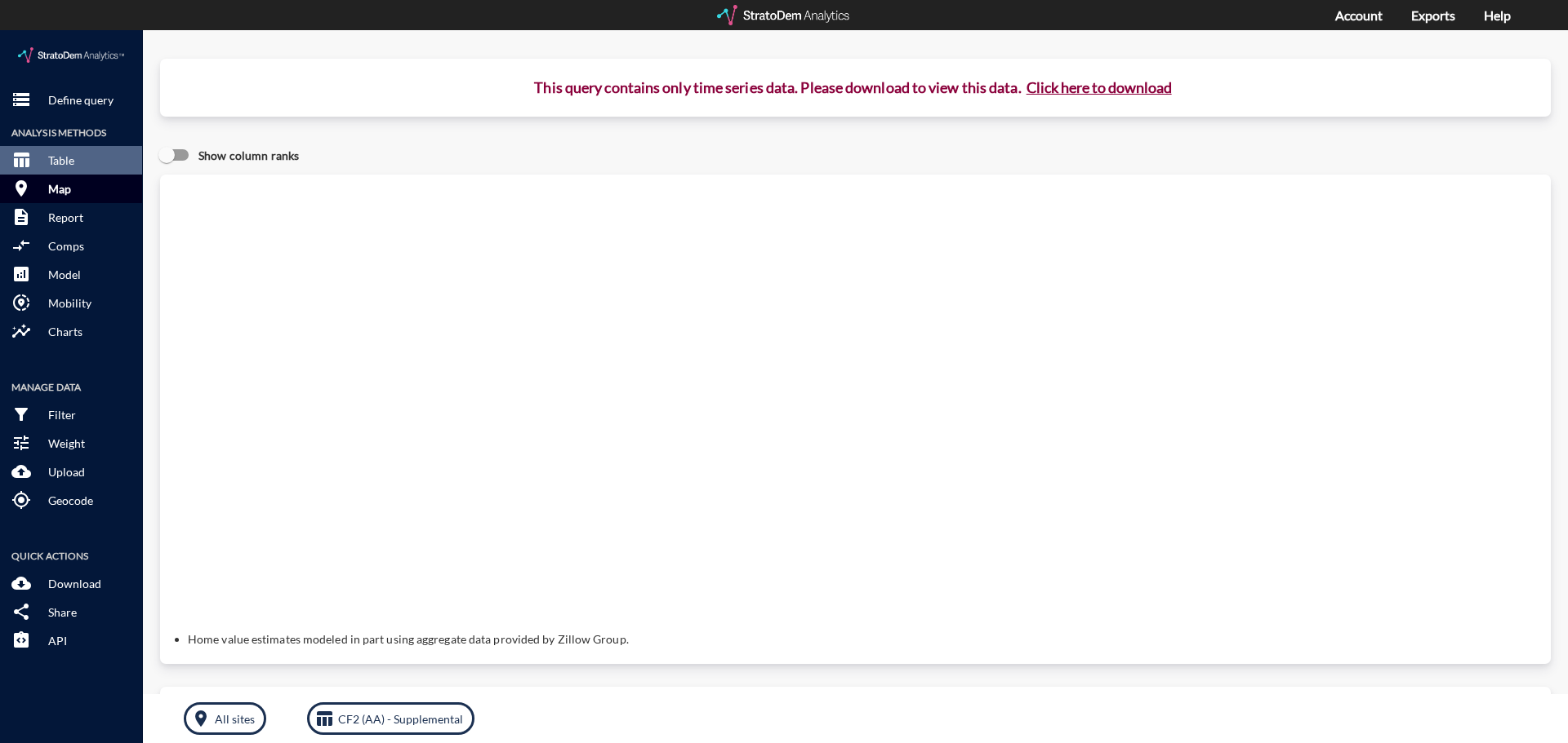
click button "room Map"
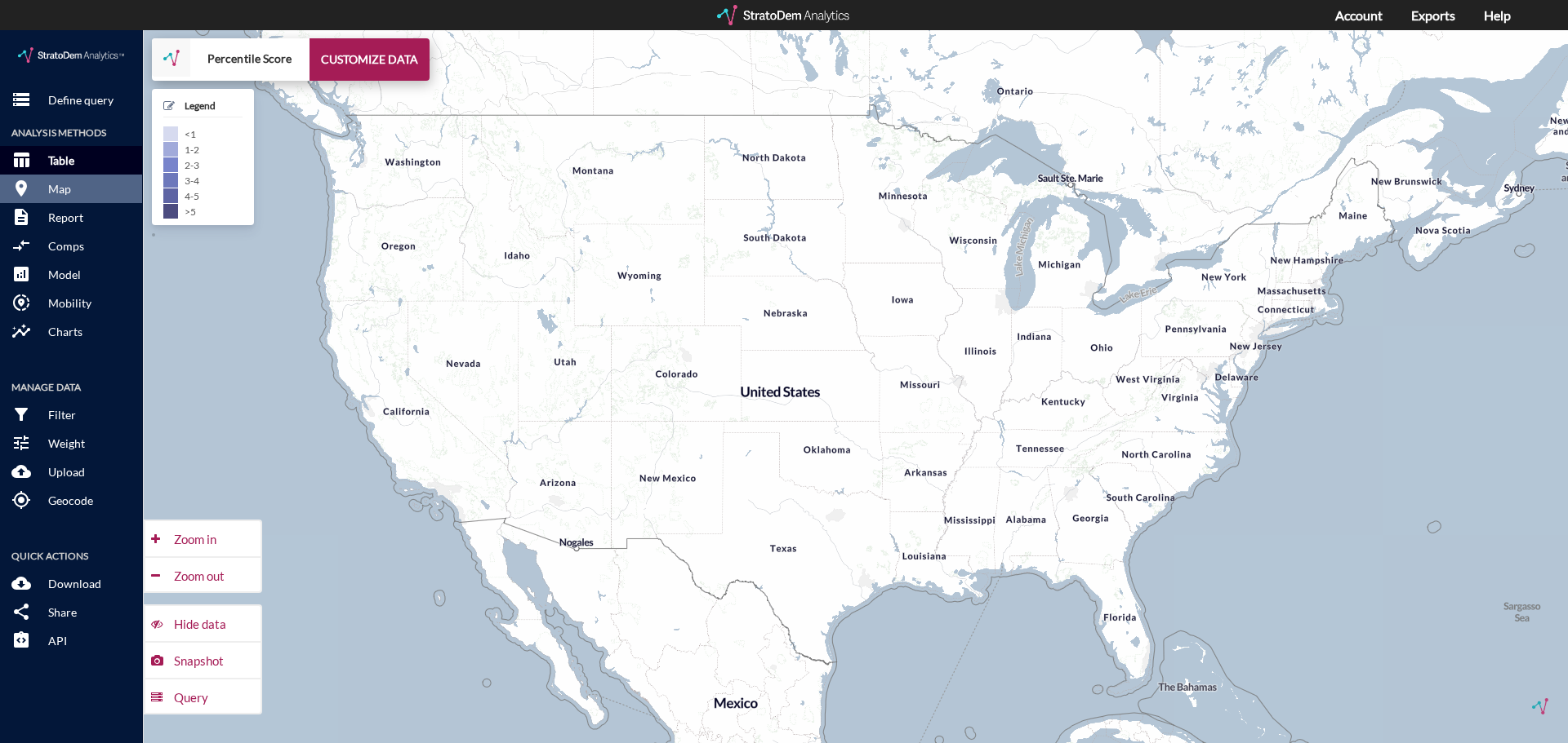
click button "table_chart Table"
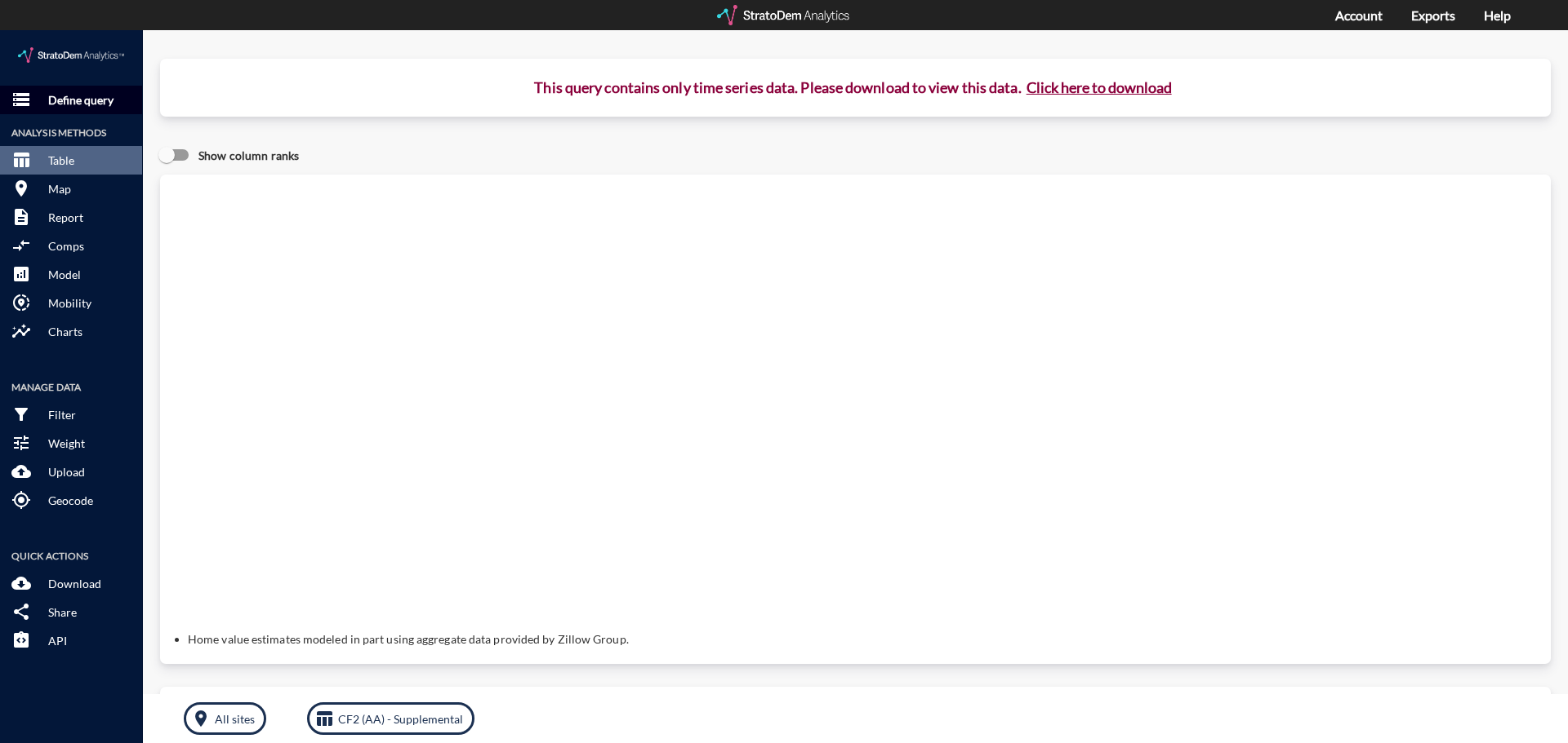
click p "Define query"
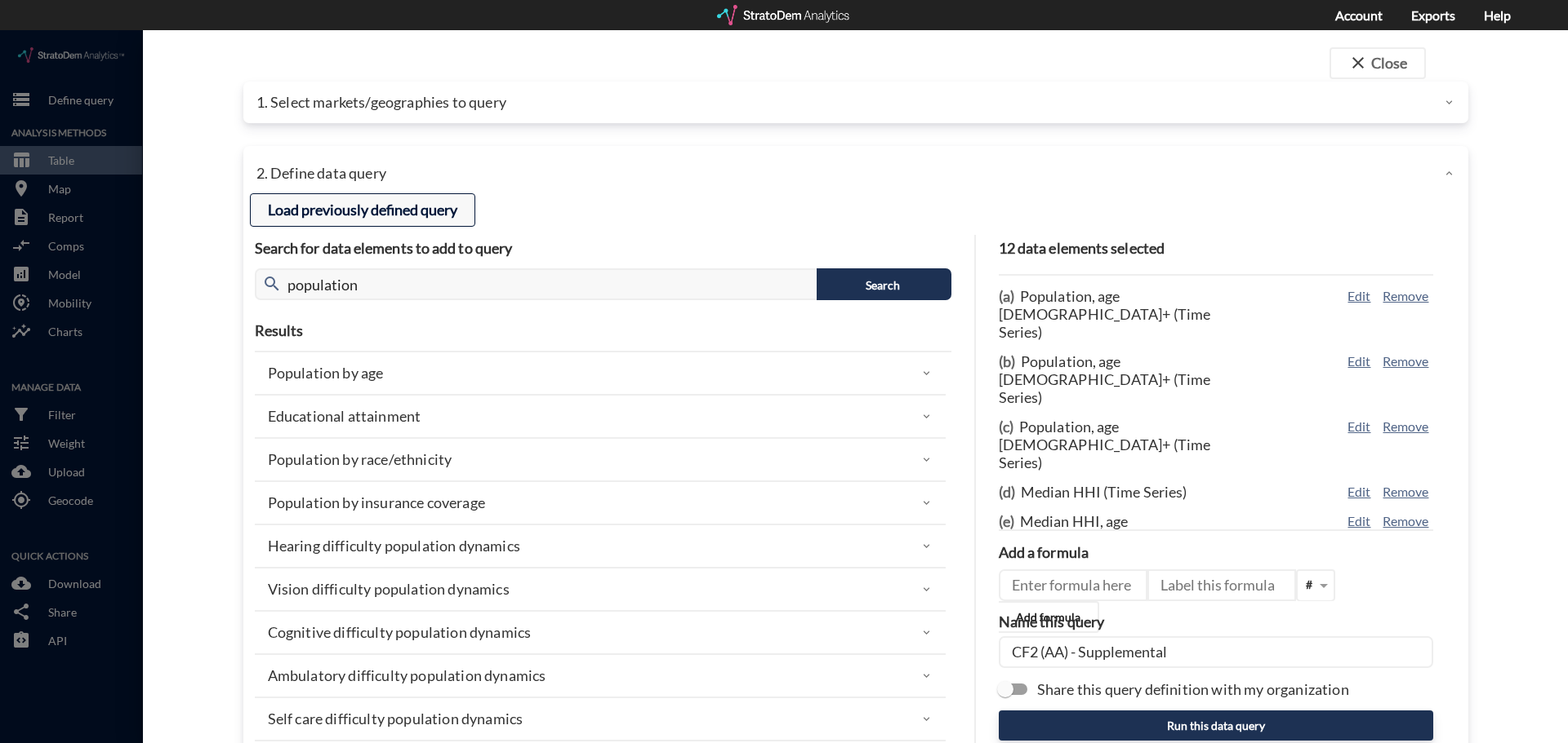
click button "Load previously defined query"
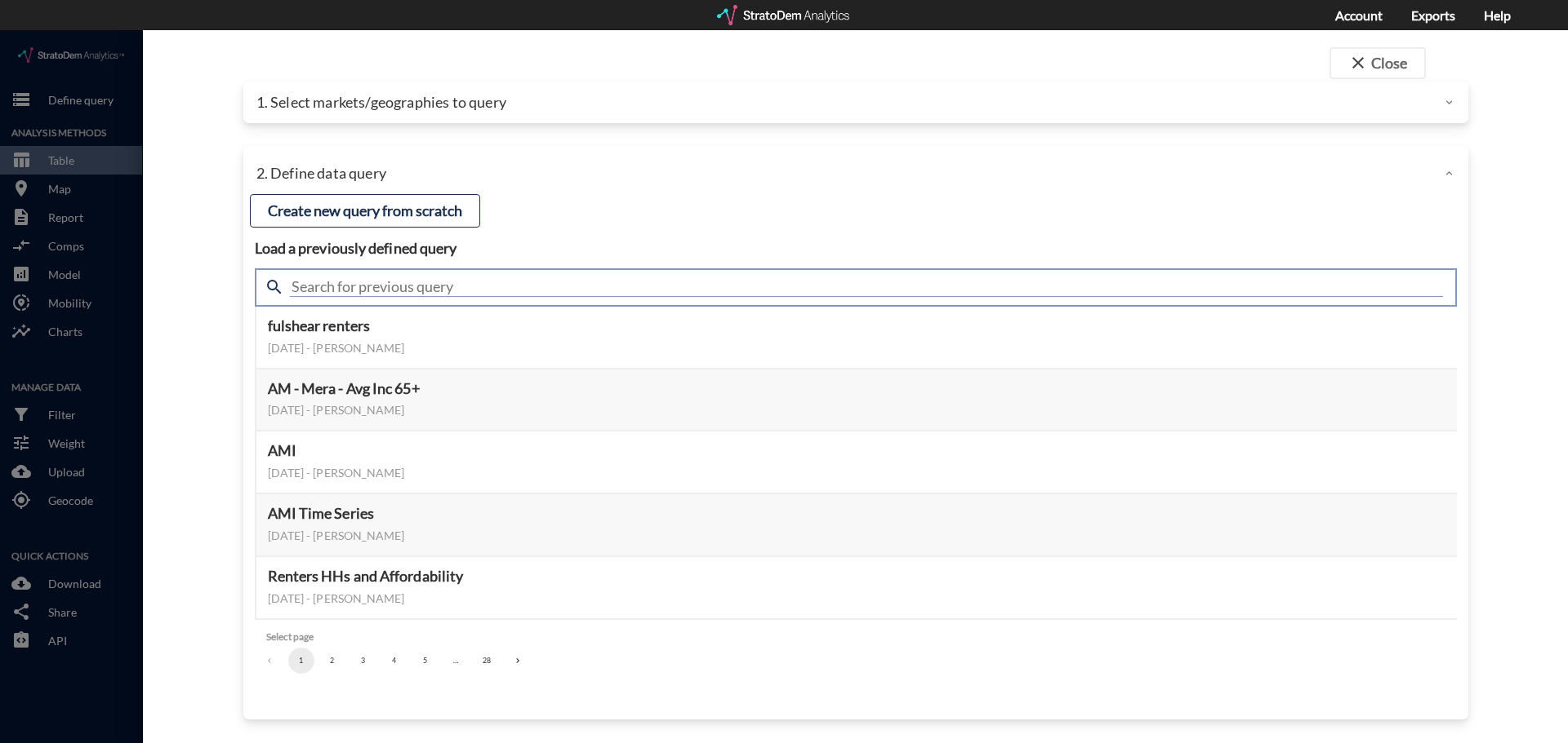
click input "text"
type input "cf2"
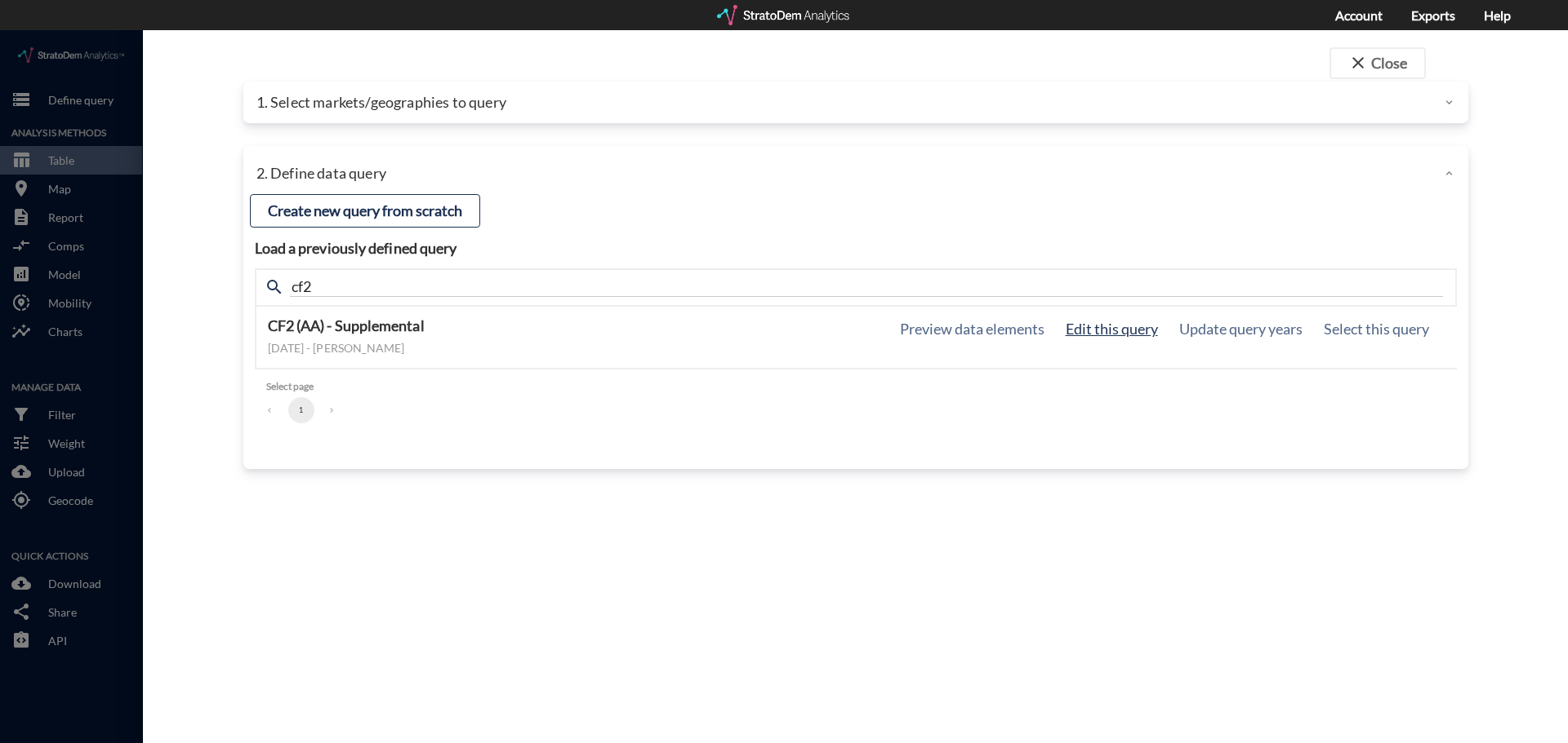
click button "Edit this query"
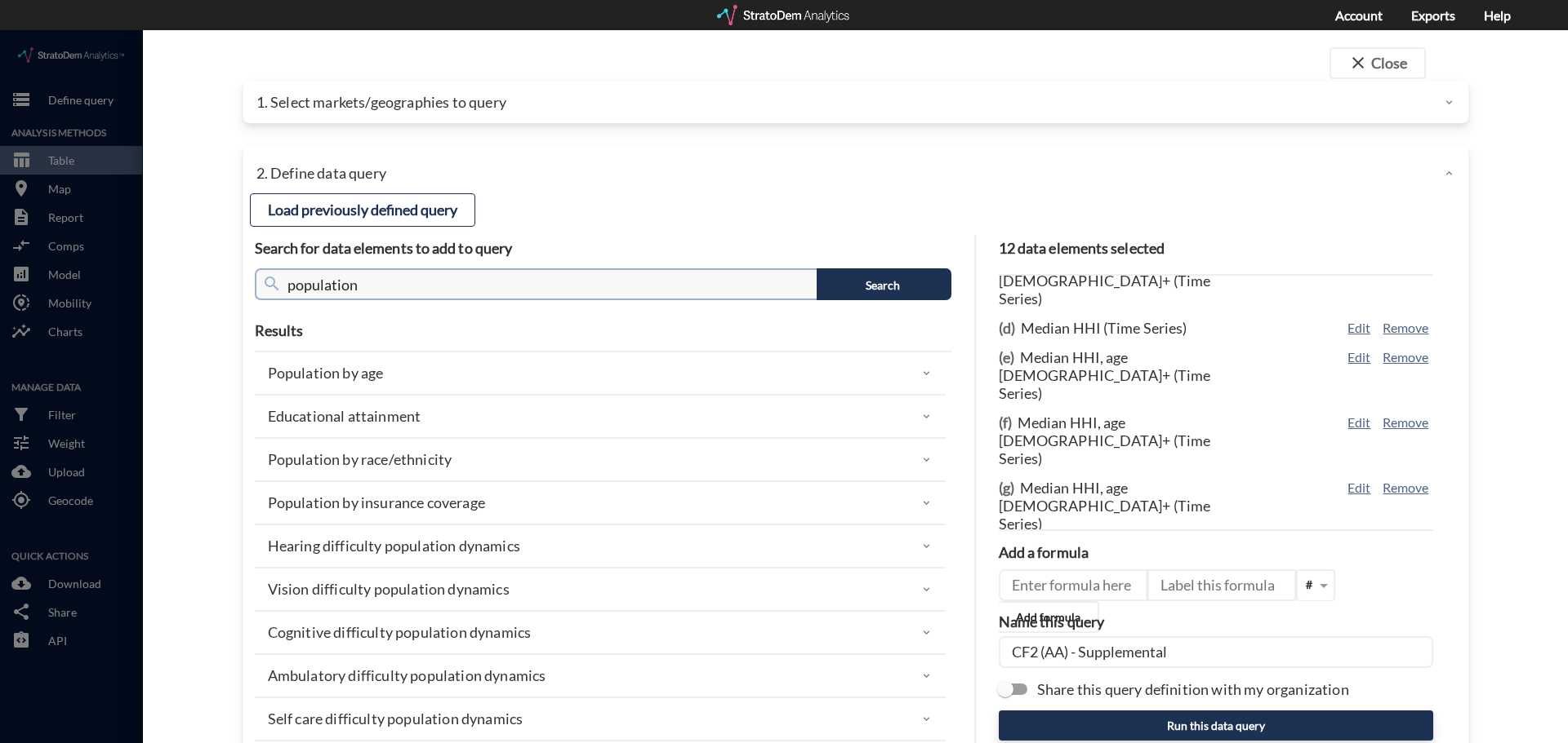
click input "population"
type input "m"
type input "household income"
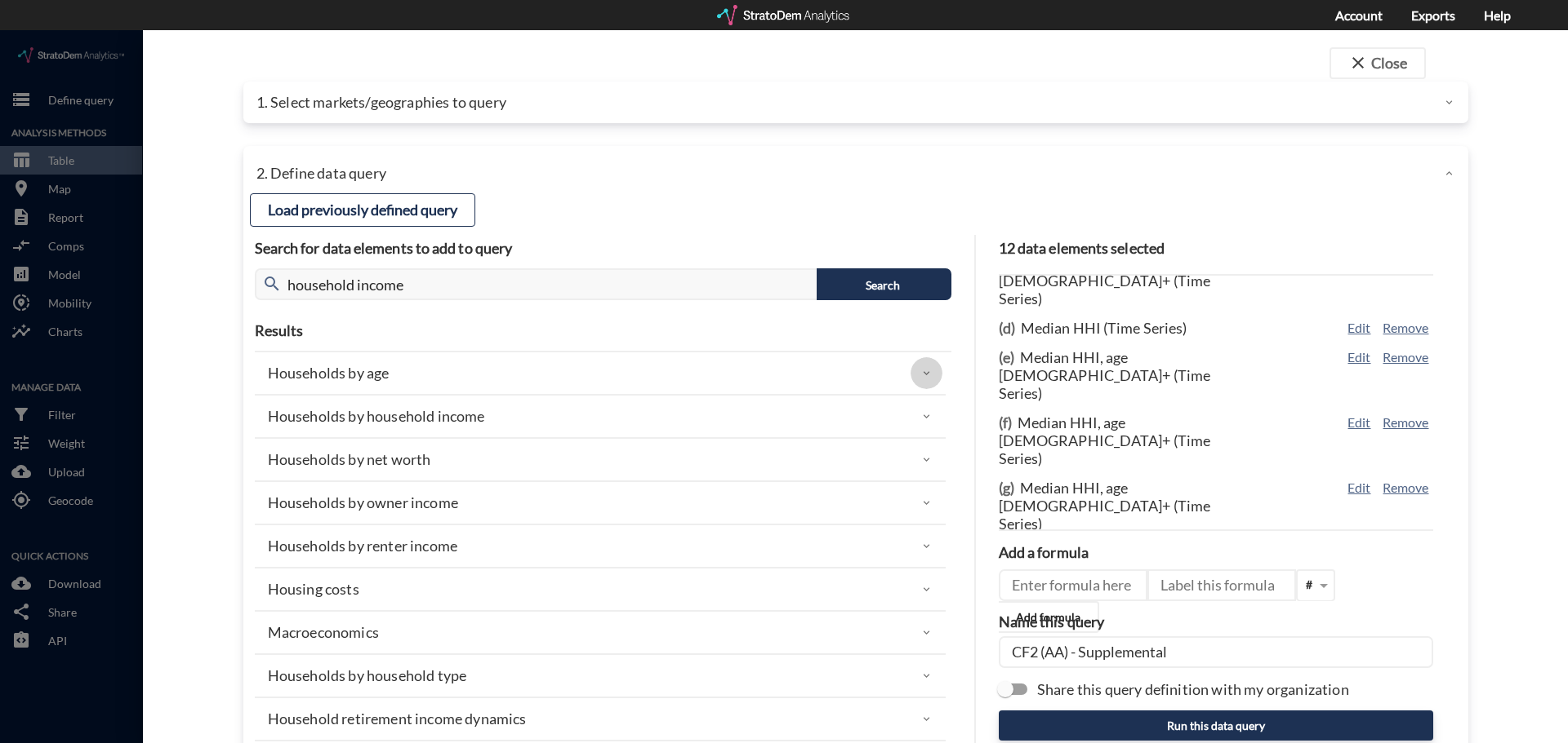
click icon
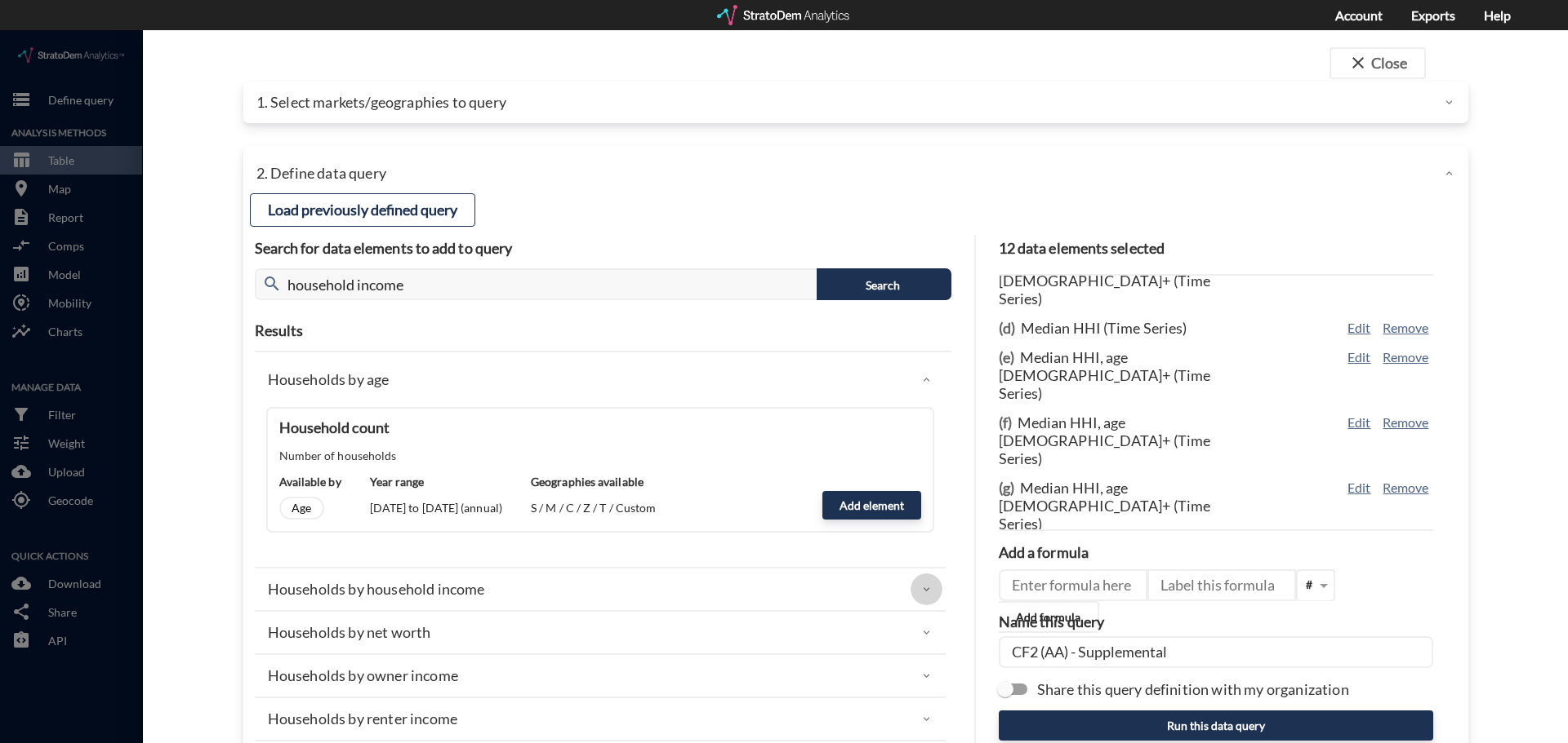
click icon
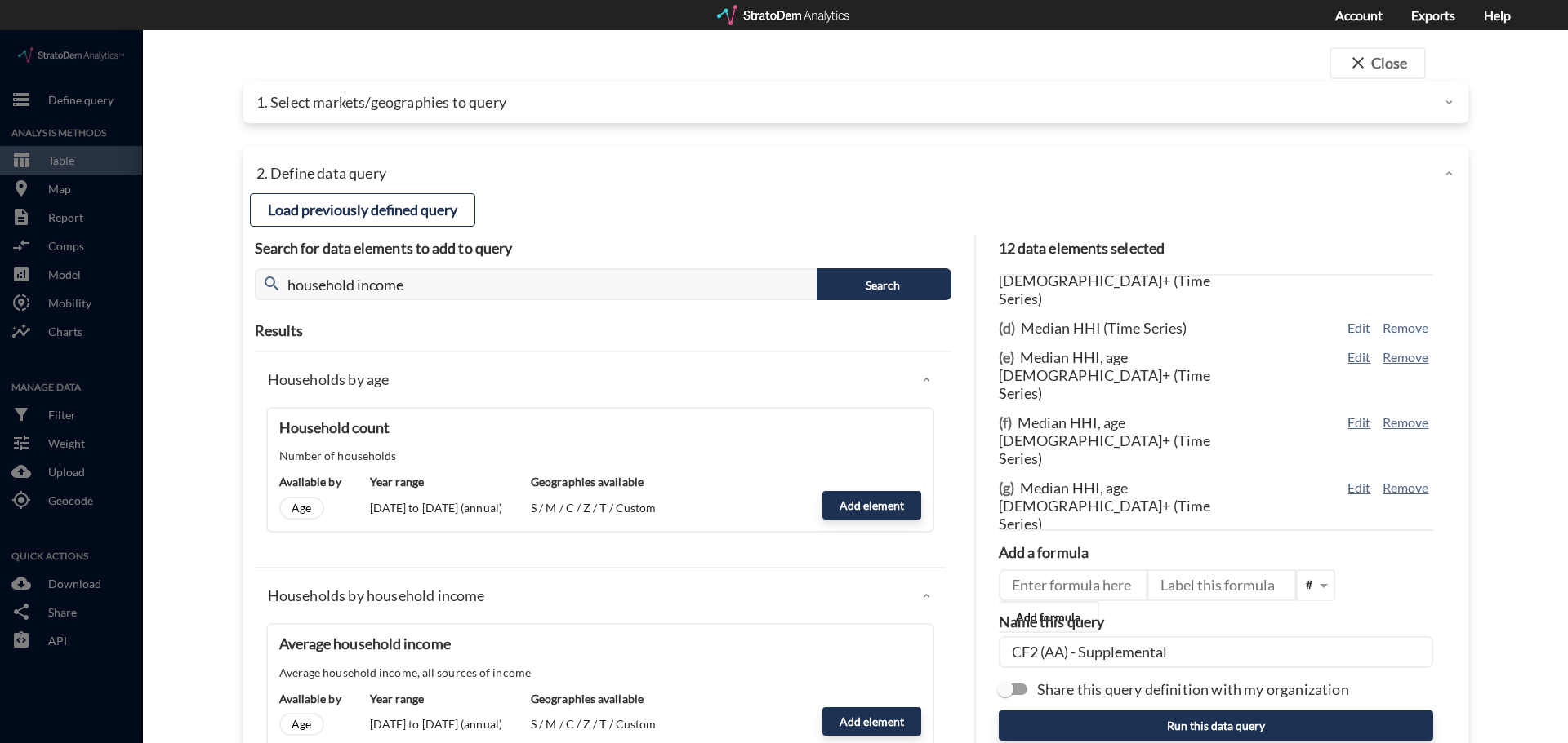
scroll to position [163, 0]
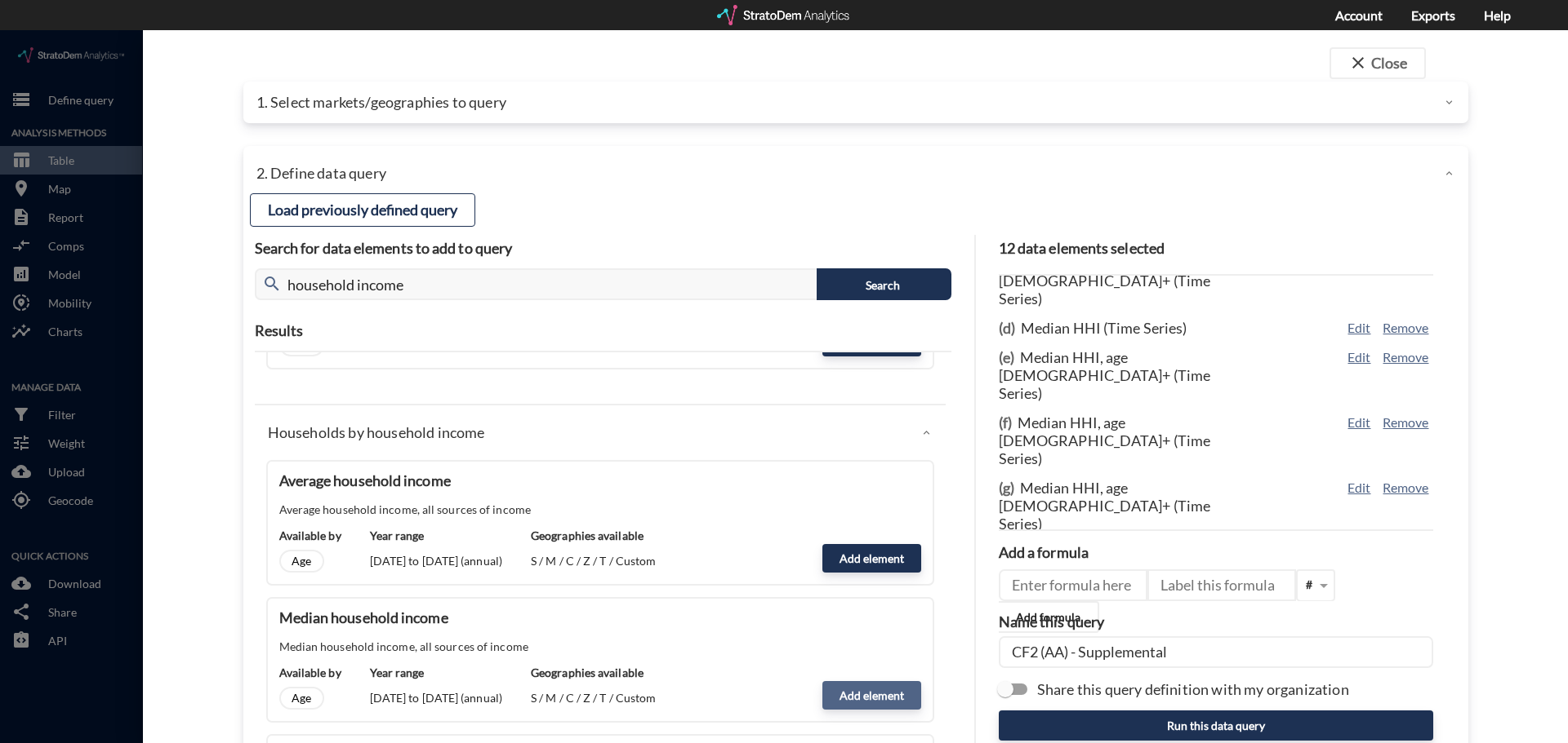
click button "Add element"
type input "HHI_DYNAMICS"
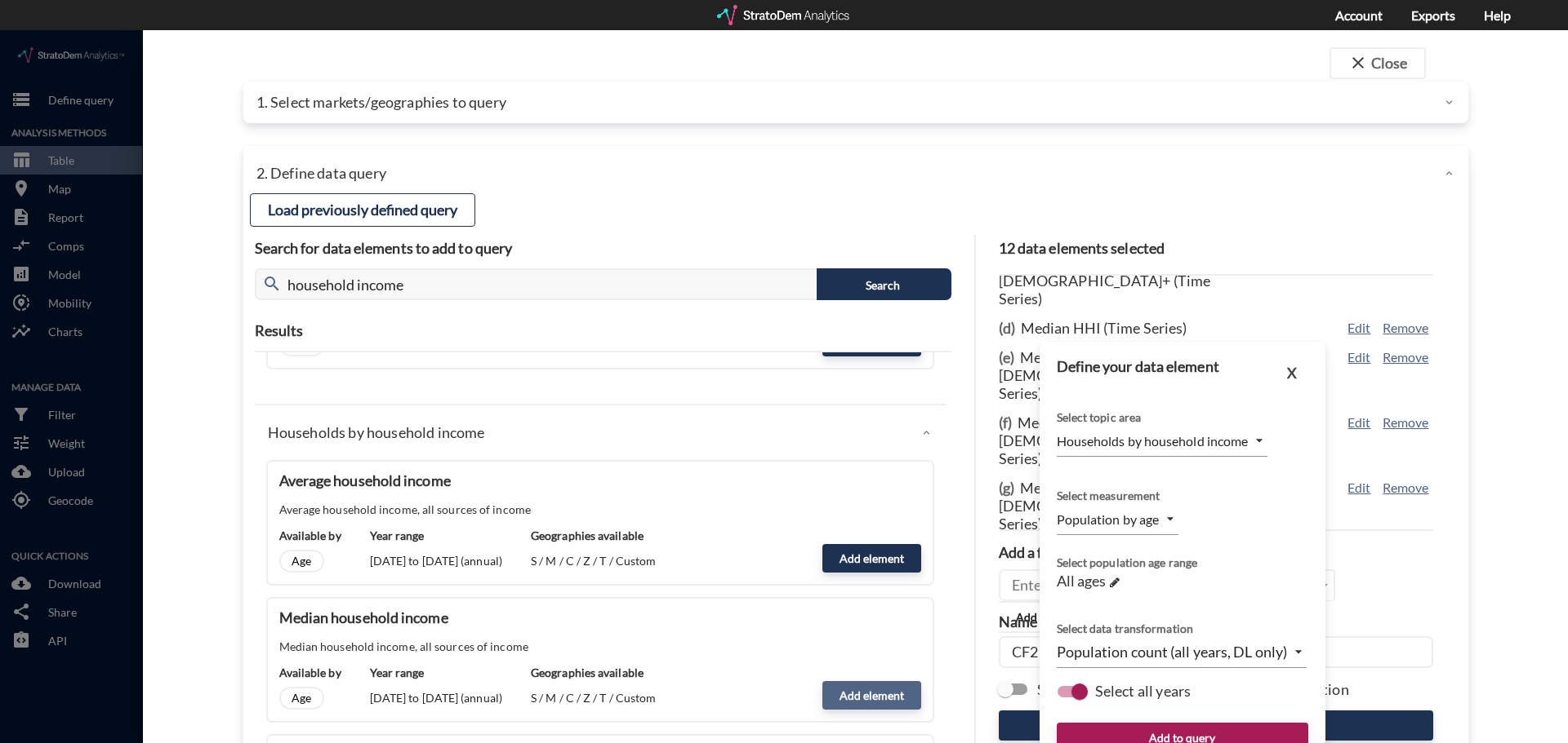
type input "MEDIAN"
click div "All ages →"
click span
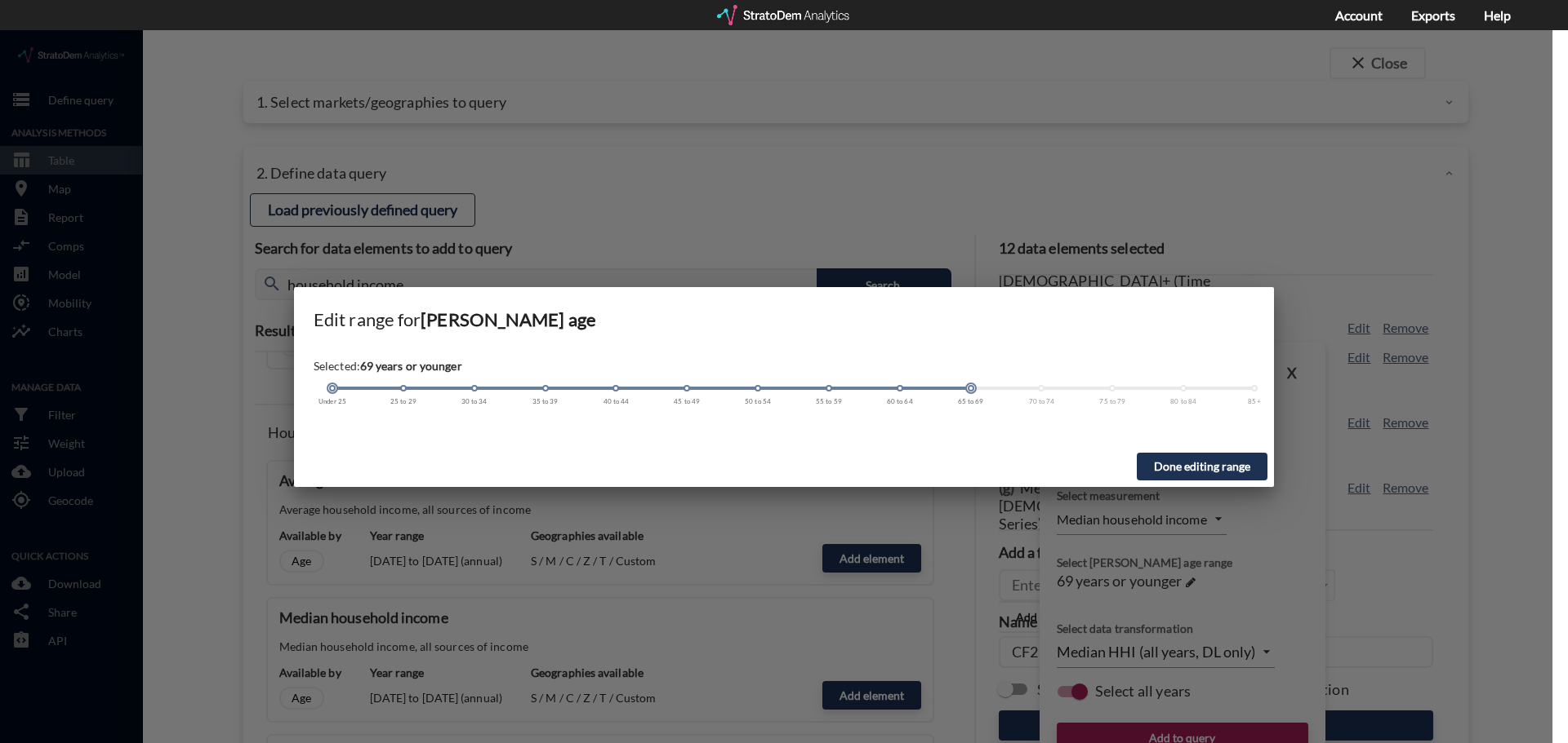
click span
drag, startPoint x: 971, startPoint y: 362, endPoint x: 1014, endPoint y: 362, distance: 43.0
click div "Under 25 25 to 29 30 to 34 35 to 39 40 to 44 45 to 49 50 to 54 55 to 59 60 to 6…"
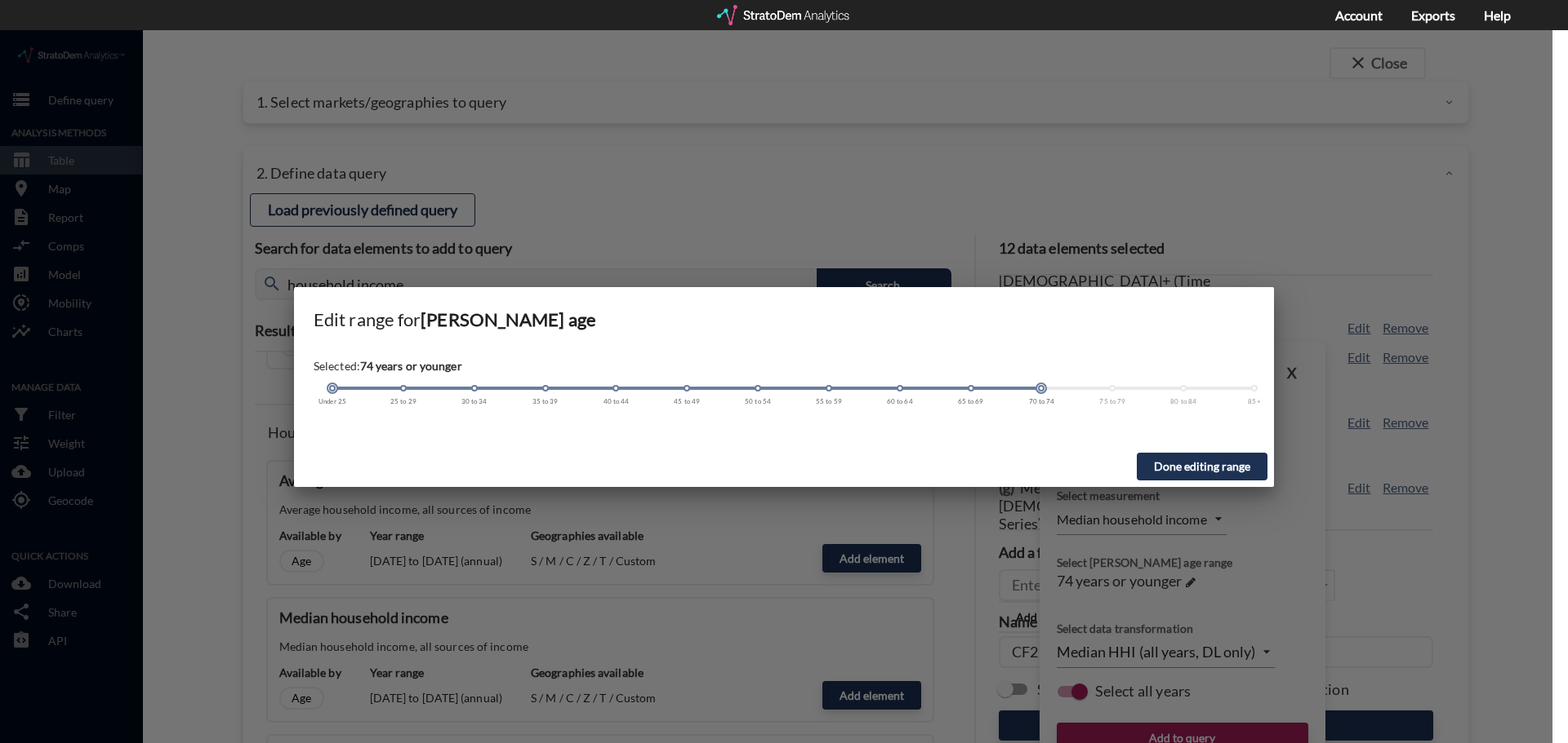
drag, startPoint x: 971, startPoint y: 359, endPoint x: 1039, endPoint y: 358, distance: 68.0
click div
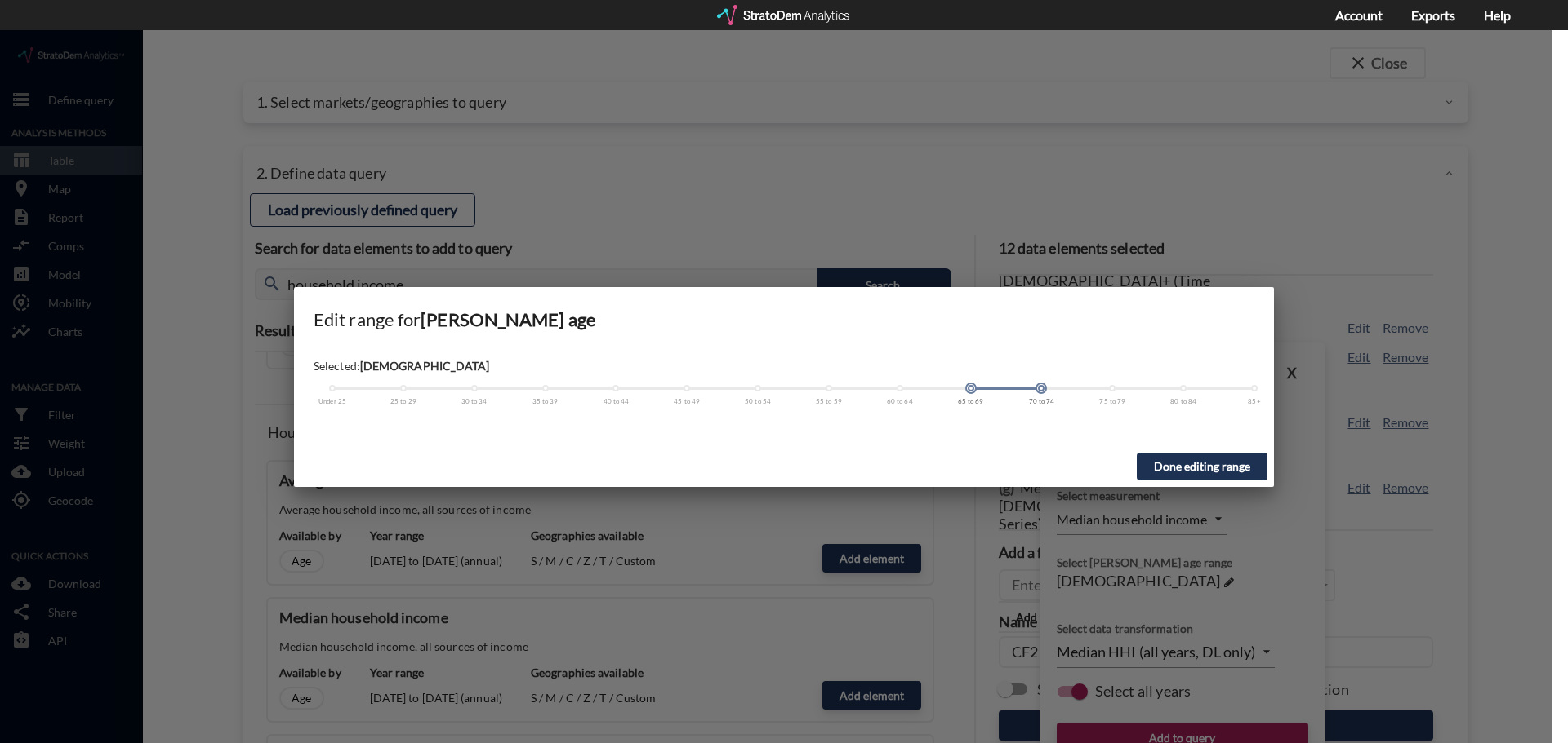
drag, startPoint x: 333, startPoint y: 358, endPoint x: 959, endPoint y: 357, distance: 626.0
click div
click button "Done editing range"
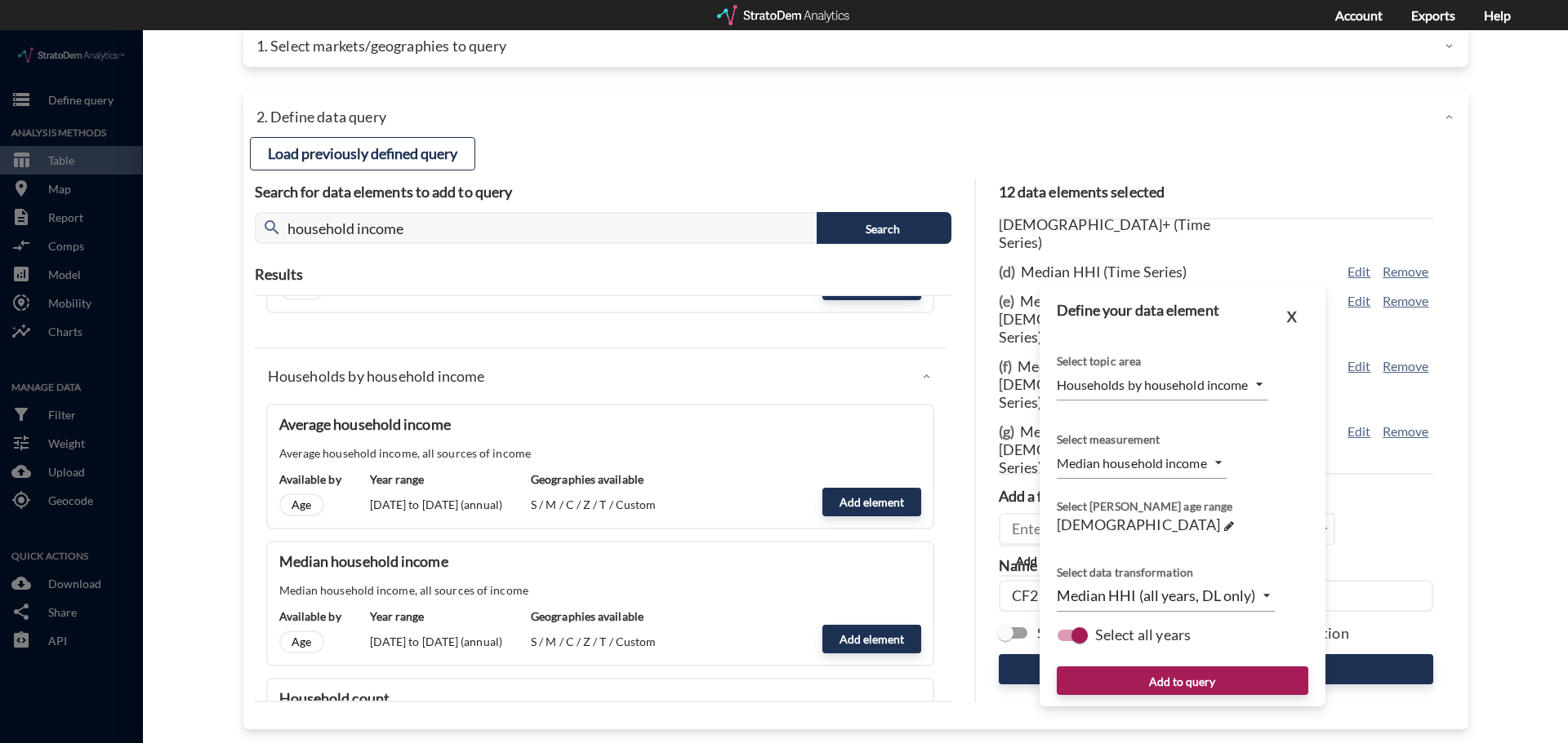
scroll to position [65, 0]
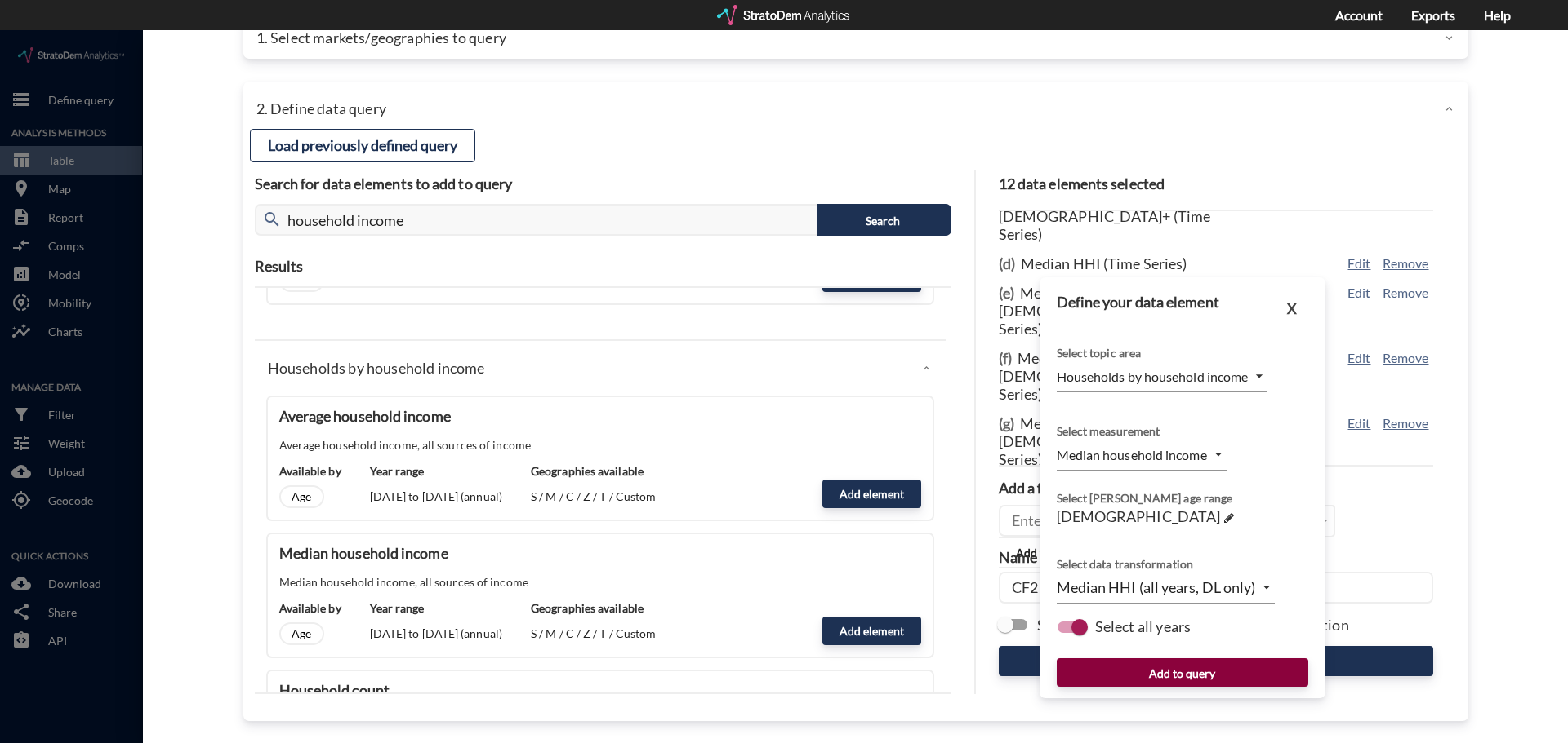
click button "Add to query"
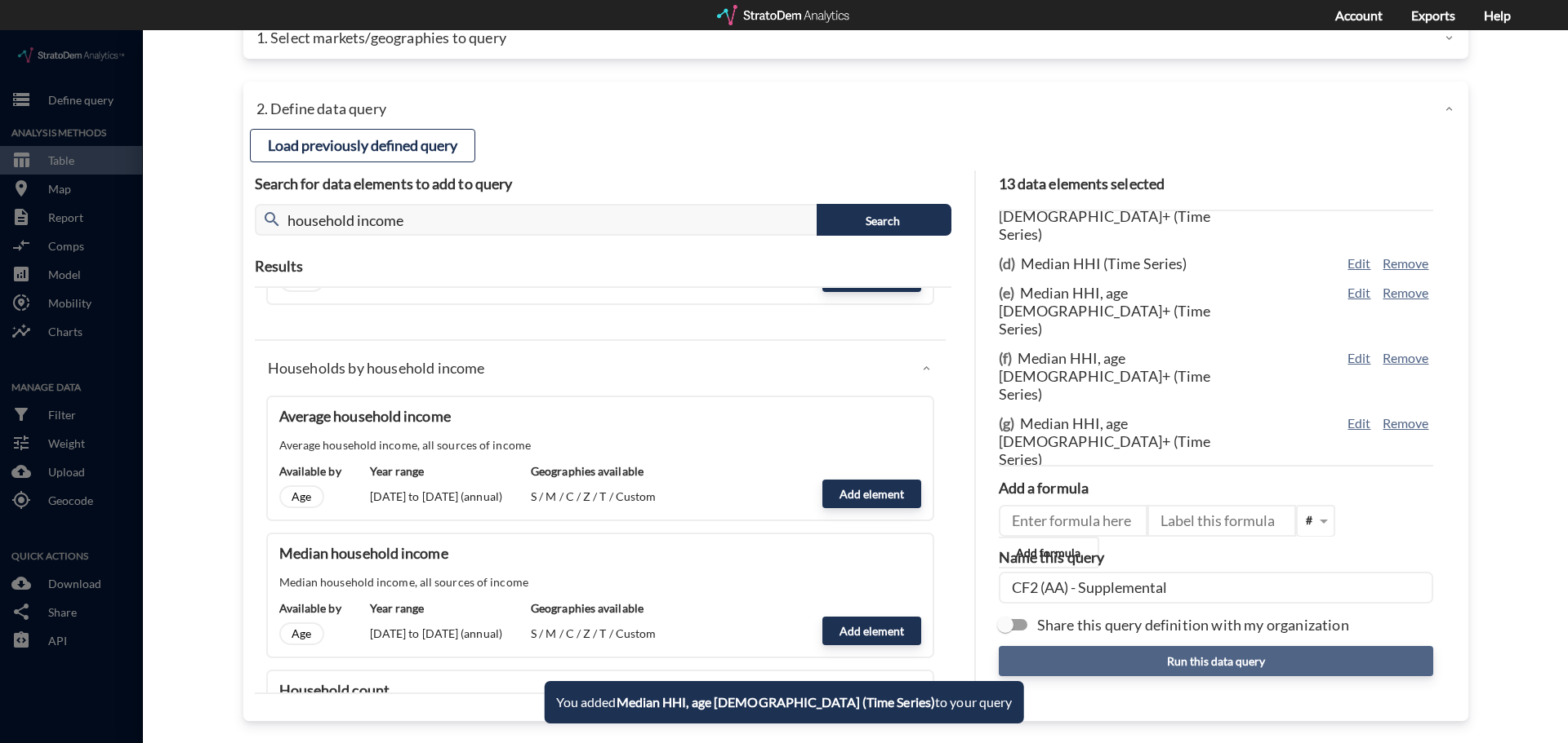
click button "Run this data query"
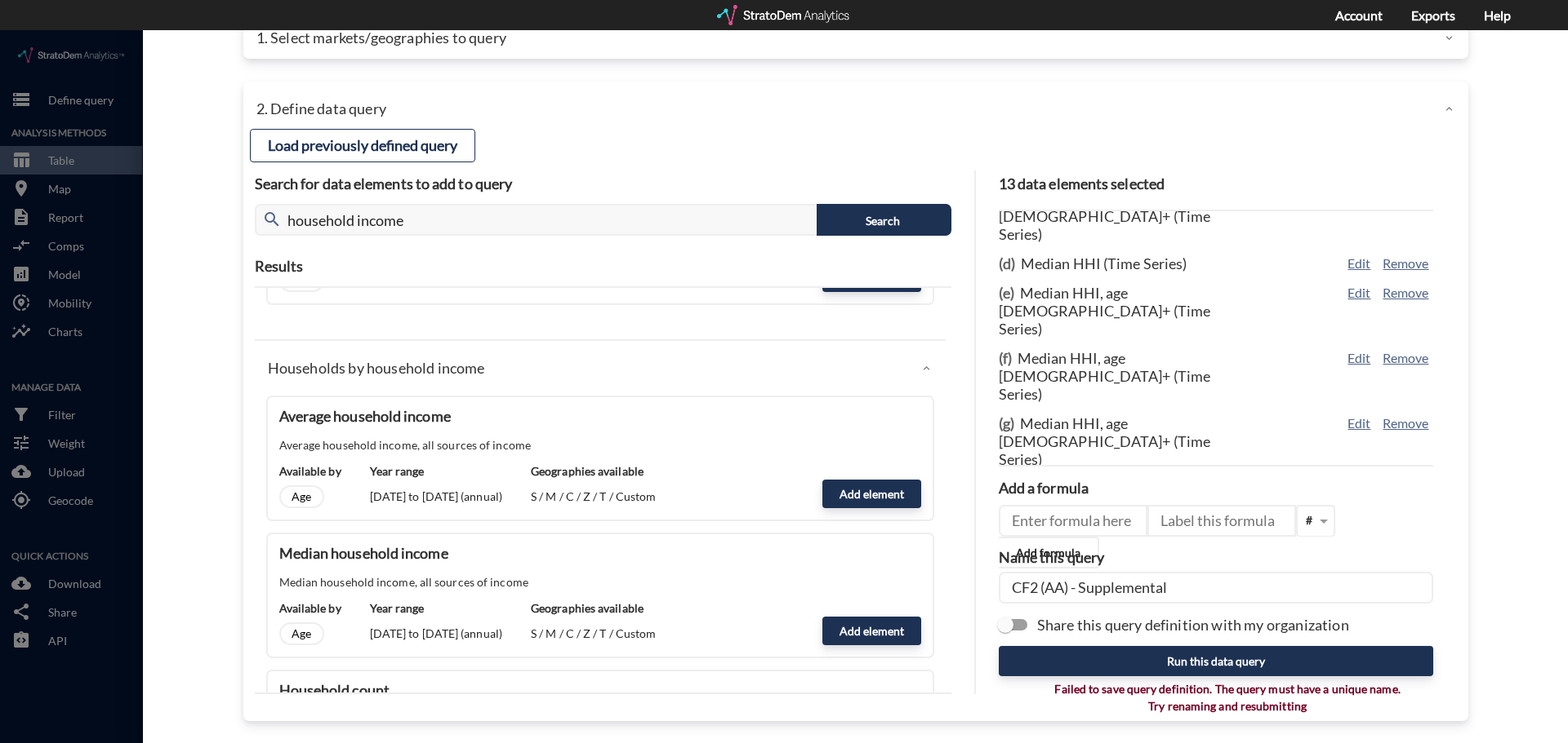
click input "CF2 (AA) - Supplemental"
click button "Run this data query"
click input "CF2 (AA) - Supplemental"
type input "CF2 (AA) - Supplemental v2"
click button "Run this data query"
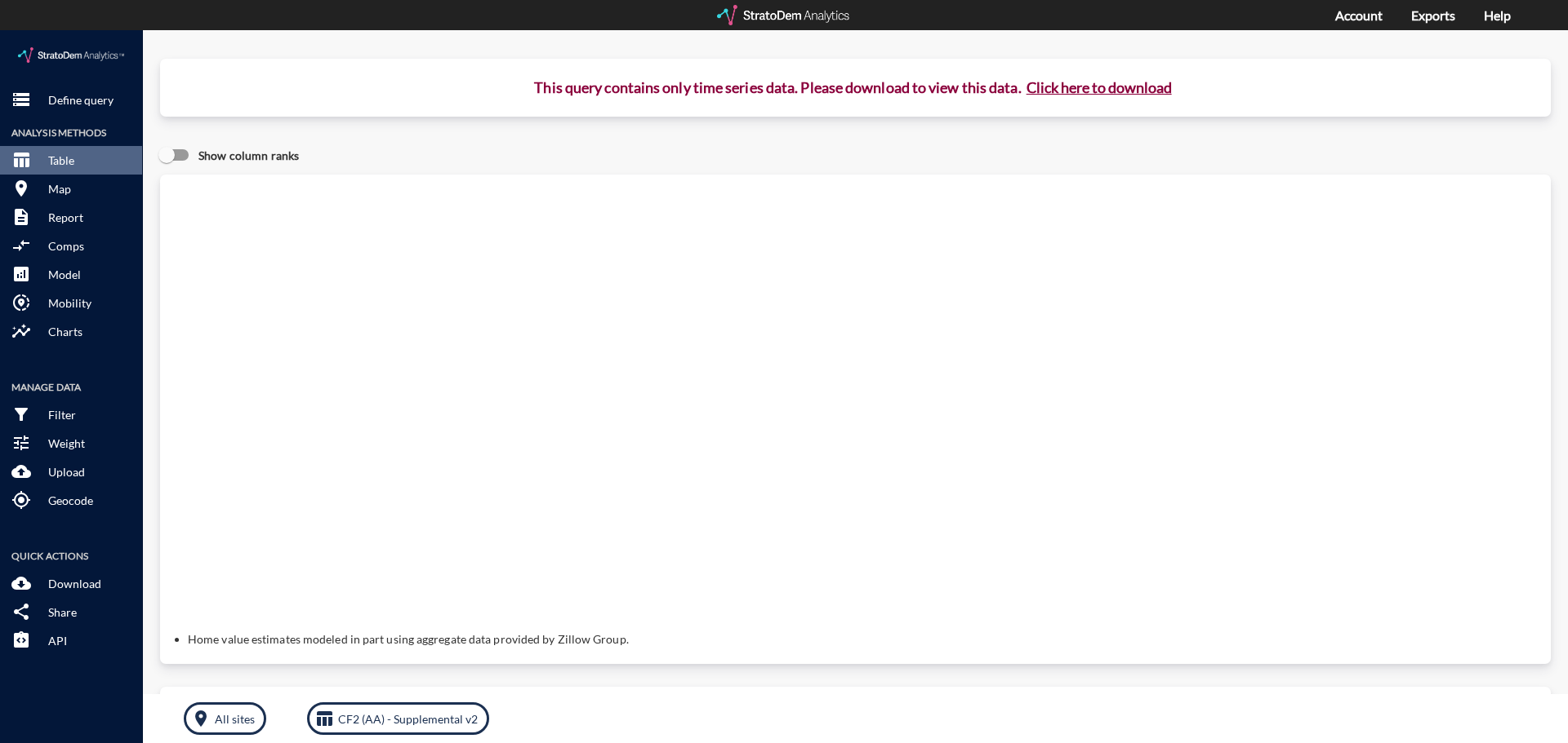
click button "Click here to download"
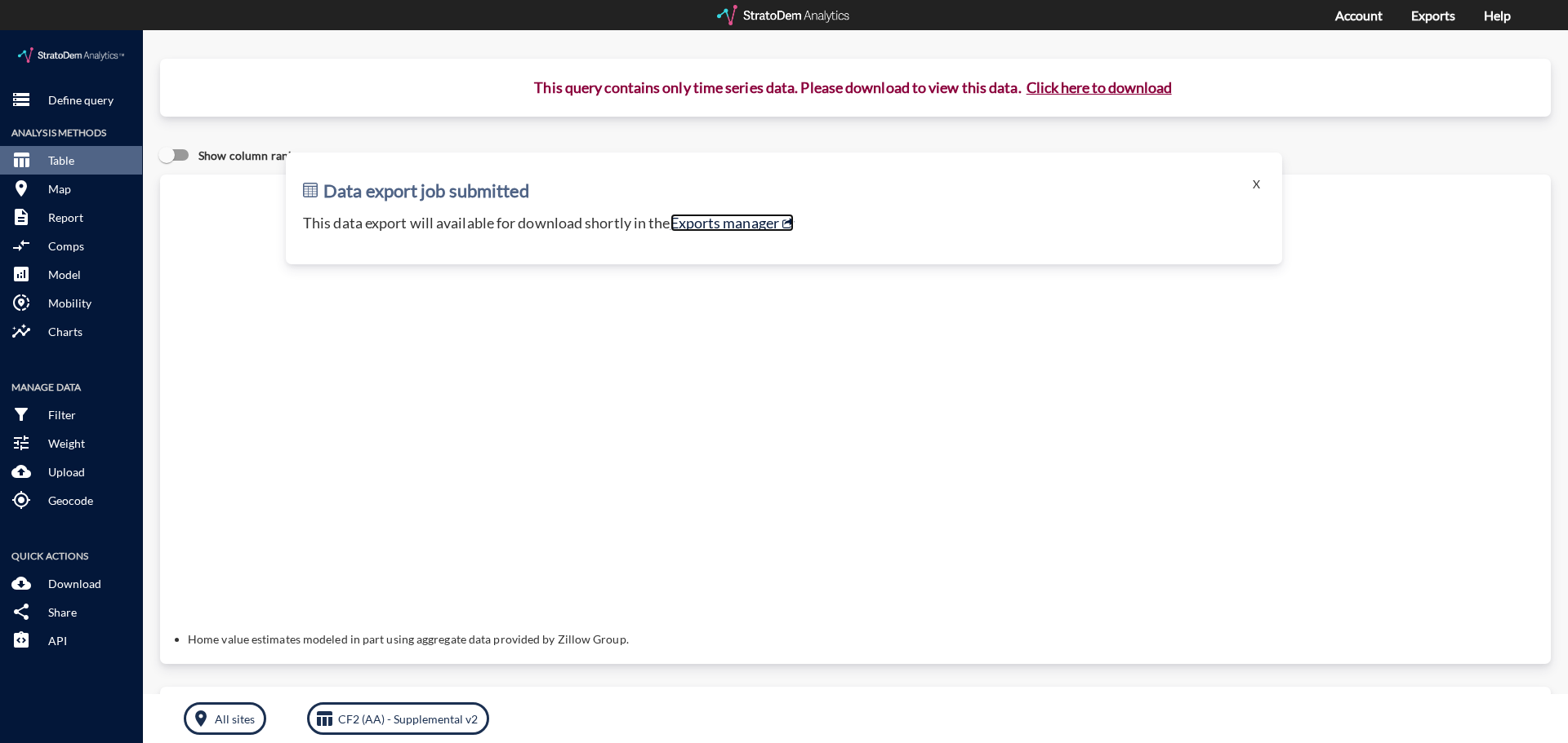
click link "Exports manager"
click p "Define query"
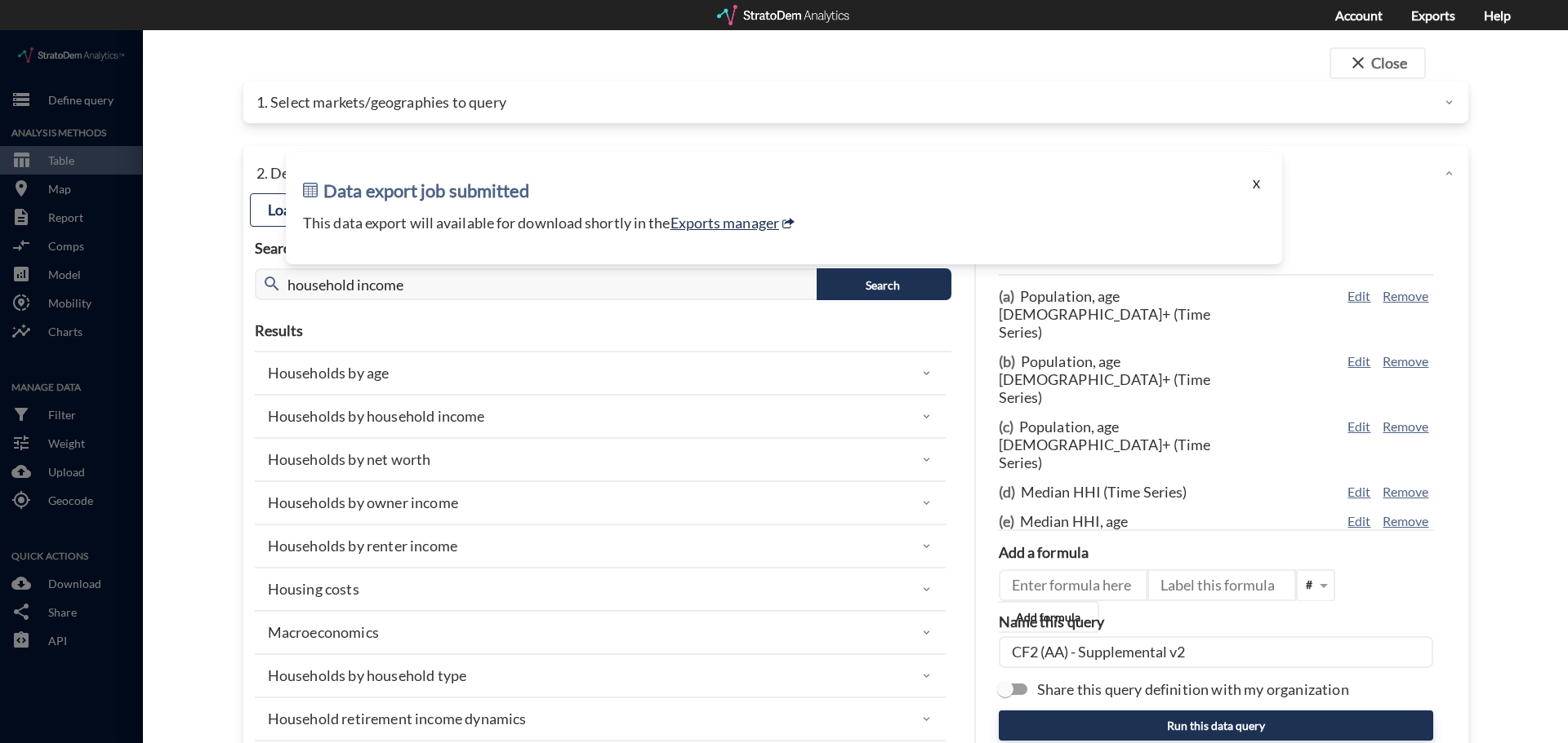
click button "X"
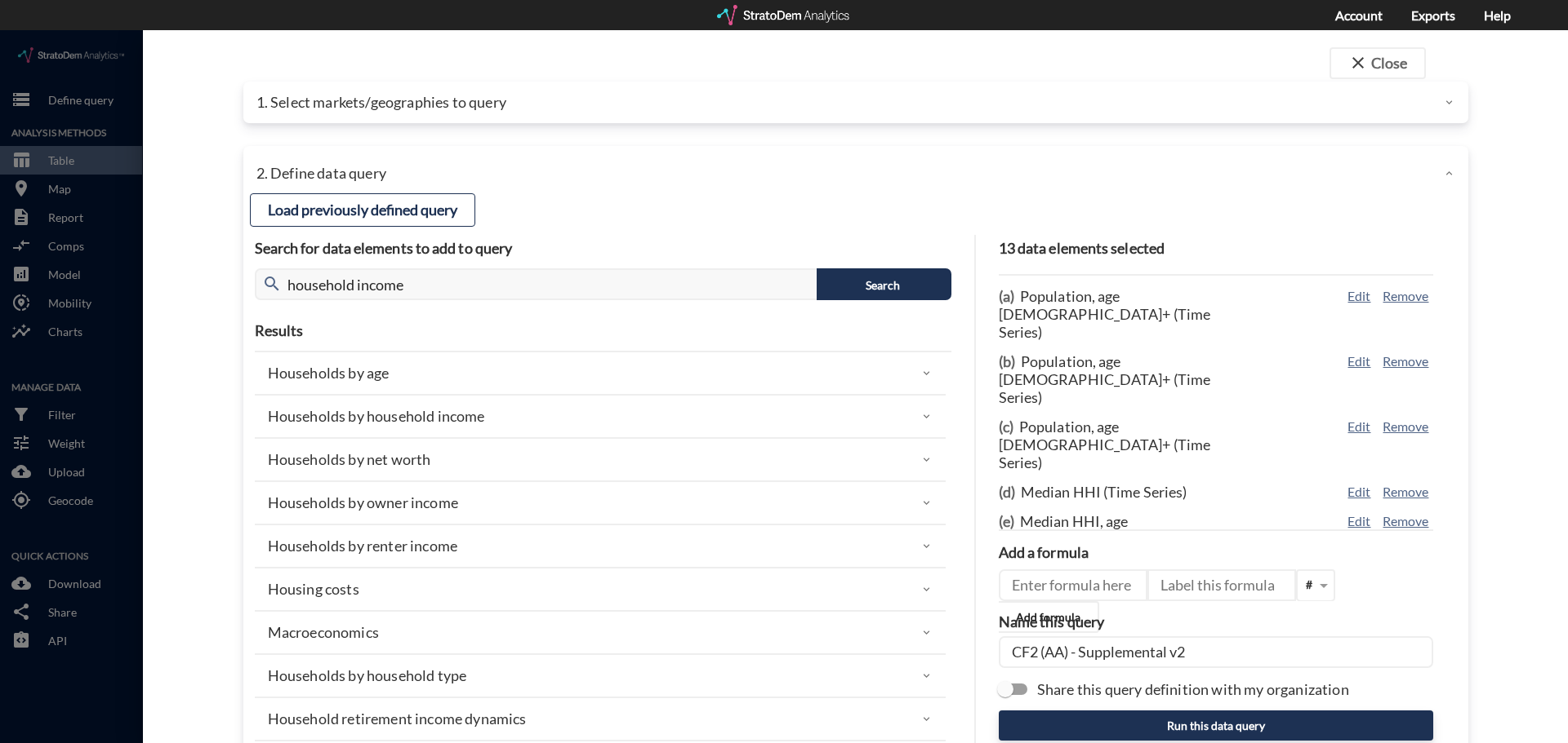
click p "1. Select markets/geographies to query"
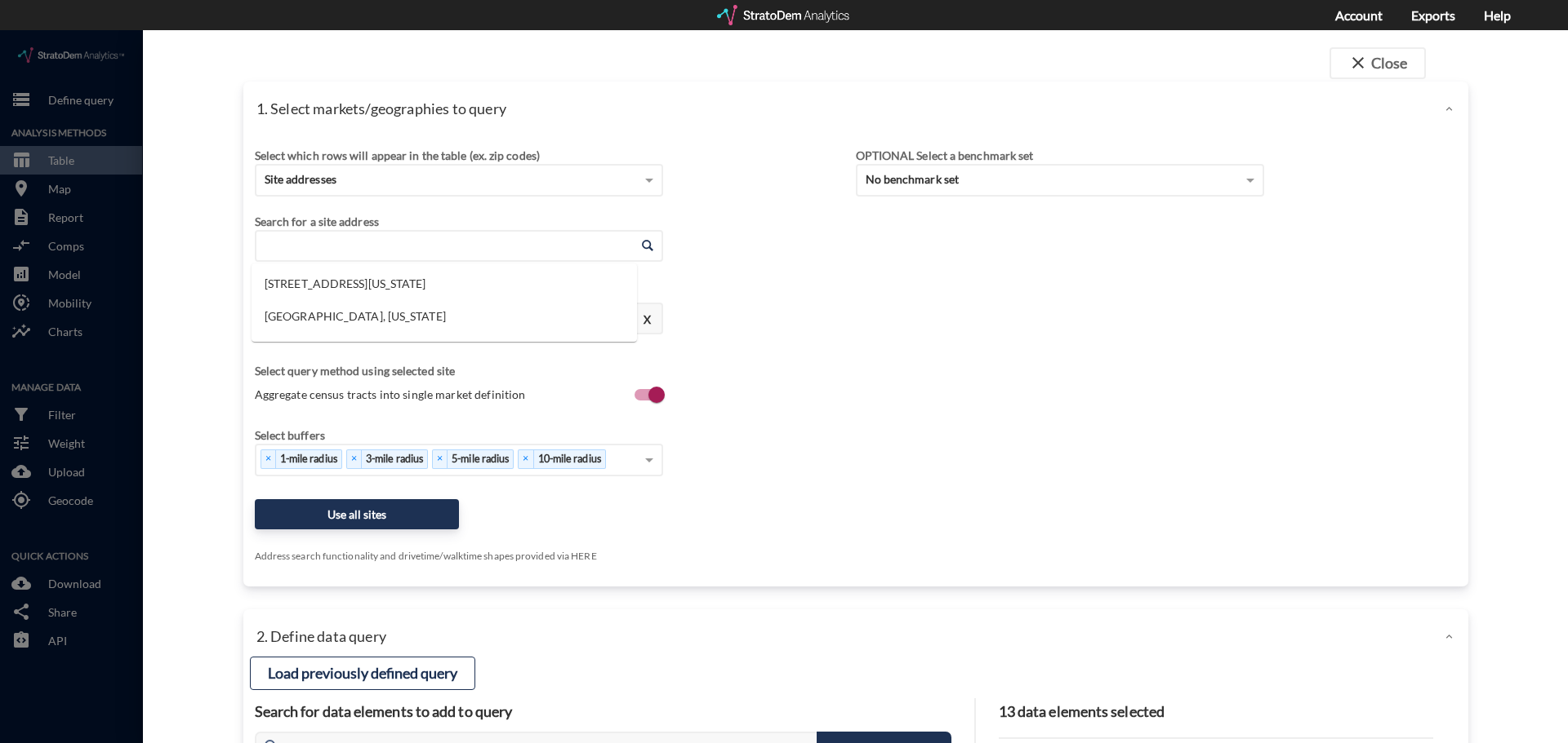
click input "Enter an address"
click h4 "1 selected site"
click h4 "850 Imperial Blvd, Sugar Land, Texas"
click input "Enter an address"
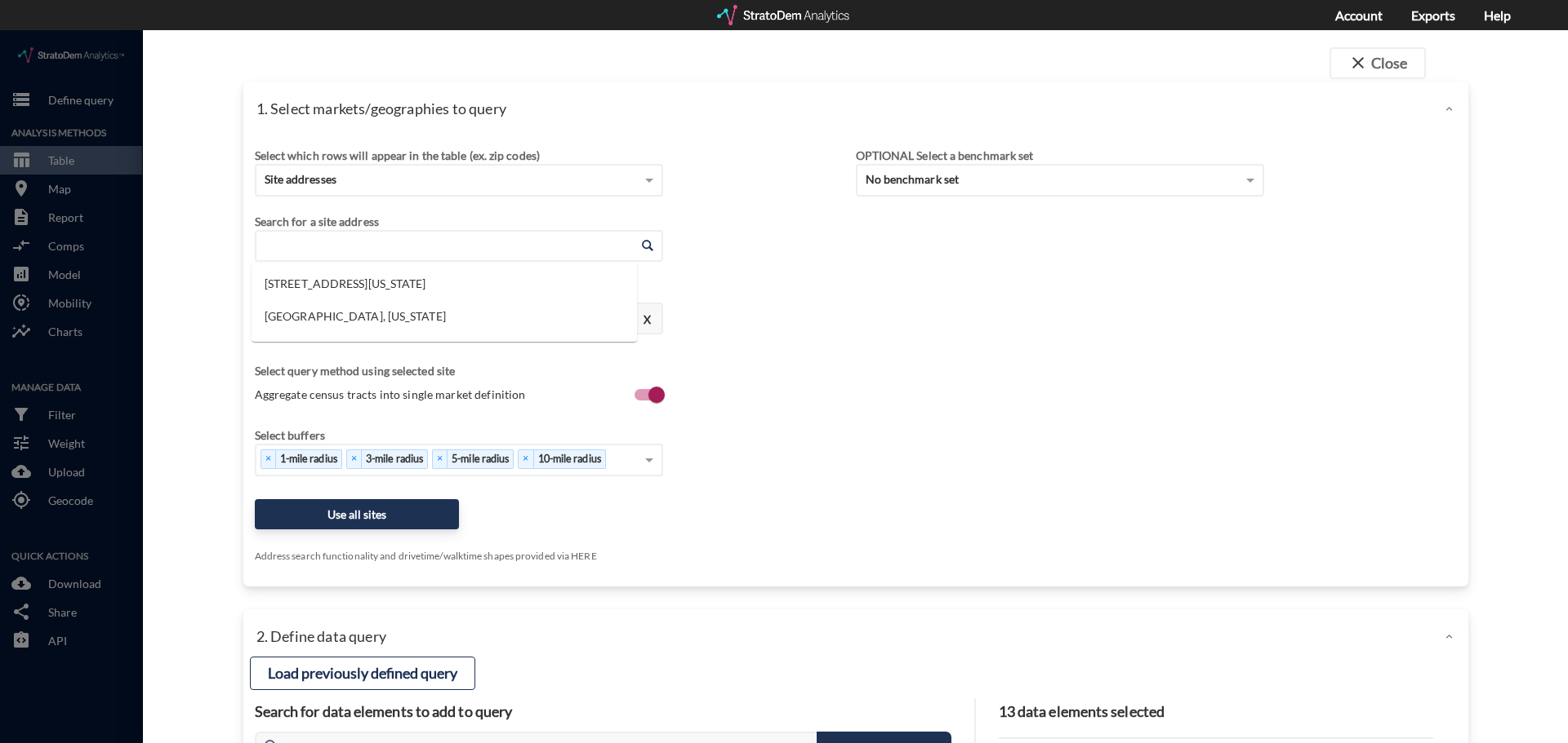
paste input "6410 Sand Lake Sound Rd, Orlando, FL 32819"
click li "6410 Sand Lake Sound Rd, Orlando, Florida"
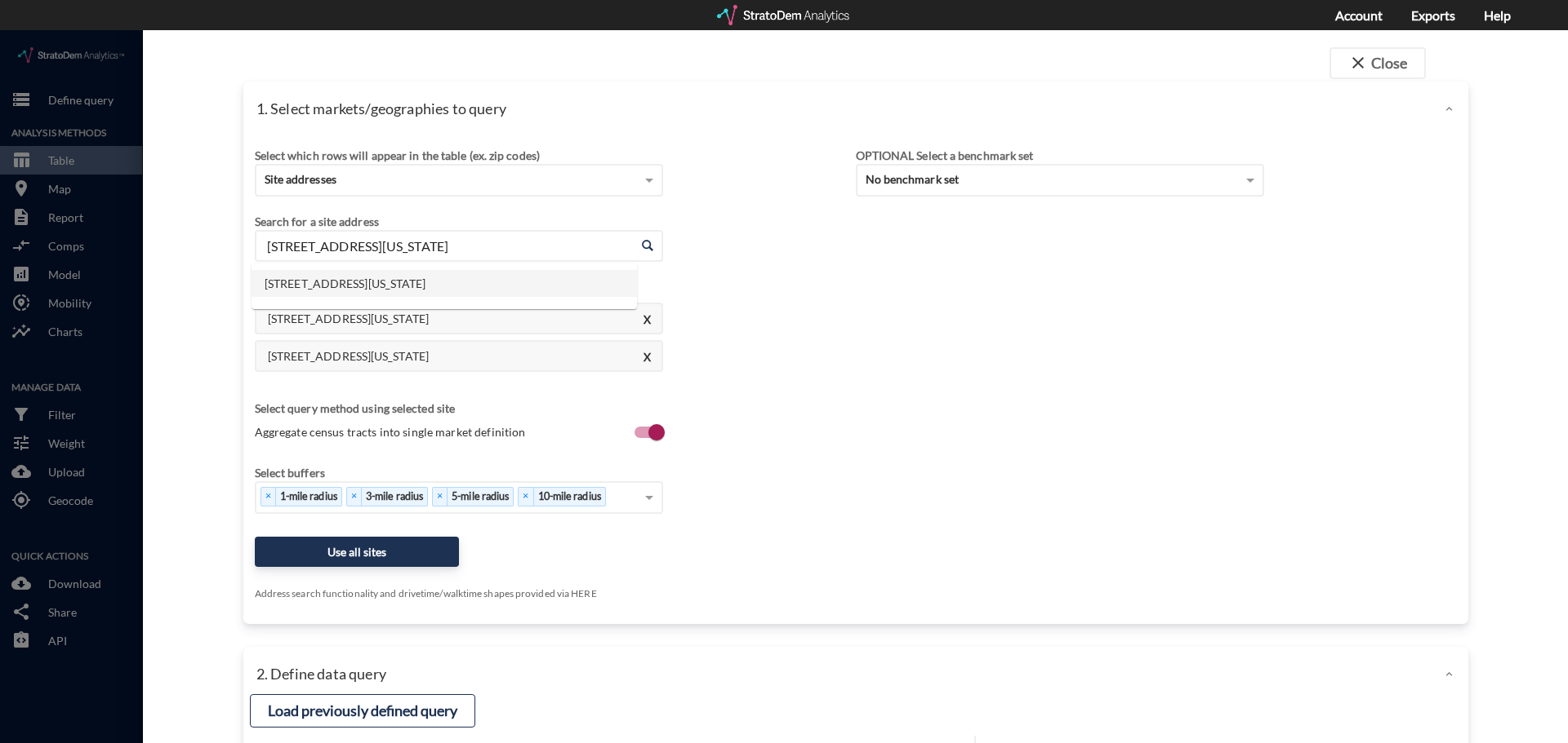
click input "6410 Sand Lake Sound Rd, Orlando, Florida"
paste input "7770 Farr St, Charleston, SC 29492"
click span
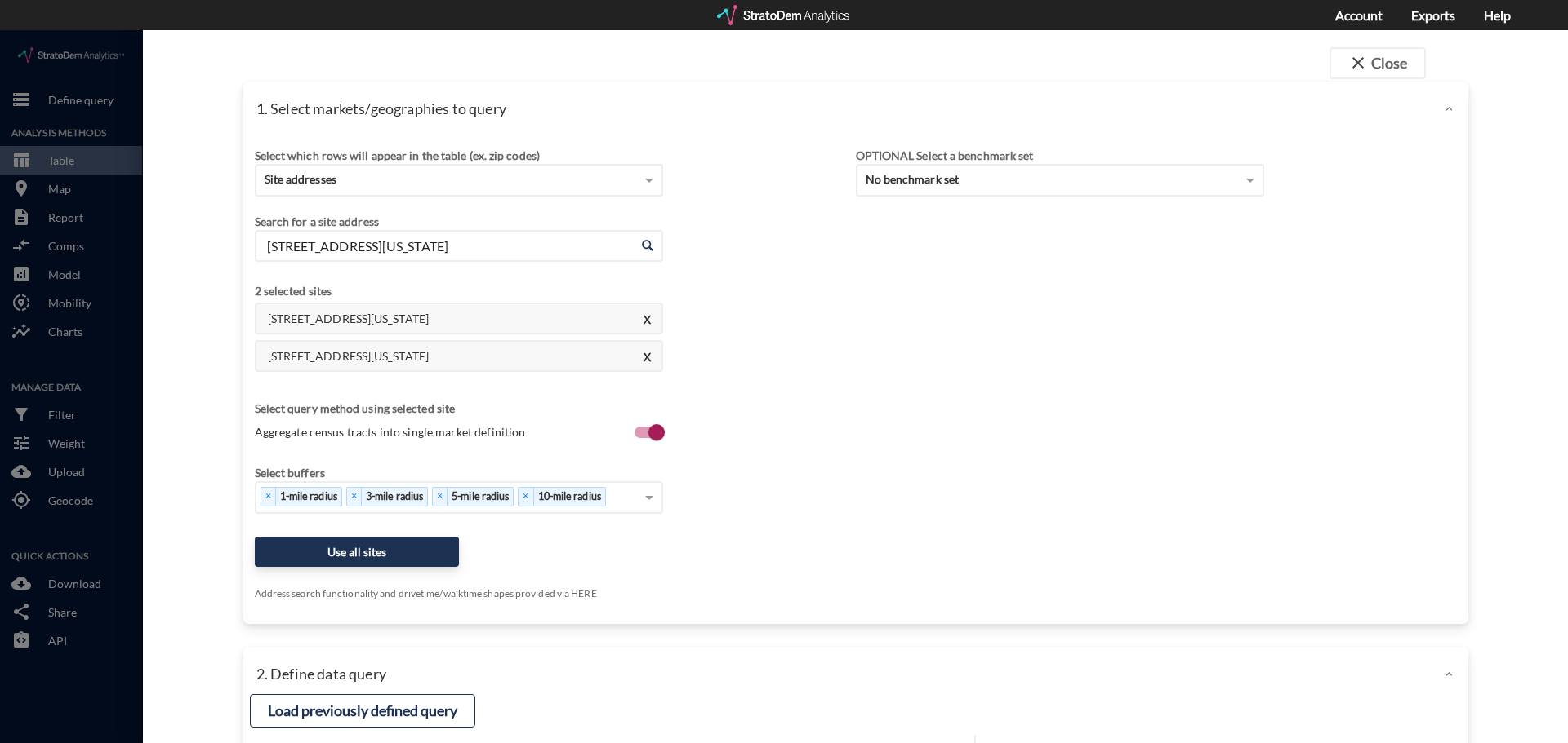
click input "6410 Sand Lake Sound Rd, Orlando, Florida"
click li "7770 Farr St, Charleston, South Carolina"
type input "7770 Farr St, Charleston, South Carolina"
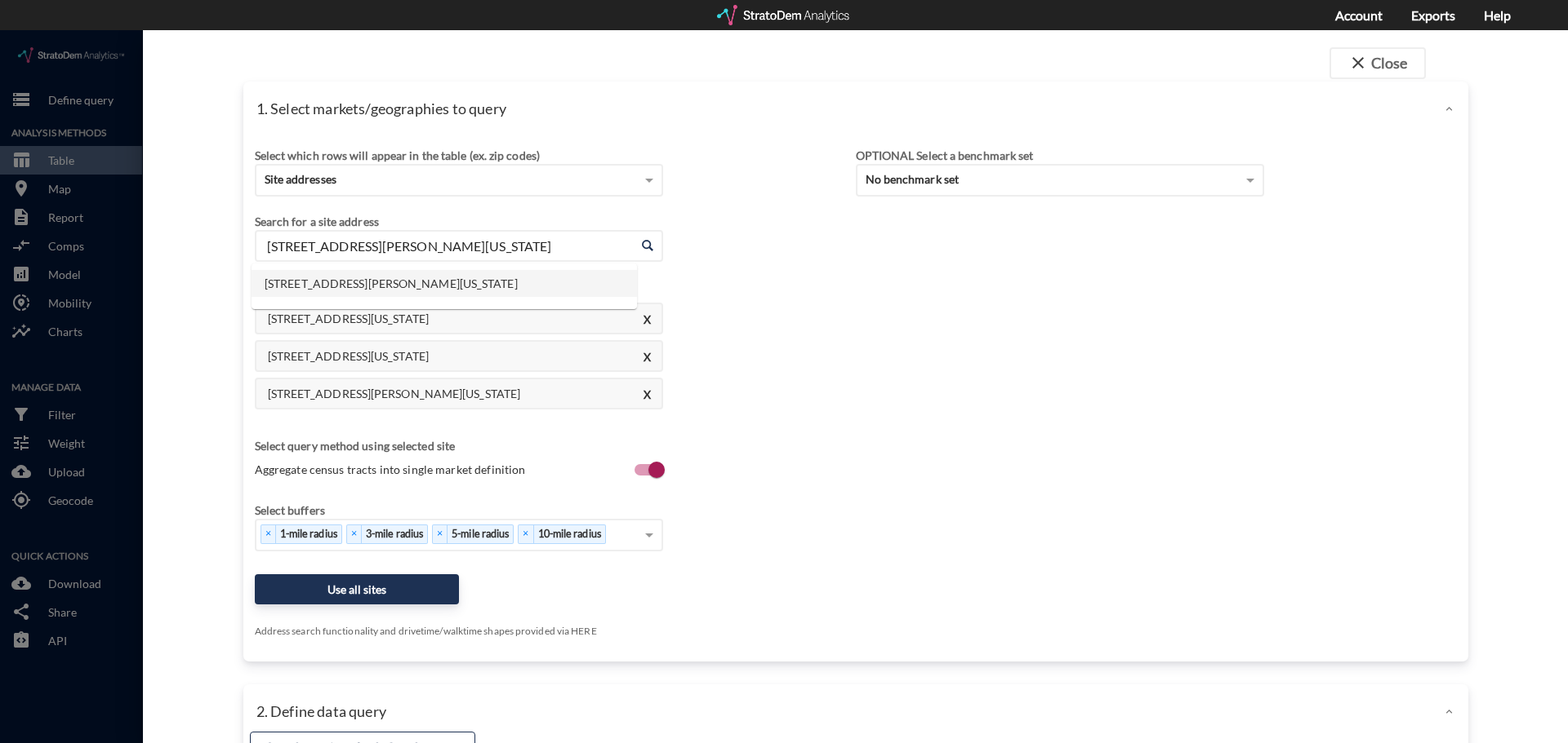
drag, startPoint x: 518, startPoint y: 212, endPoint x: 271, endPoint y: 194, distance: 247.7
click input "7770 Farr St, Charleston, South Carolina"
paste input "4830 Randolph Rd, Charlotte, NC 28211"
click h4 "3 selected sites"
click input "7770 Farr St, Charleston, South Carolina"
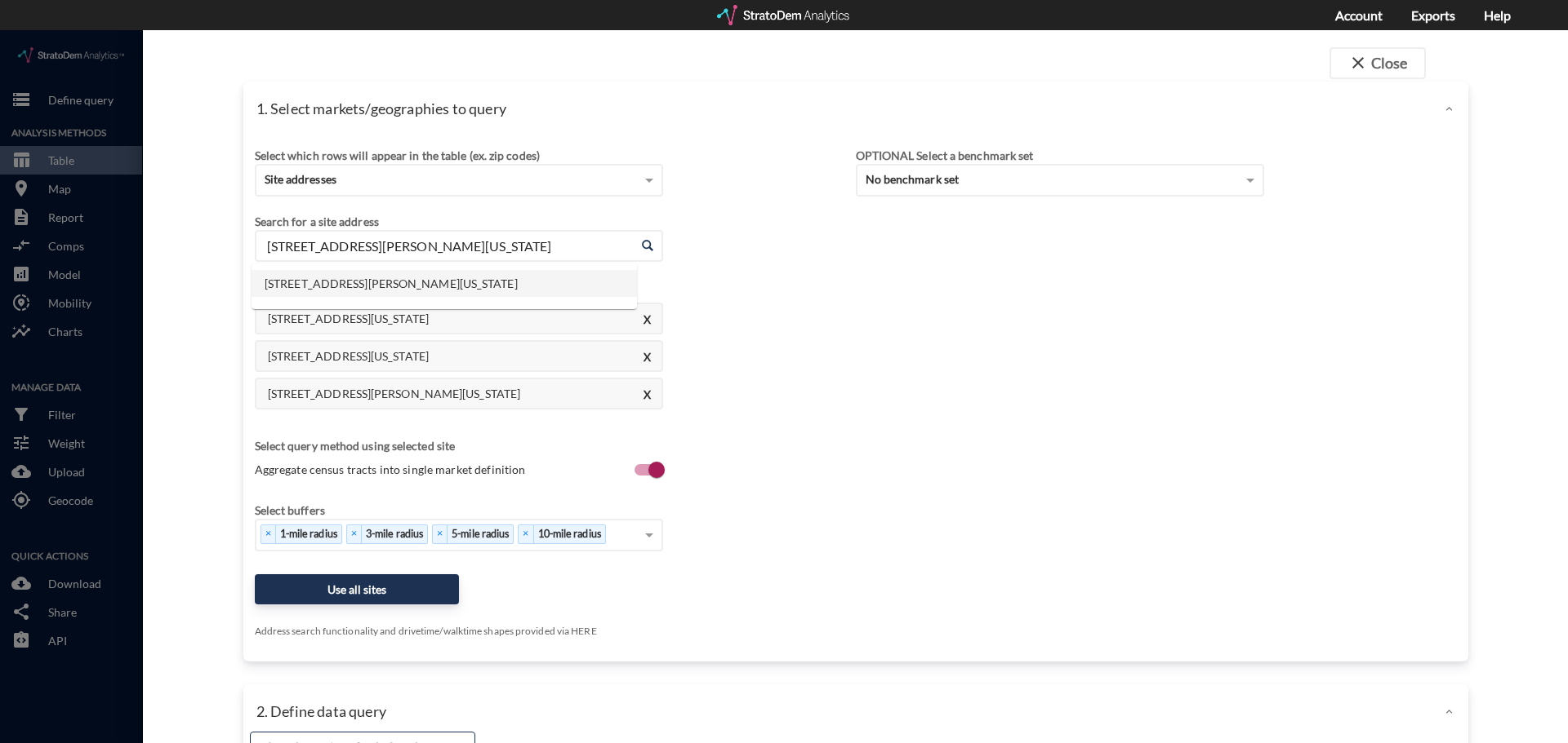
click li "4830 Randolph Rd, Charlotte, North Carolina"
type input "4830 Randolph Rd, Charlotte, North Carolina"
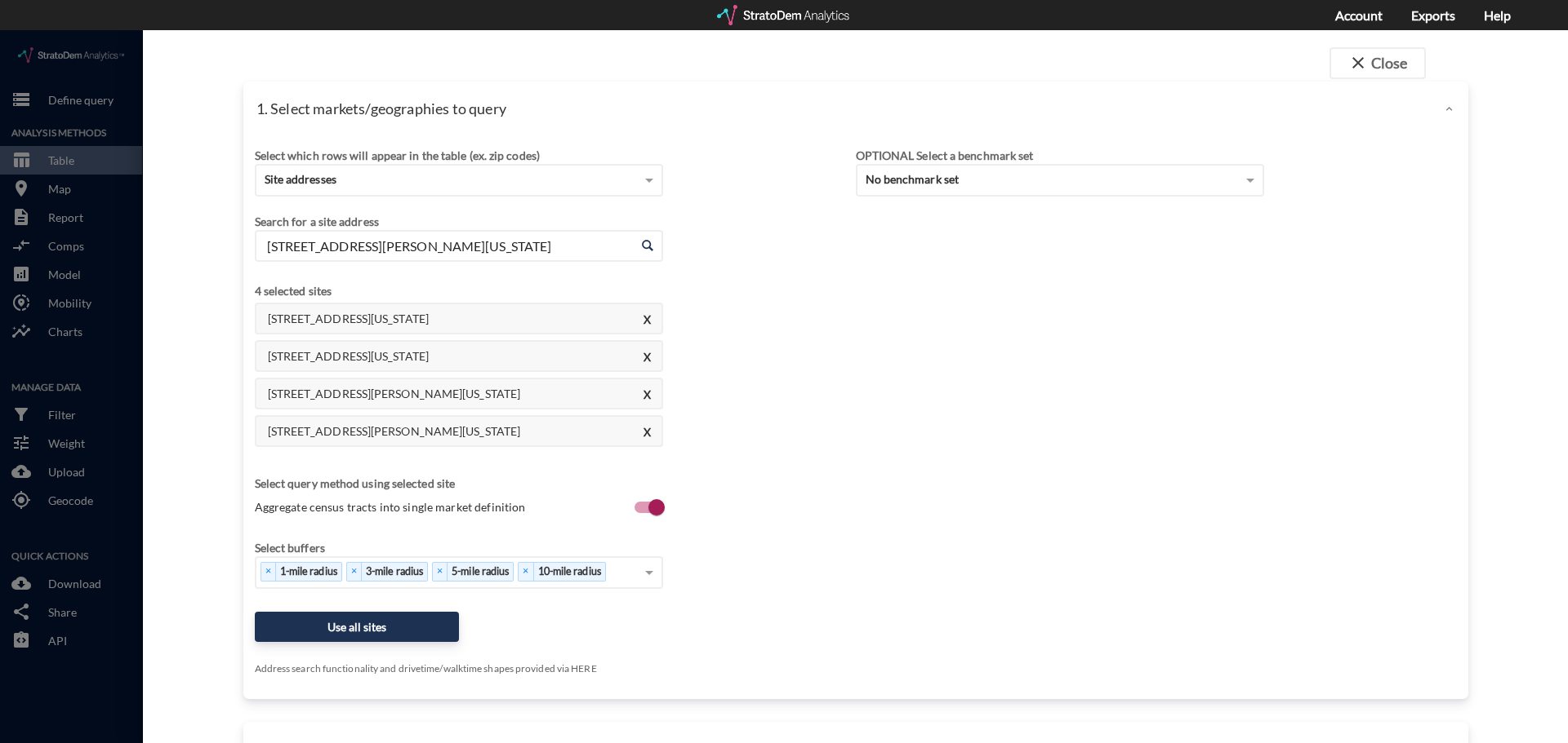
click div "850 Imperial Blvd, Sugar Land, Texas X 6410 Sand Lake Sound Rd, Orlando, Florid…"
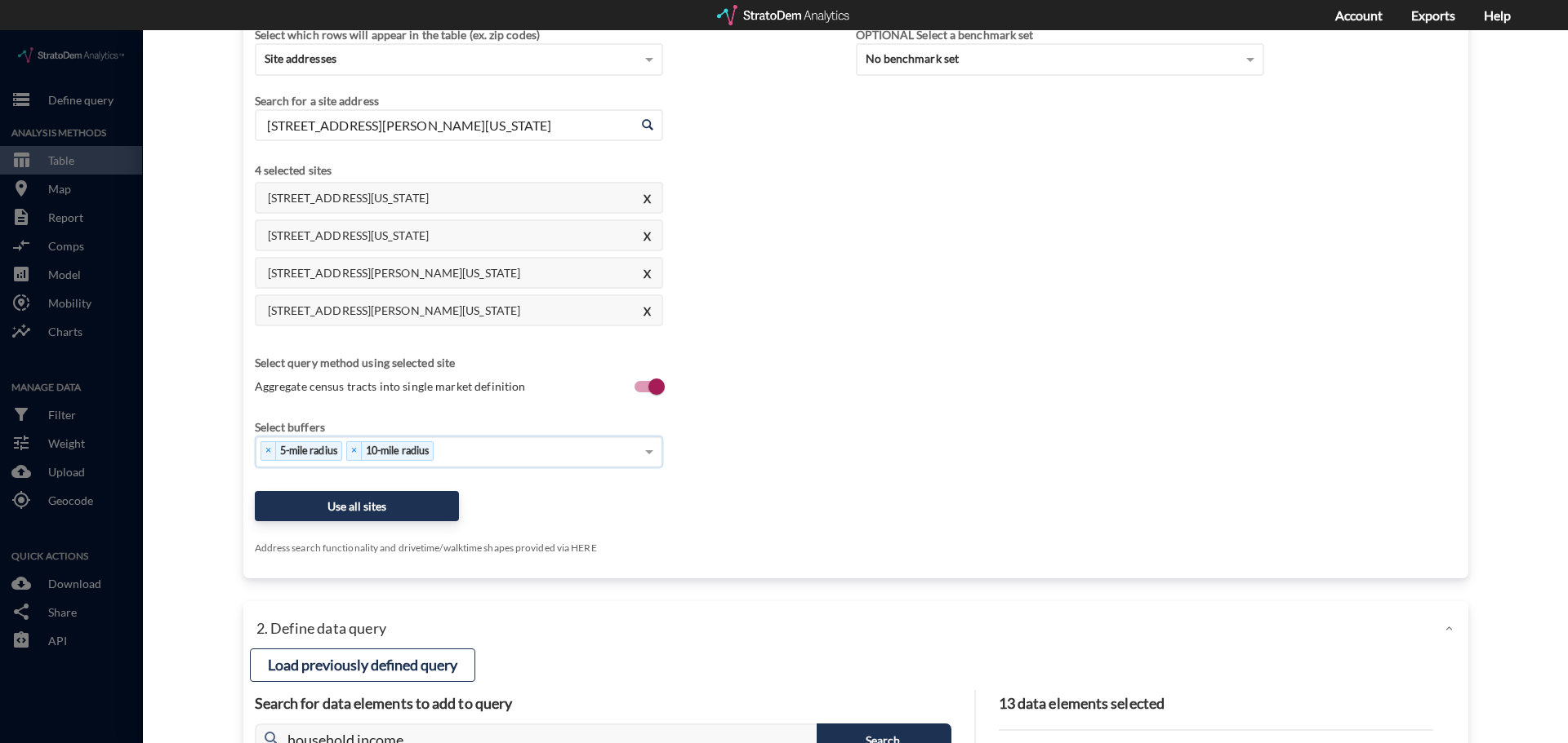
scroll to position [163, 0]
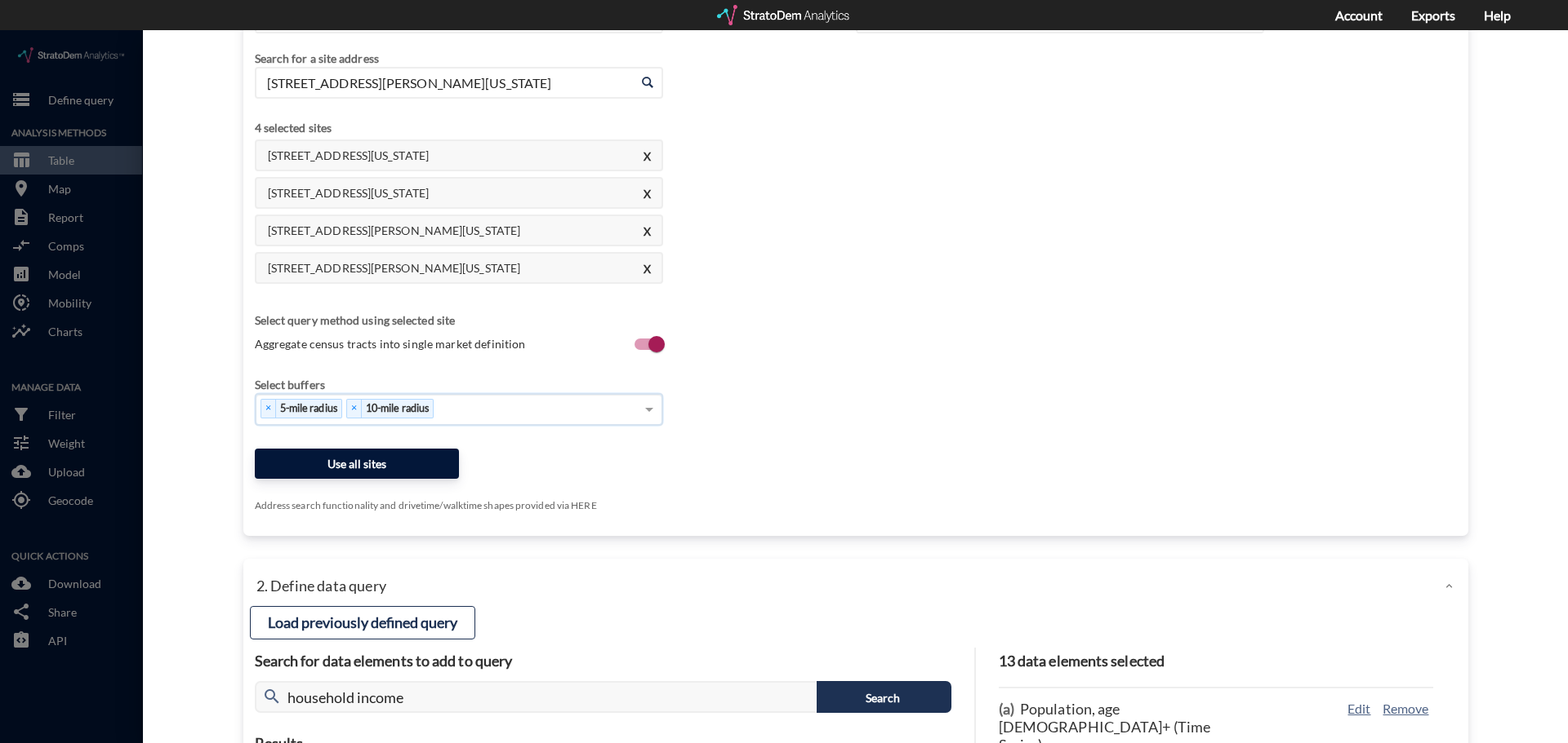
click button "Use all sites"
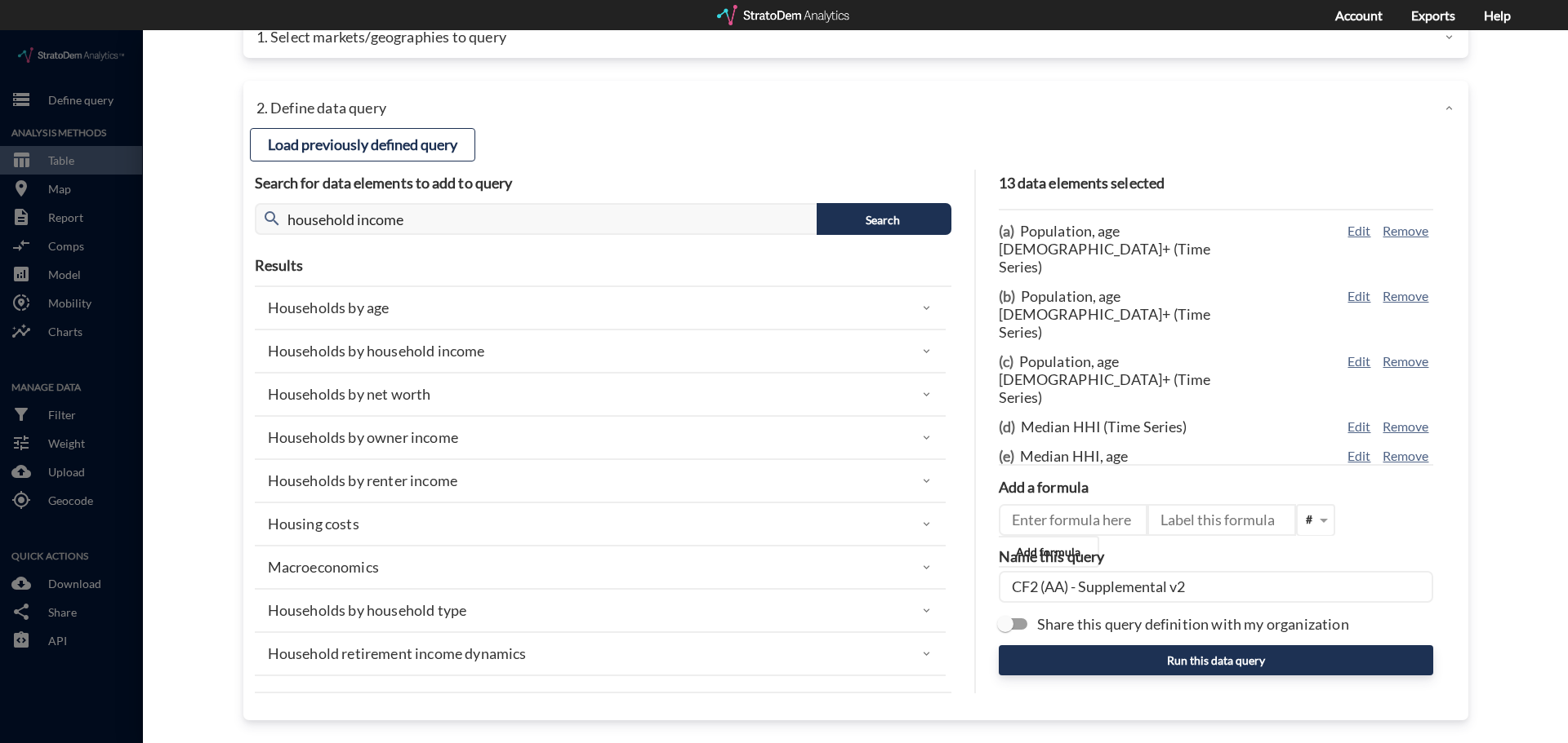
scroll to position [65, 0]
click button "Load previously defined query"
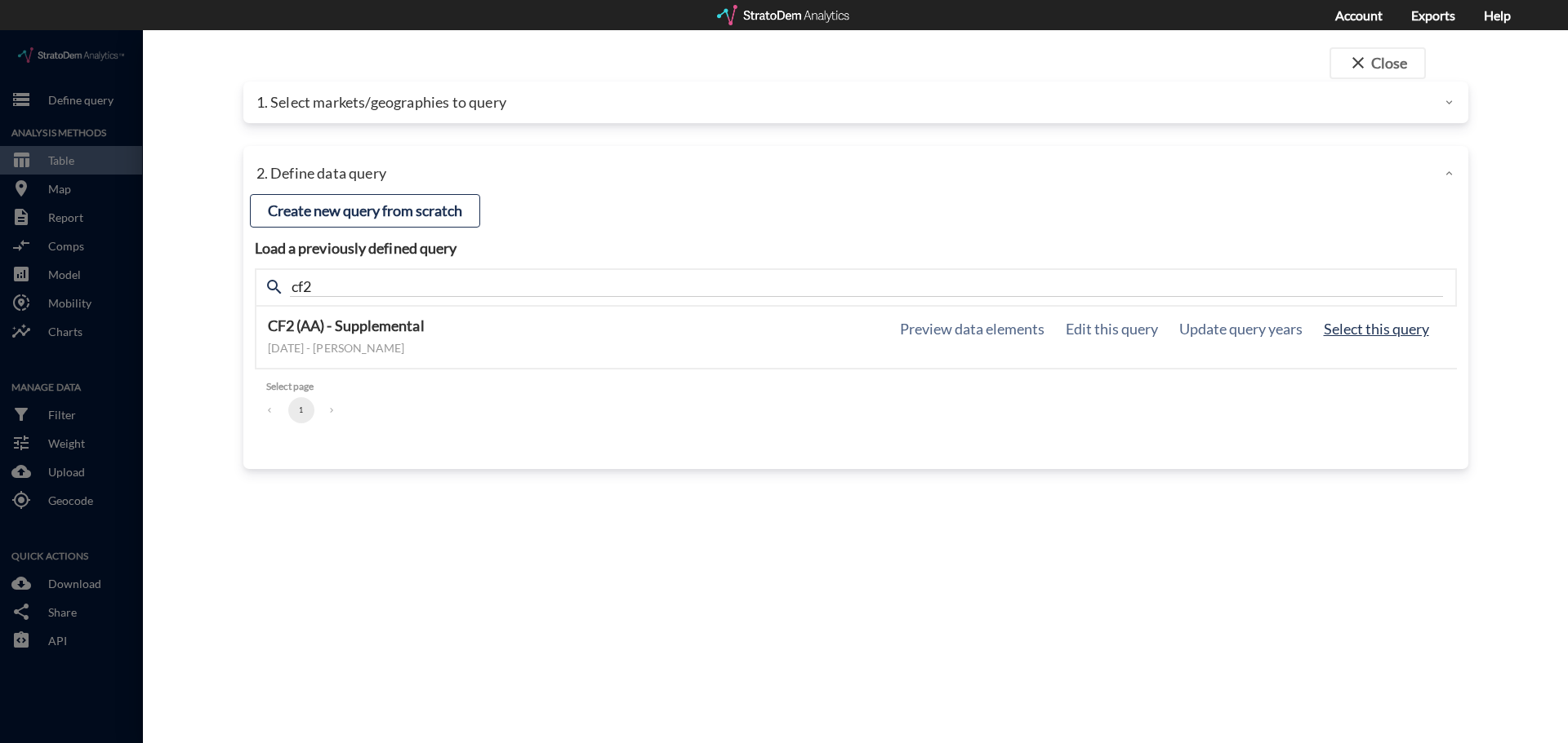
click button "Select this query"
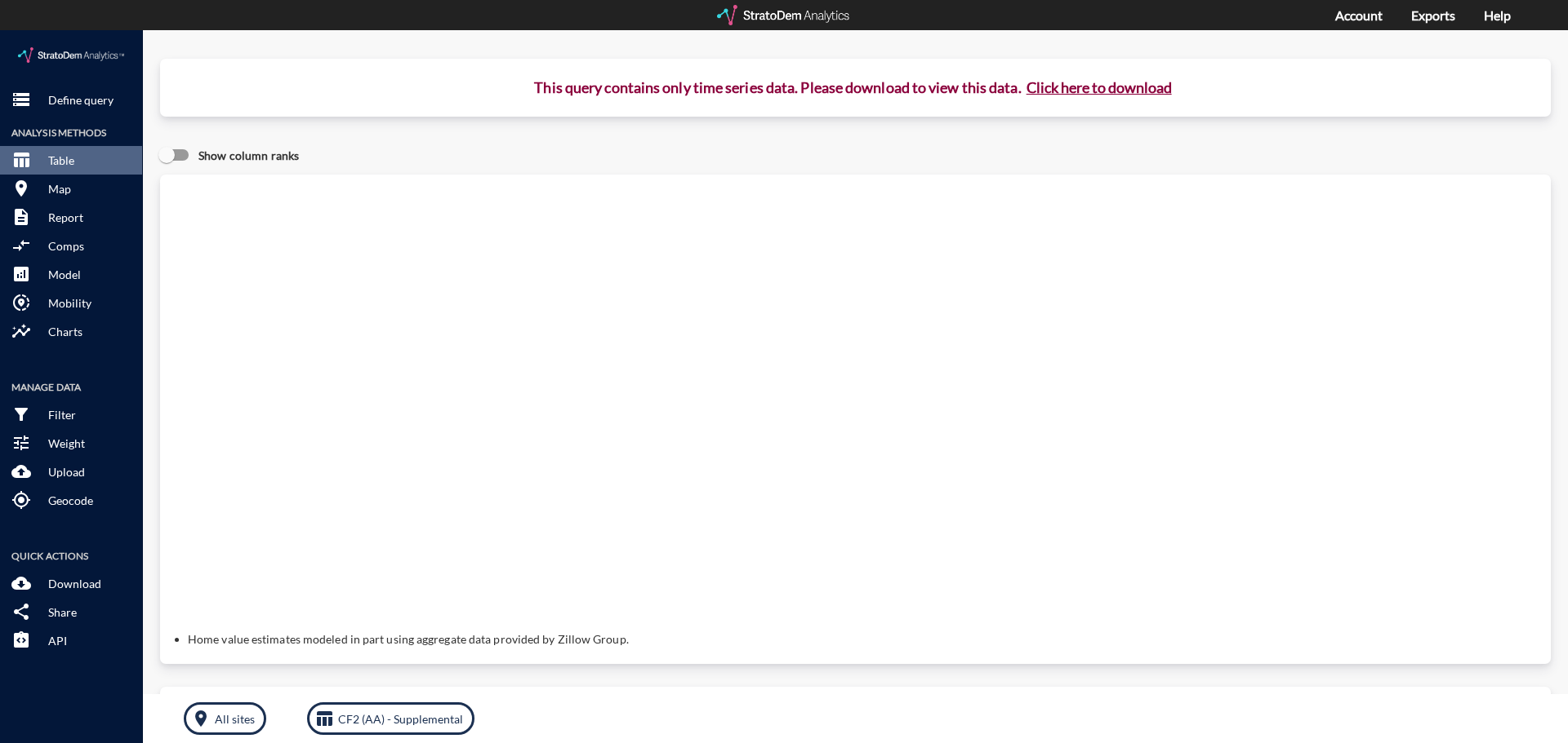
click button "Click here to download"
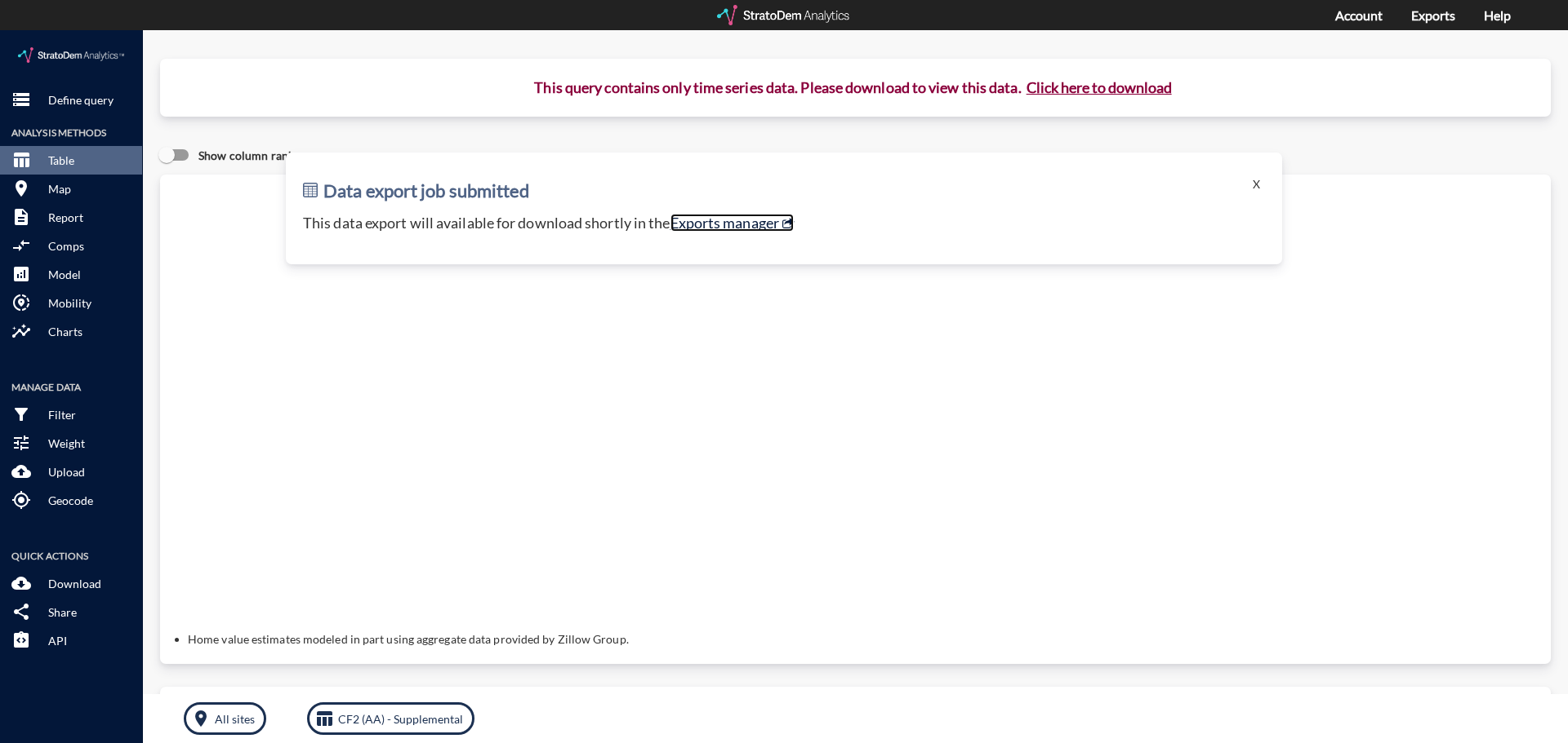
click link "Exports manager"
click p "Define query"
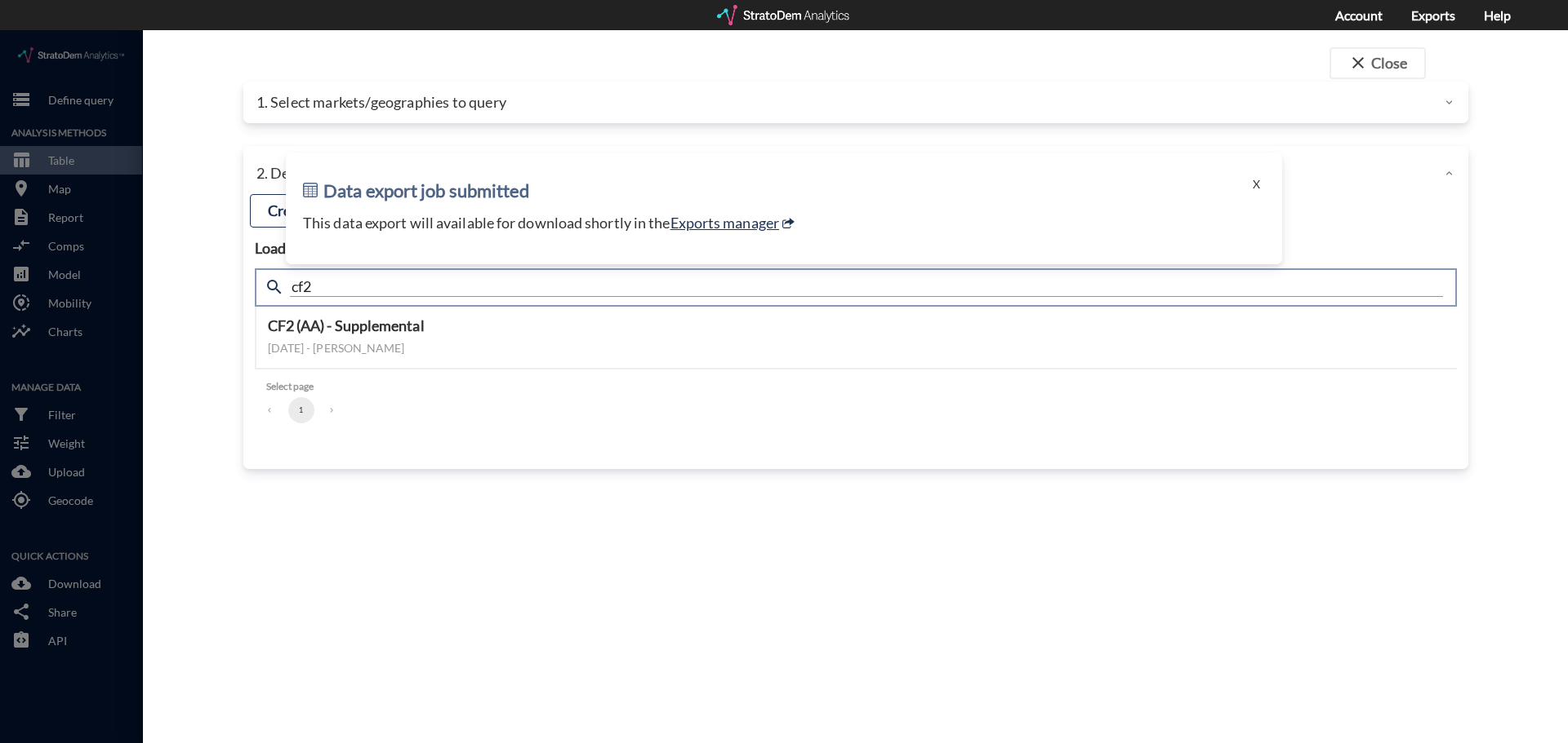
click input "cf2"
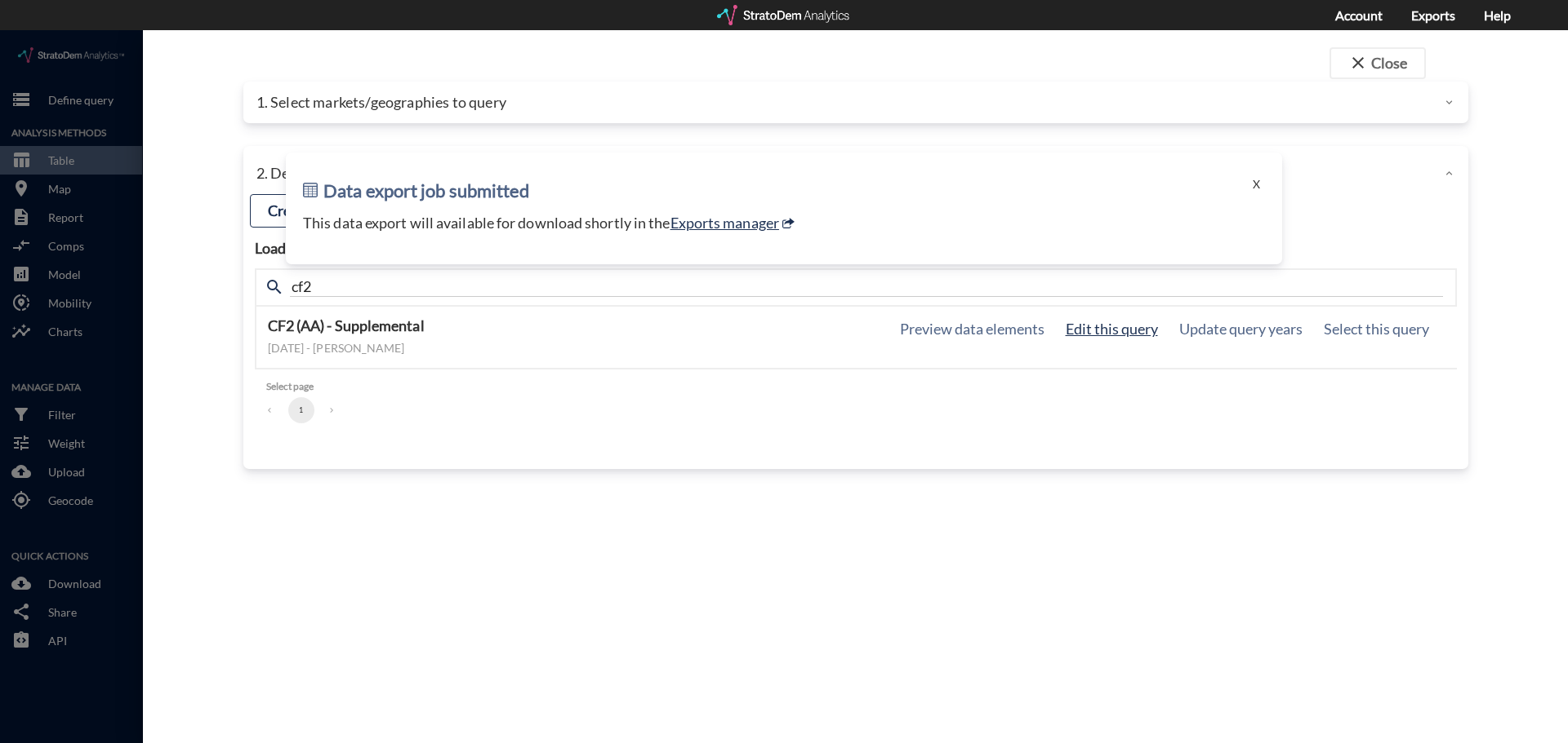
click button "Edit this query"
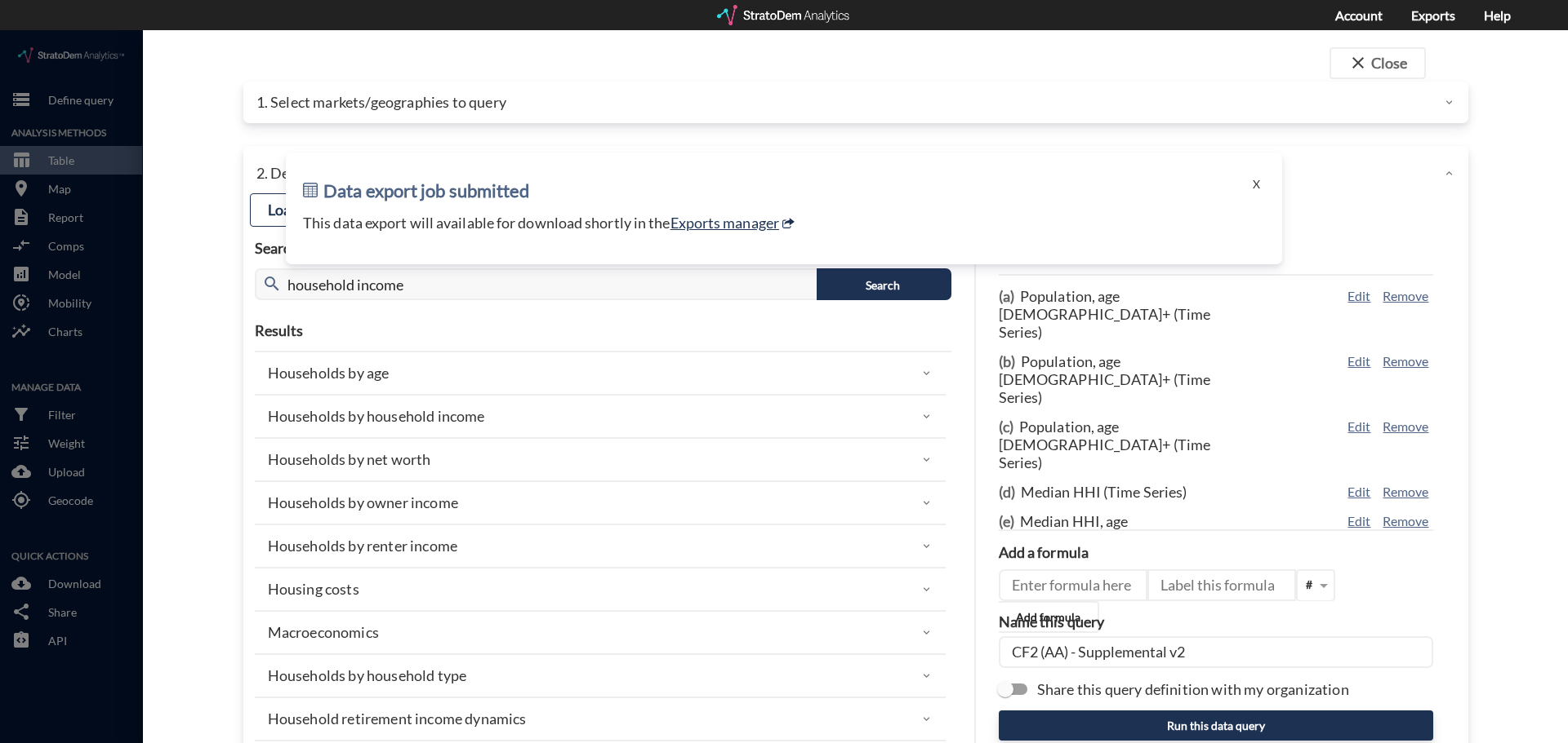
click div "12 data elements selected (a) Population, age 55+ (Time Series) Edit Remove (b)…"
click button "Run this data query"
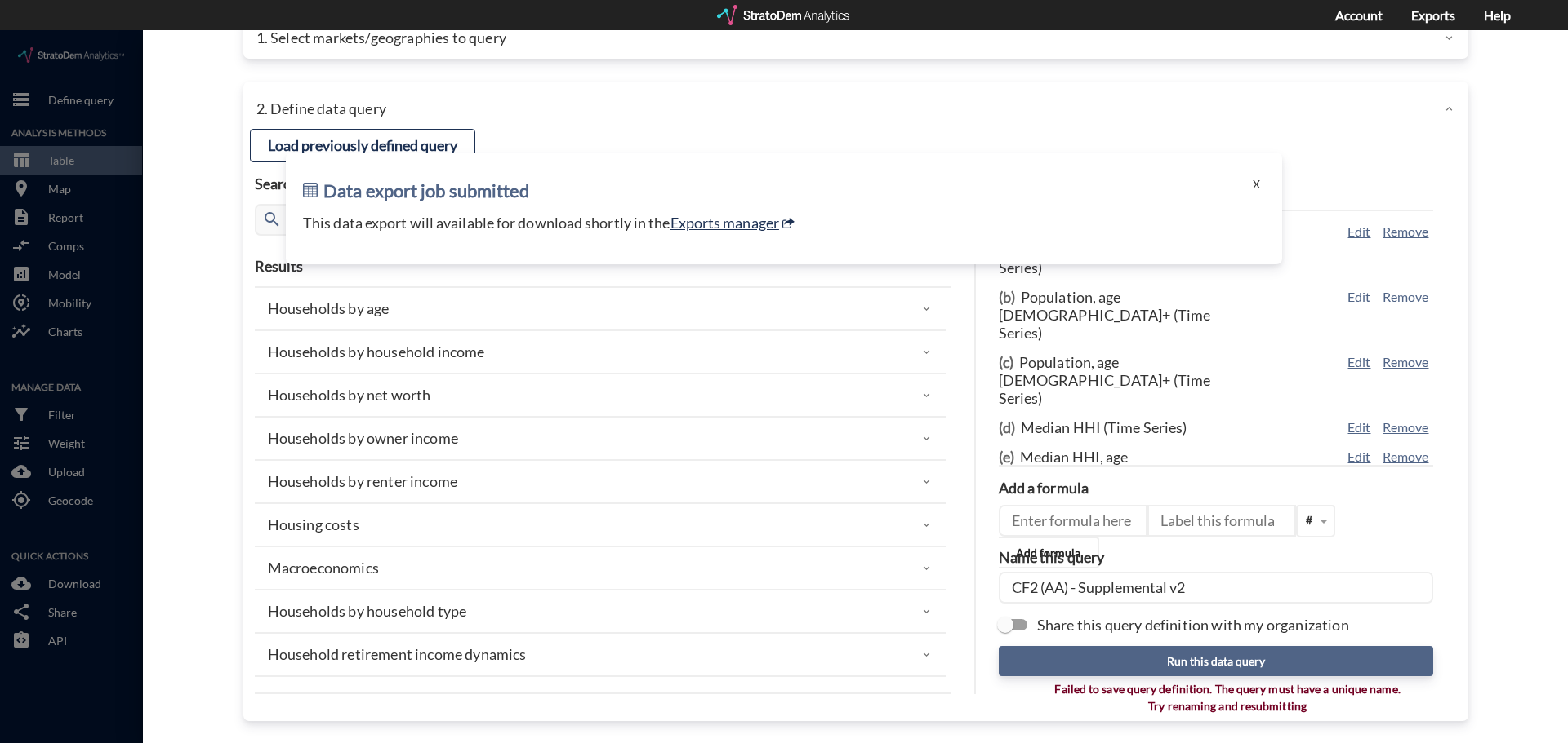
click button "Run this data query"
click input "CF2 (AA) - Supplemental v2"
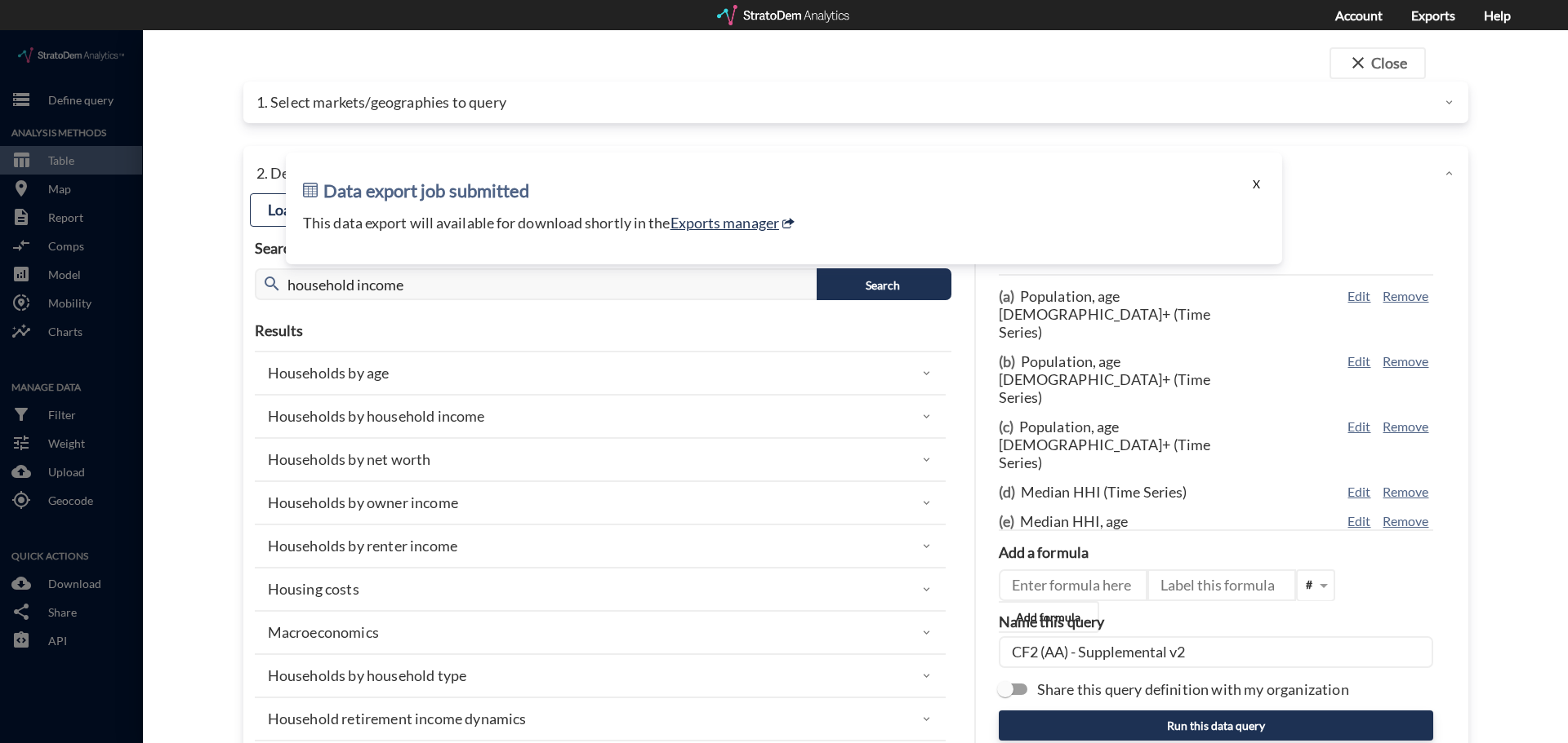
click button "X"
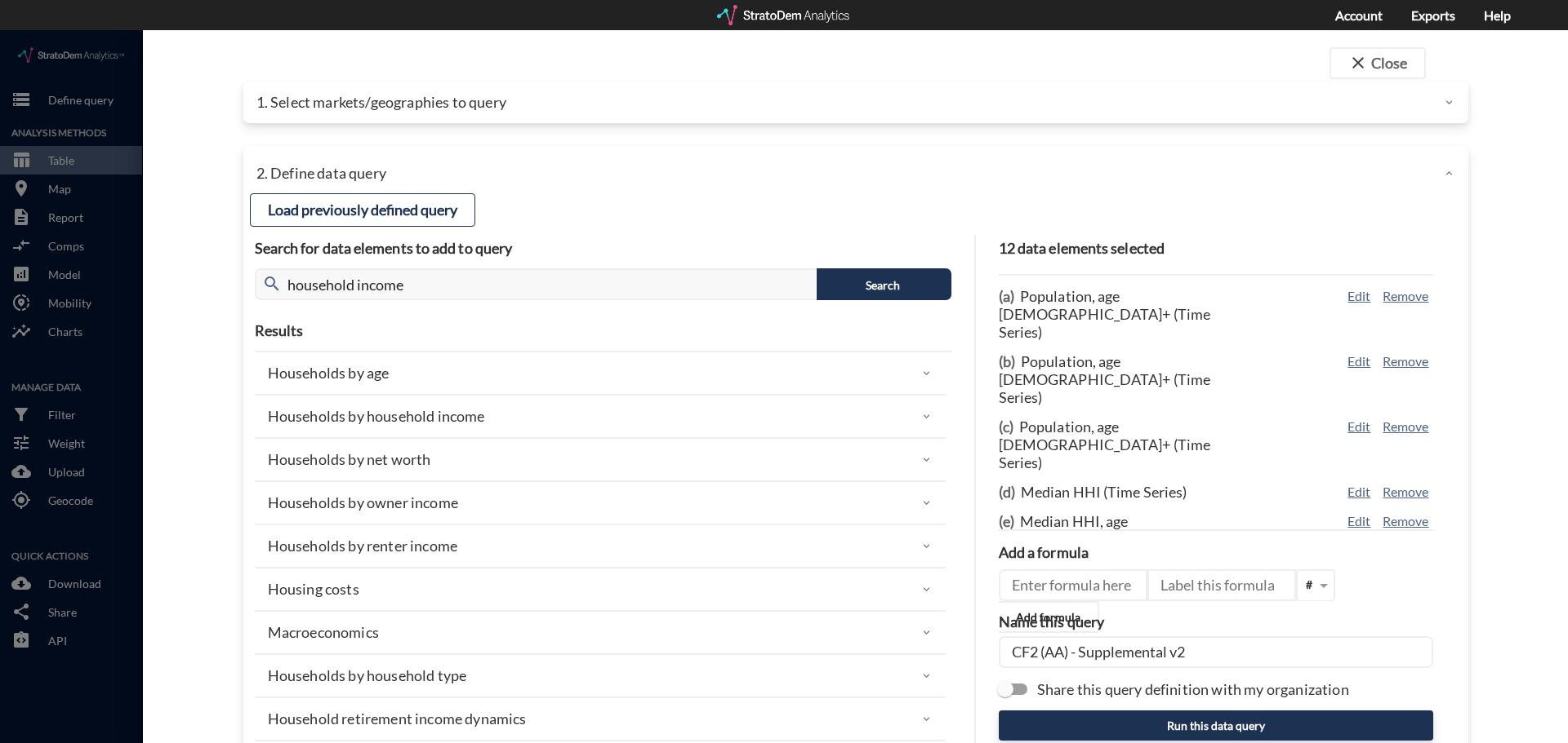
click input "CF2 (AA) - Supplemental v2"
type input "CF2 (AA) - Supplemental v3"
click button "Run this data query"
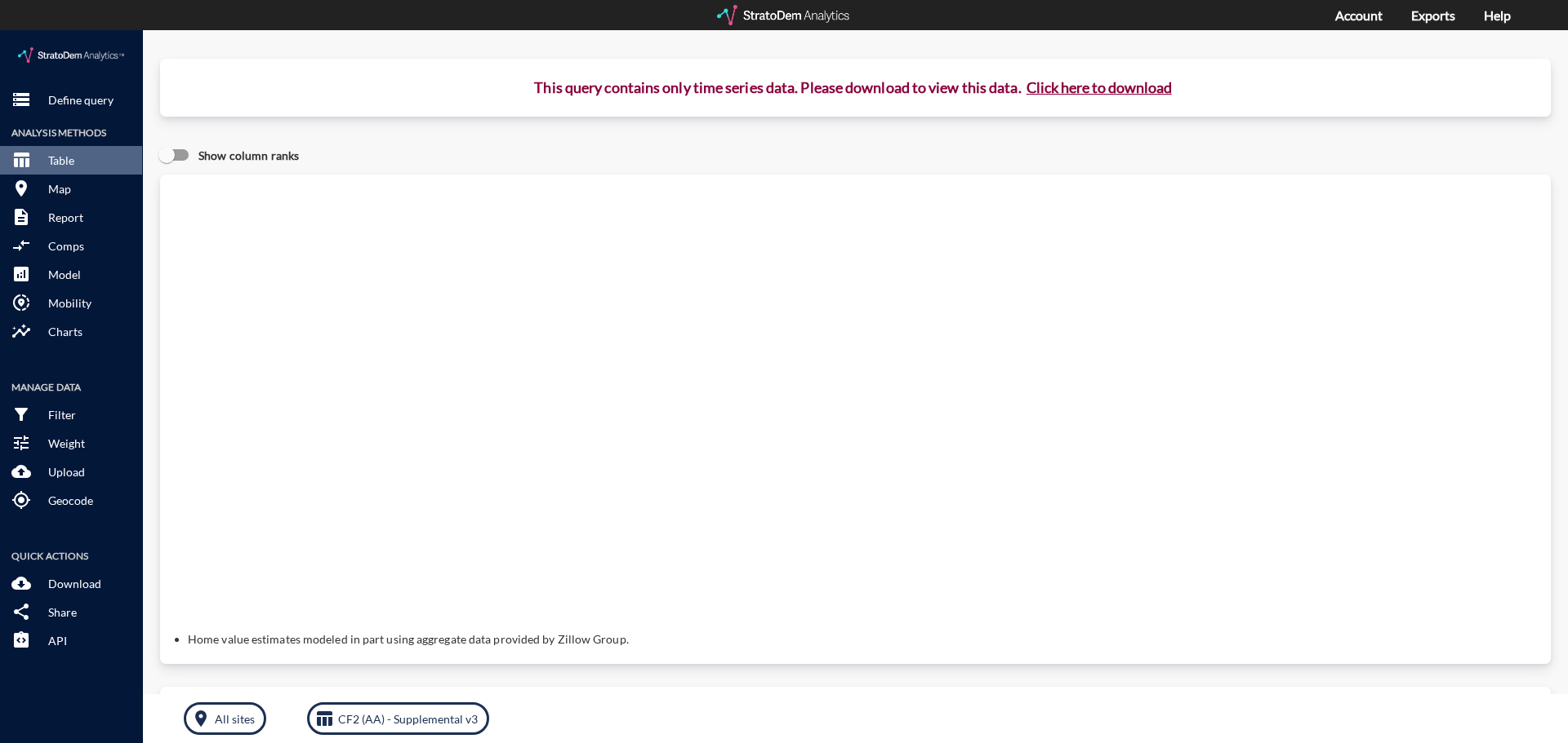
click button "Click here to download"
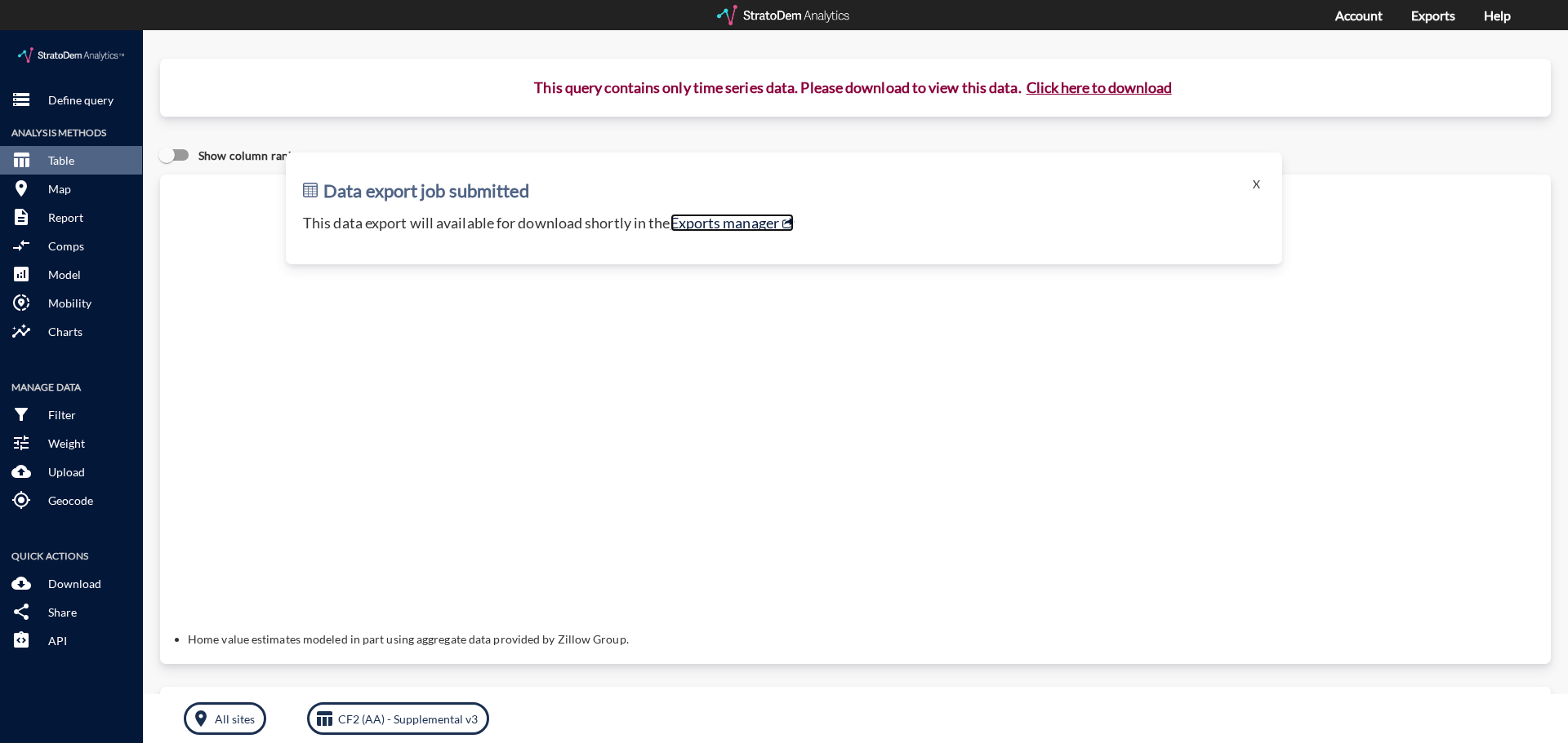
click link "Exports manager"
click button "table_chart Table"
click p "Define query"
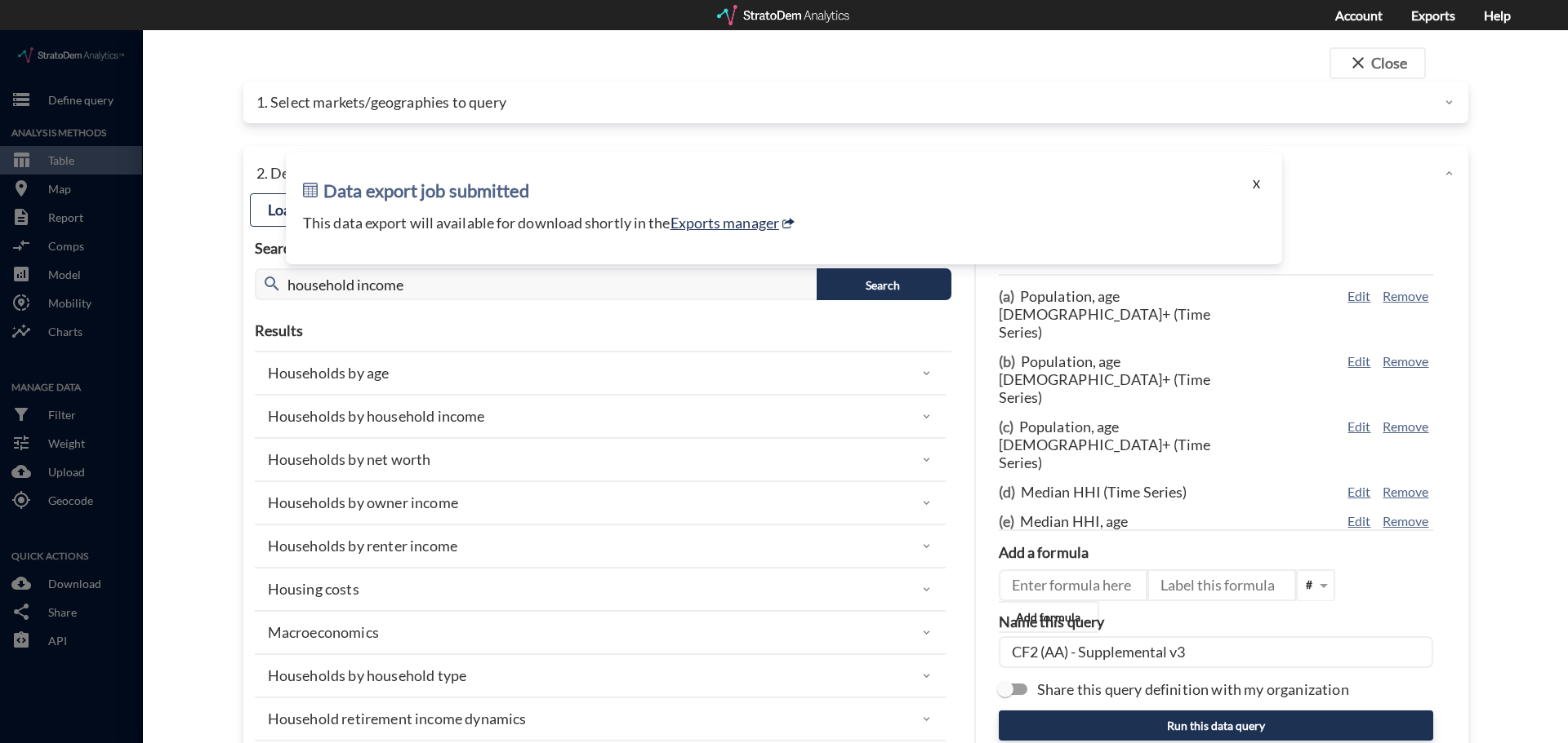
click button "X"
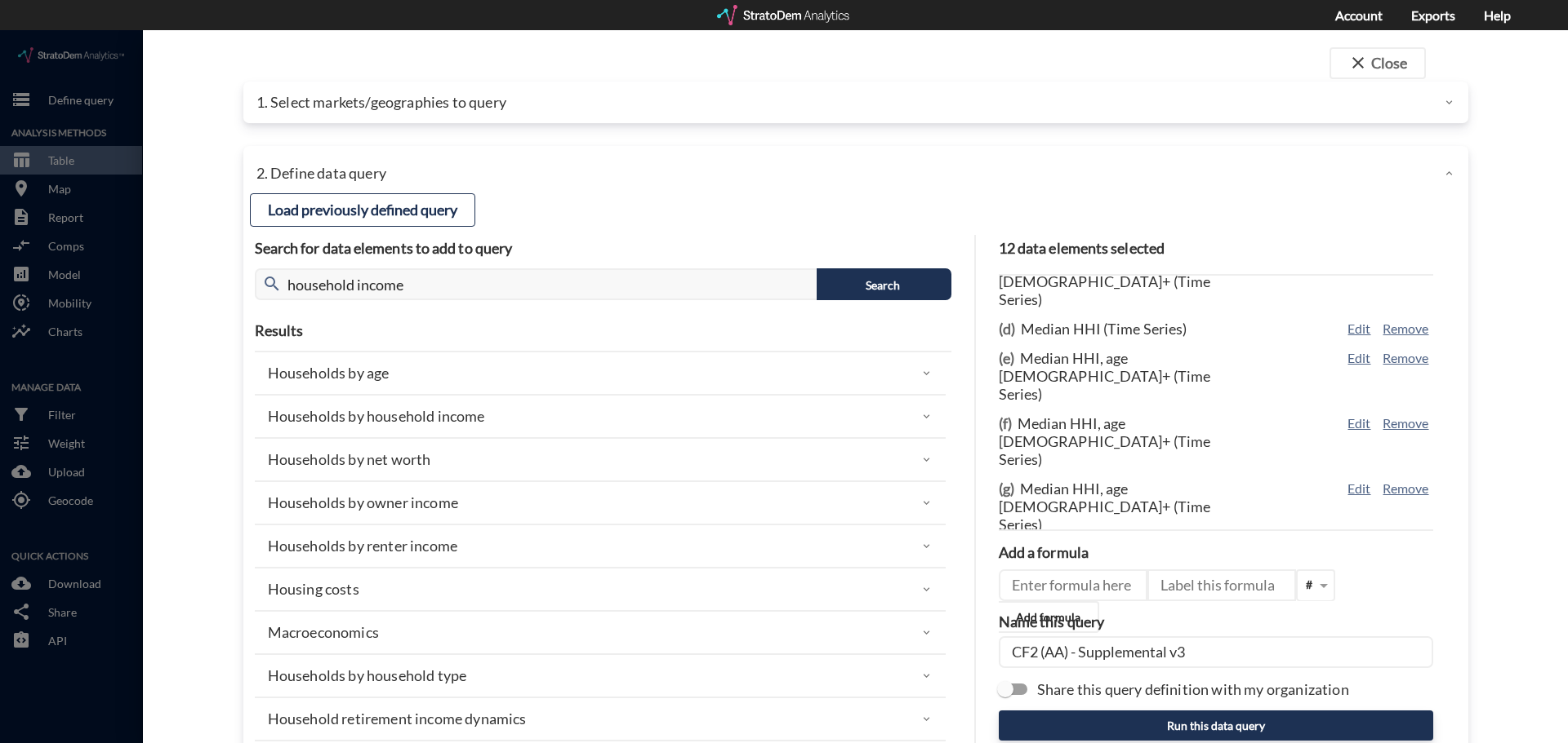
scroll to position [164, 0]
click input "Share this query definition with my organization"
checkbox input "true"
click div "Share this query definition with my organization"
click div
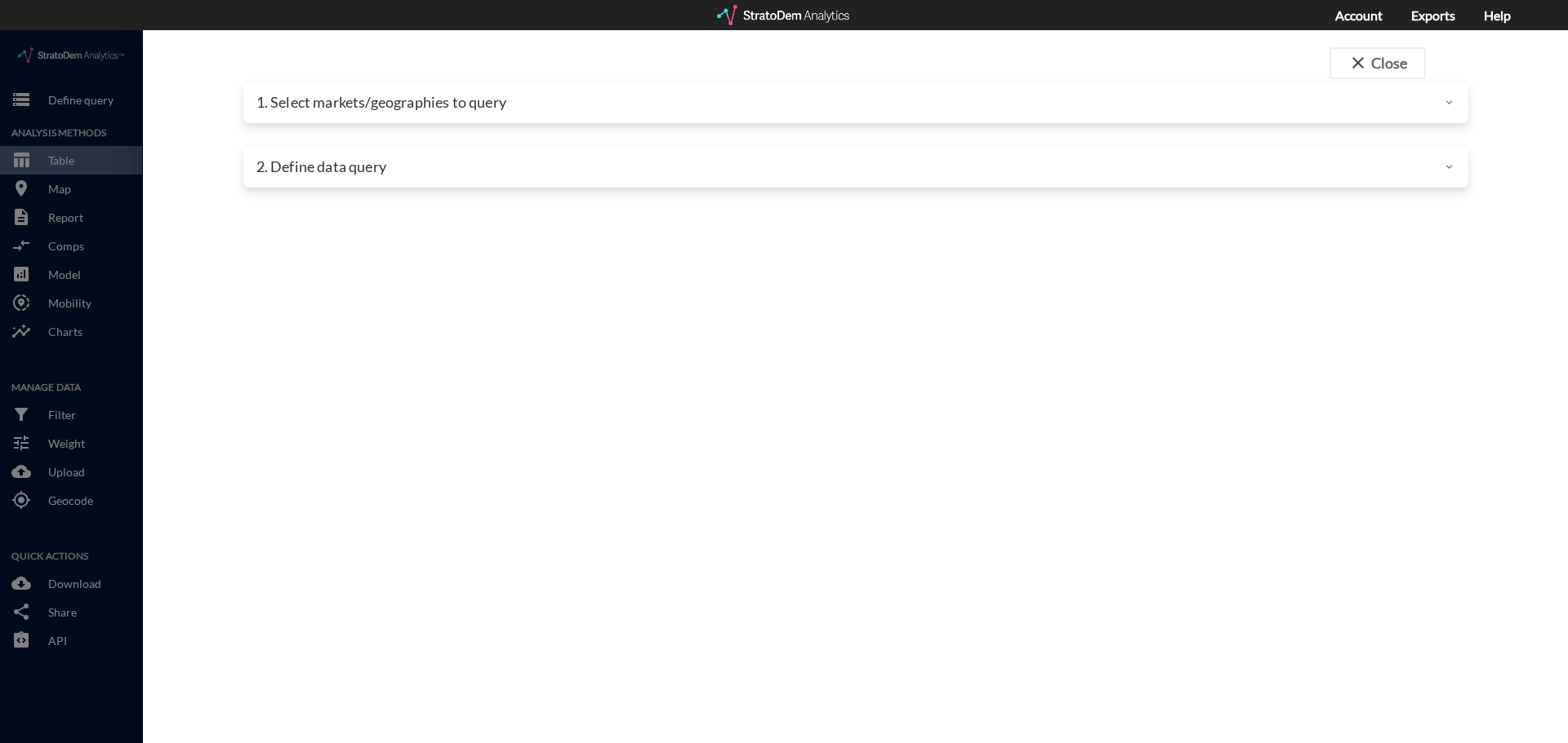
click div
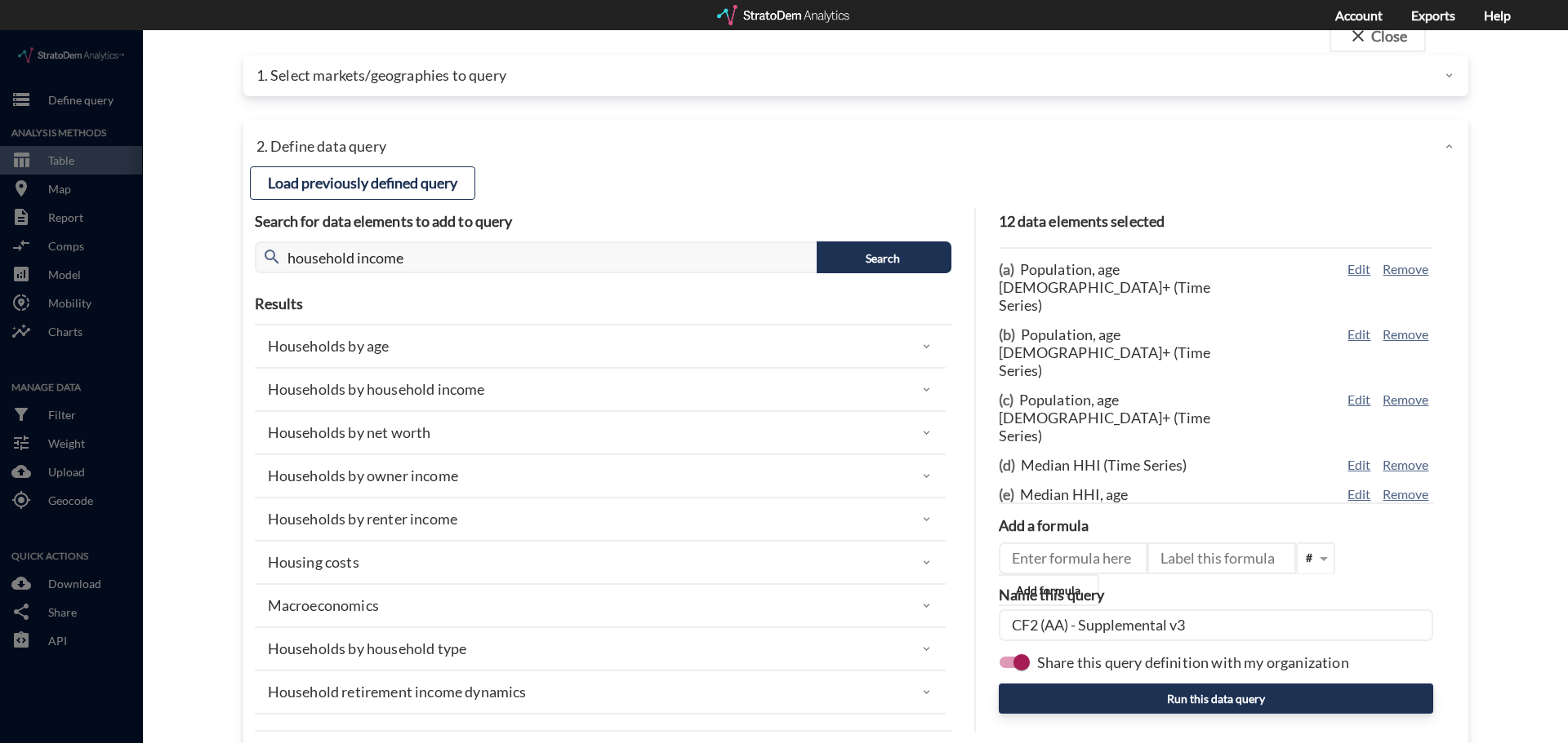
scroll to position [0, 0]
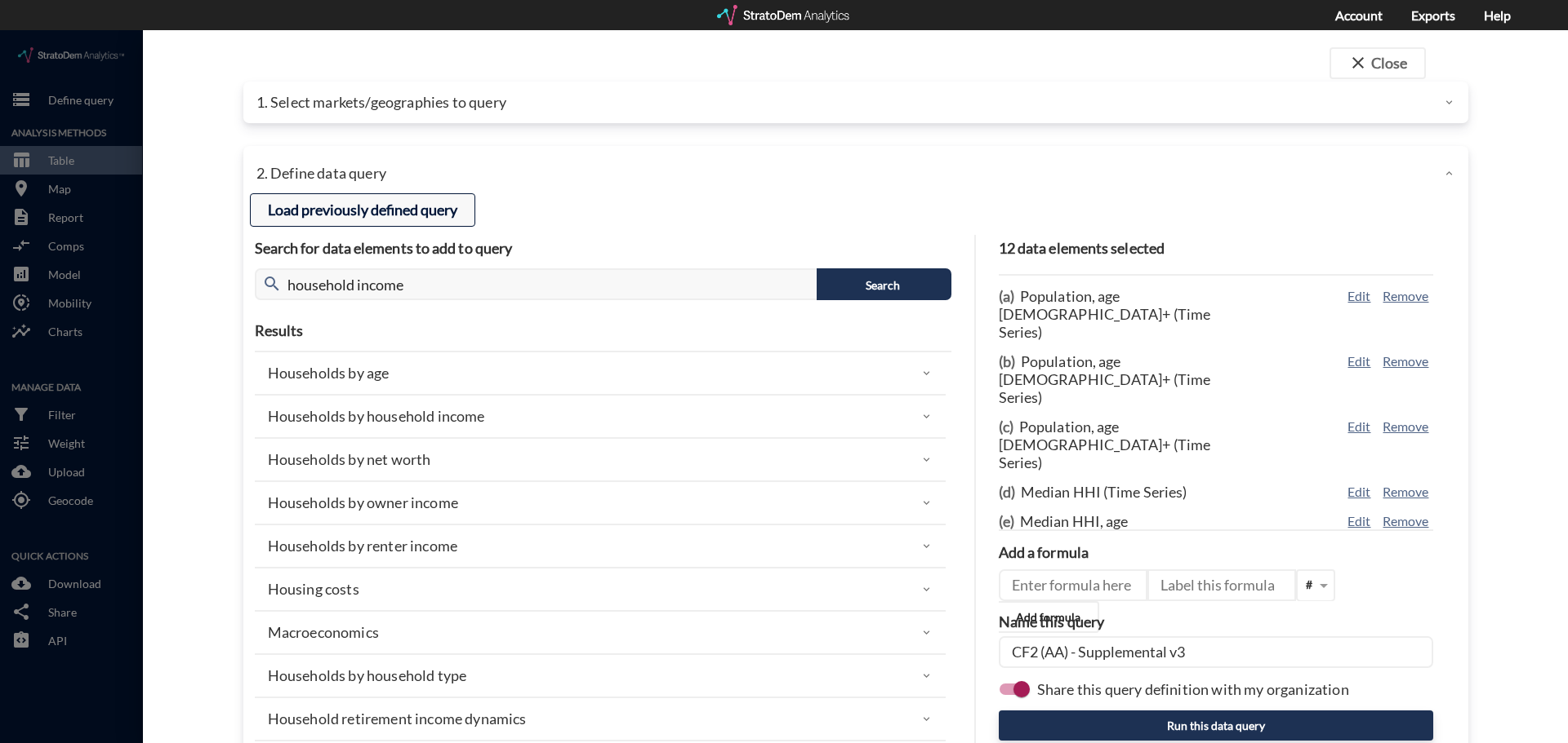
click button "Load previously defined query"
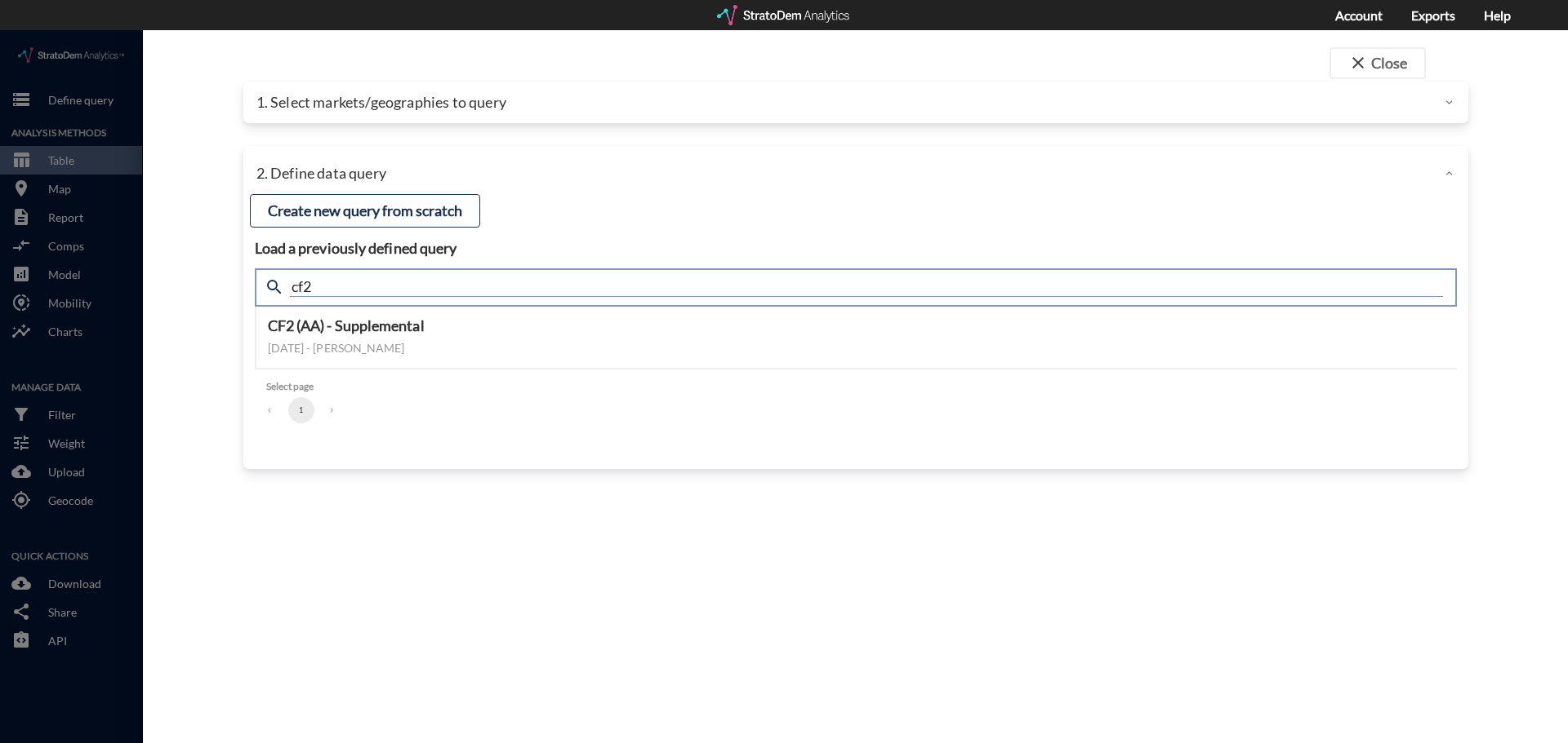
click input "cf2"
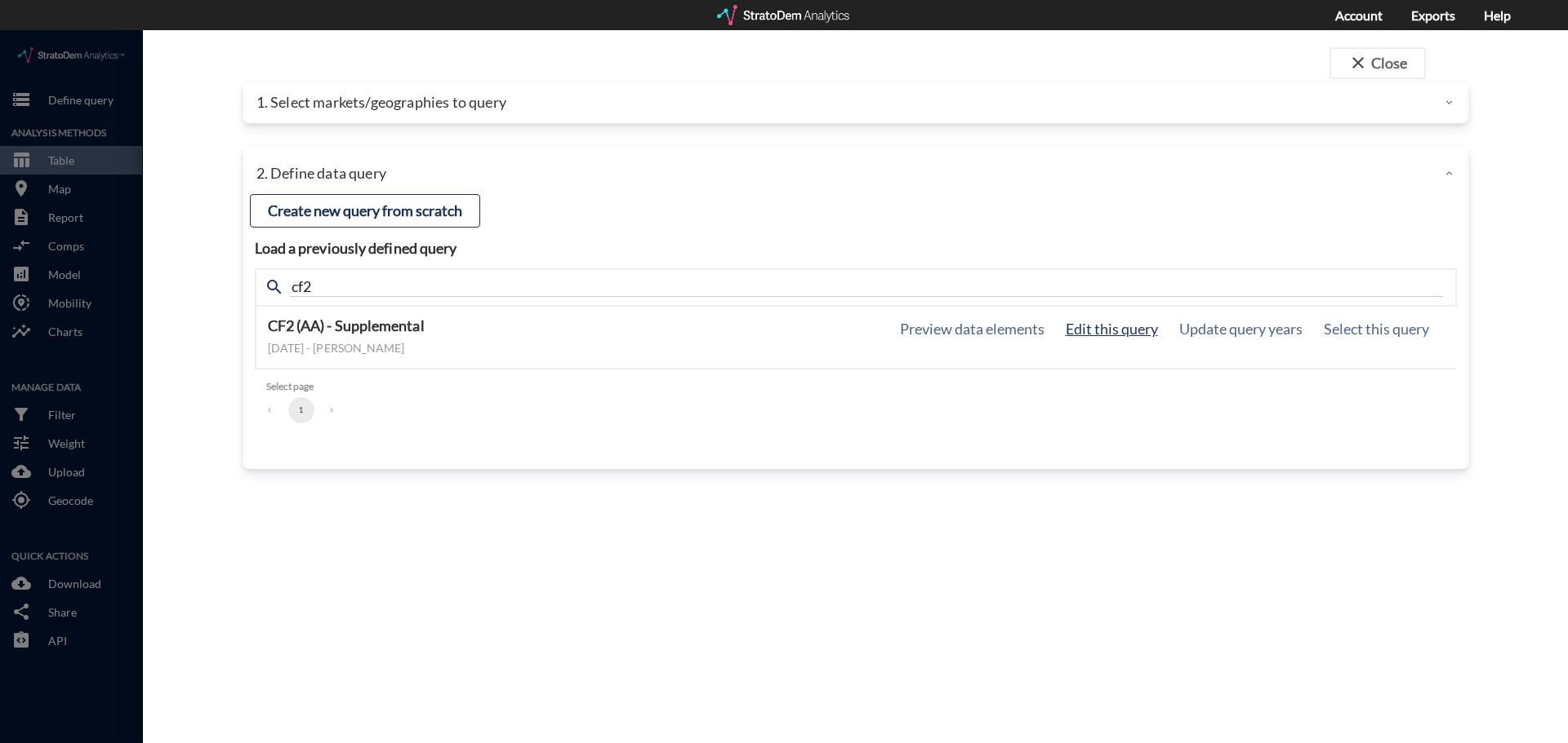
click button "Edit this query"
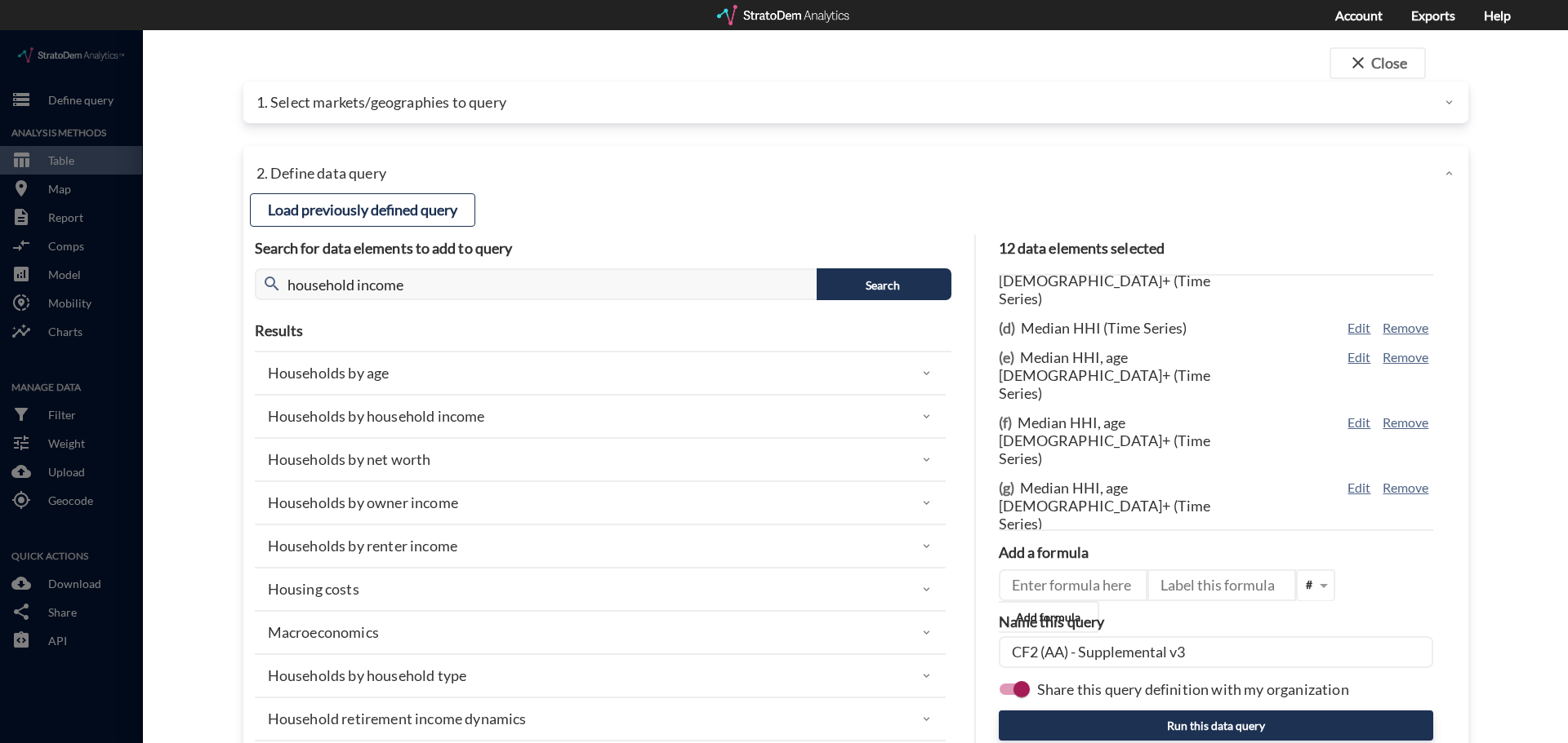
scroll to position [65, 0]
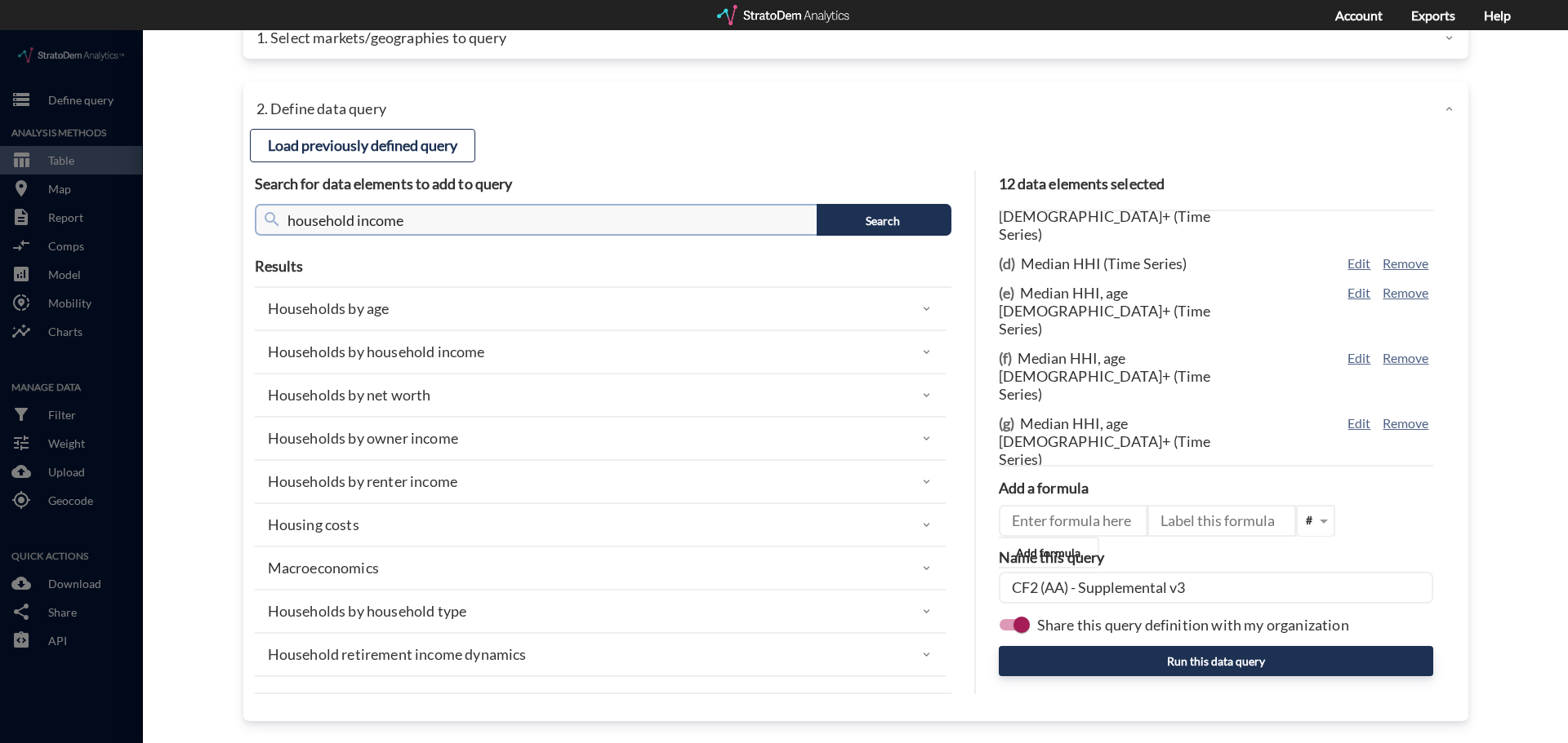
click input "household income"
click icon
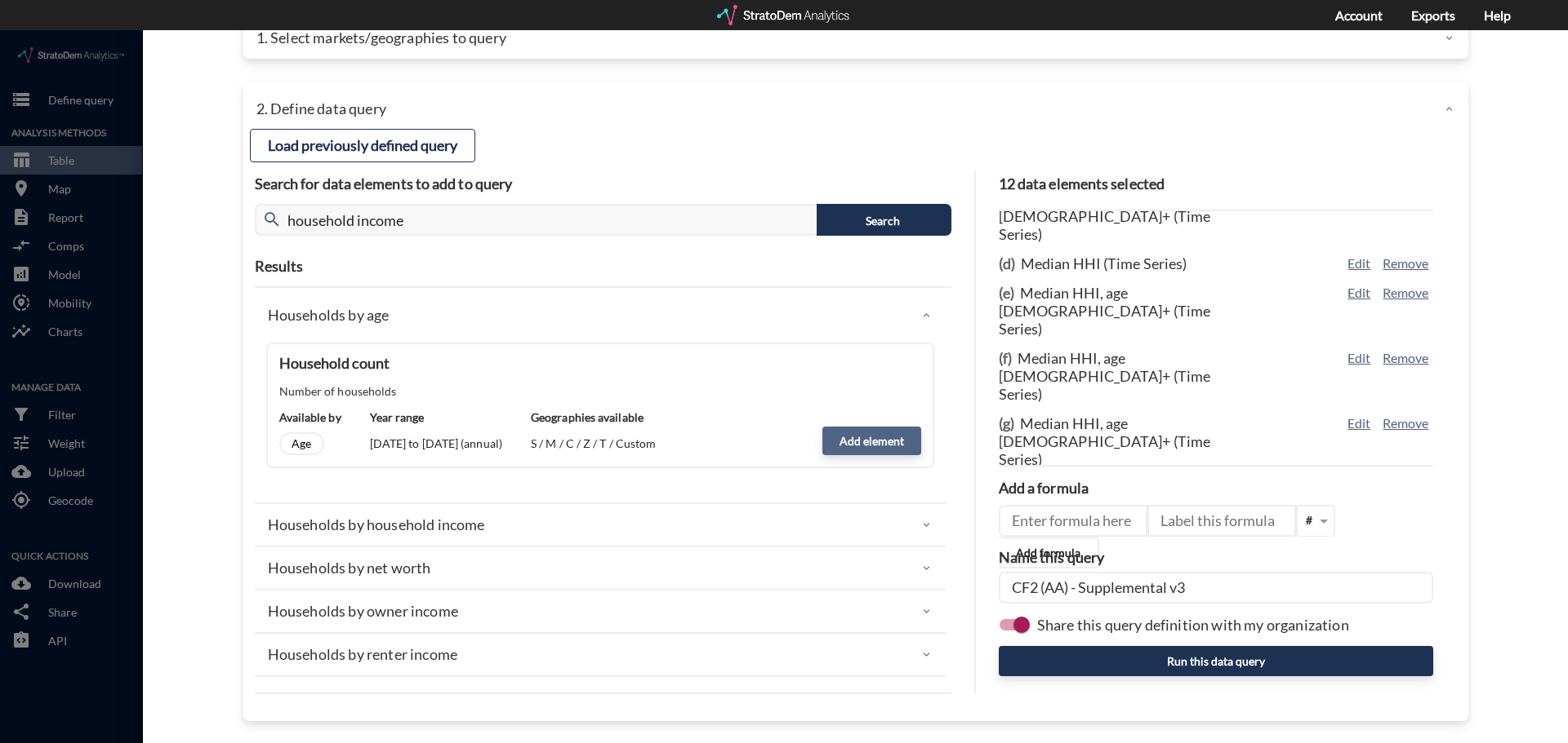
click button "Add element"
type input "HOUSEHOLDS"
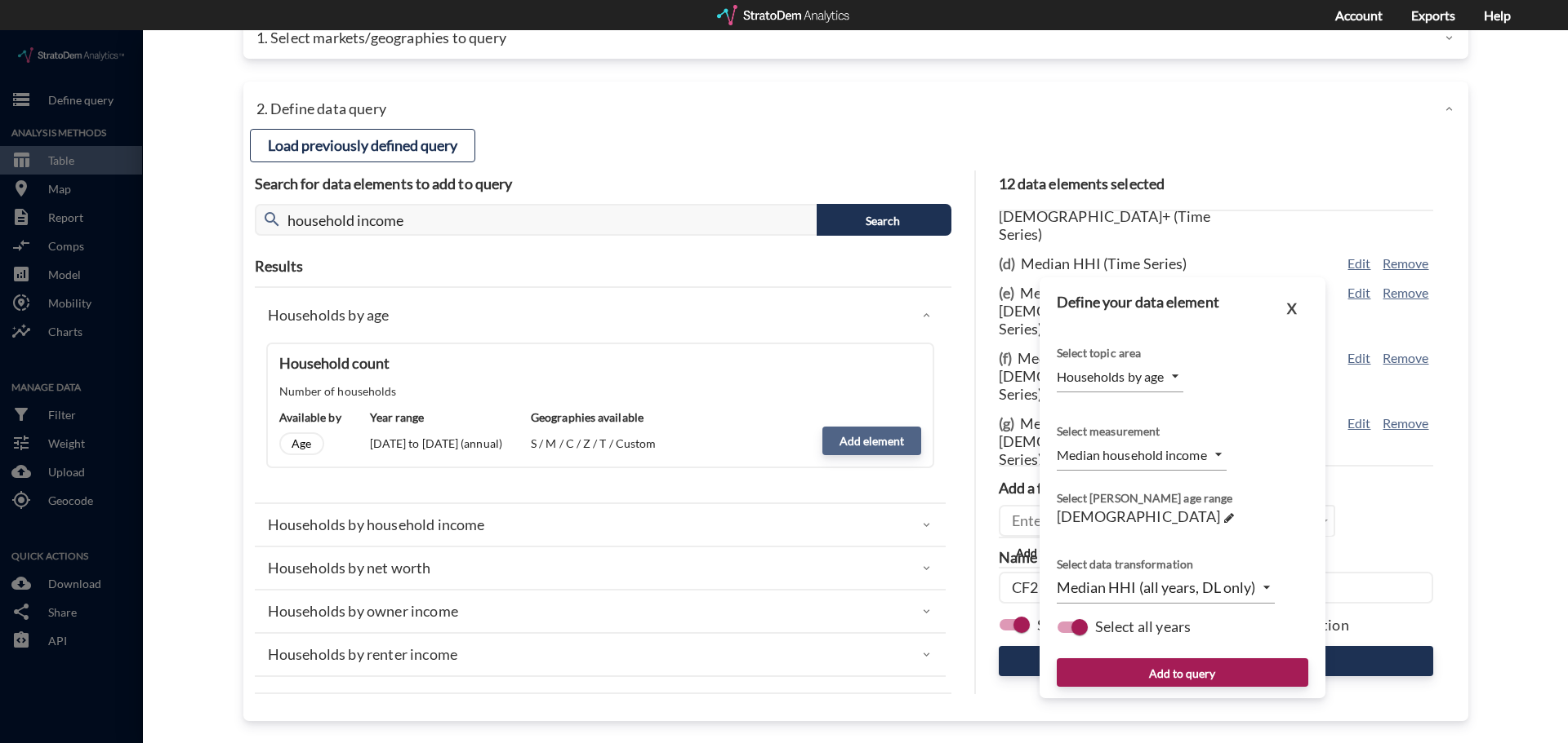
type input "COUNT"
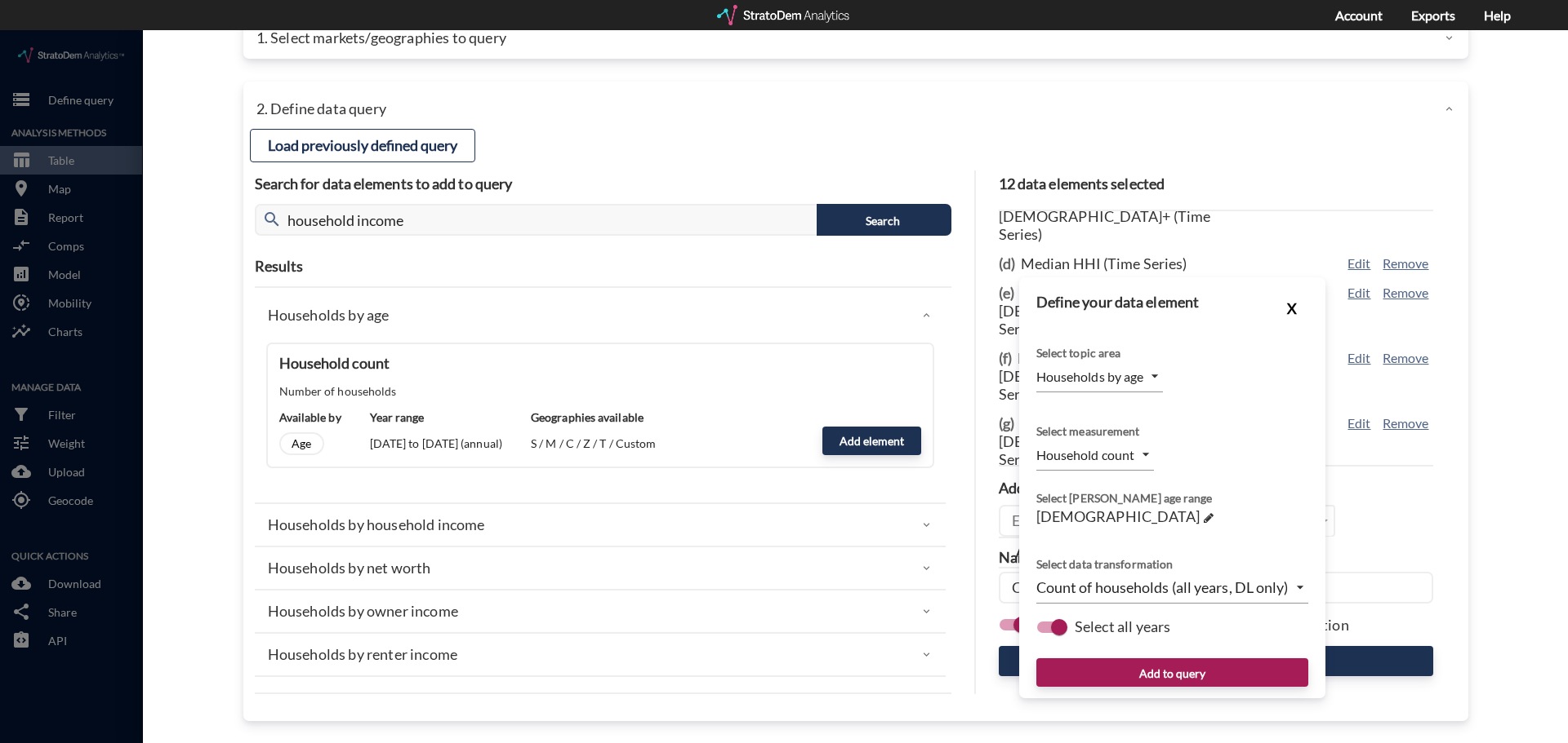
click button "X"
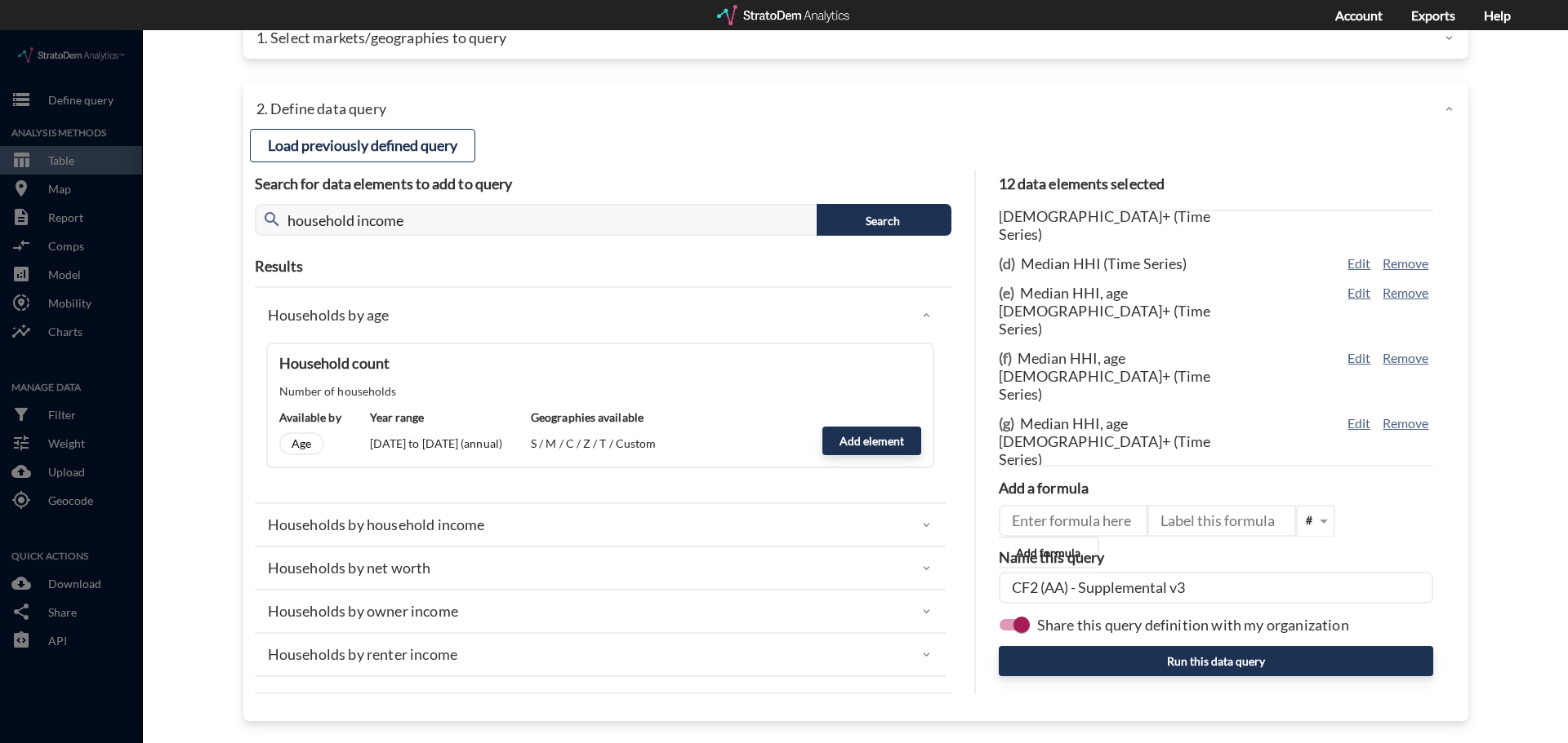
click div "Households by household income"
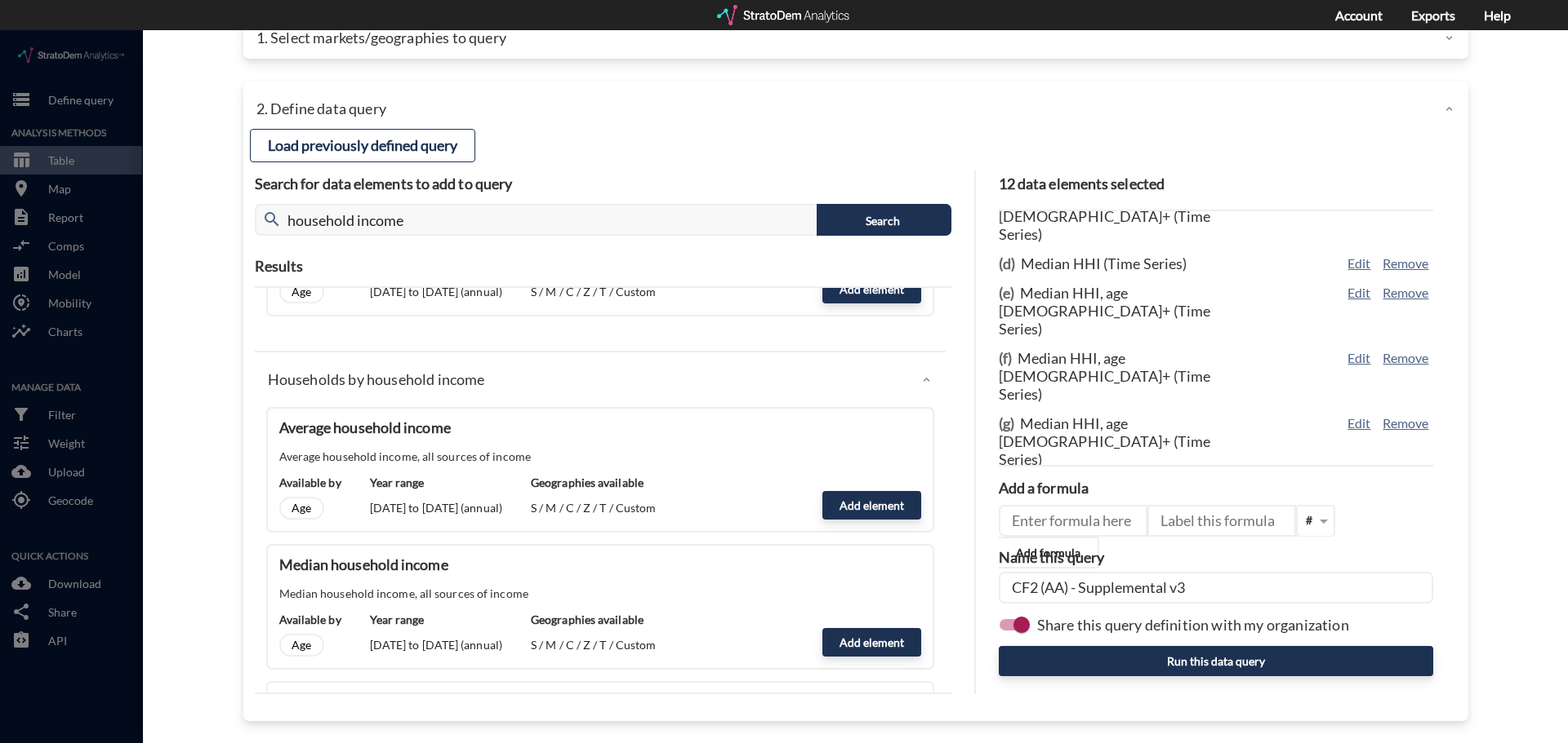
scroll to position [163, 0]
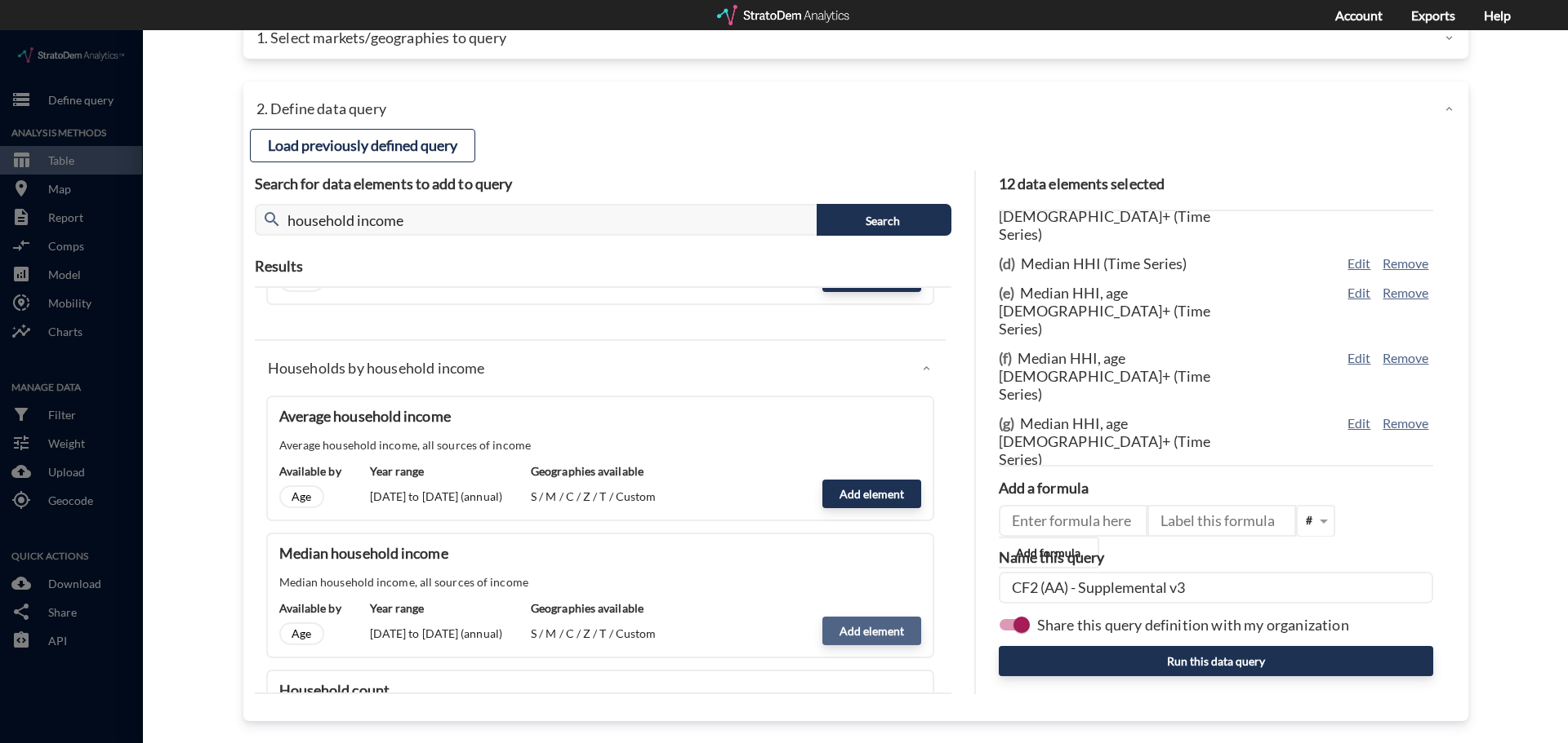
click button "Add element"
type input "HHI_DYNAMICS"
type input "MEDIAN"
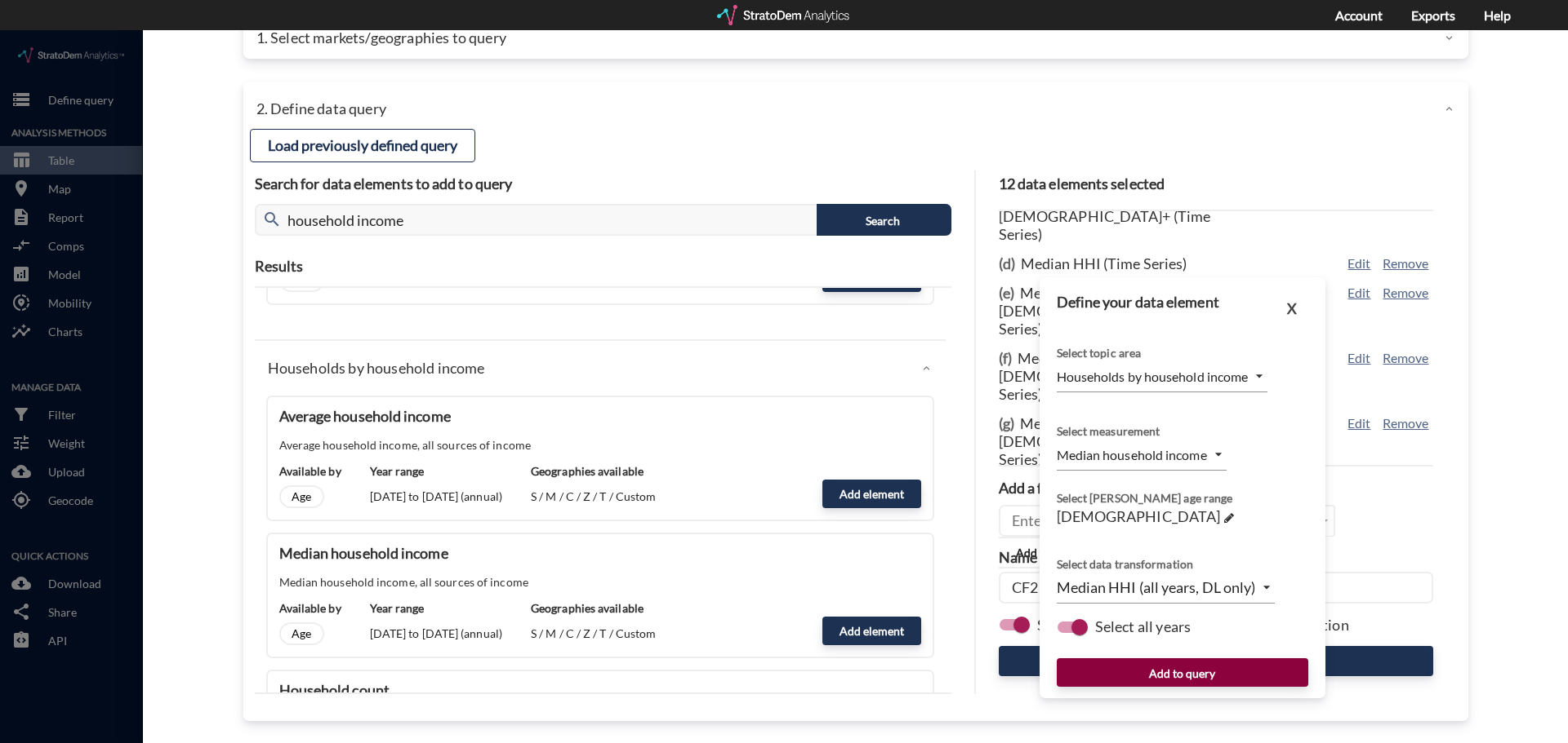
click button "Add to query"
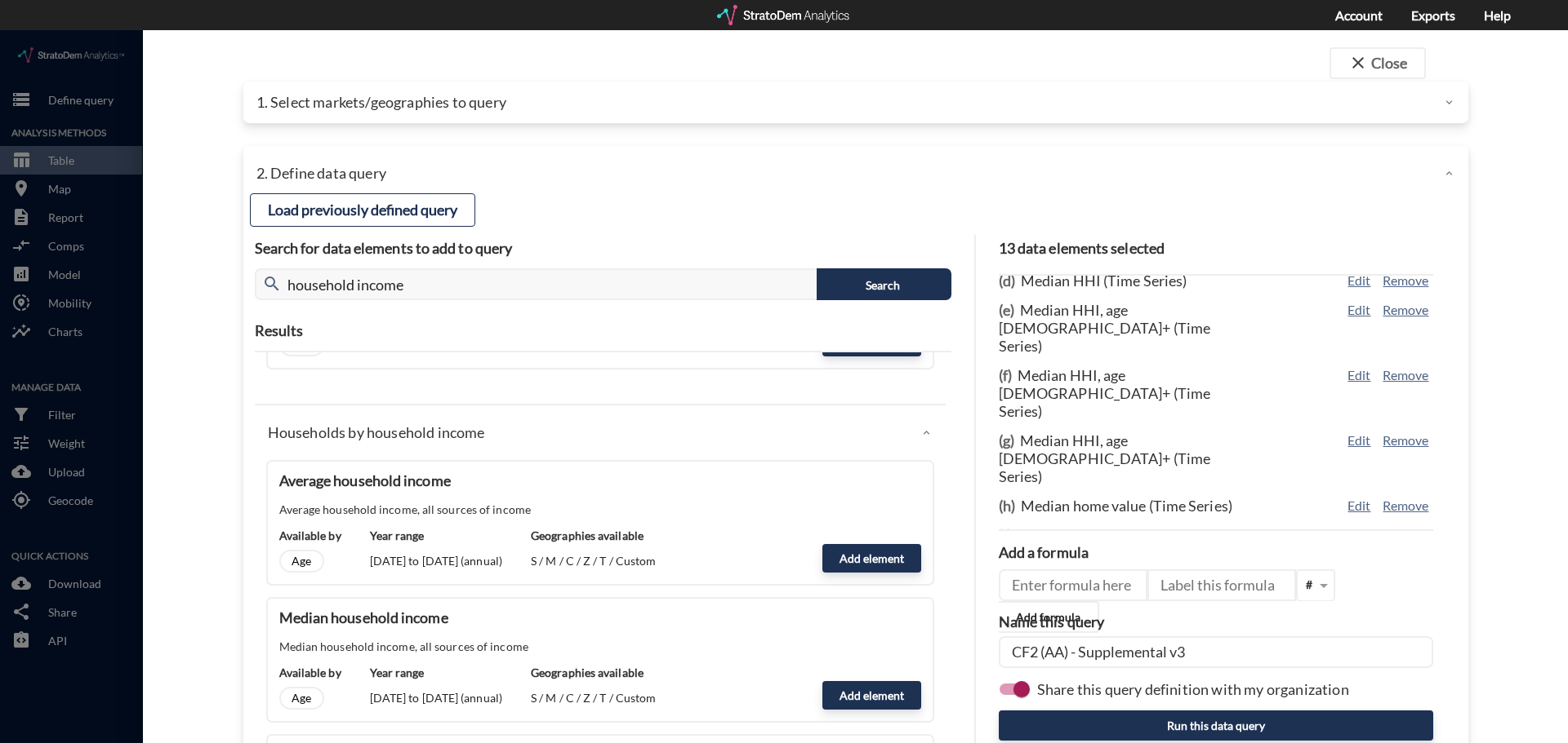
scroll to position [65, 0]
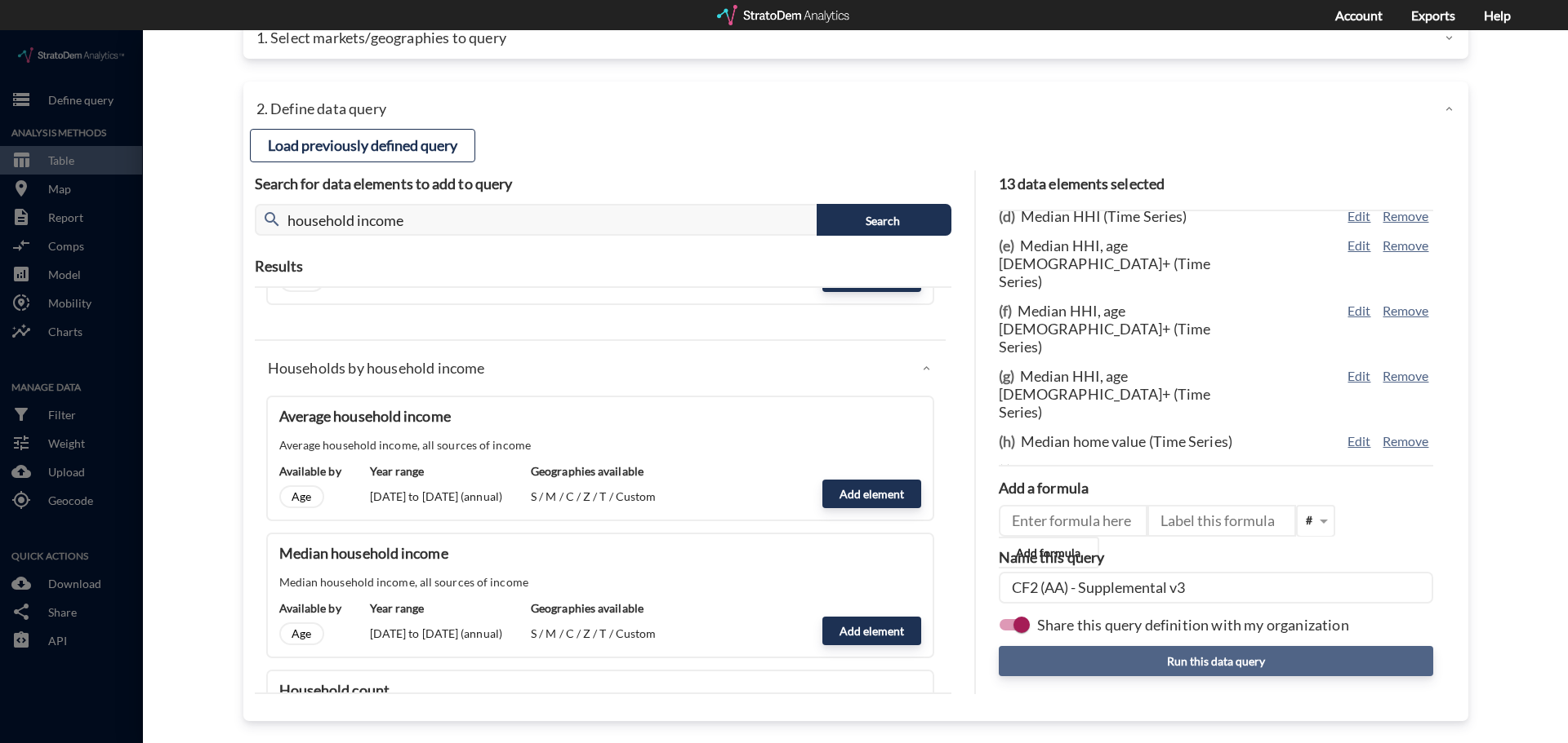
click button "Run this data query"
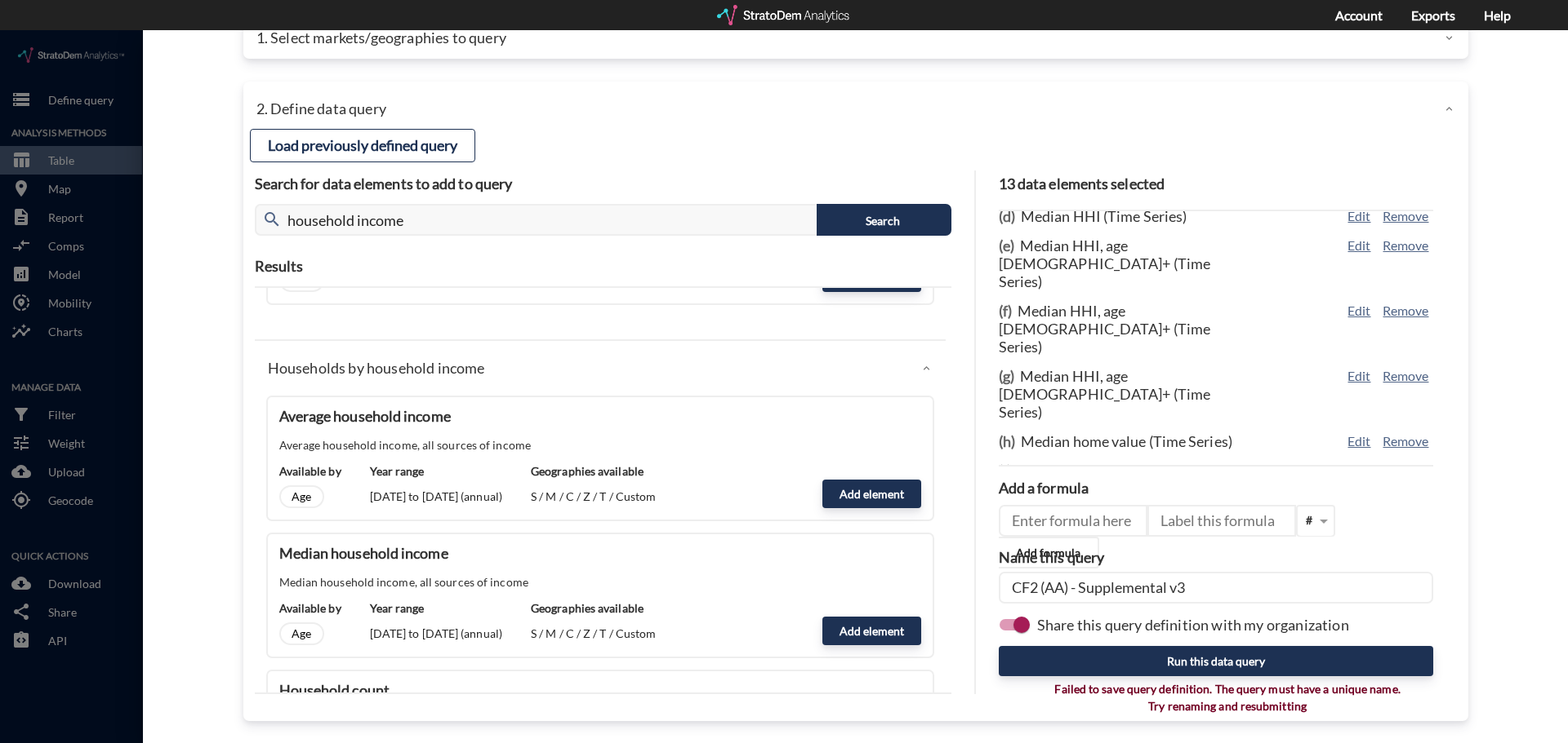
click input "CF2 (AA) - Supplemental v3"
drag, startPoint x: 1206, startPoint y: 557, endPoint x: 1174, endPoint y: 562, distance: 32.4
click input "CF2 (AA) - Supplemental v3"
type input "CF2 (AA) - Supplemental v4"
click button "Run this data query"
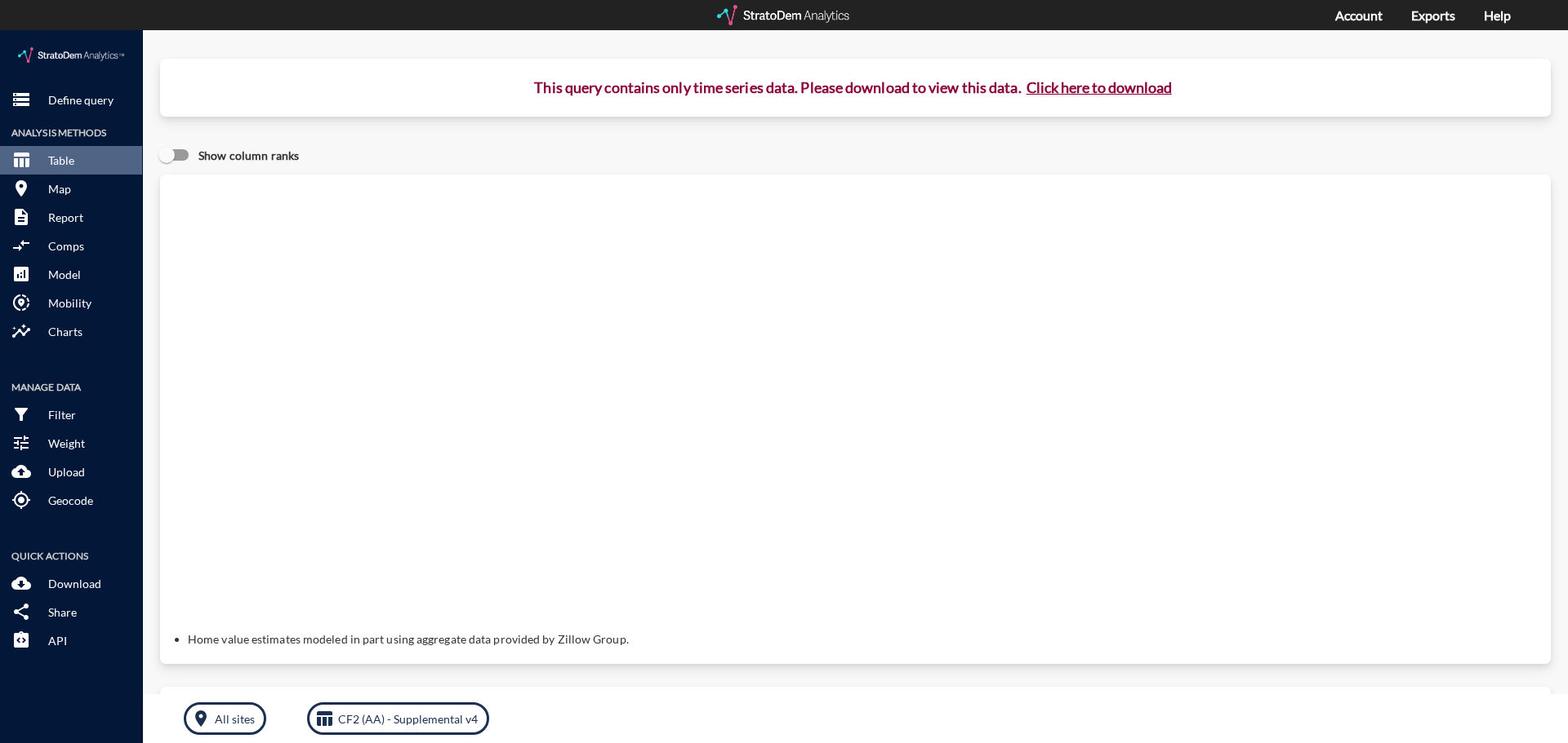
click button "Click here to download"
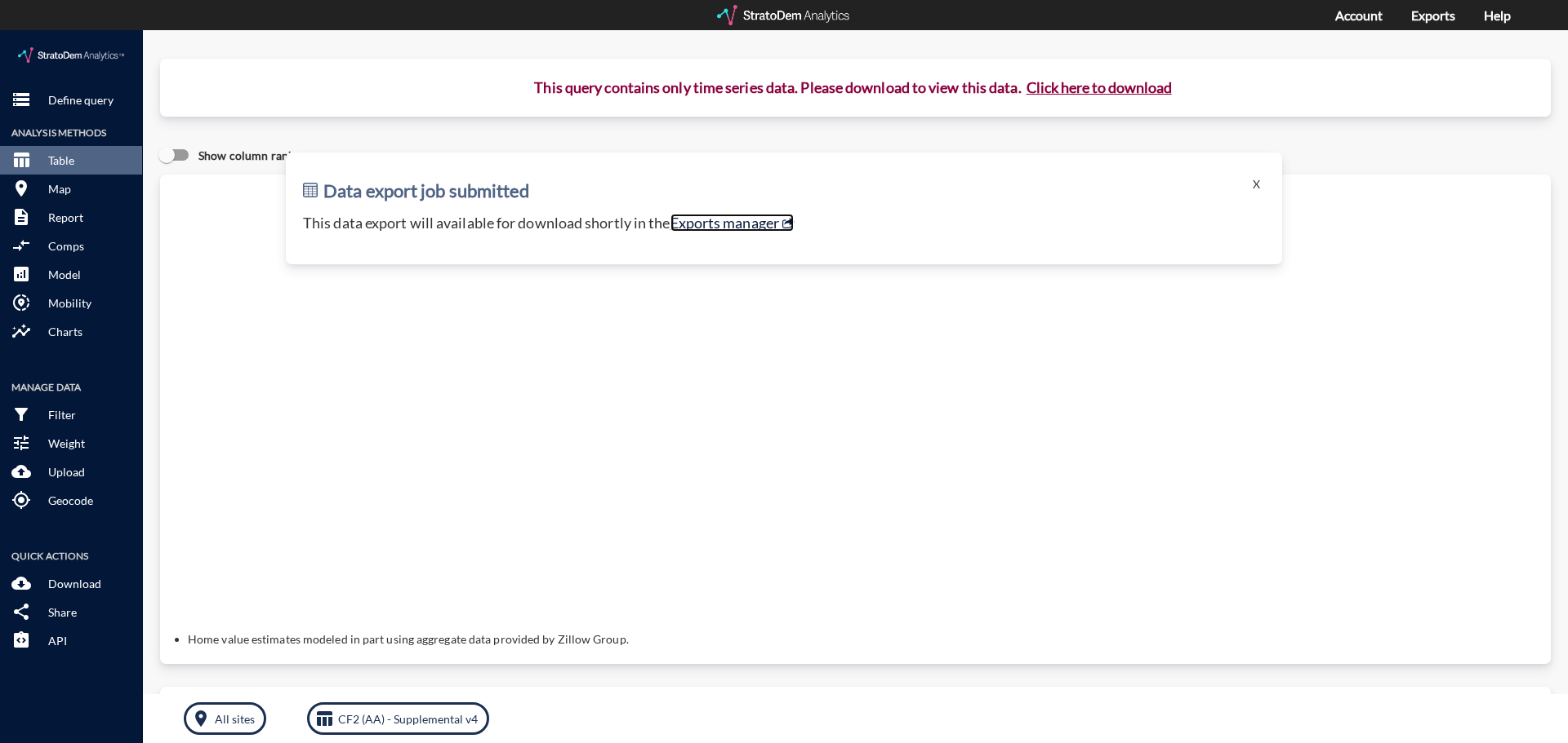
click link "Exports manager"
click p "Define query"
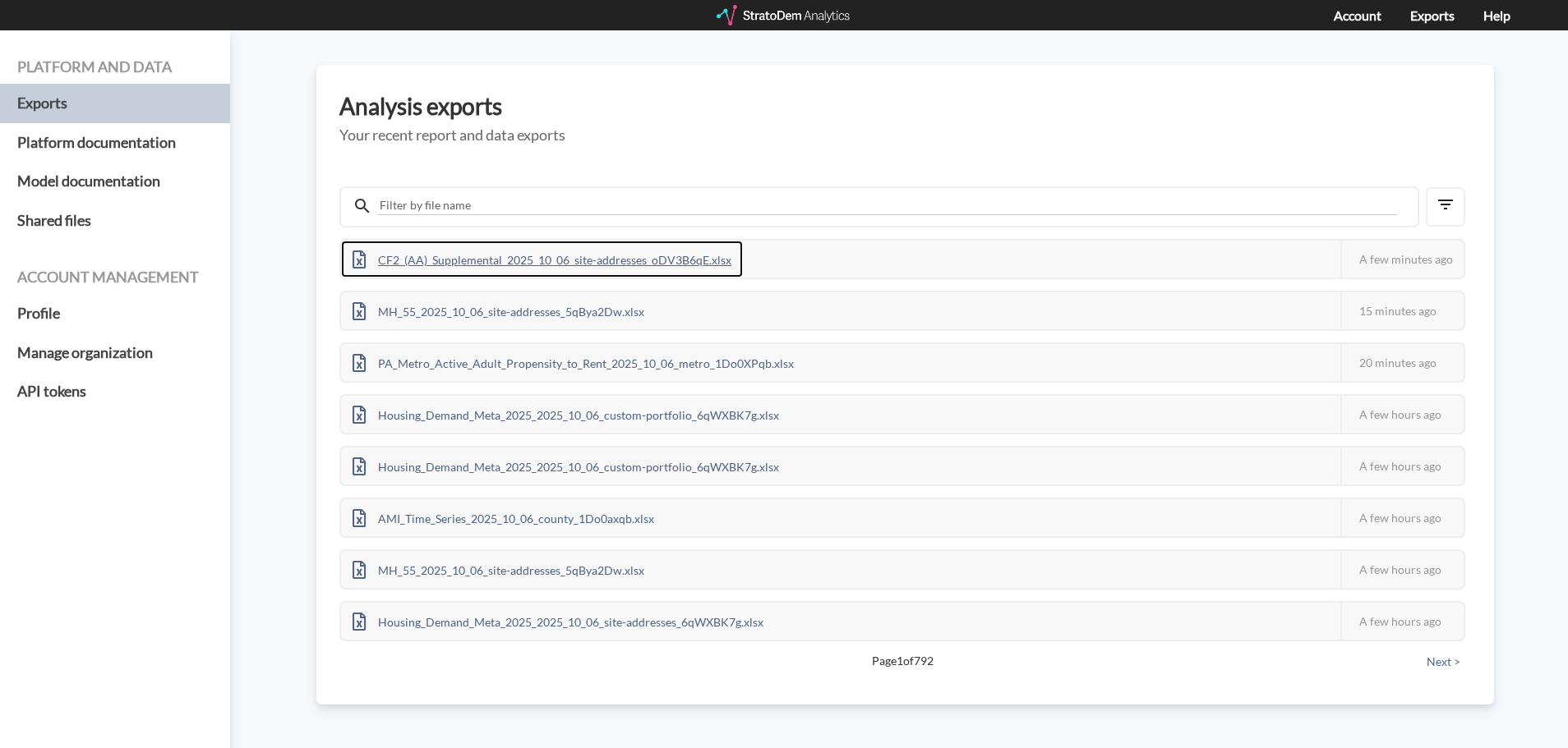
click at [612, 249] on div "CF2_(AA)_Supplemental_2025_10_06_site-addresses_oDV3B6qE.xlsx" at bounding box center [542, 259] width 402 height 37
click at [707, 262] on div "CF2_(AA)_Supplemental_v2_2025_10_06_site-addresses_k7MGBEDA.xlsx" at bounding box center [553, 259] width 424 height 37
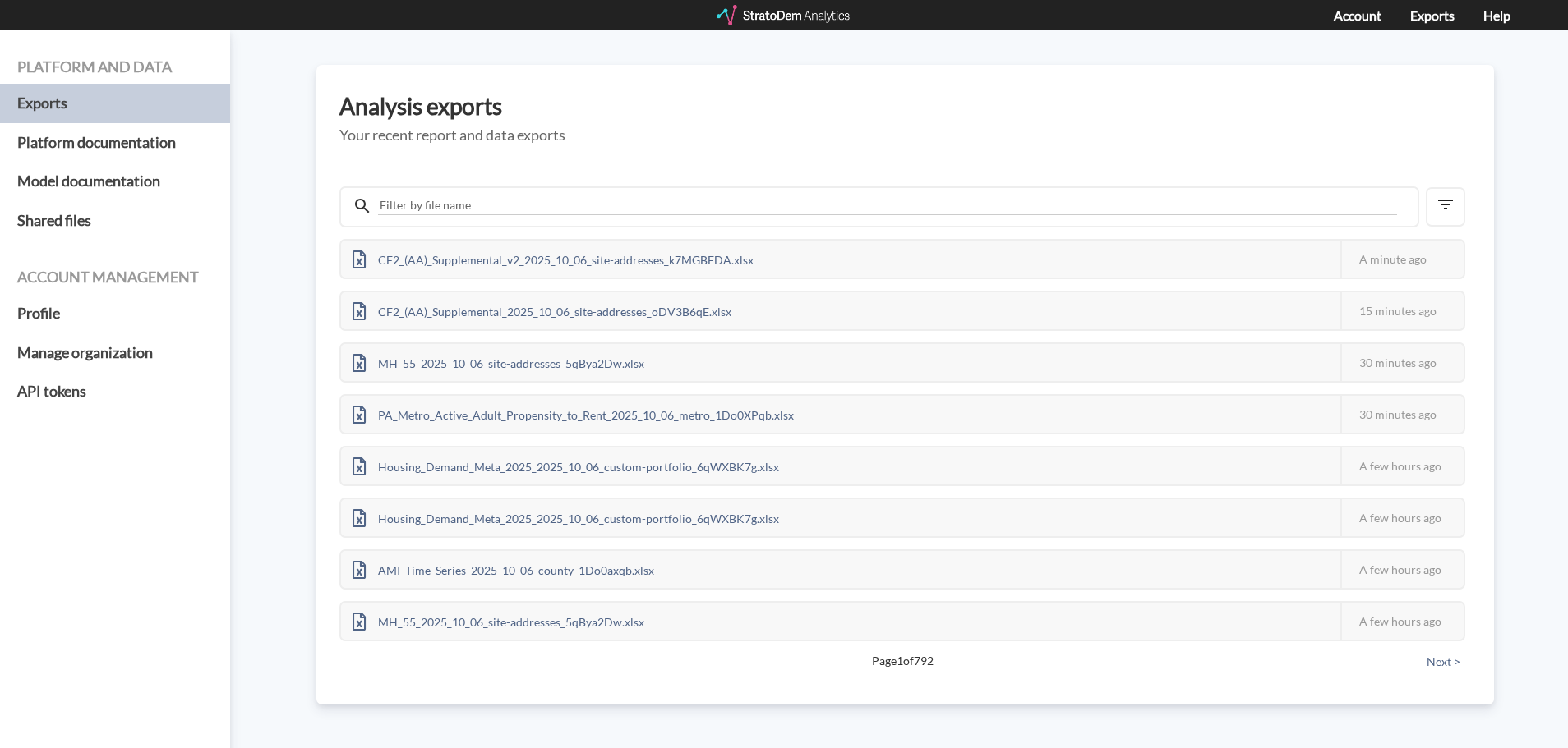
click at [1145, 113] on h3 "Analysis exports" at bounding box center [905, 106] width 1132 height 25
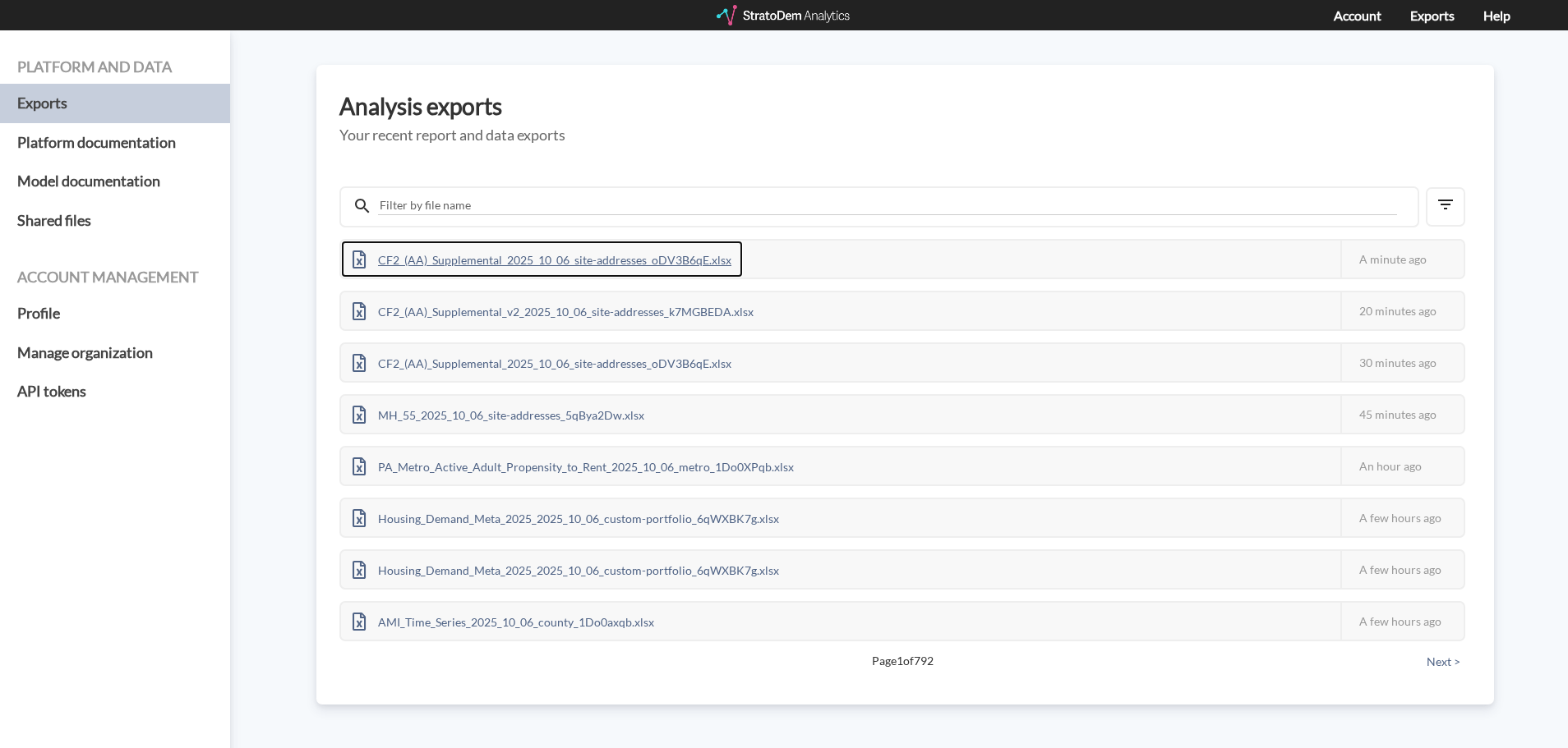
click at [702, 251] on div "CF2_(AA)_Supplemental_2025_10_06_site-addresses_oDV3B6qE.xlsx" at bounding box center [542, 259] width 402 height 37
click at [587, 255] on div "CF2_(AA)_Supplemental_v3_2025_10_06_site-addresses_b7eZp6Yj.xlsx" at bounding box center [547, 259] width 412 height 37
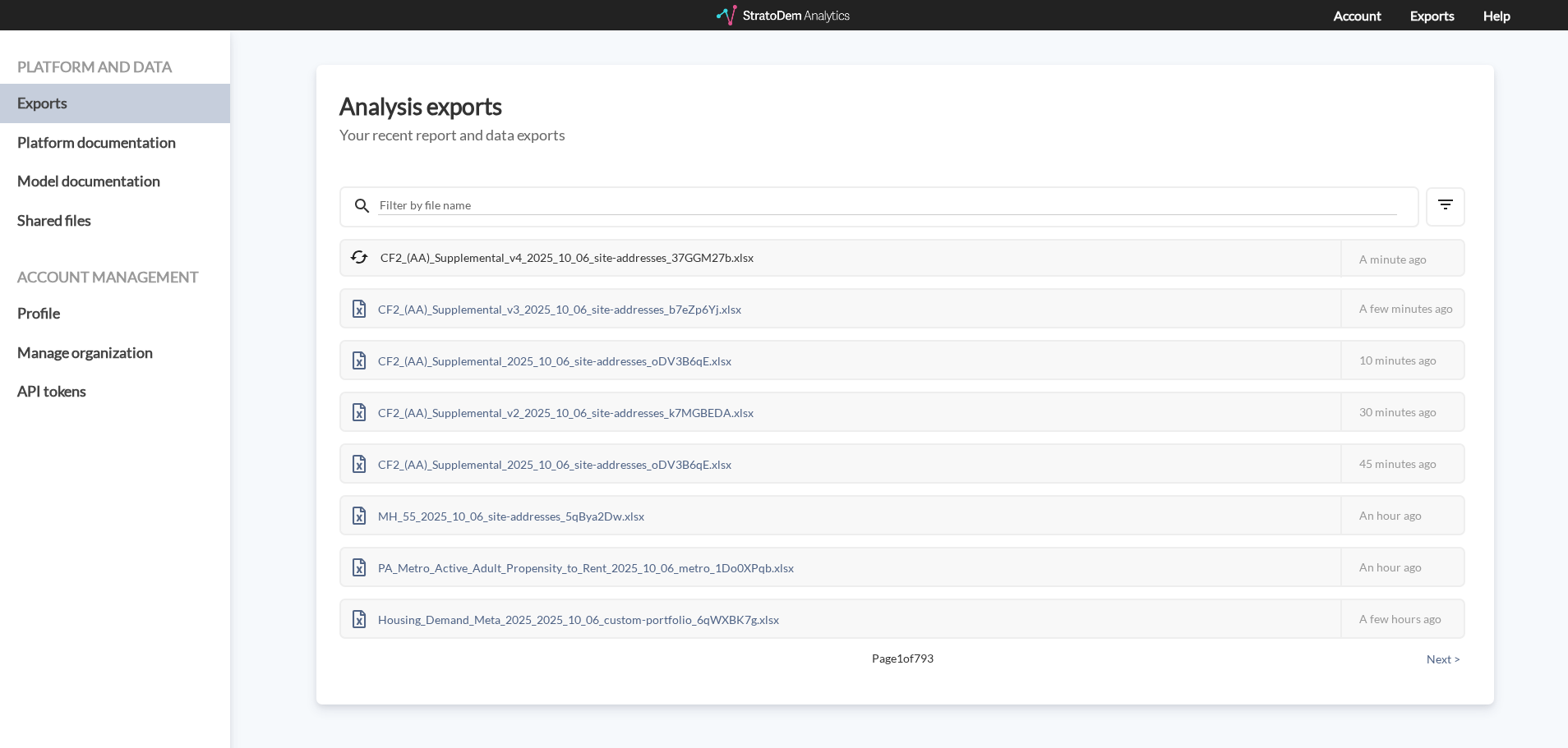
click at [667, 258] on div "CF2_(AA)_Supplemental_v4_2025_10_06_site-addresses_37GGM27b.xlsx" at bounding box center [553, 257] width 424 height 34
click at [850, 253] on div "CF2_(AA)_Supplemental_v4_2025_10_06_site-addresses_37GGM27b.xlsx This job faile…" at bounding box center [902, 257] width 1126 height 38
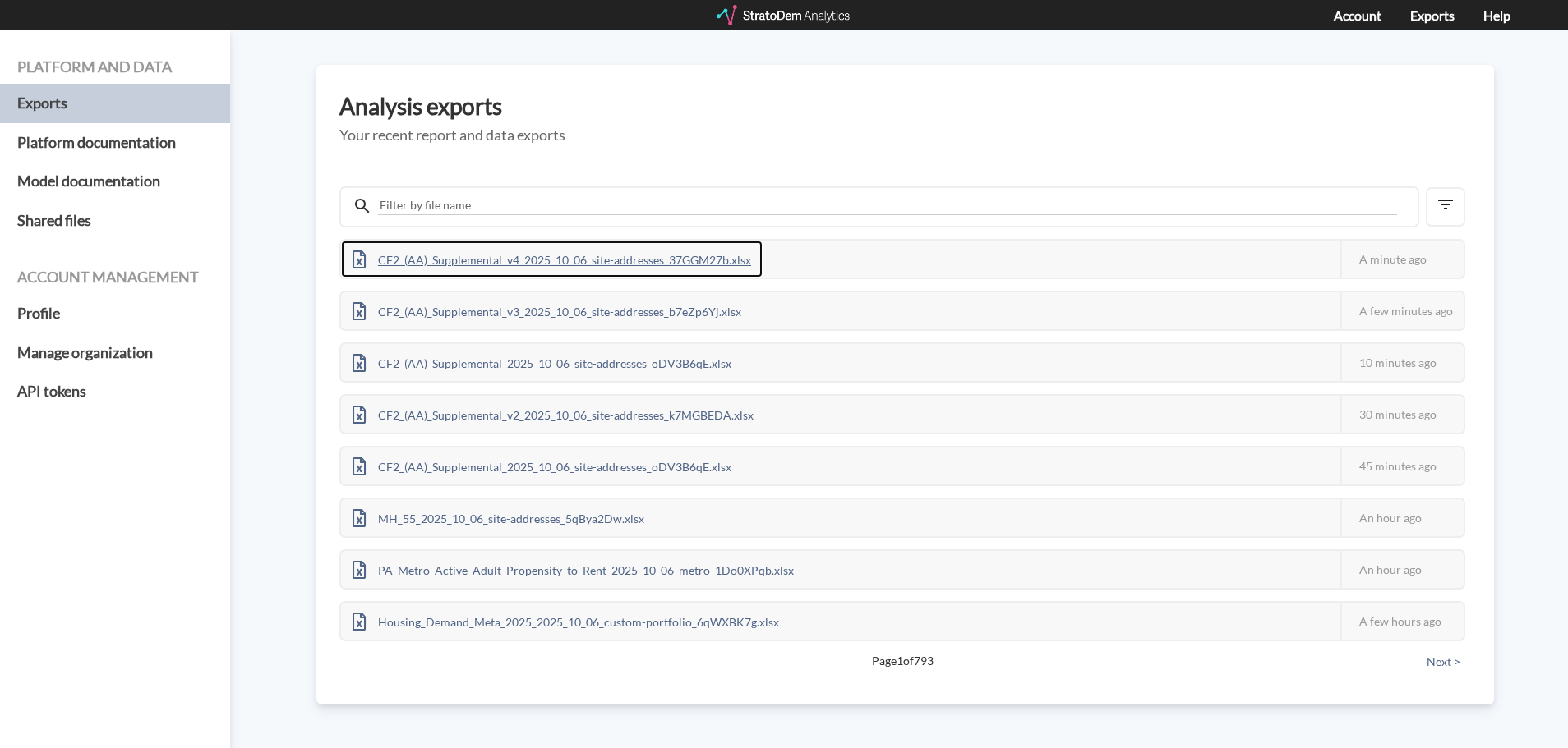
click at [697, 252] on div "CF2_(AA)_Supplemental_v4_2025_10_06_site-addresses_37GGM27b.xlsx" at bounding box center [552, 259] width 422 height 37
